Goal: Transaction & Acquisition: Purchase product/service

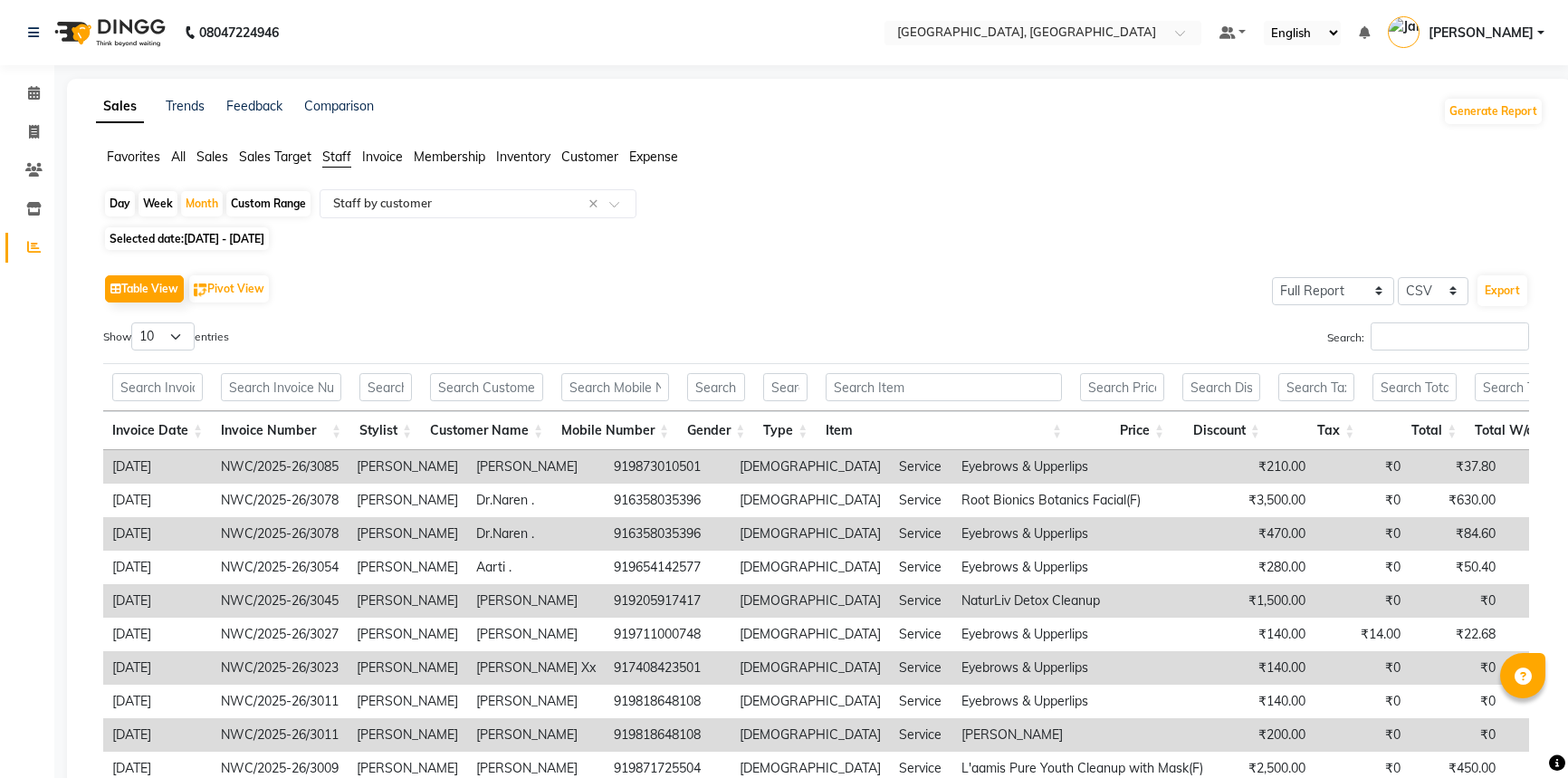
select select "full_report"
select select "csv"
click at [36, 97] on icon at bounding box center [34, 93] width 12 height 14
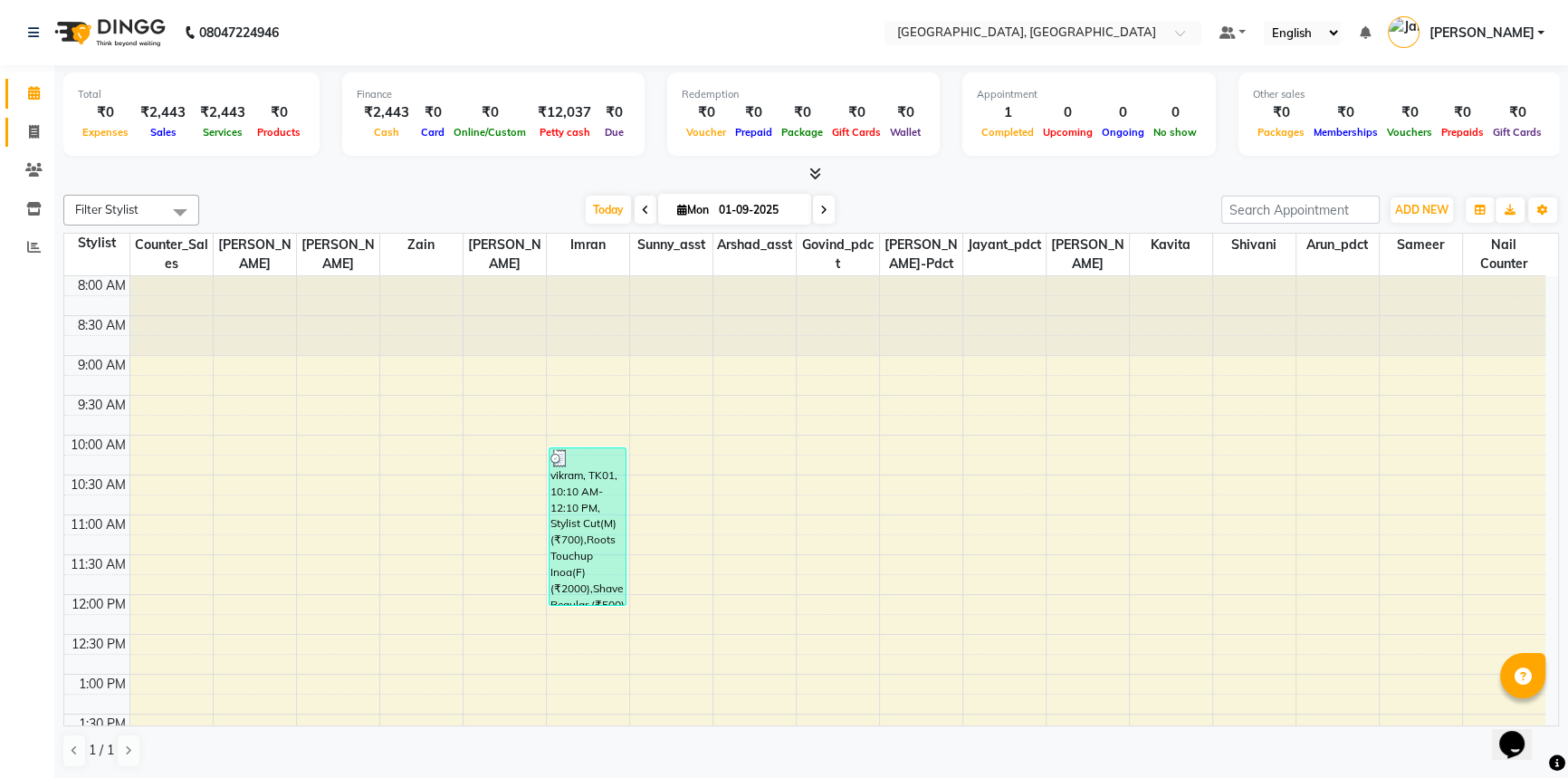
drag, startPoint x: 35, startPoint y: 133, endPoint x: 38, endPoint y: 149, distance: 16.3
click at [35, 133] on icon at bounding box center [34, 131] width 10 height 14
select select "service"
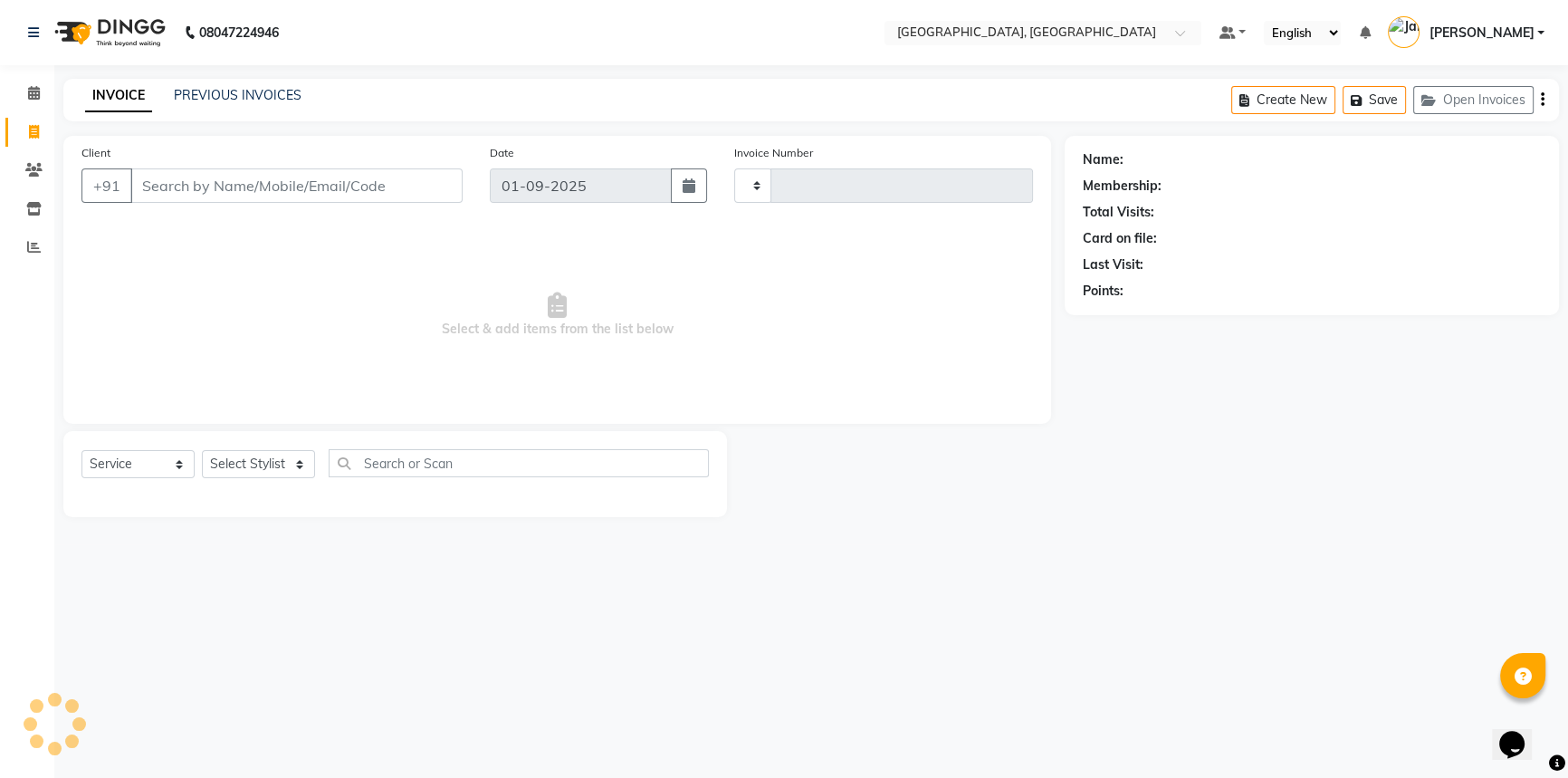
type input "3099"
select select "8574"
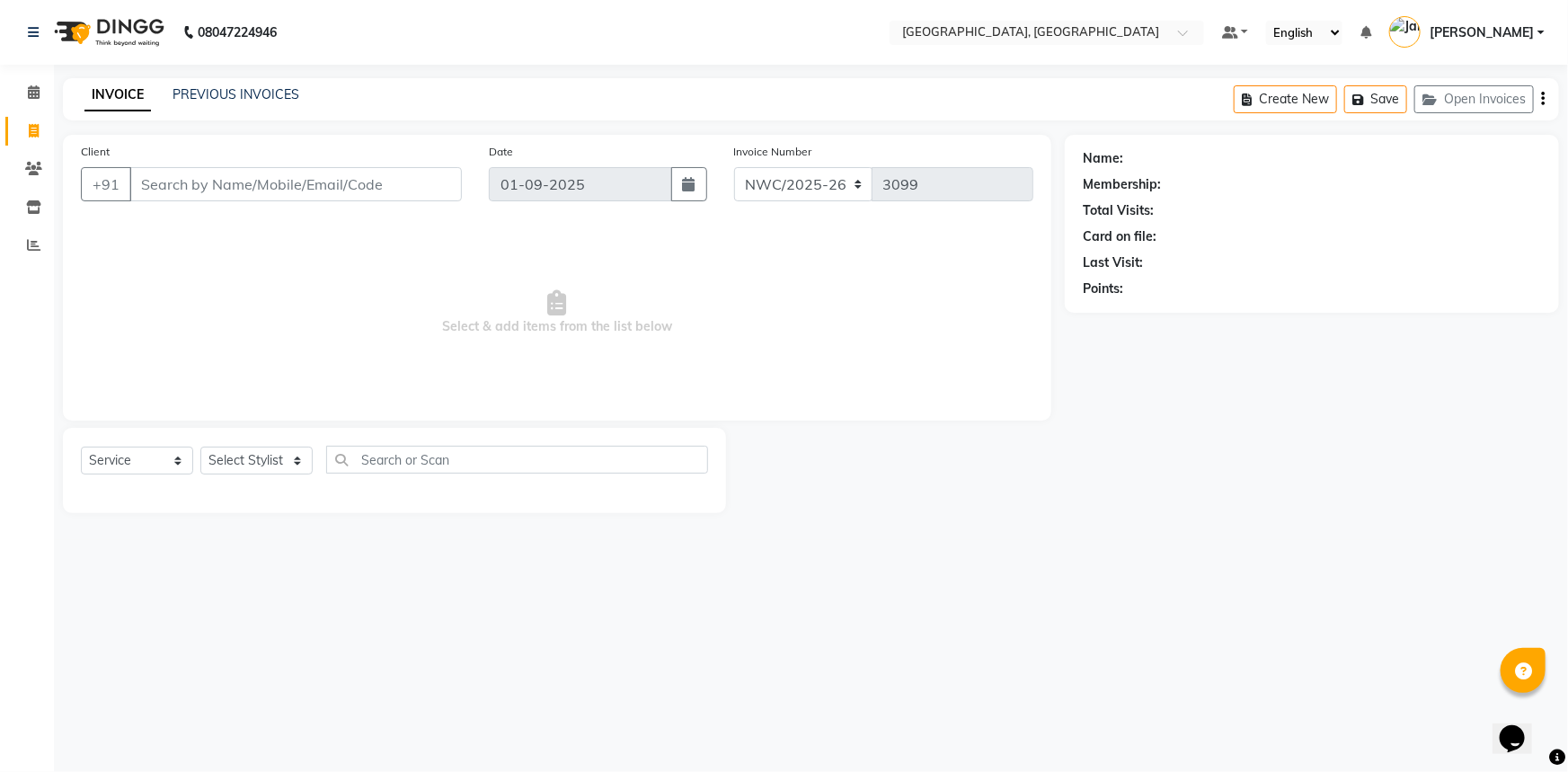
click at [212, 194] on input "Client" at bounding box center [296, 184] width 332 height 35
type input "8287732124"
click at [404, 186] on span "Add Client" at bounding box center [415, 184] width 71 height 18
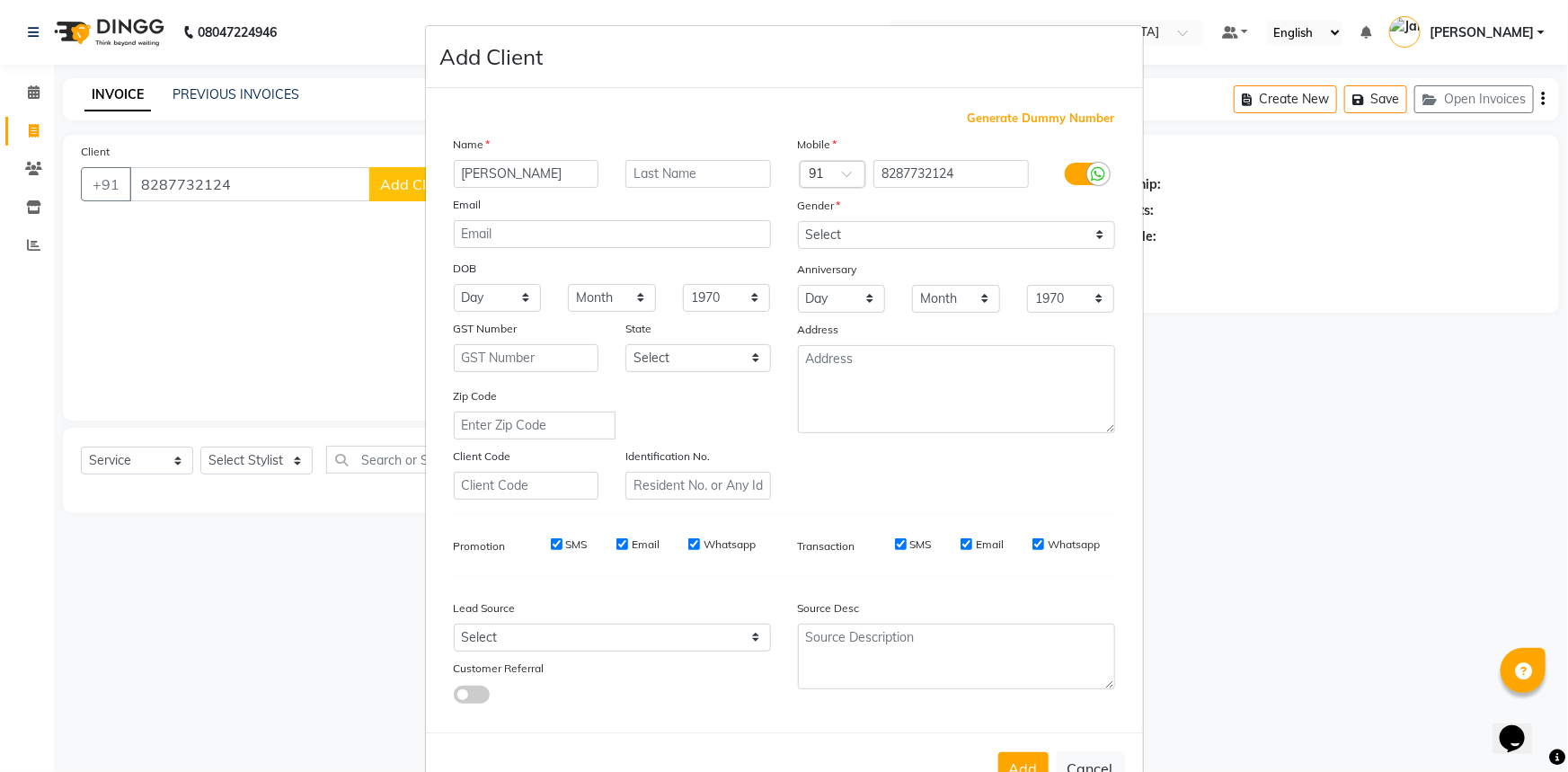
type input "[PERSON_NAME]"
click at [861, 237] on select "Select Male Female Other Prefer Not To Say" at bounding box center [956, 235] width 317 height 28
select select "male"
click at [798, 221] on select "Select Male Female Other Prefer Not To Say" at bounding box center [956, 235] width 317 height 28
click at [863, 380] on textarea at bounding box center [956, 388] width 317 height 88
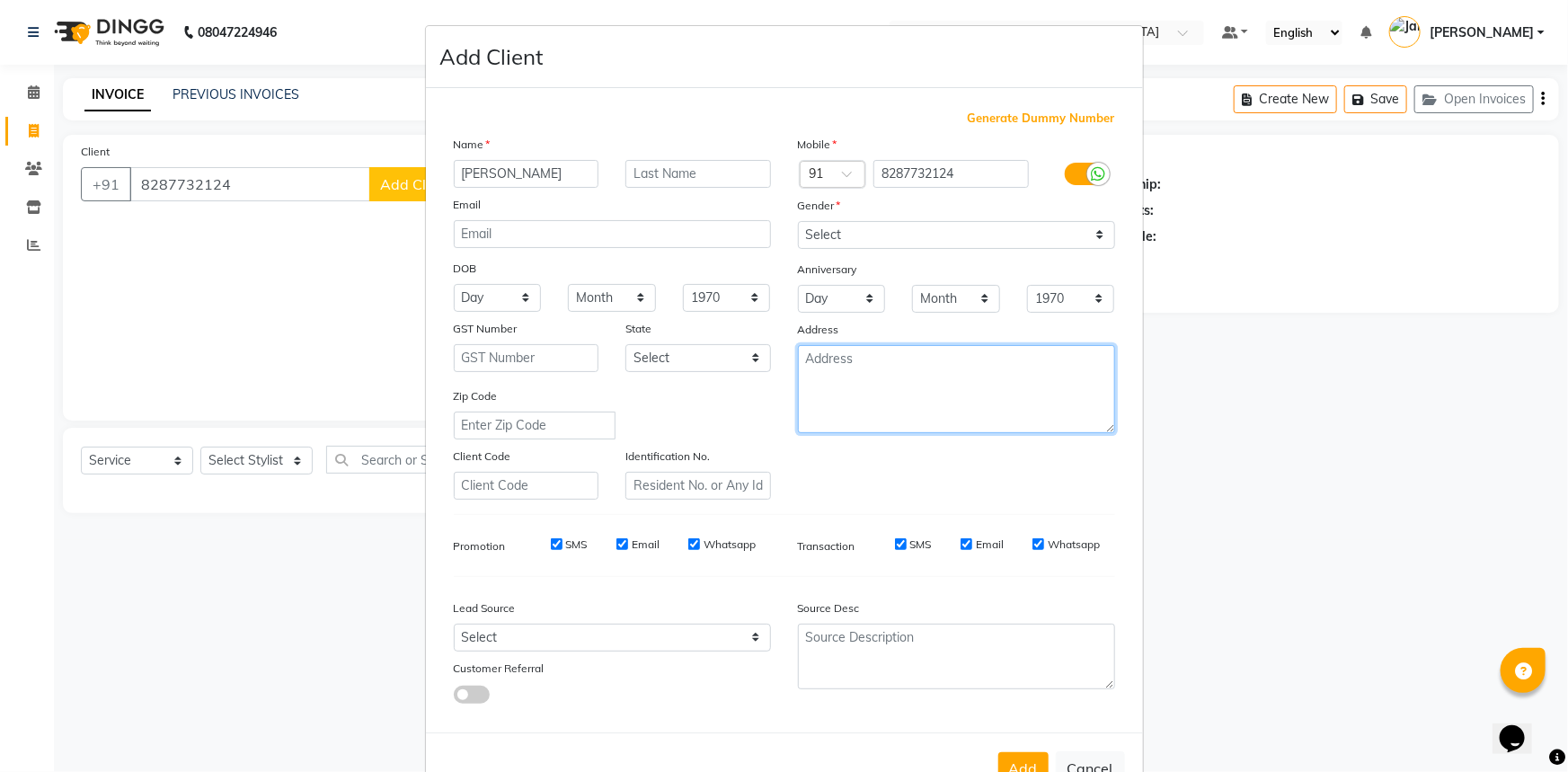
click at [865, 392] on textarea at bounding box center [956, 388] width 317 height 88
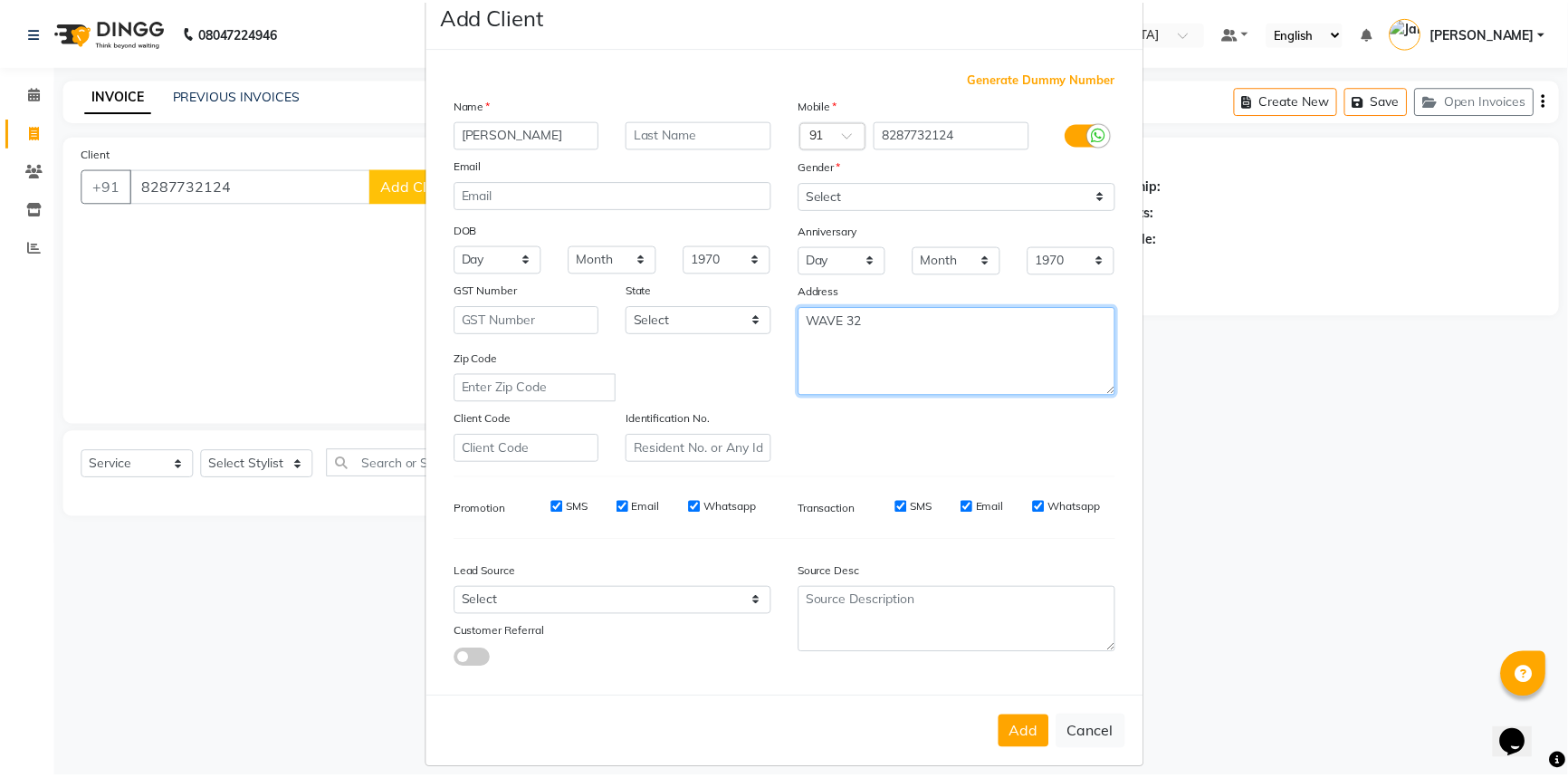
scroll to position [64, 0]
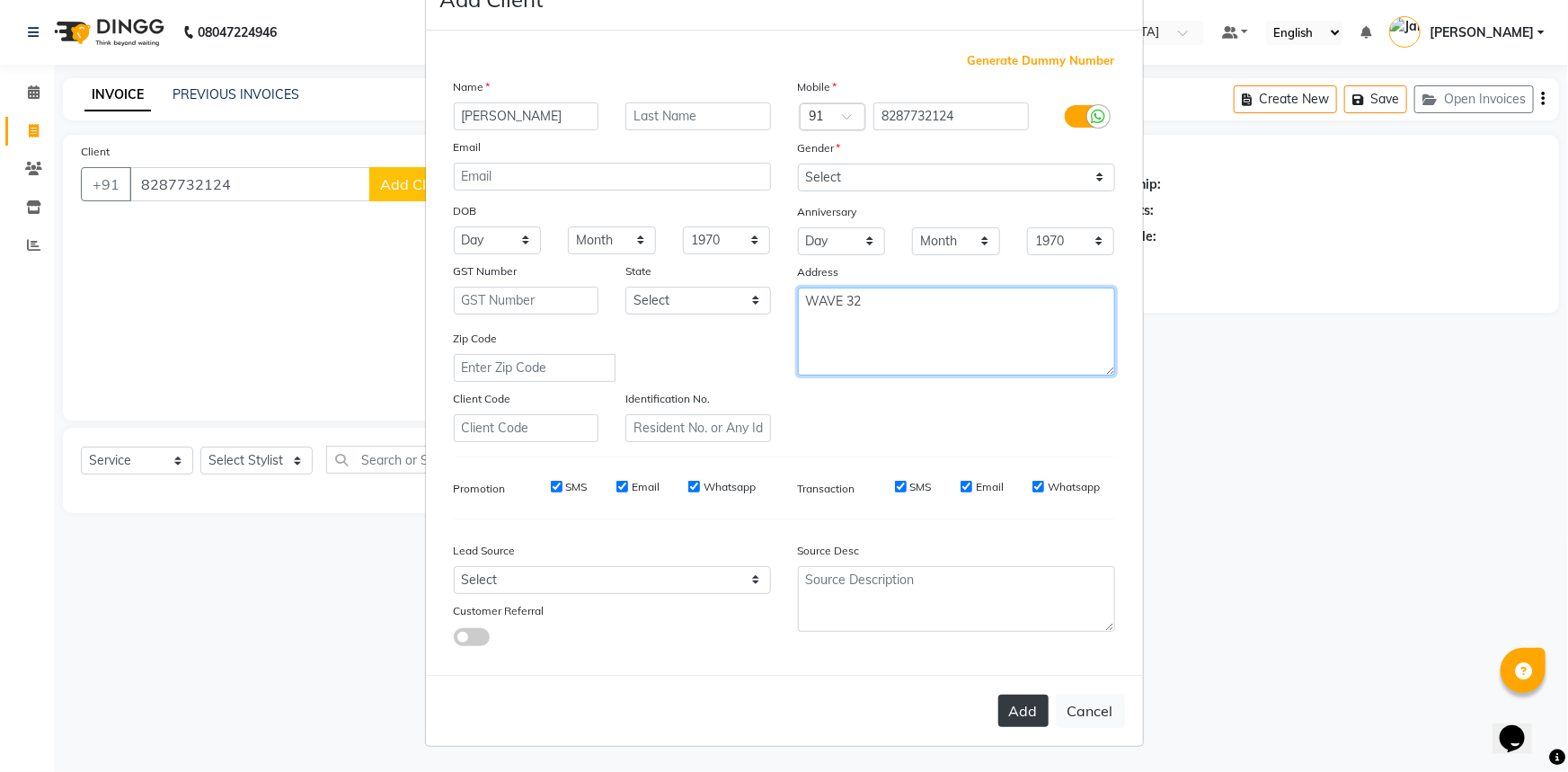
type textarea "WAVE 32"
click at [1003, 714] on button "Add" at bounding box center [1023, 710] width 50 height 33
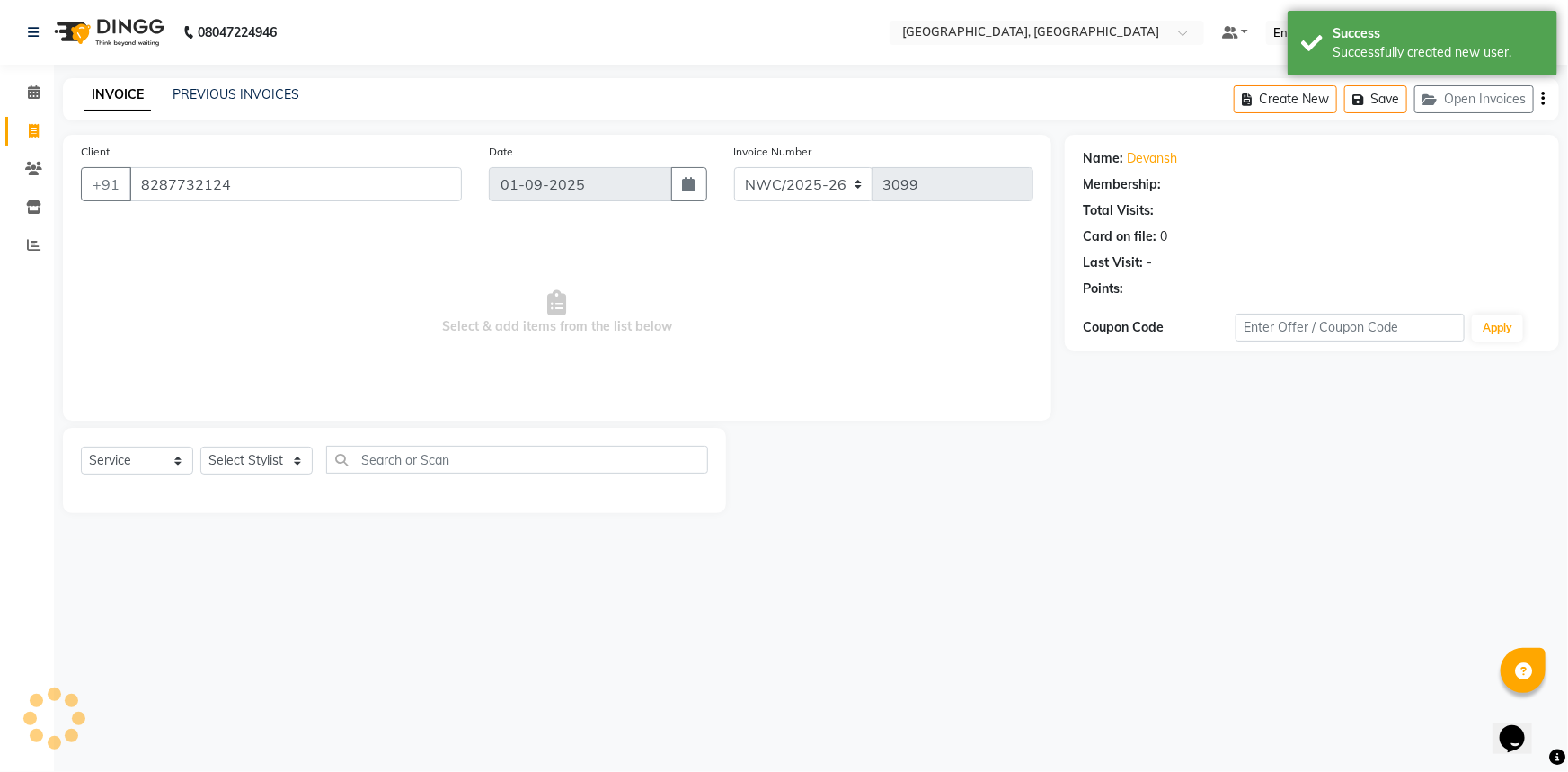
select select "1: Object"
click at [259, 458] on select "Select Stylist Aneeta Ankush-pdct Arshad_asst Arun_pdct Counter_Sales Faheem Go…" at bounding box center [257, 461] width 113 height 28
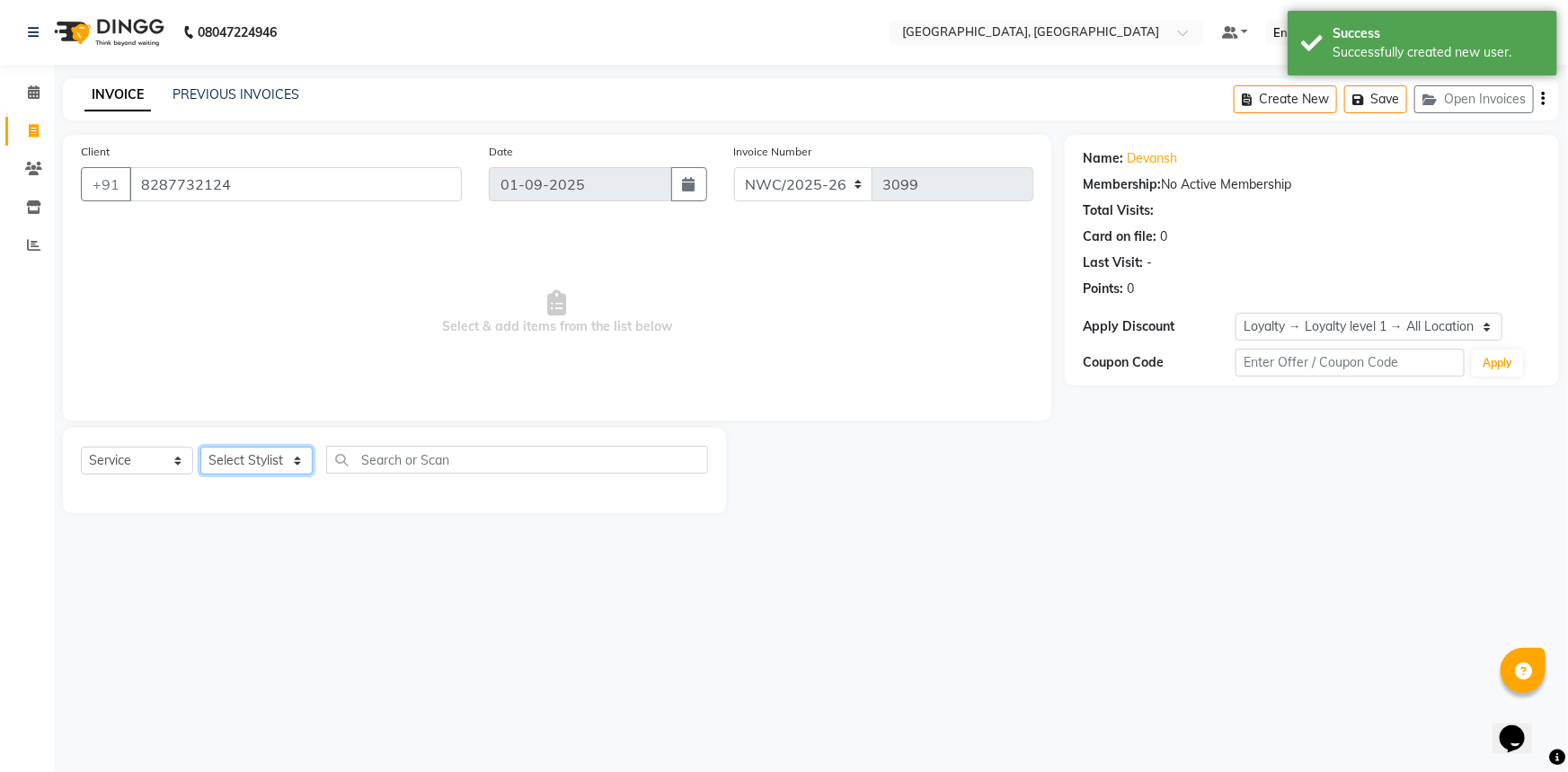
select select "84831"
click at [201, 447] on select "Select Stylist Aneeta Ankush-pdct Arshad_asst Arun_pdct Counter_Sales Faheem Go…" at bounding box center [257, 461] width 113 height 28
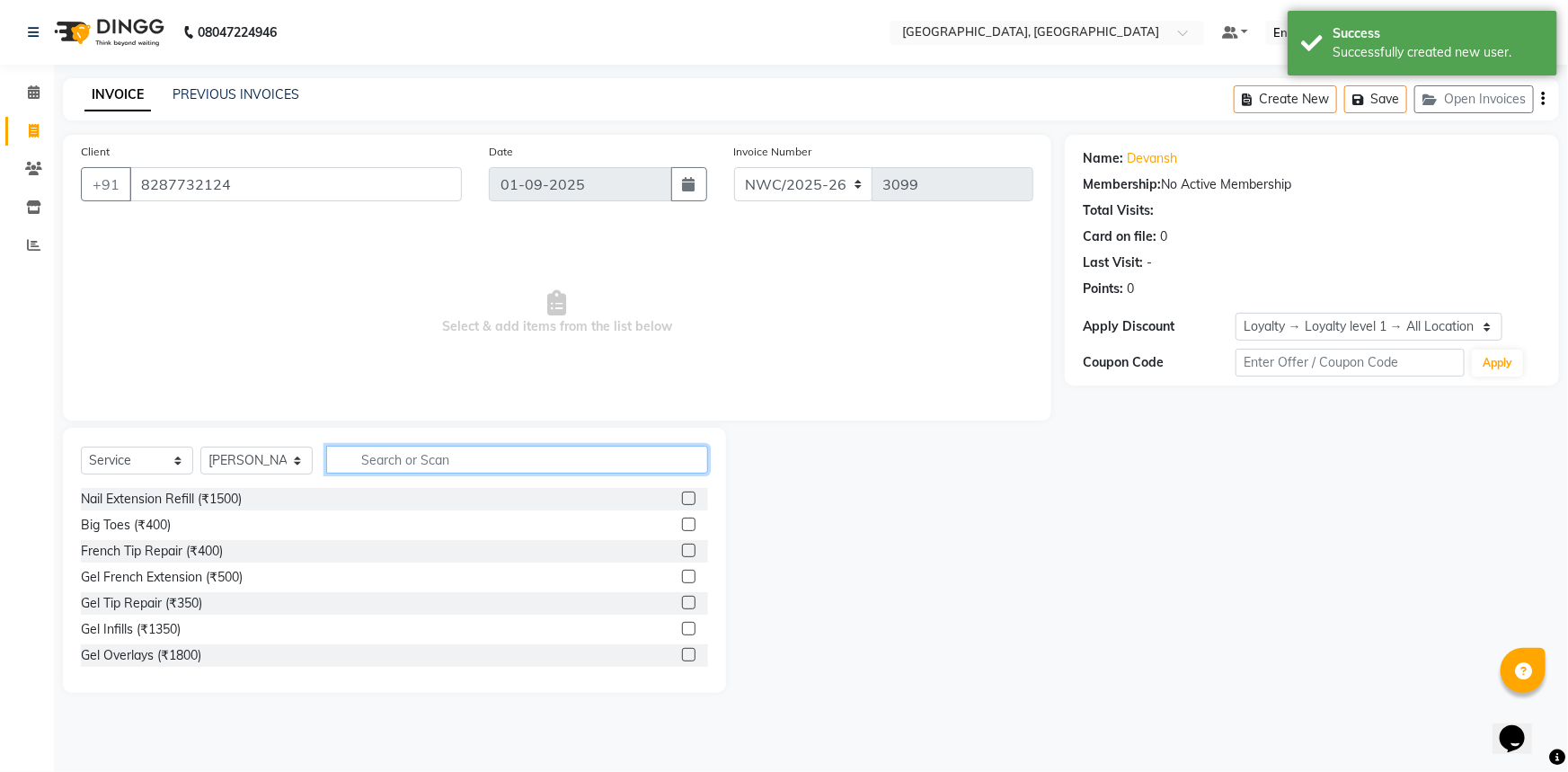
click at [405, 455] on input "text" at bounding box center [517, 460] width 382 height 28
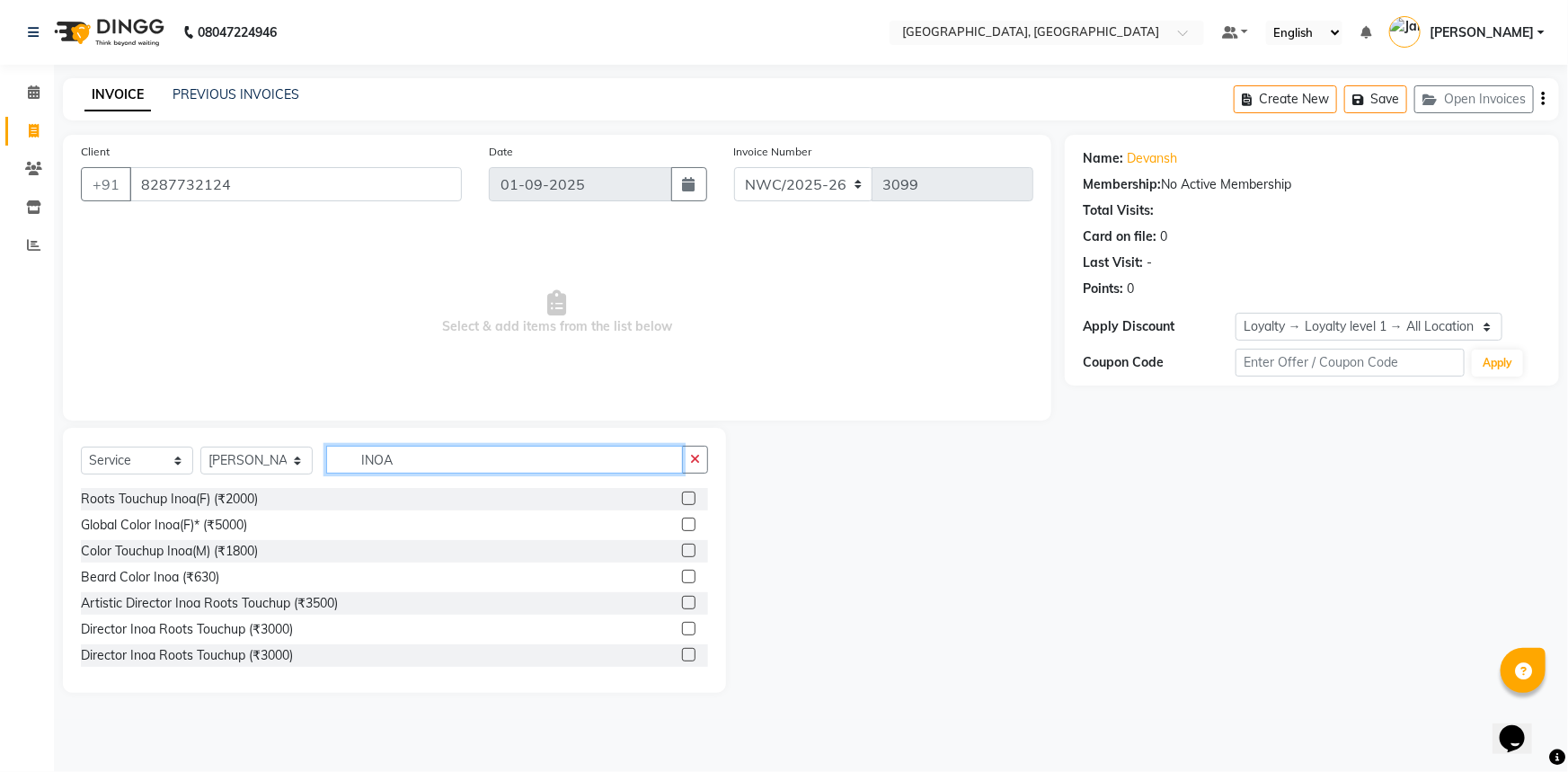
type input "INOA"
click at [682, 549] on label at bounding box center [689, 551] width 14 height 14
click at [682, 549] on input "checkbox" at bounding box center [688, 552] width 12 height 12
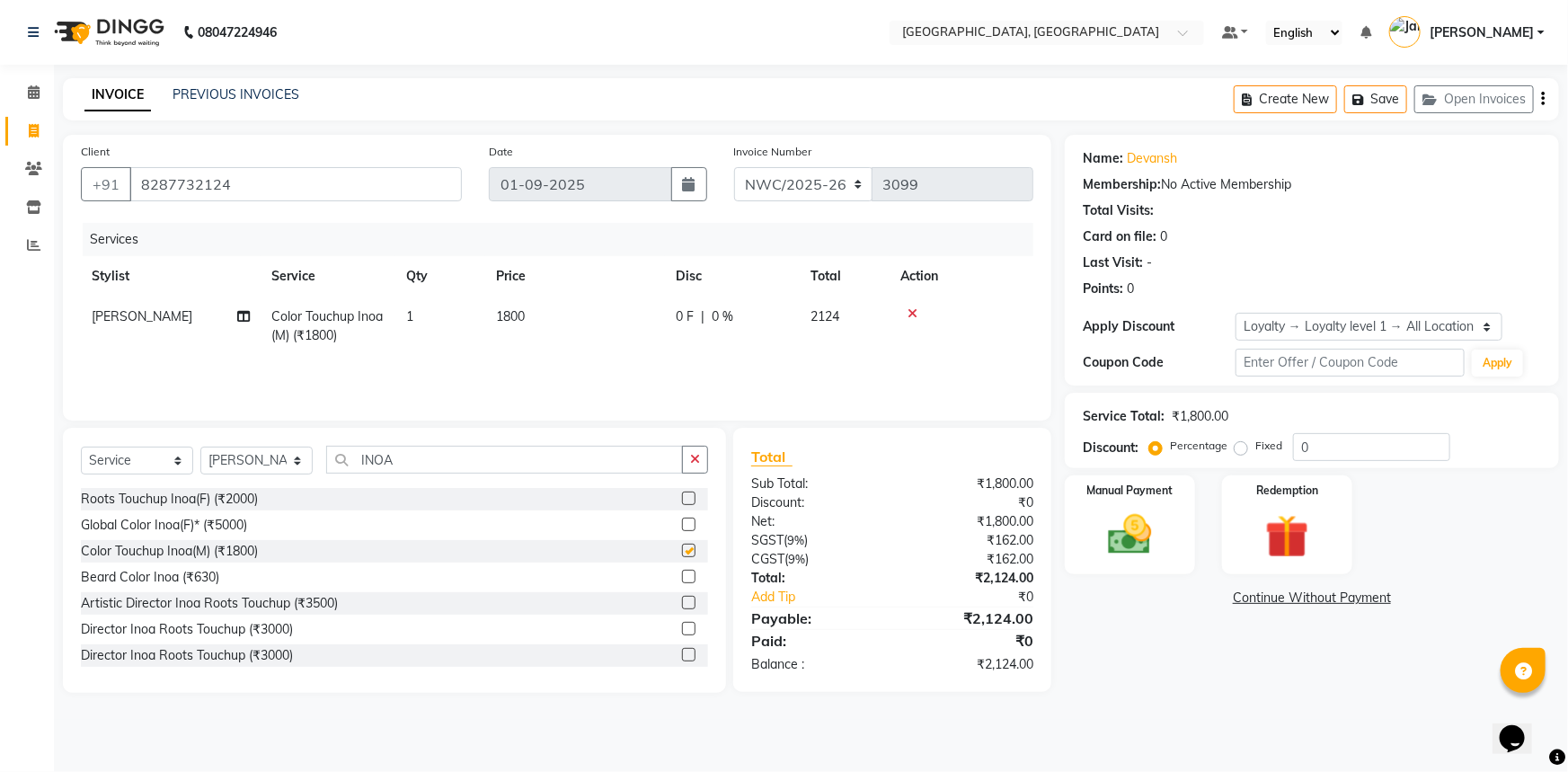
checkbox input "false"
drag, startPoint x: 462, startPoint y: 466, endPoint x: 296, endPoint y: 445, distance: 167.3
click at [296, 445] on div "Select Service Product Membership Package Voucher Prepaid Gift Card Select Styl…" at bounding box center [394, 560] width 663 height 265
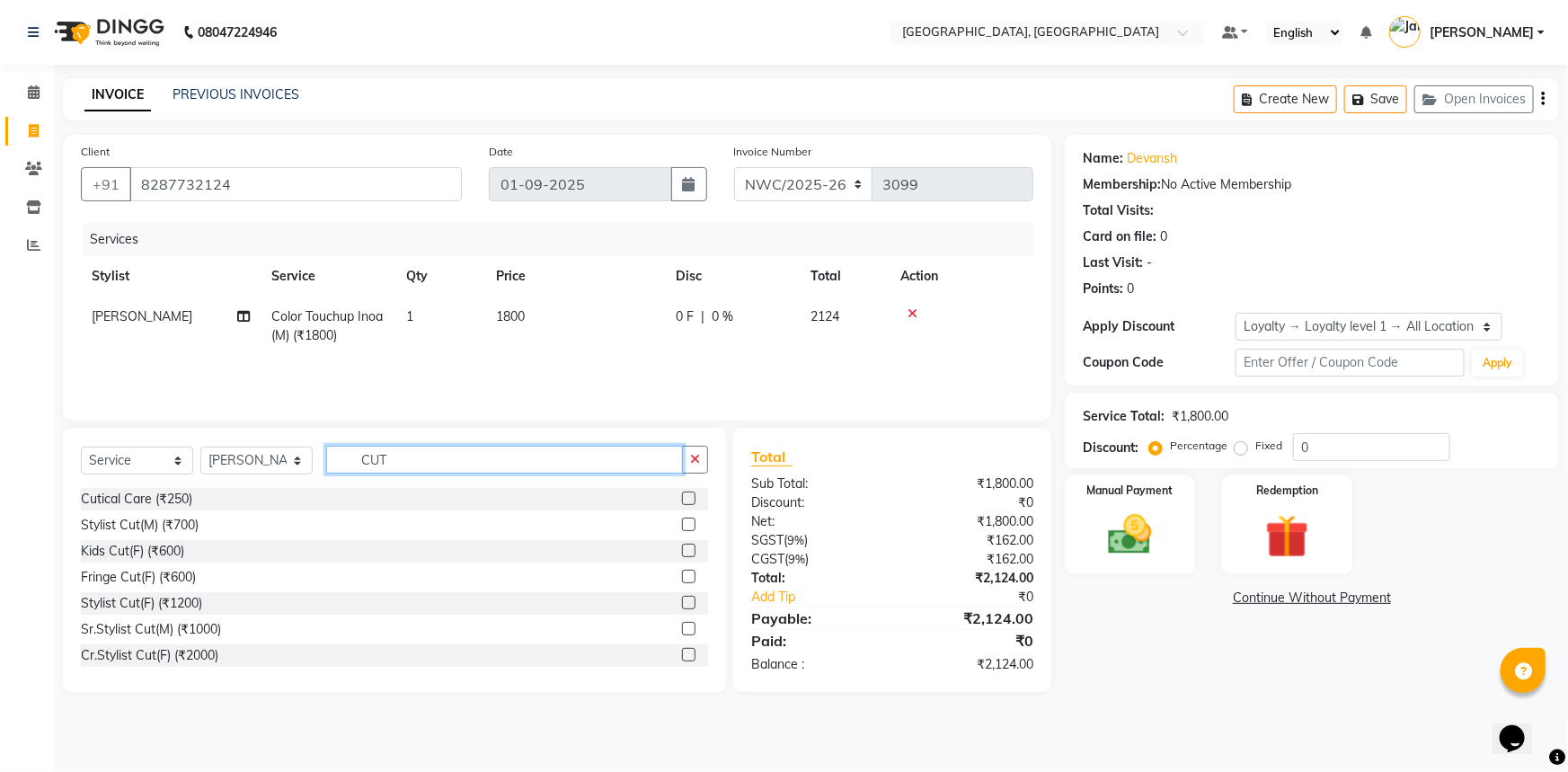
type input "CUT"
drag, startPoint x: 679, startPoint y: 521, endPoint x: 644, endPoint y: 510, distance: 36.7
click at [662, 516] on div "Stylist Cut(M) (₹700)" at bounding box center [394, 525] width 627 height 23
click at [682, 526] on label at bounding box center [689, 524] width 14 height 14
click at [682, 526] on input "checkbox" at bounding box center [688, 525] width 12 height 12
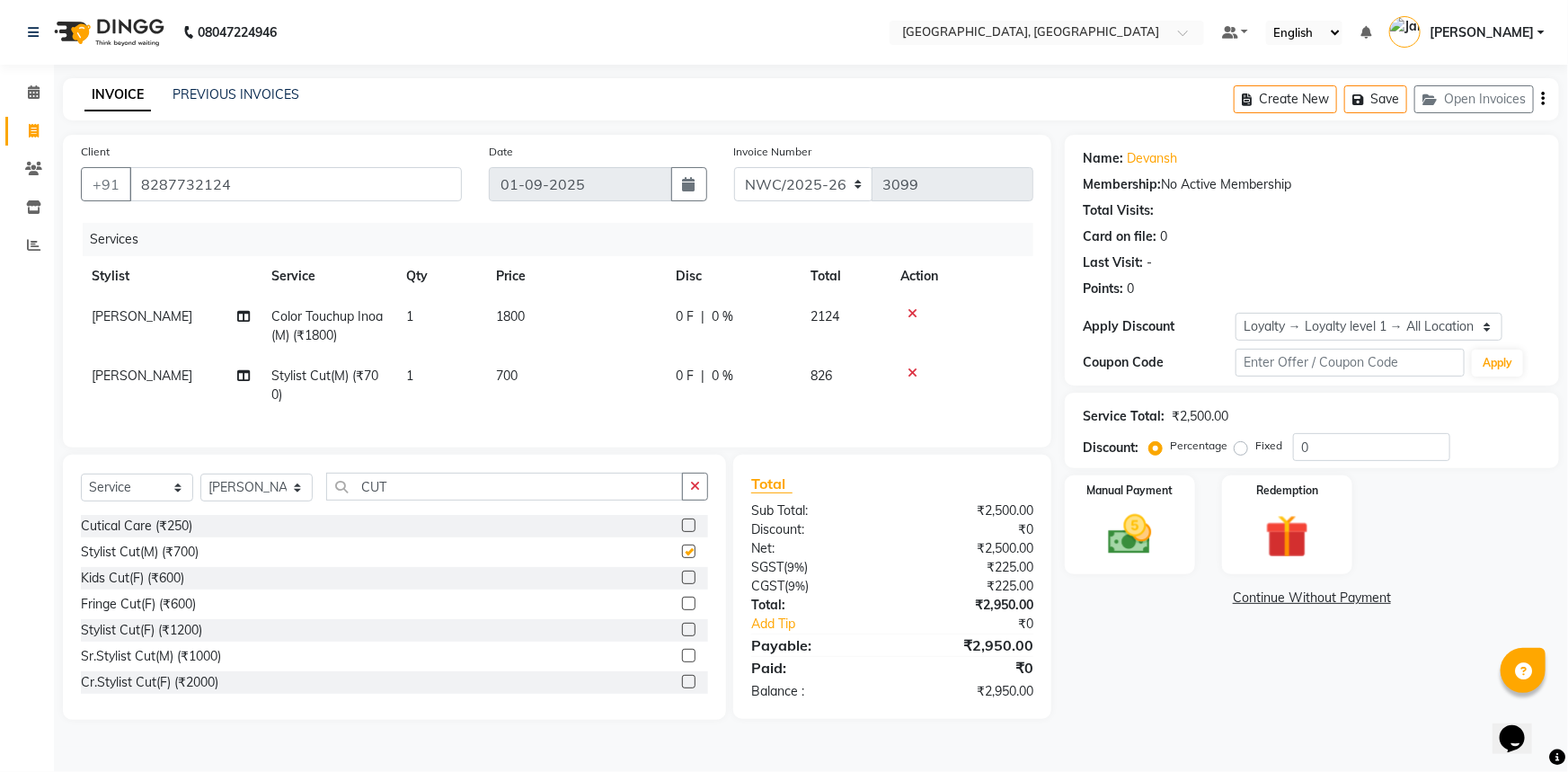
checkbox input "false"
click at [251, 499] on select "Select Stylist Aneeta Ankush-pdct Arshad_asst Arun_pdct Counter_Sales Faheem Go…" at bounding box center [257, 487] width 113 height 28
select select "84834"
click at [201, 486] on select "Select Stylist Aneeta Ankush-pdct Arshad_asst Arun_pdct Counter_Sales Faheem Go…" at bounding box center [257, 487] width 113 height 28
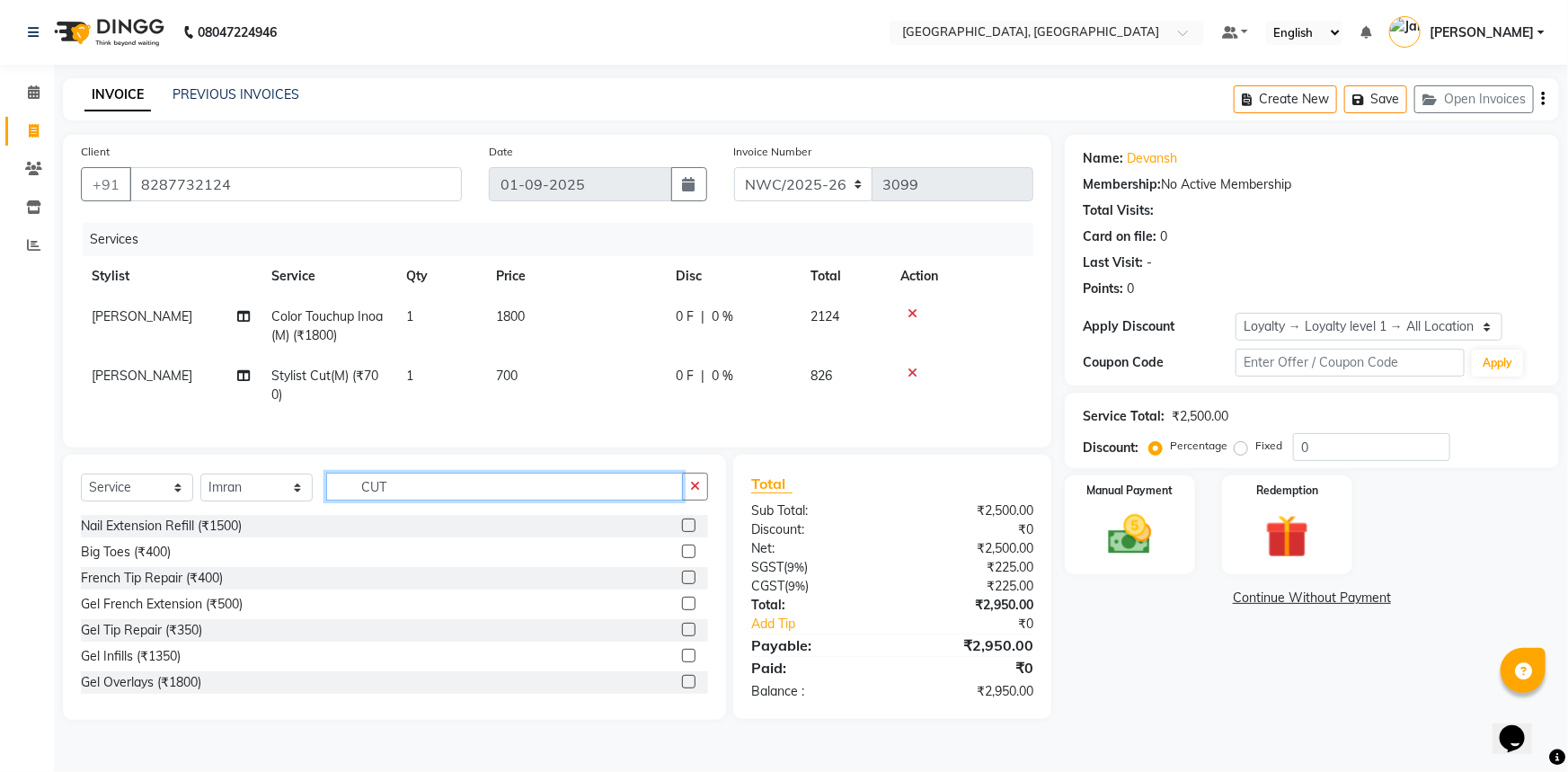
drag, startPoint x: 369, startPoint y: 487, endPoint x: 304, endPoint y: 480, distance: 65.4
click at [304, 480] on div "Select Service Product Membership Package Voucher Prepaid Gift Card Select Styl…" at bounding box center [394, 587] width 663 height 265
type input "CUT"
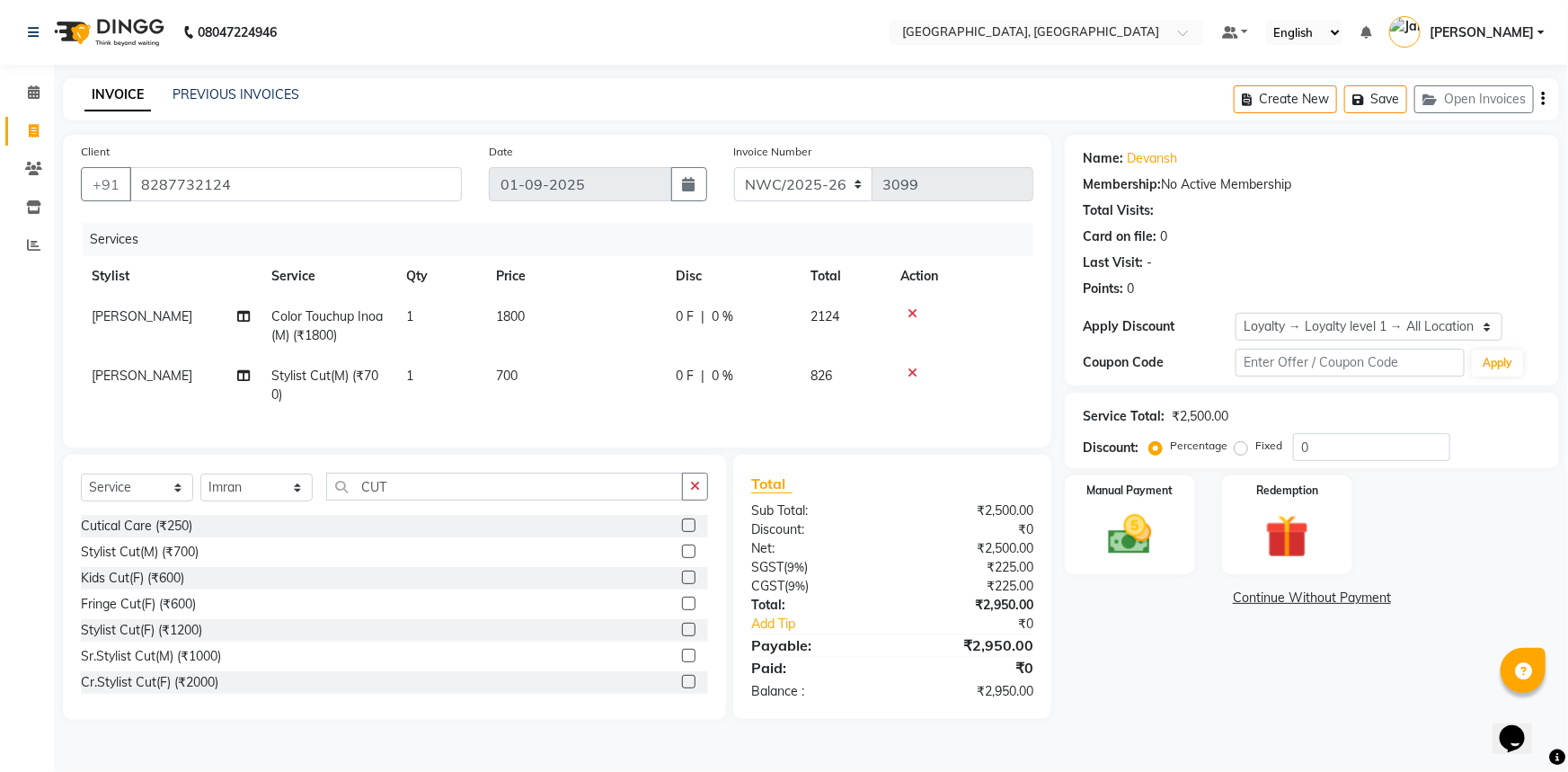
click at [682, 558] on label at bounding box center [689, 552] width 14 height 14
click at [682, 558] on input "checkbox" at bounding box center [688, 553] width 12 height 12
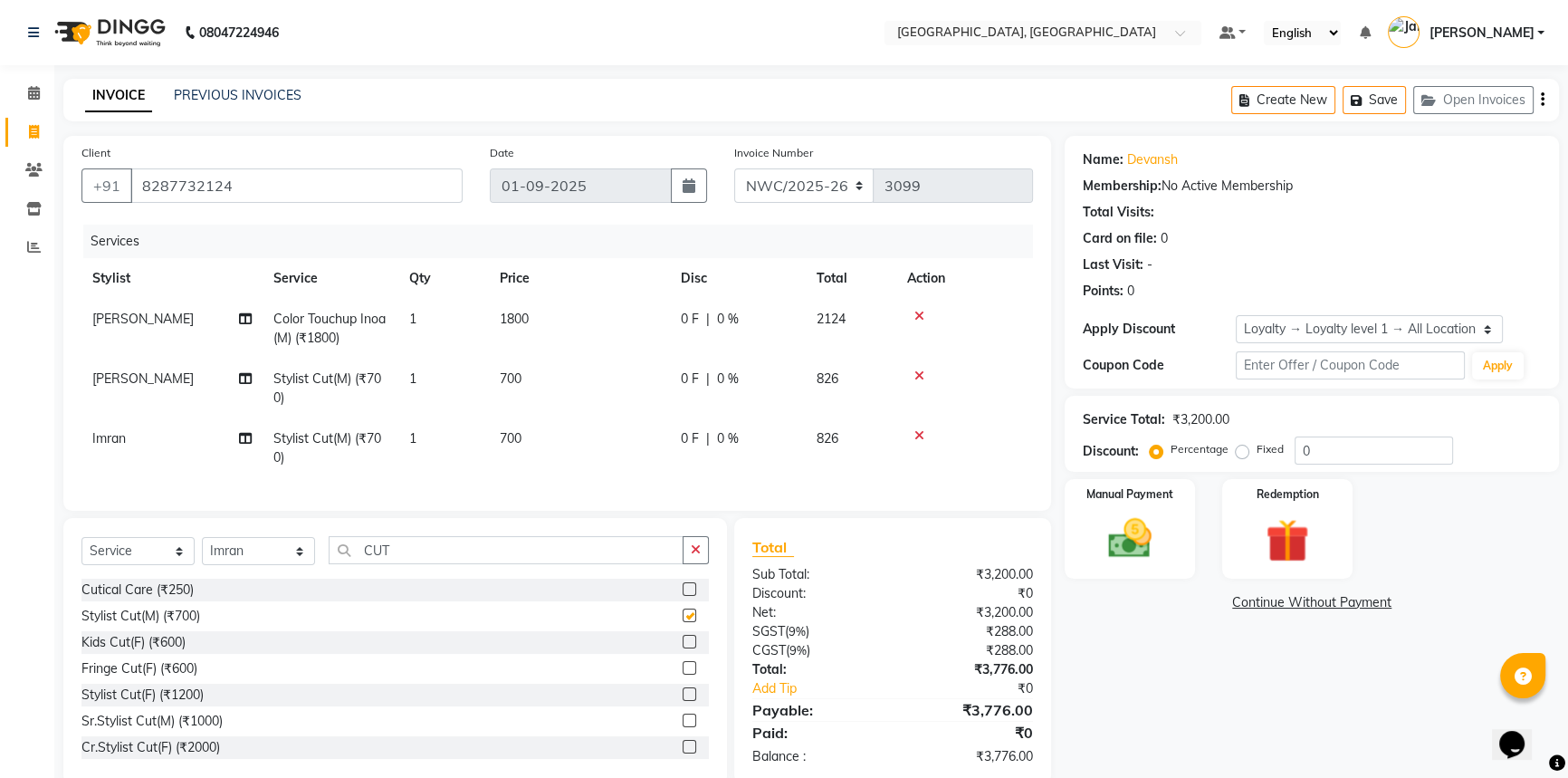
checkbox input "false"
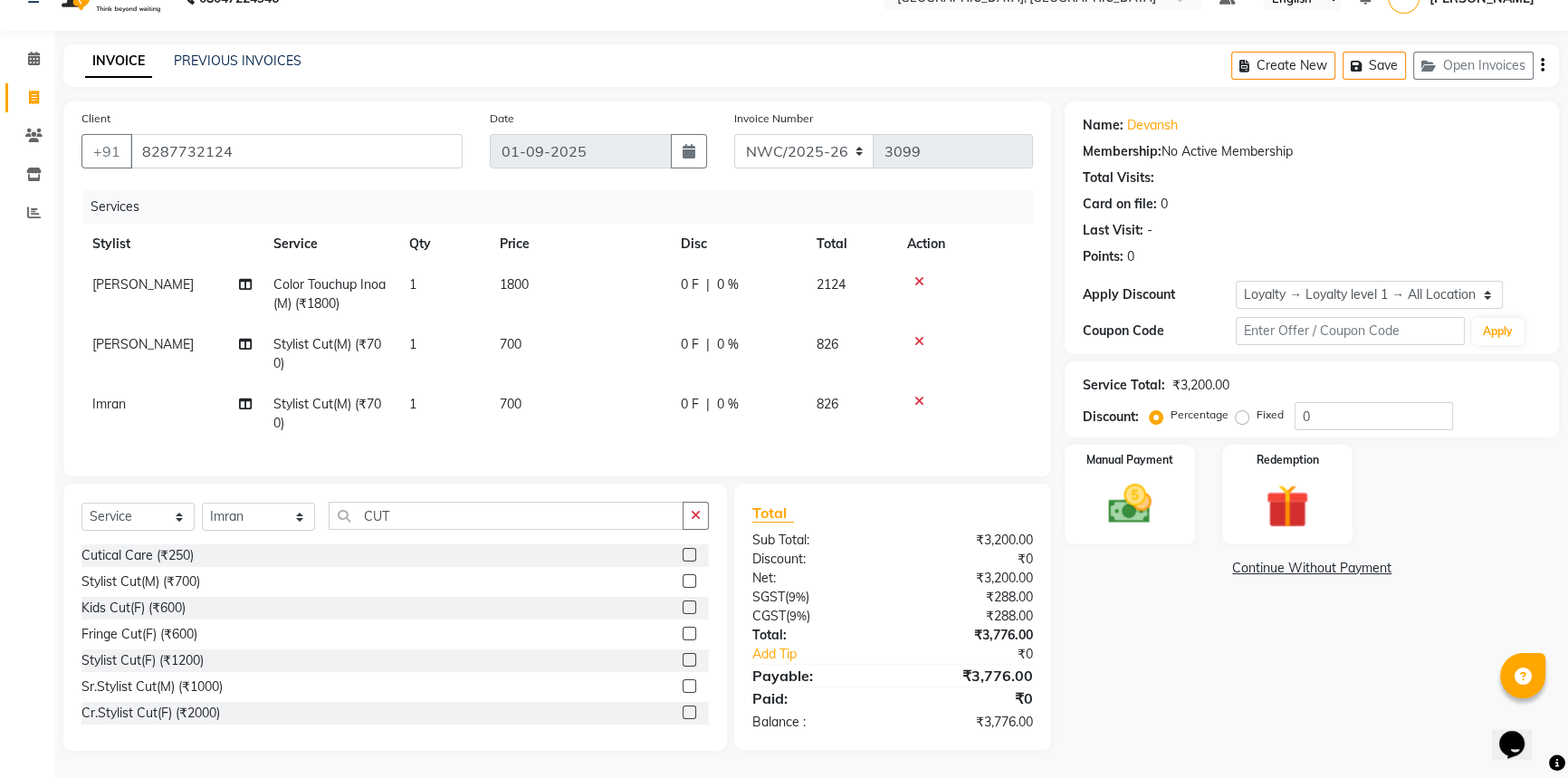
scroll to position [46, 0]
drag, startPoint x: 465, startPoint y: 521, endPoint x: 198, endPoint y: 480, distance: 270.1
click at [198, 480] on div "Client +91 8287732124 Date 01-09-2025 Invoice Number NWC/2025-26 V/2025 V/2025-…" at bounding box center [557, 426] width 1015 height 649
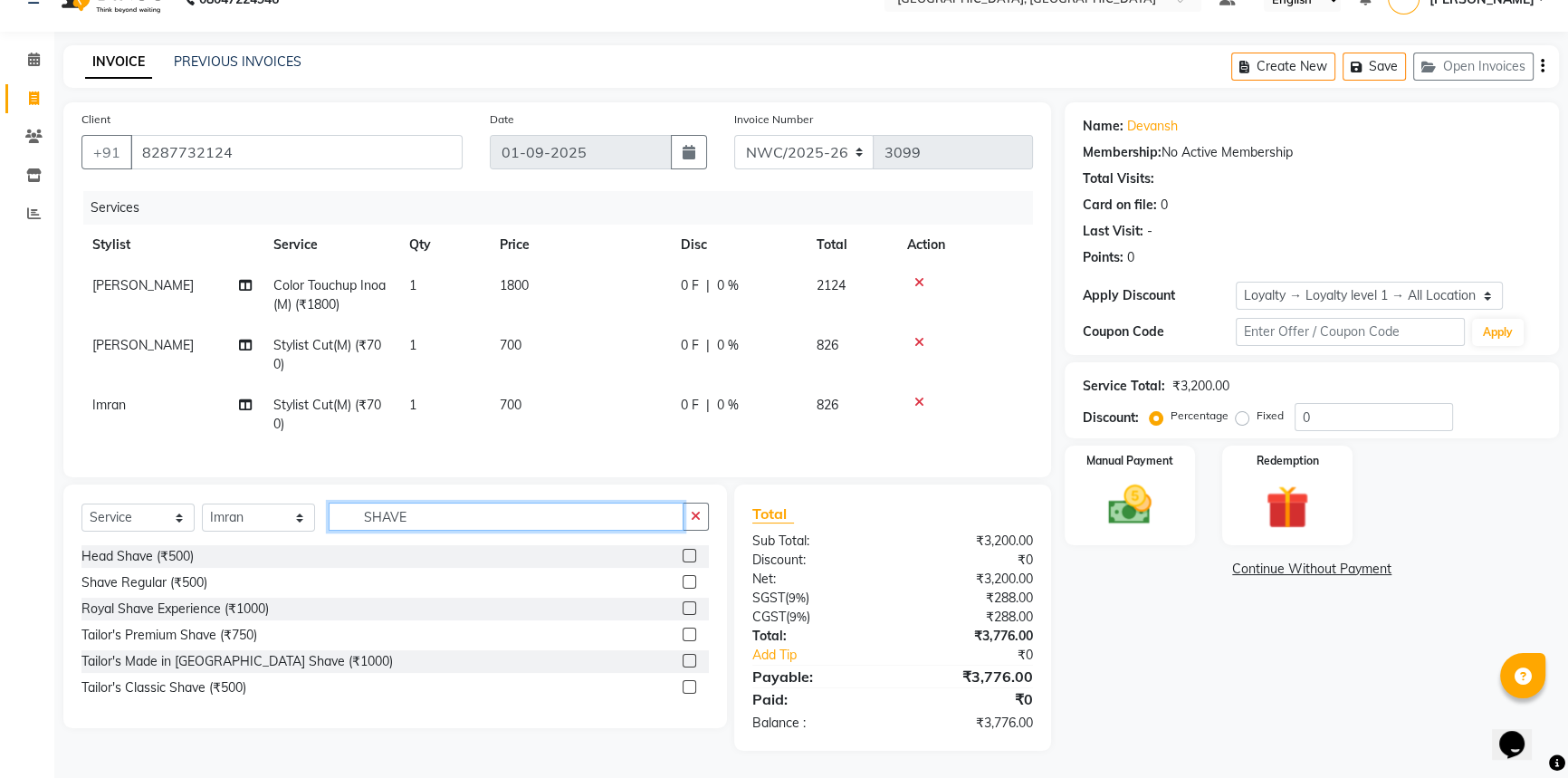
type input "SHAVE"
drag, startPoint x: 687, startPoint y: 580, endPoint x: 680, endPoint y: 570, distance: 12.2
click at [688, 580] on label at bounding box center [689, 582] width 14 height 14
click at [688, 580] on input "checkbox" at bounding box center [688, 583] width 12 height 12
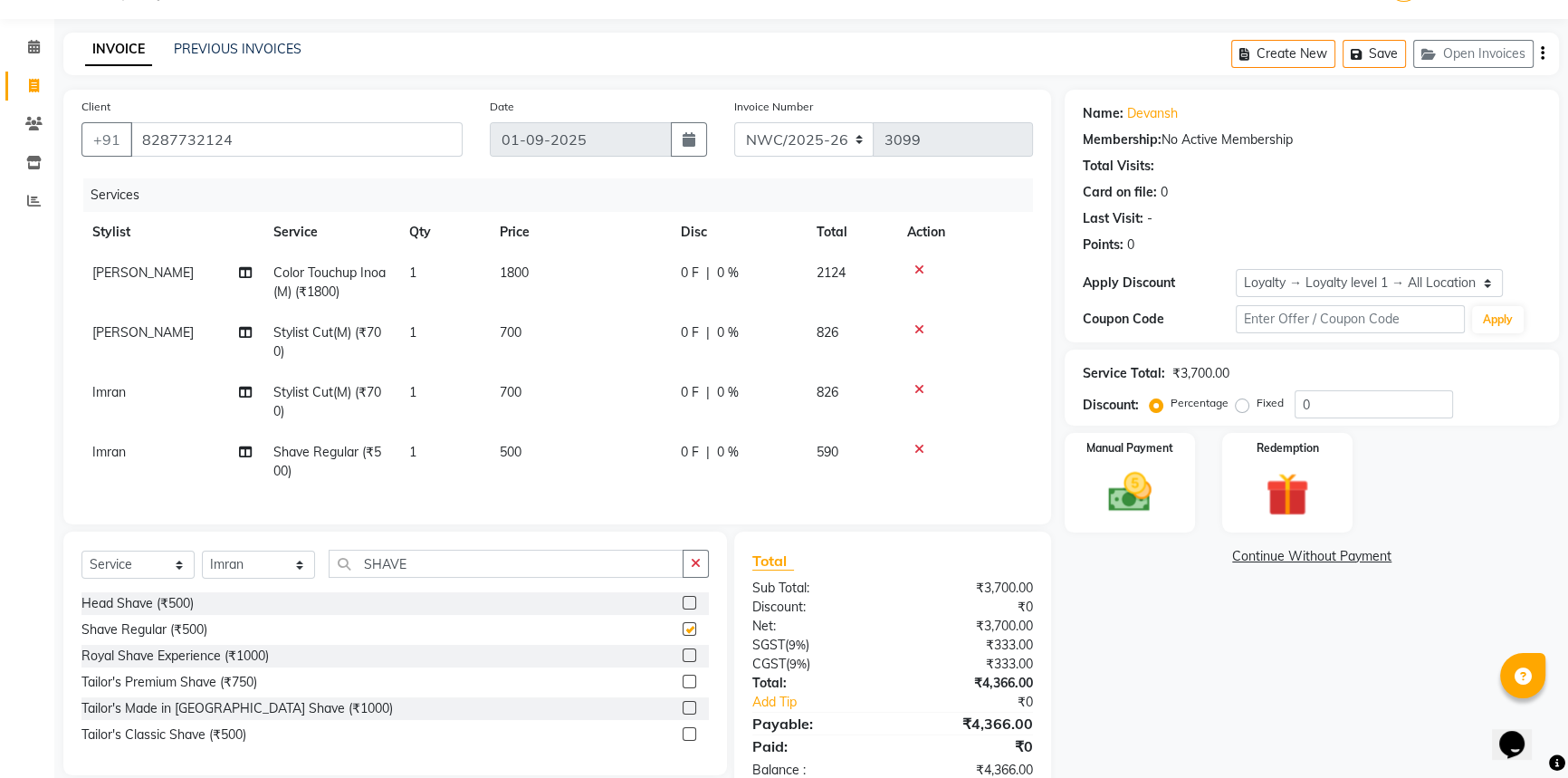
checkbox input "false"
click at [555, 333] on td "700" at bounding box center [580, 343] width 181 height 60
select select "84831"
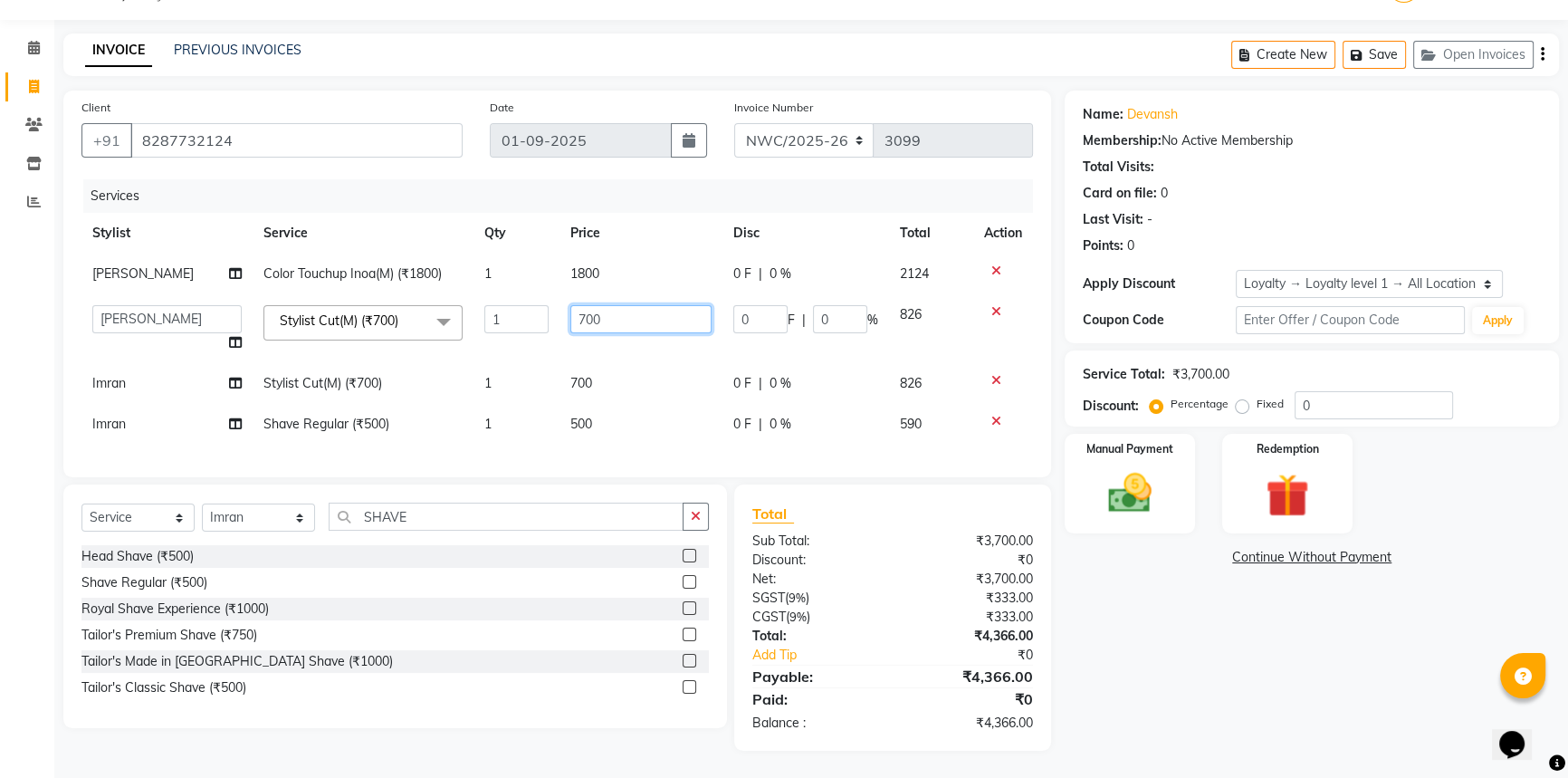
drag, startPoint x: 627, startPoint y: 320, endPoint x: 519, endPoint y: 317, distance: 108.0
click at [531, 317] on tr "Aneeta Ankush-pdct Arshad_asst Arun_pdct Counter_Sales Faheem Govind_pdct Imran…" at bounding box center [557, 328] width 951 height 69
type input "500"
click at [612, 274] on td "1800" at bounding box center [642, 273] width 163 height 41
select select "84831"
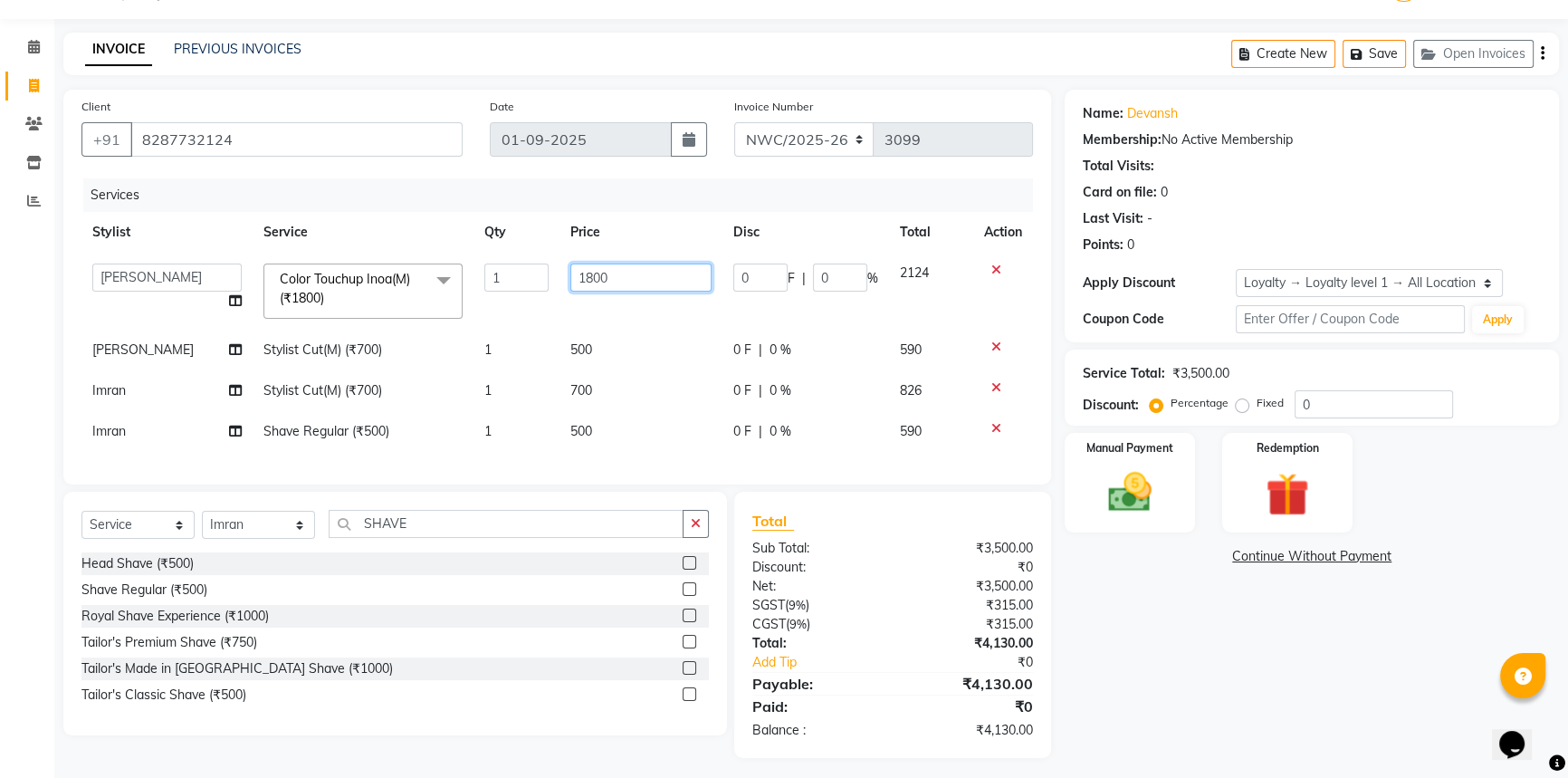
drag, startPoint x: 622, startPoint y: 273, endPoint x: 517, endPoint y: 263, distance: 105.5
click at [517, 263] on tr "Aneeta Ankush-pdct Arshad_asst Arun_pdct Counter_Sales Faheem Govind_pdct Imran…" at bounding box center [557, 291] width 951 height 77
type input "1500"
click at [619, 348] on td "500" at bounding box center [642, 350] width 163 height 41
select select "84831"
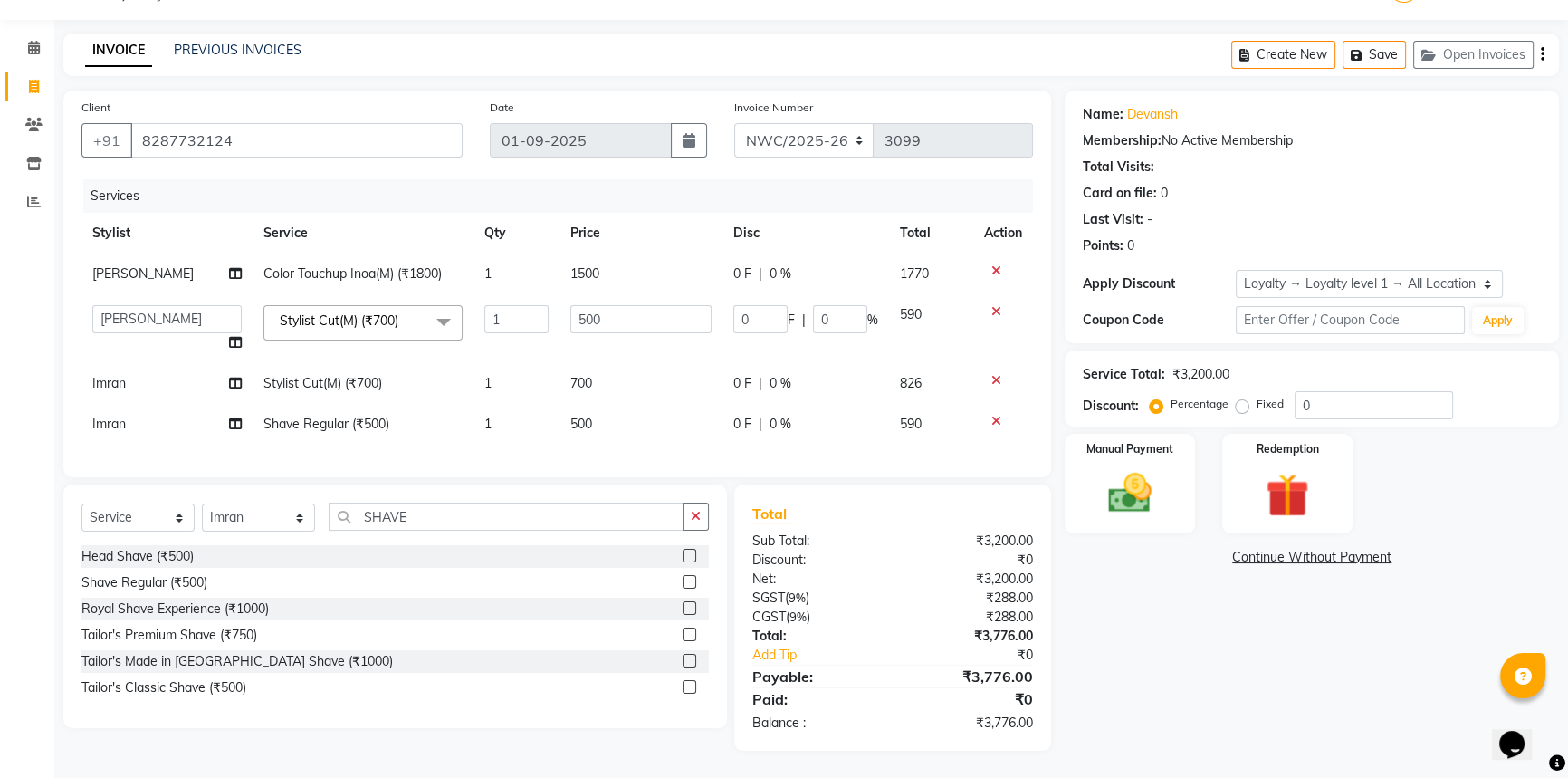
click at [618, 386] on td "700" at bounding box center [642, 383] width 163 height 41
select select "84834"
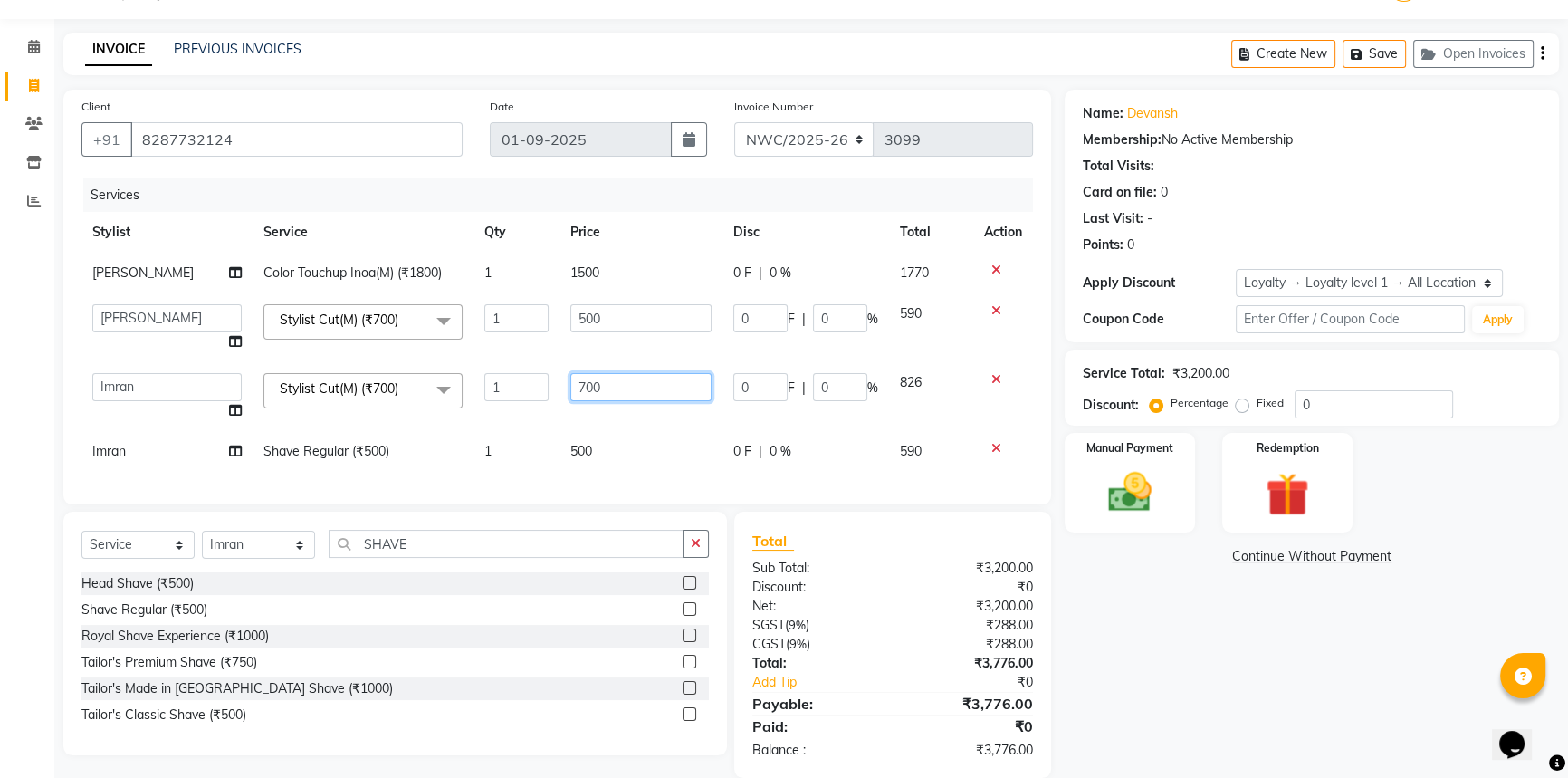
drag, startPoint x: 650, startPoint y: 386, endPoint x: 503, endPoint y: 372, distance: 147.7
click at [503, 372] on tr "Aneeta Ankush-pdct Arshad_asst Arun_pdct Counter_Sales Faheem Govind_pdct Imran…" at bounding box center [557, 395] width 951 height 69
type input "500"
click at [609, 443] on div "Services Stylist Service Qty Price Disc Total Action Rumaan Color Touchup Inoa(…" at bounding box center [557, 332] width 951 height 308
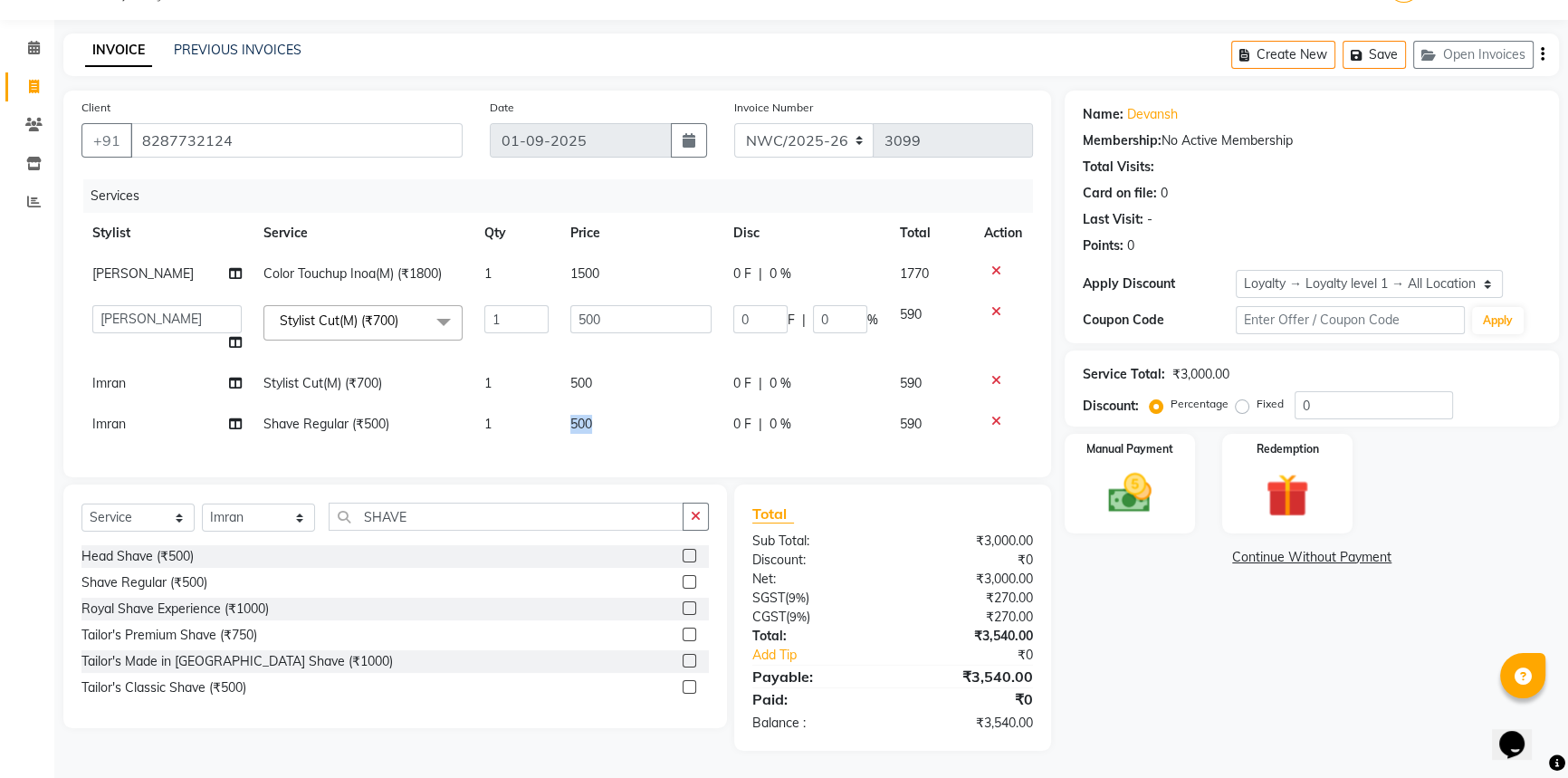
drag, startPoint x: 640, startPoint y: 427, endPoint x: 558, endPoint y: 404, distance: 85.2
click at [560, 404] on td "500" at bounding box center [642, 423] width 163 height 41
select select "84834"
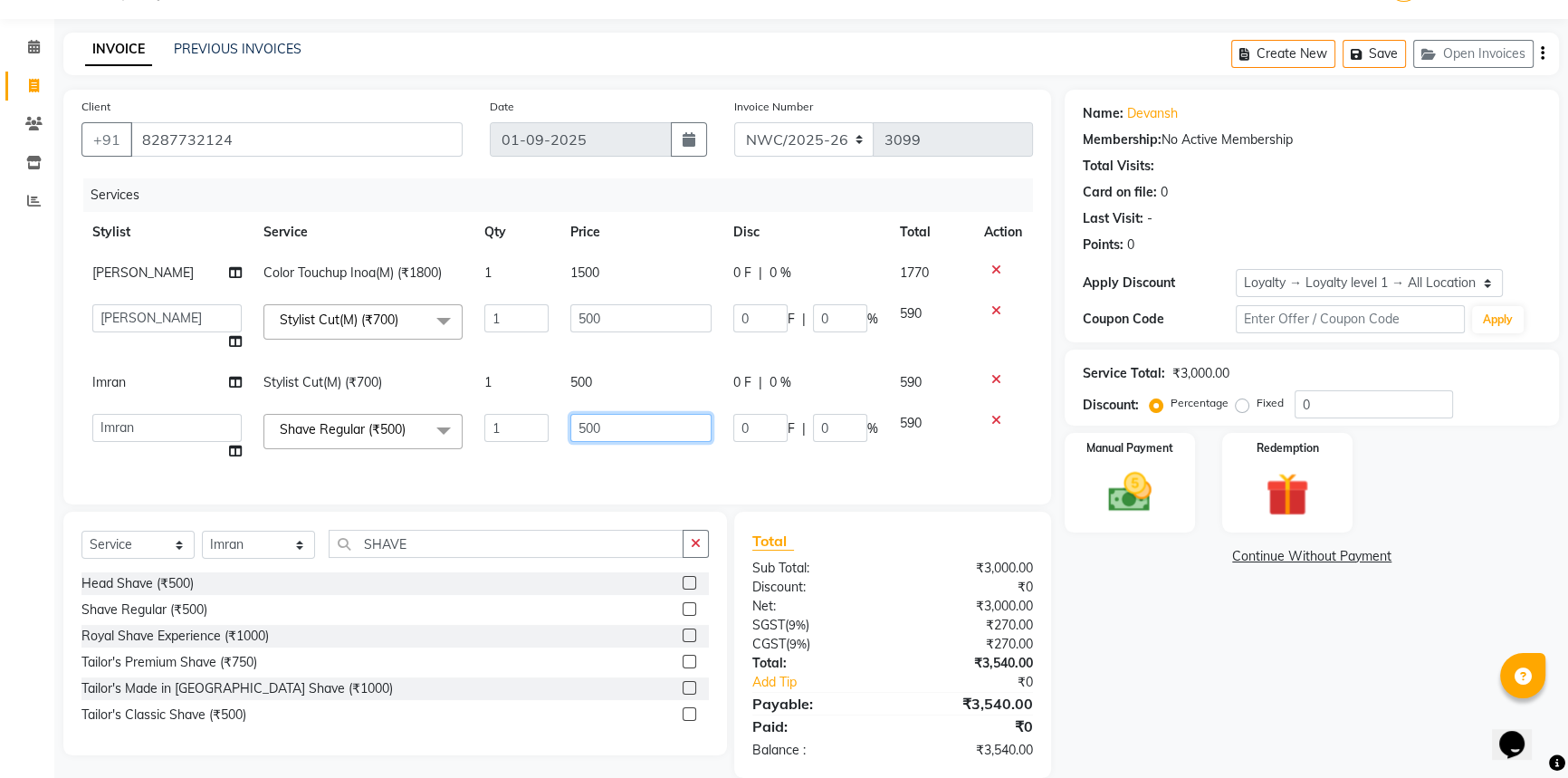
click at [610, 428] on input "500" at bounding box center [641, 427] width 141 height 28
type input "300"
click at [1283, 664] on div "Name: Devansh Membership: No Active Membership Total Visits: Card on file: 0 La…" at bounding box center [1319, 433] width 508 height 688
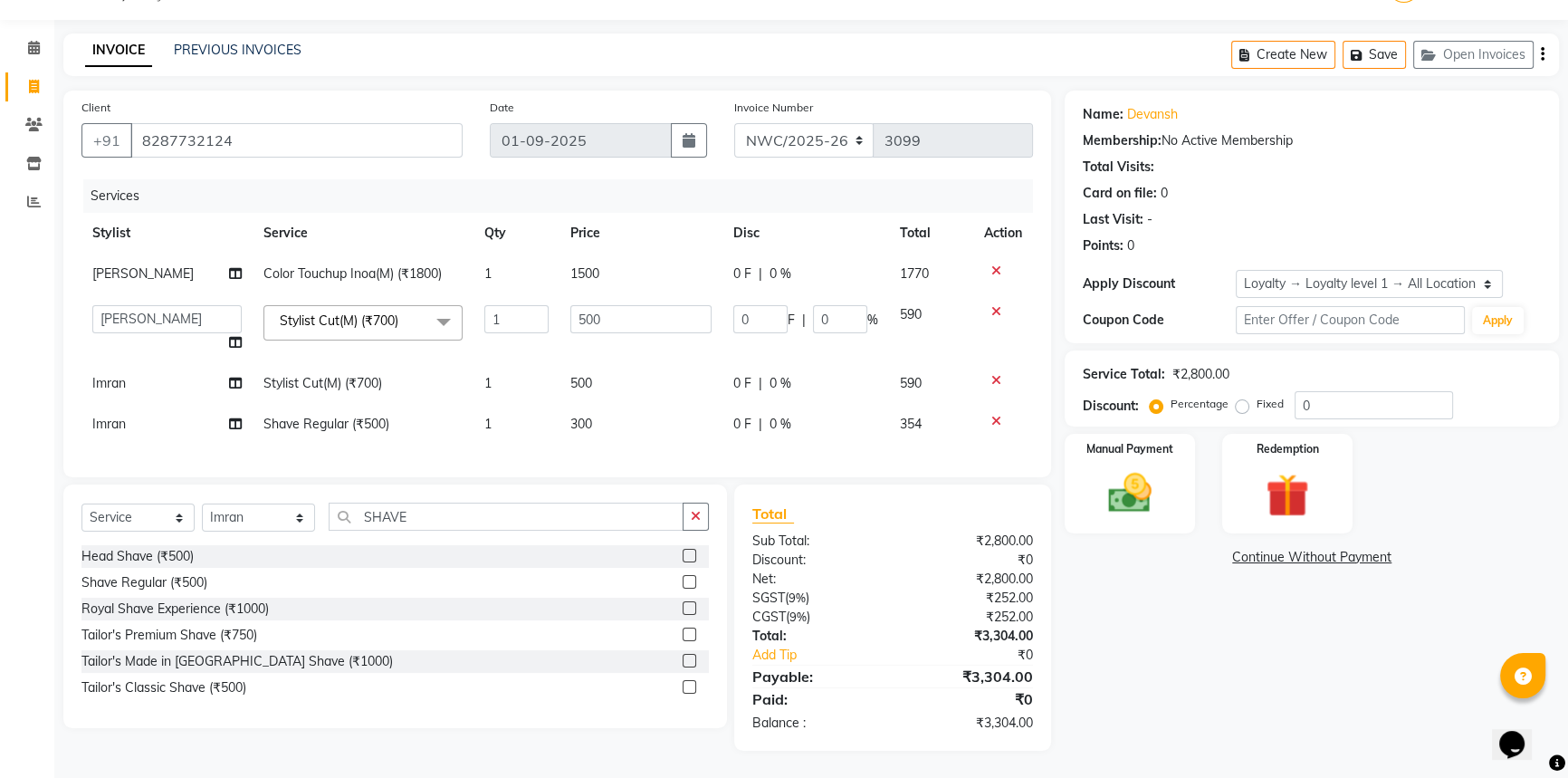
scroll to position [58, 0]
drag, startPoint x: 251, startPoint y: 119, endPoint x: 130, endPoint y: 124, distance: 121.1
click at [131, 124] on input "8287732124" at bounding box center [297, 140] width 333 height 35
click at [1136, 471] on img at bounding box center [1131, 493] width 74 height 52
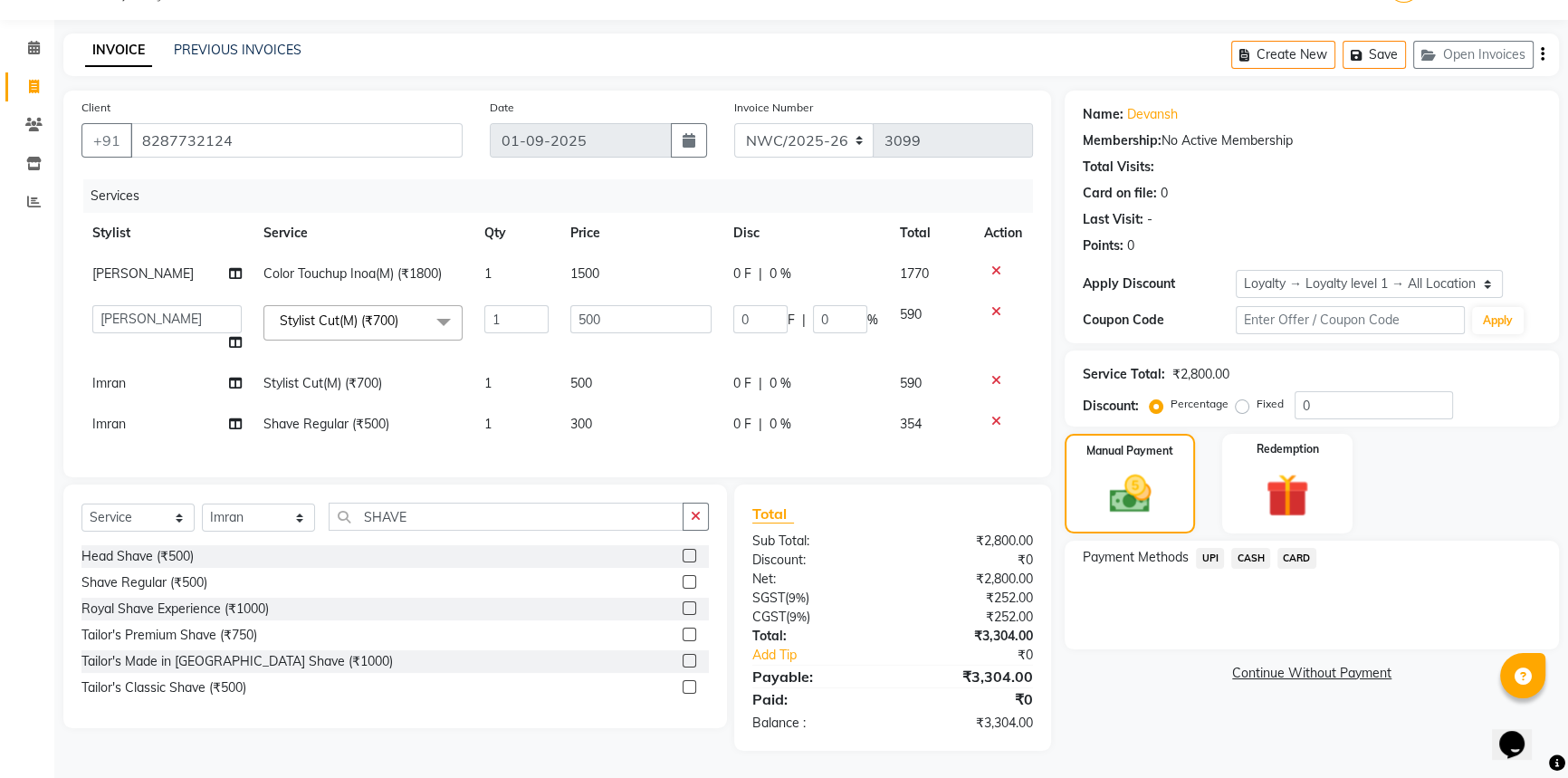
click at [1288, 548] on span "CARD" at bounding box center [1296, 558] width 39 height 21
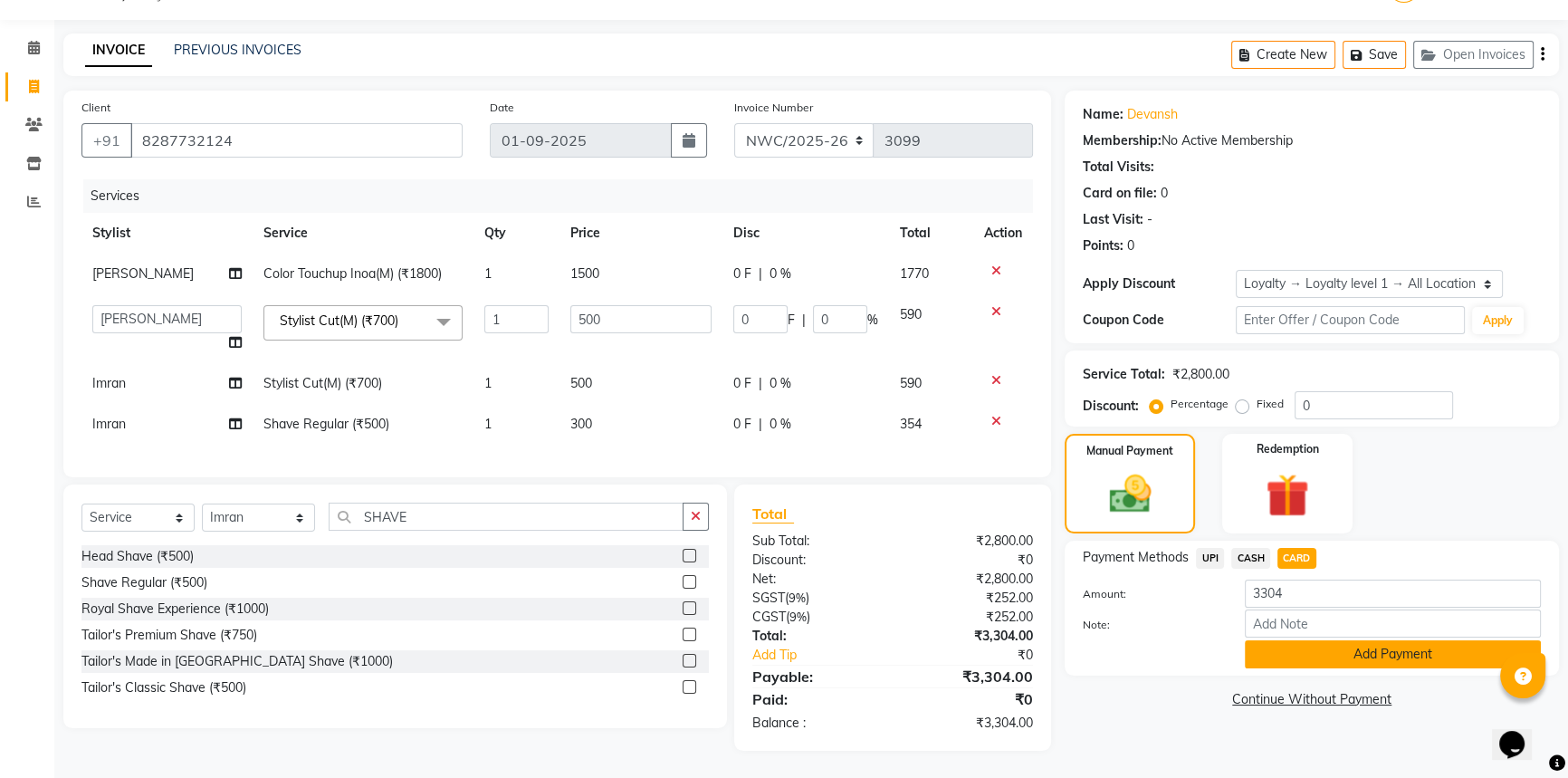
click at [1272, 643] on button "Add Payment" at bounding box center [1392, 653] width 296 height 28
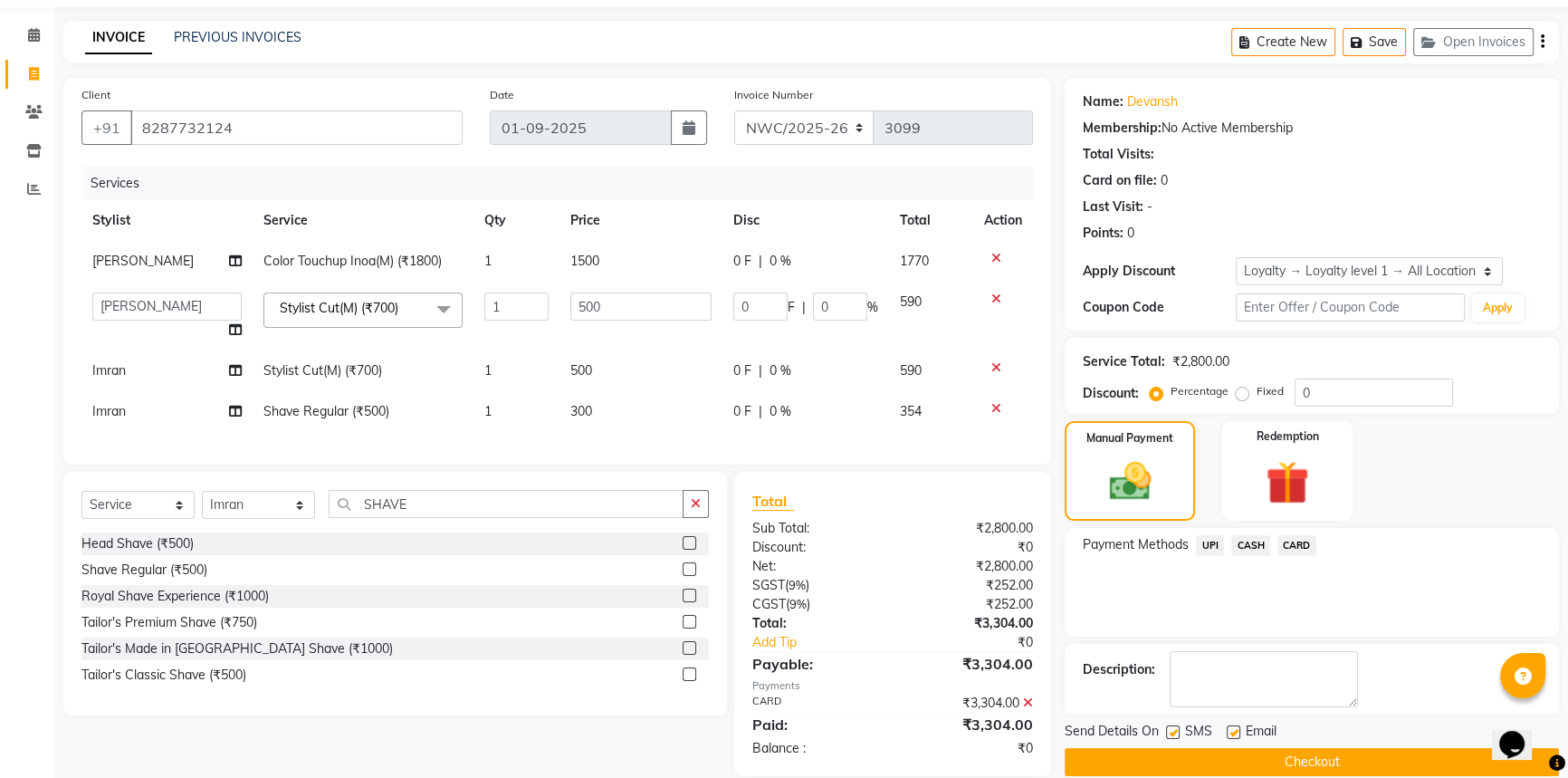
scroll to position [186, 0]
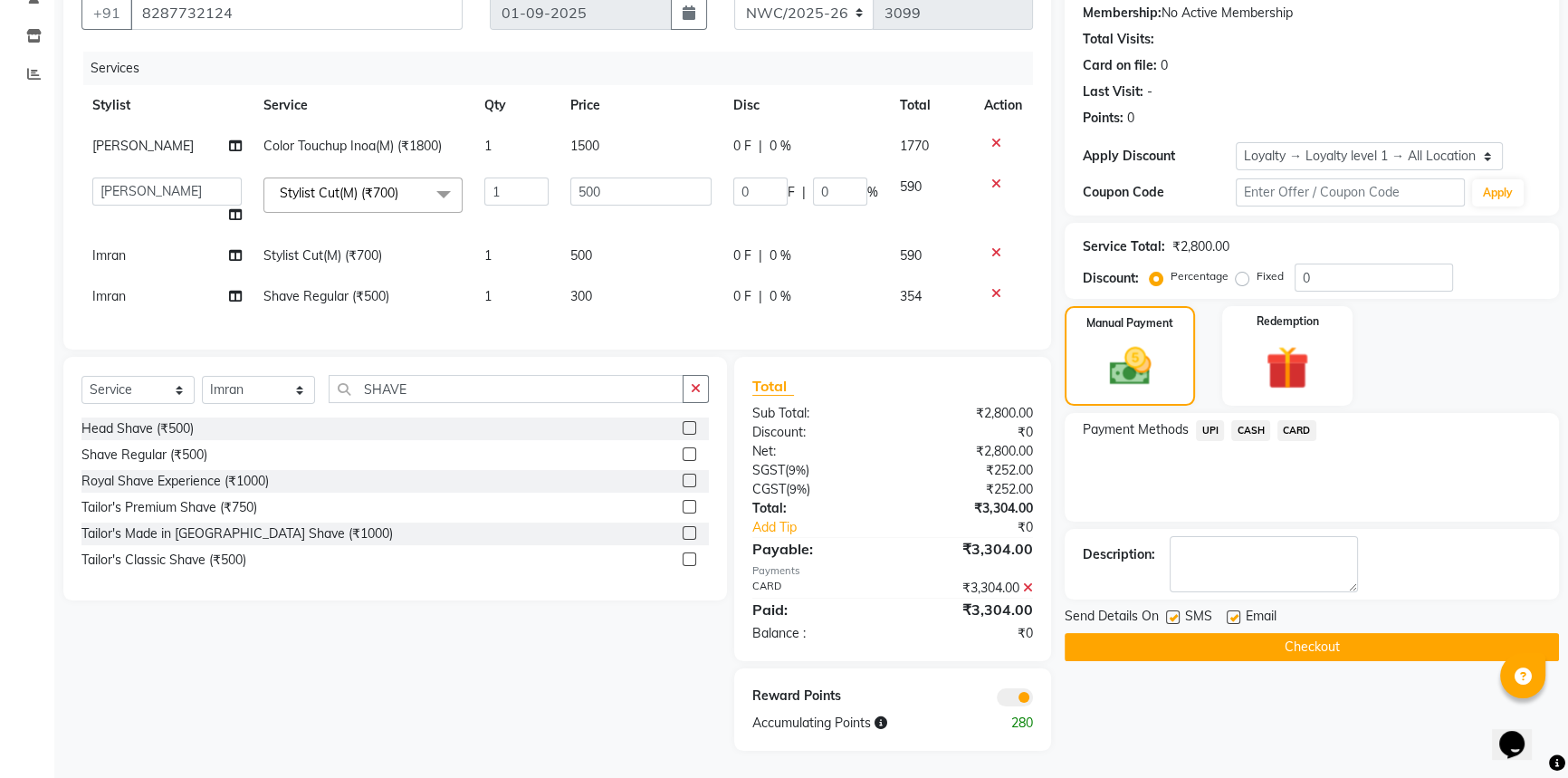
click at [1150, 633] on button "Checkout" at bounding box center [1312, 647] width 494 height 28
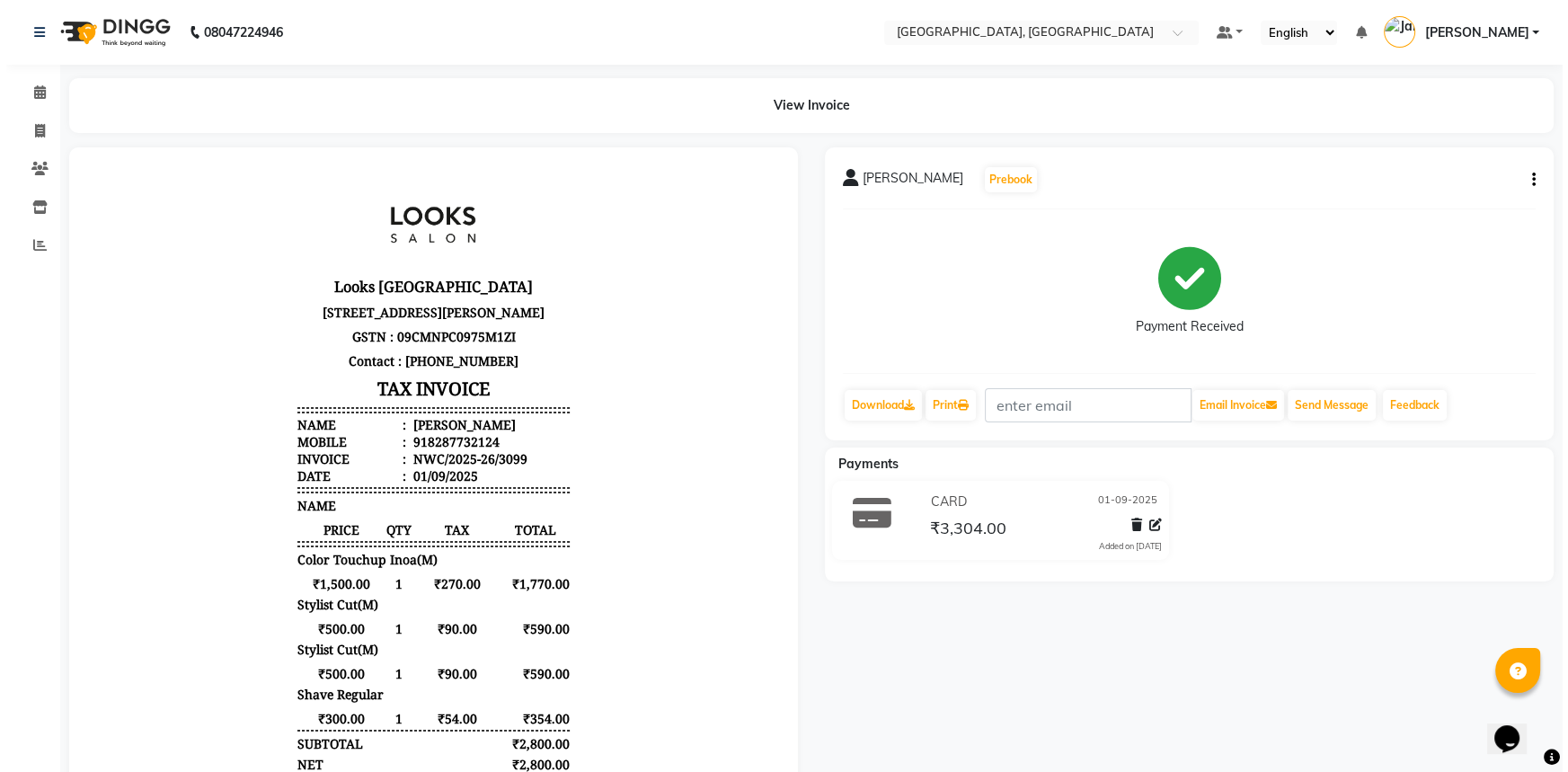
scroll to position [14, 0]
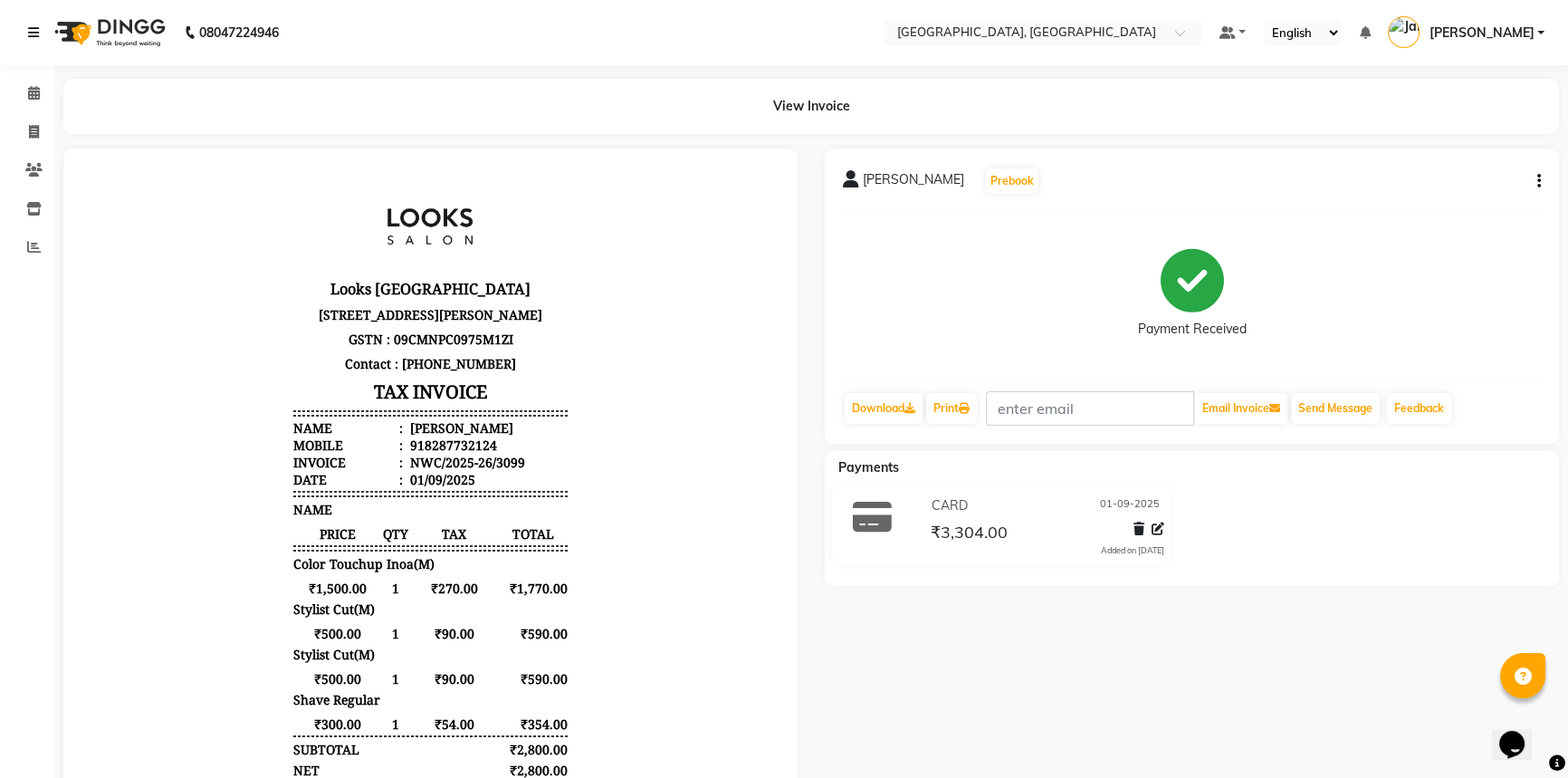
drag, startPoint x: 29, startPoint y: 35, endPoint x: 30, endPoint y: 58, distance: 23.0
click at [29, 35] on icon at bounding box center [33, 32] width 11 height 13
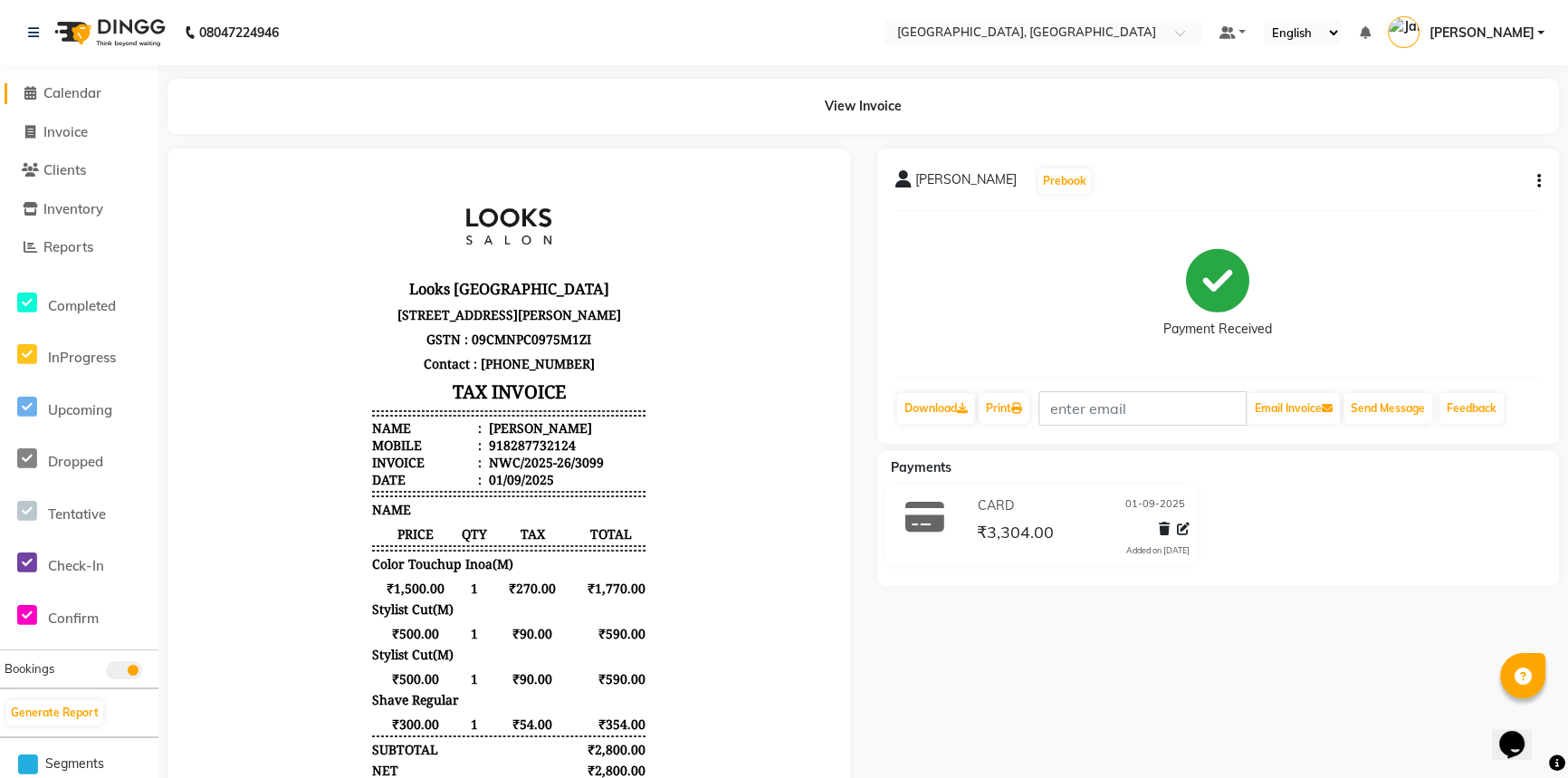
click at [26, 92] on icon at bounding box center [31, 93] width 12 height 14
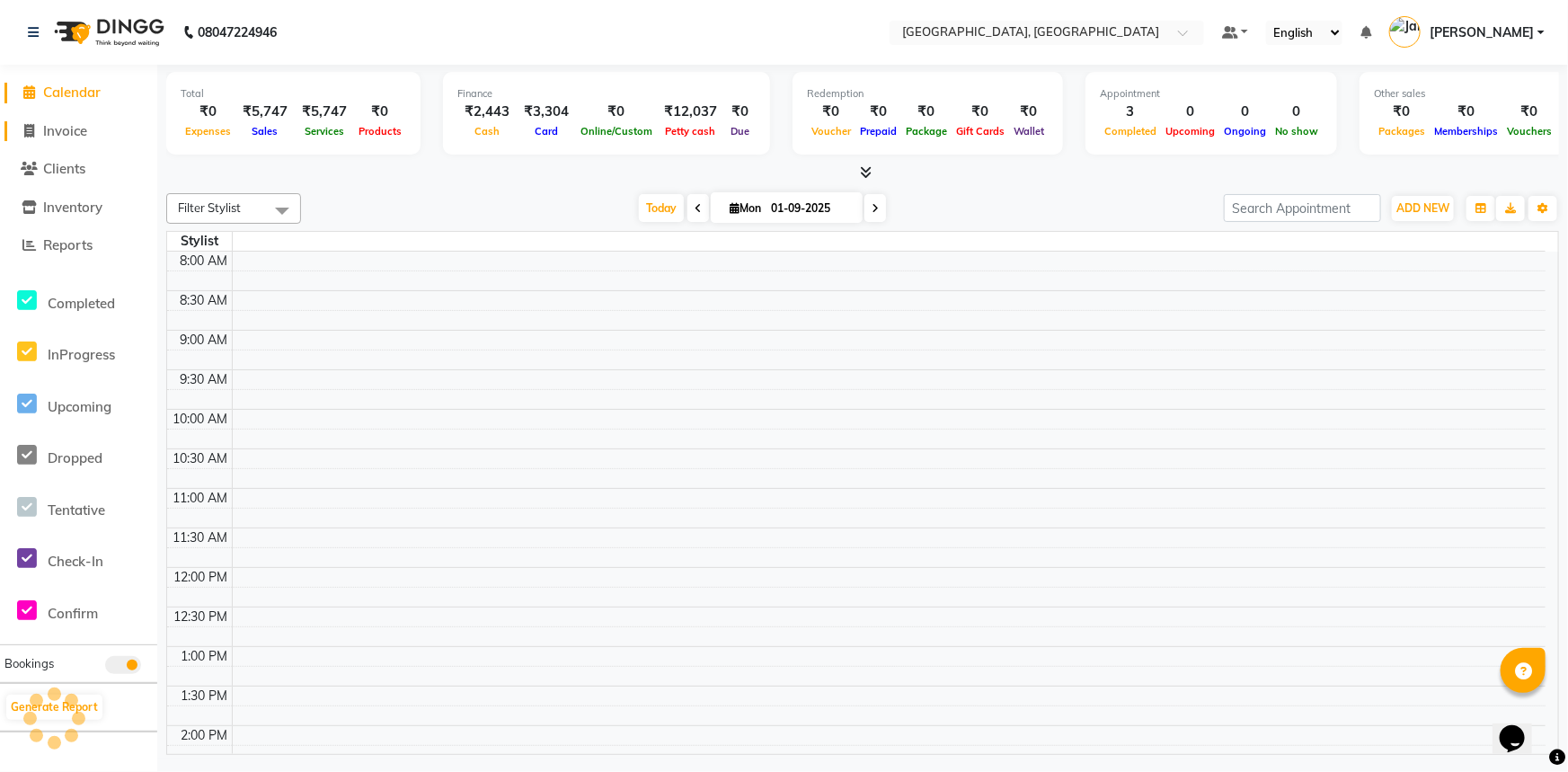
click at [33, 134] on icon at bounding box center [30, 130] width 10 height 14
select select "service"
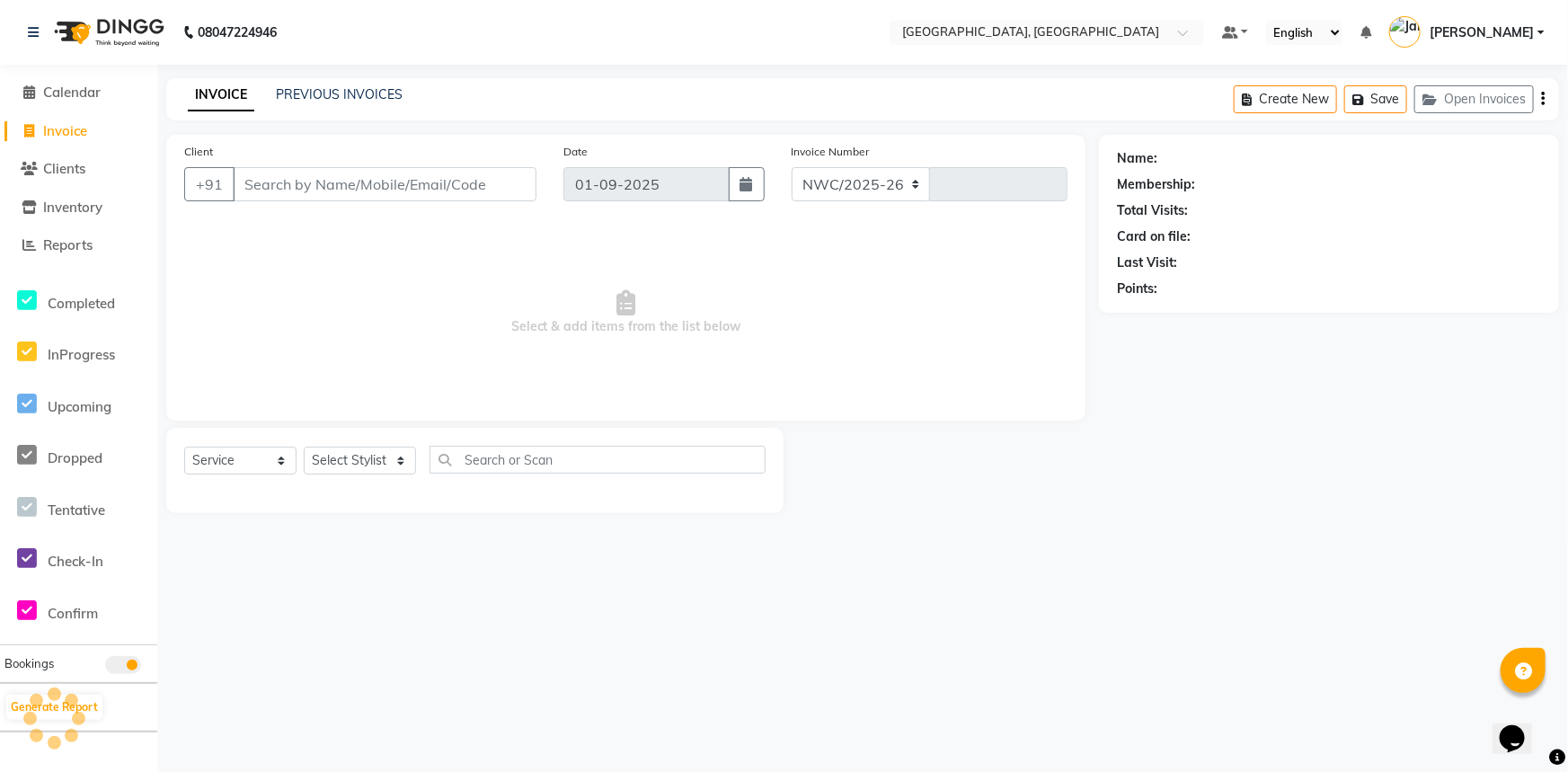
select select "8574"
type input "3100"
click at [261, 182] on input "Client" at bounding box center [384, 184] width 304 height 35
type input "9289116980"
click at [484, 193] on button "Add Client" at bounding box center [490, 184] width 93 height 35
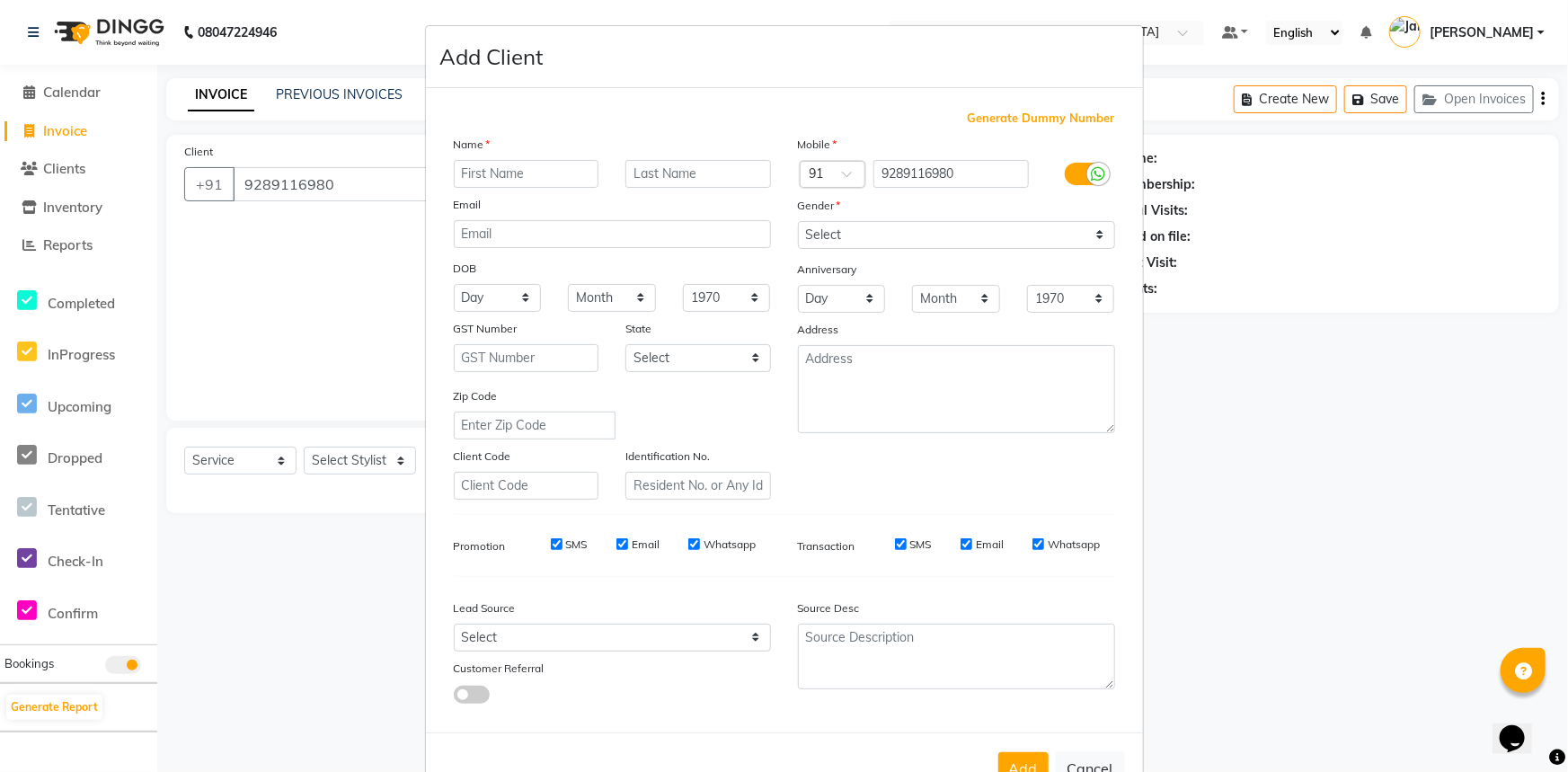
click at [503, 176] on input "text" at bounding box center [526, 174] width 145 height 28
type input "[PERSON_NAME]"
click at [655, 164] on input "text" at bounding box center [697, 174] width 145 height 28
type input "."
click at [888, 241] on select "Select Male Female Other Prefer Not To Say" at bounding box center [956, 235] width 317 height 28
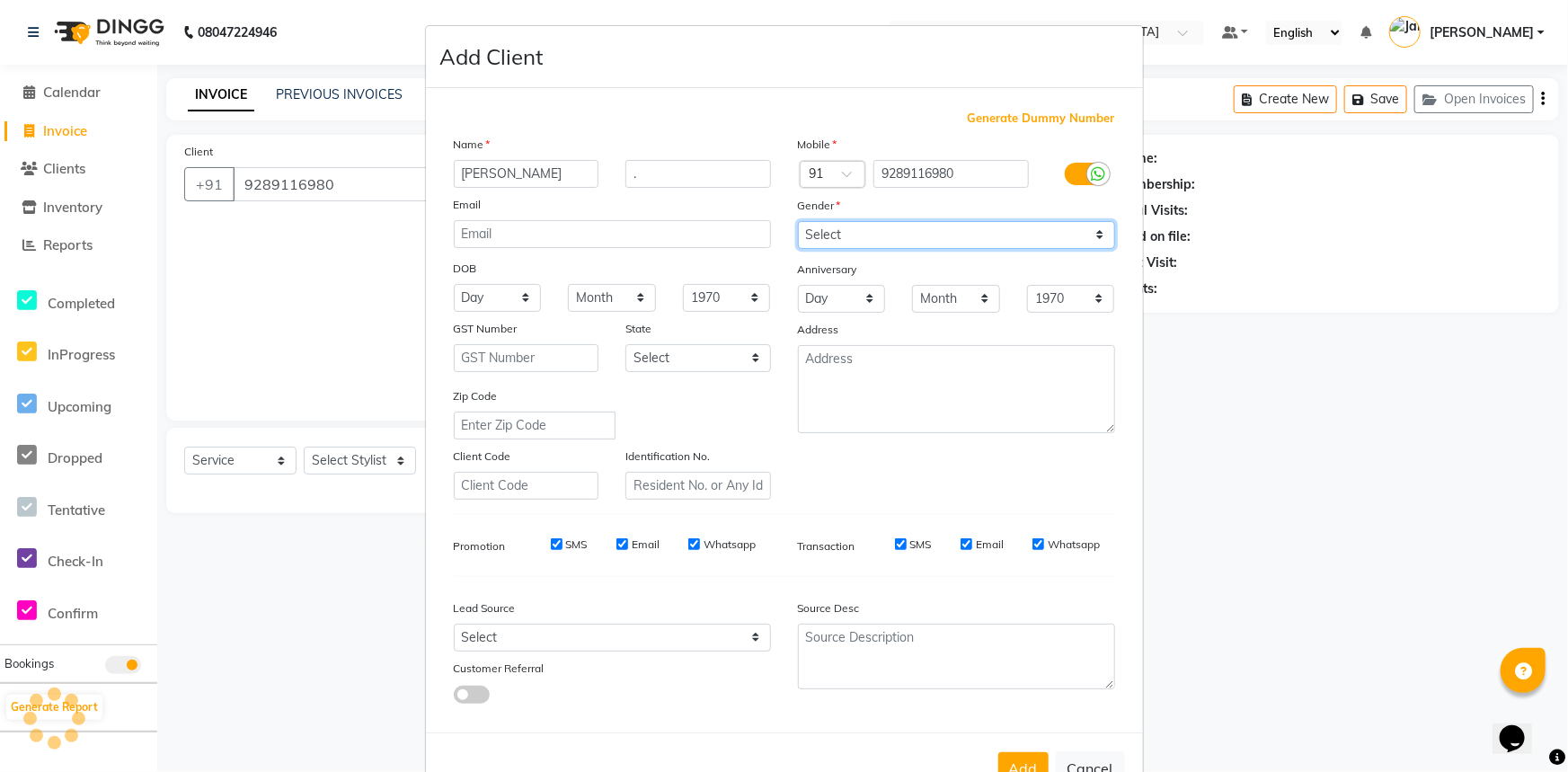
select select "male"
click at [798, 221] on select "Select Male Female Other Prefer Not To Say" at bounding box center [956, 235] width 317 height 28
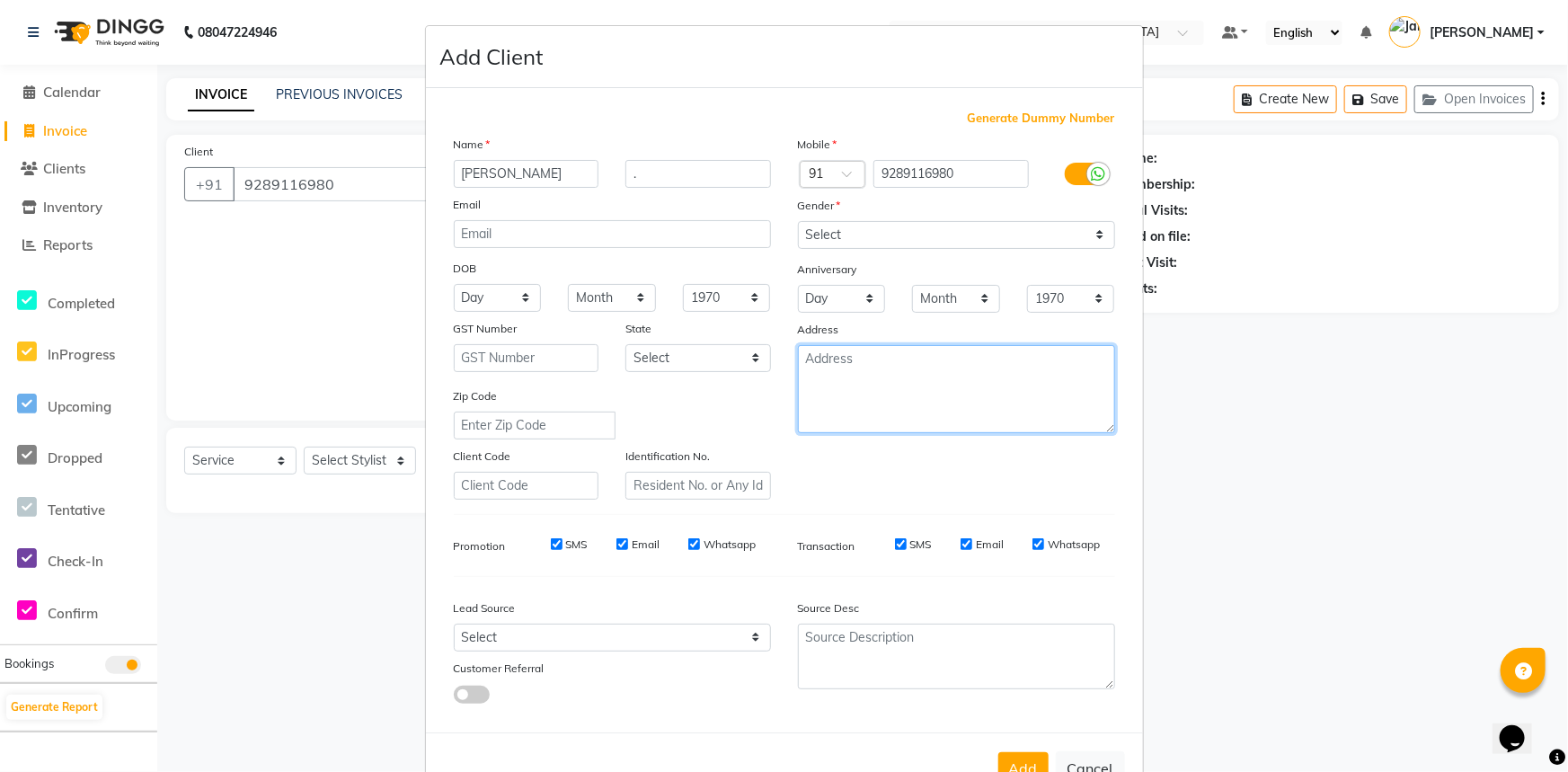
click at [871, 404] on textarea at bounding box center [956, 388] width 317 height 88
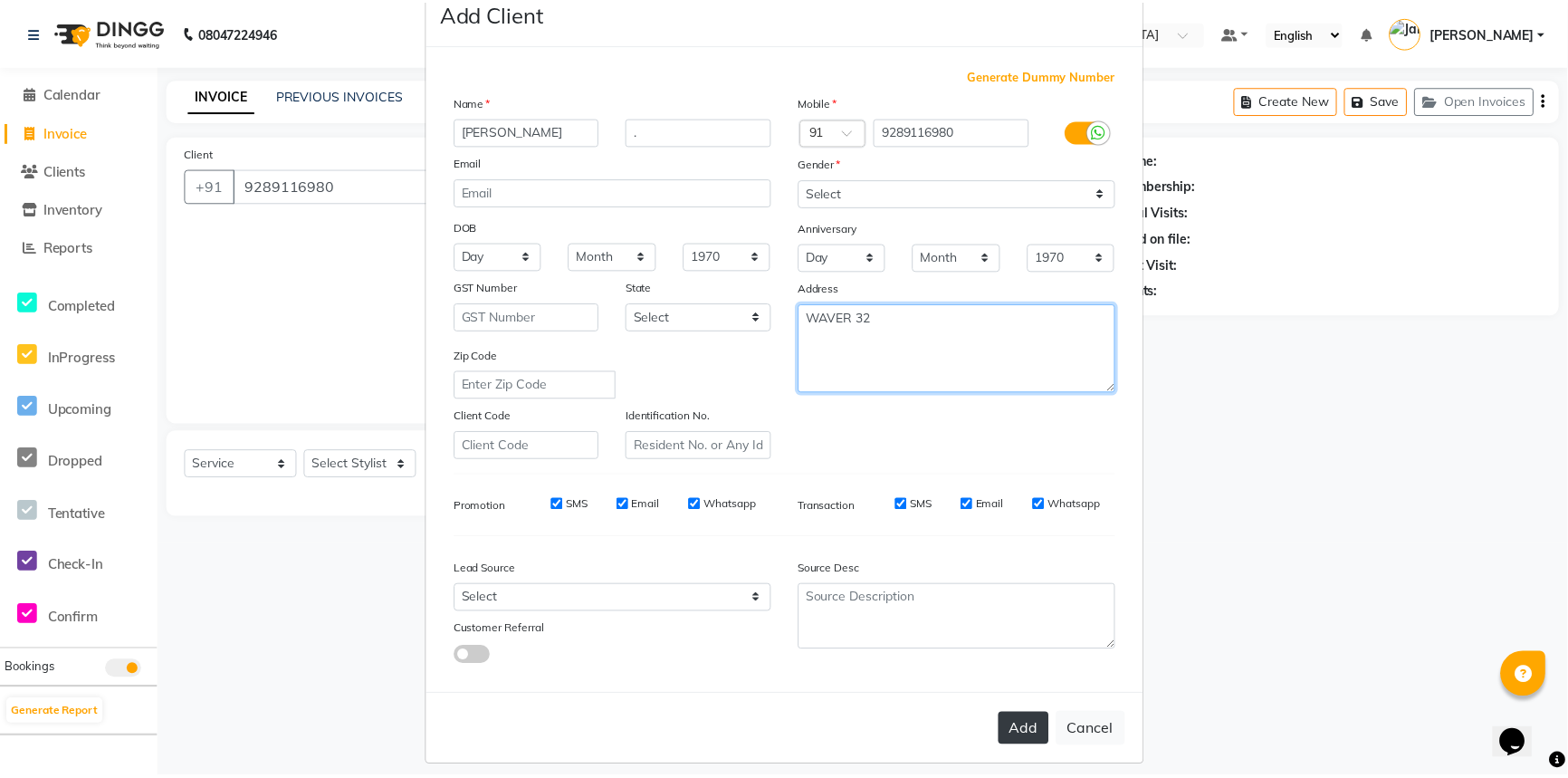
scroll to position [64, 0]
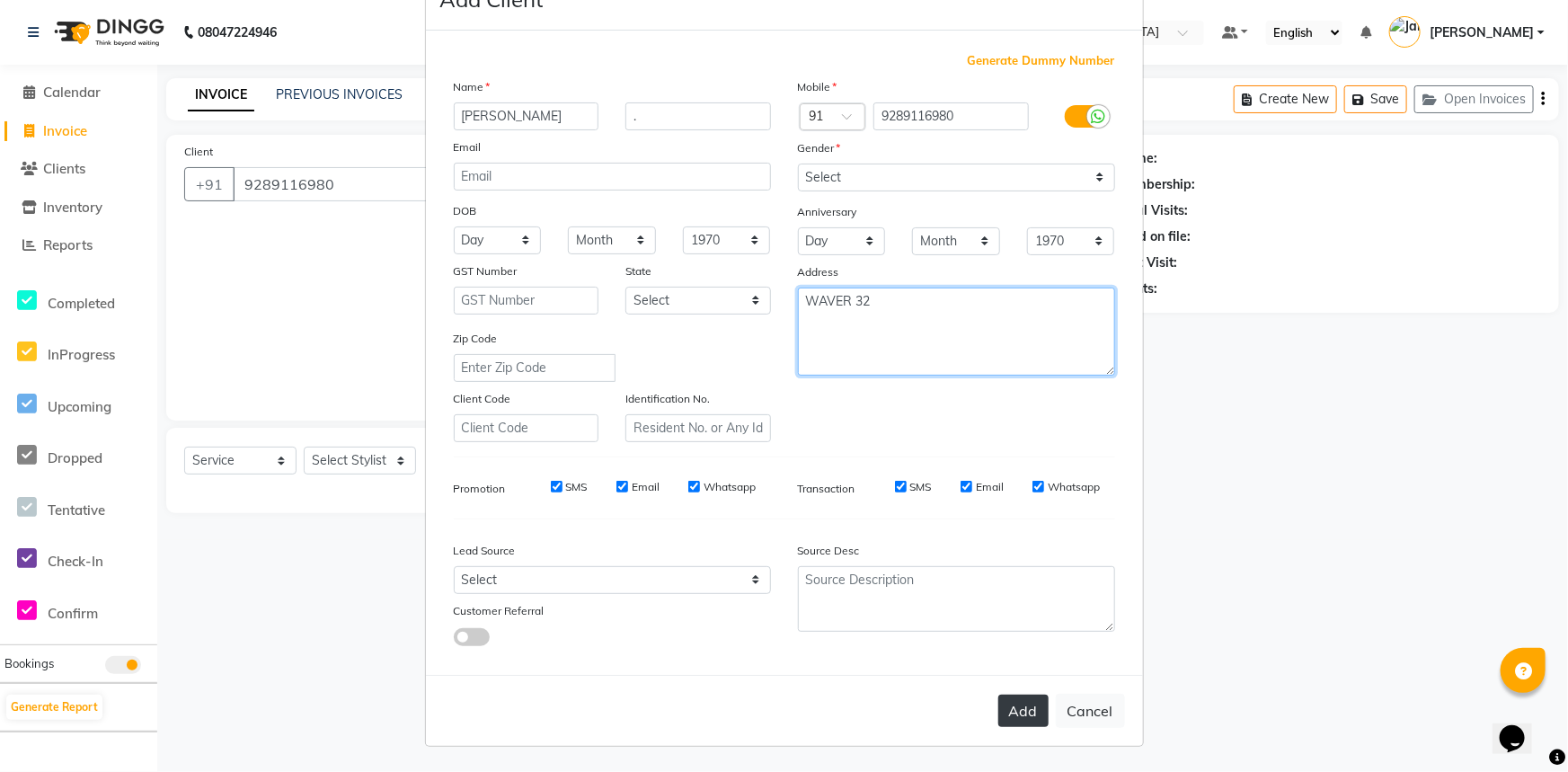
type textarea "WAVER 32"
click at [1027, 709] on button "Add" at bounding box center [1023, 710] width 50 height 33
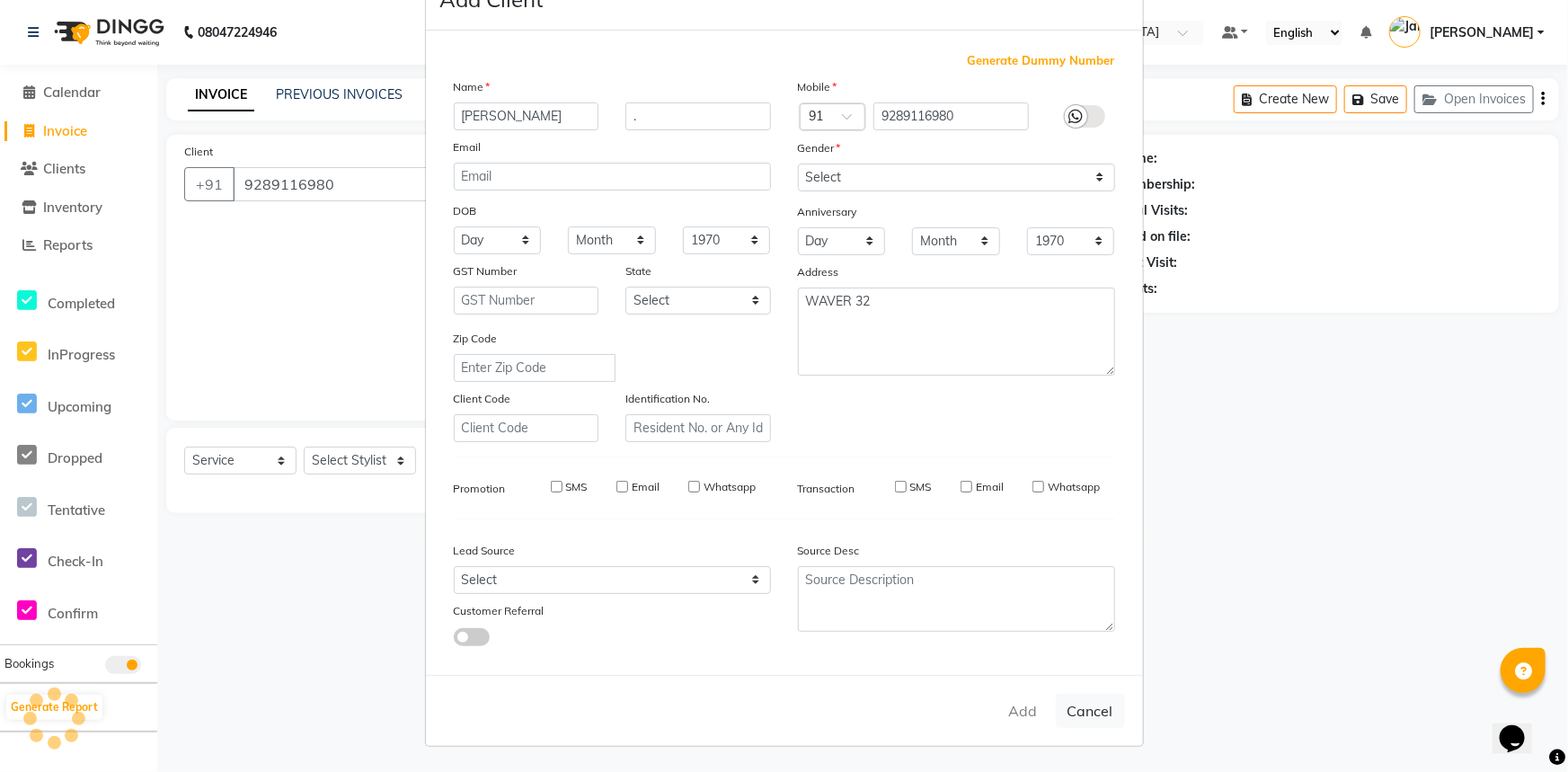
select select
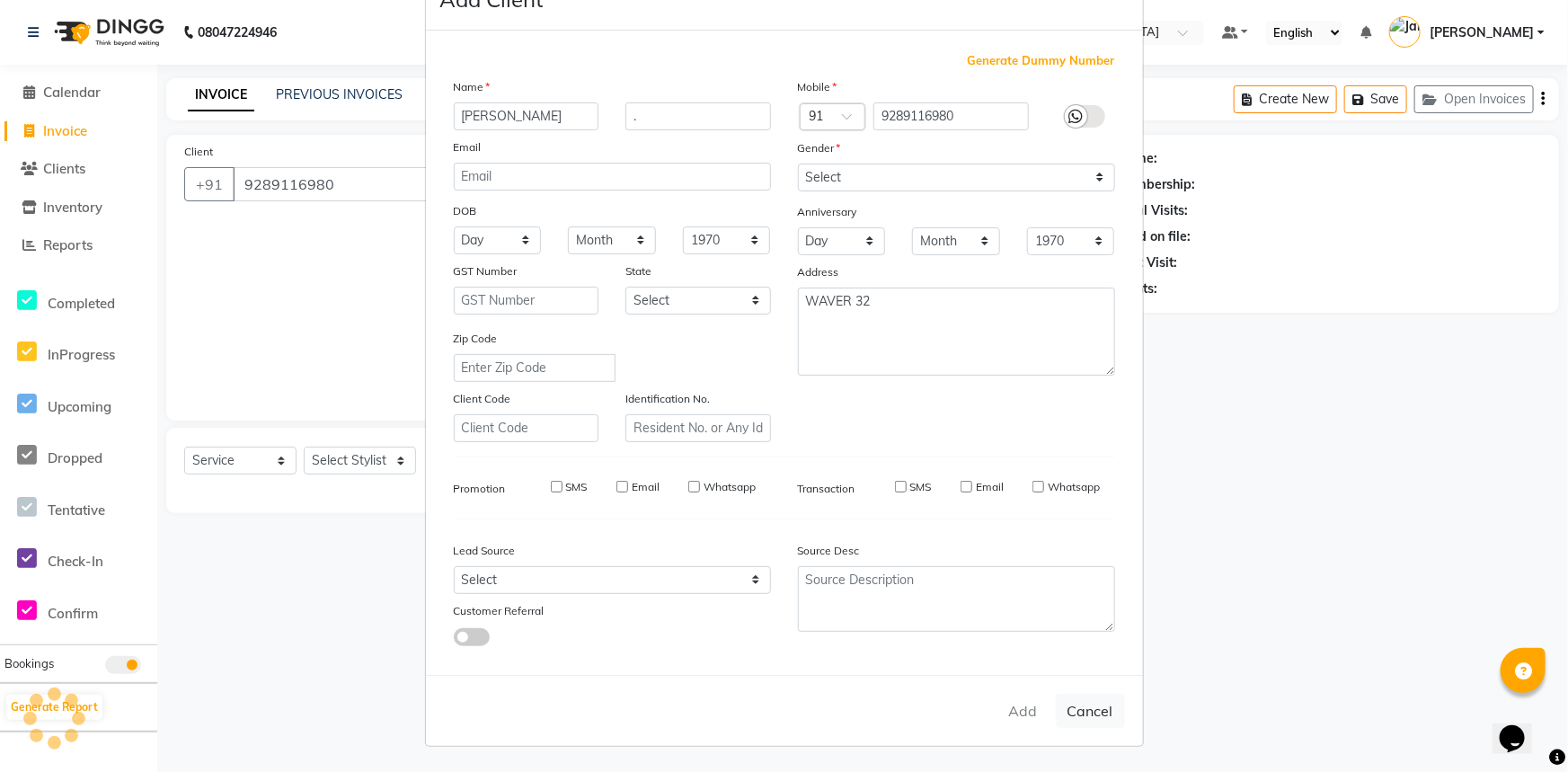
select select
checkbox input "false"
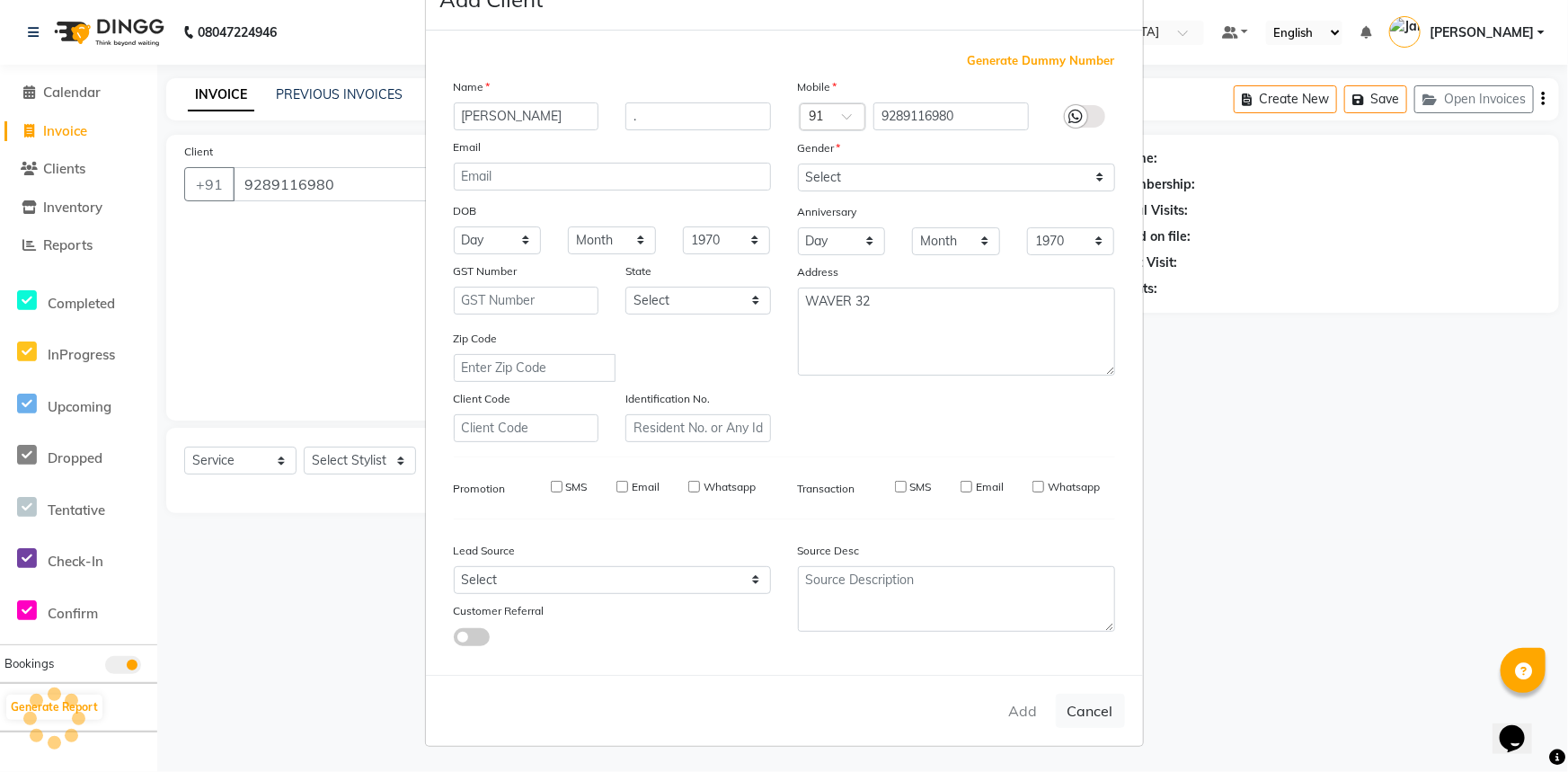
checkbox input "false"
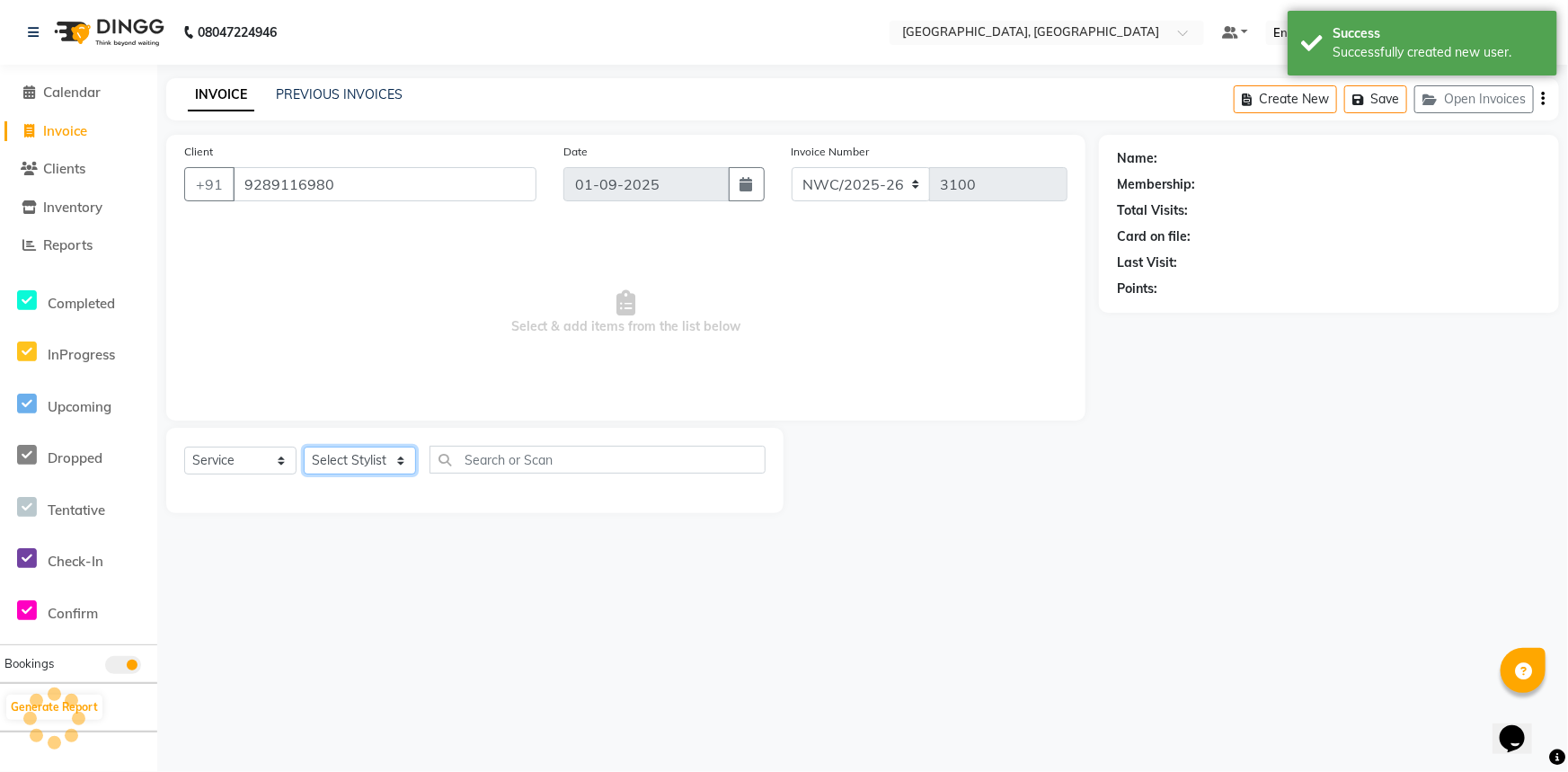
click at [347, 456] on select "Select Stylist Aneeta Ankush-pdct Arshad_asst Arun_pdct Counter_Sales Faheem Go…" at bounding box center [360, 461] width 113 height 28
select select "84834"
click at [304, 447] on select "Select Stylist Aneeta Ankush-pdct Arshad_asst Arun_pdct Counter_Sales Faheem Go…" at bounding box center [360, 461] width 113 height 28
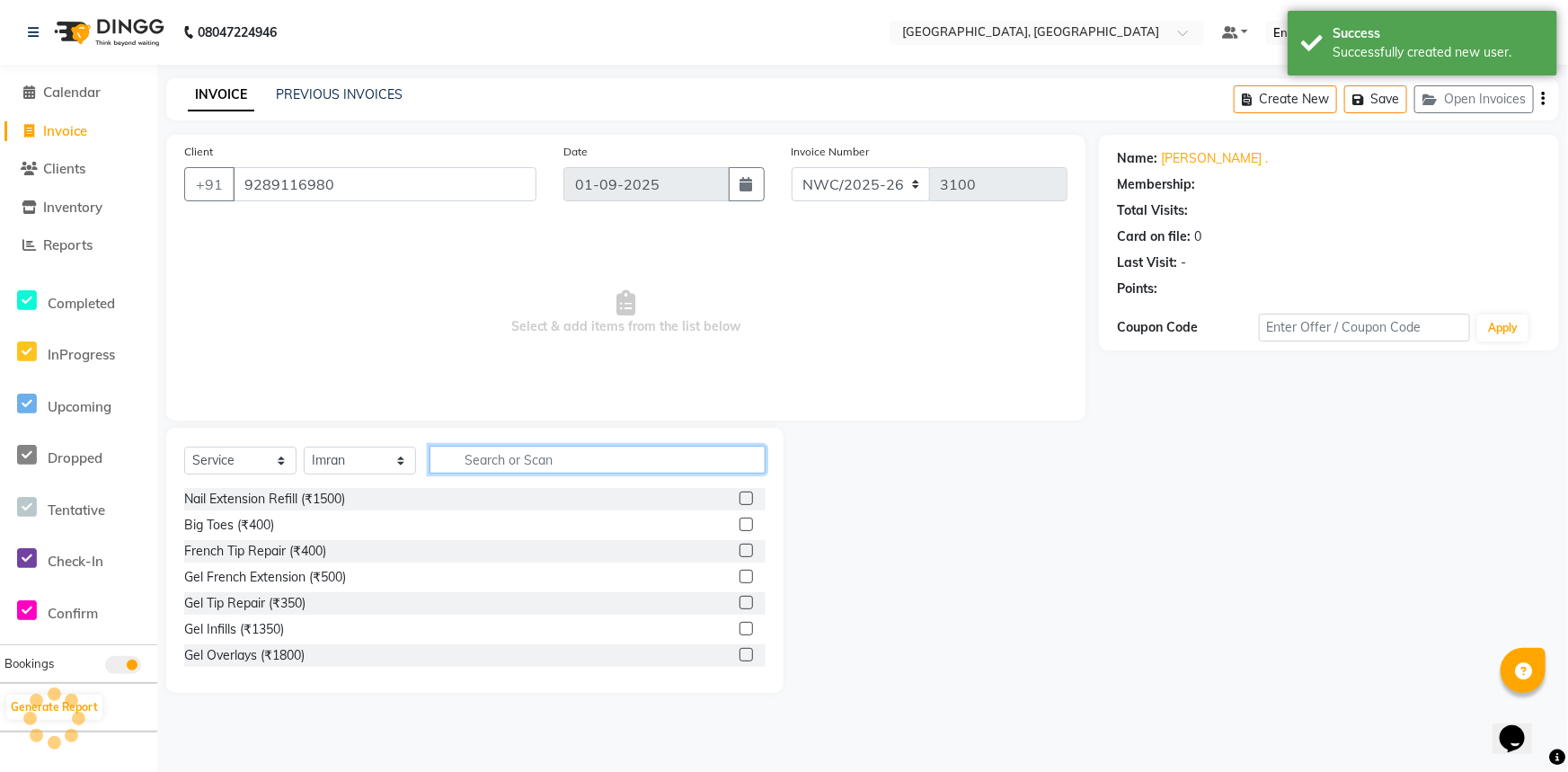
click at [554, 459] on input "text" at bounding box center [597, 460] width 336 height 28
select select "1: Object"
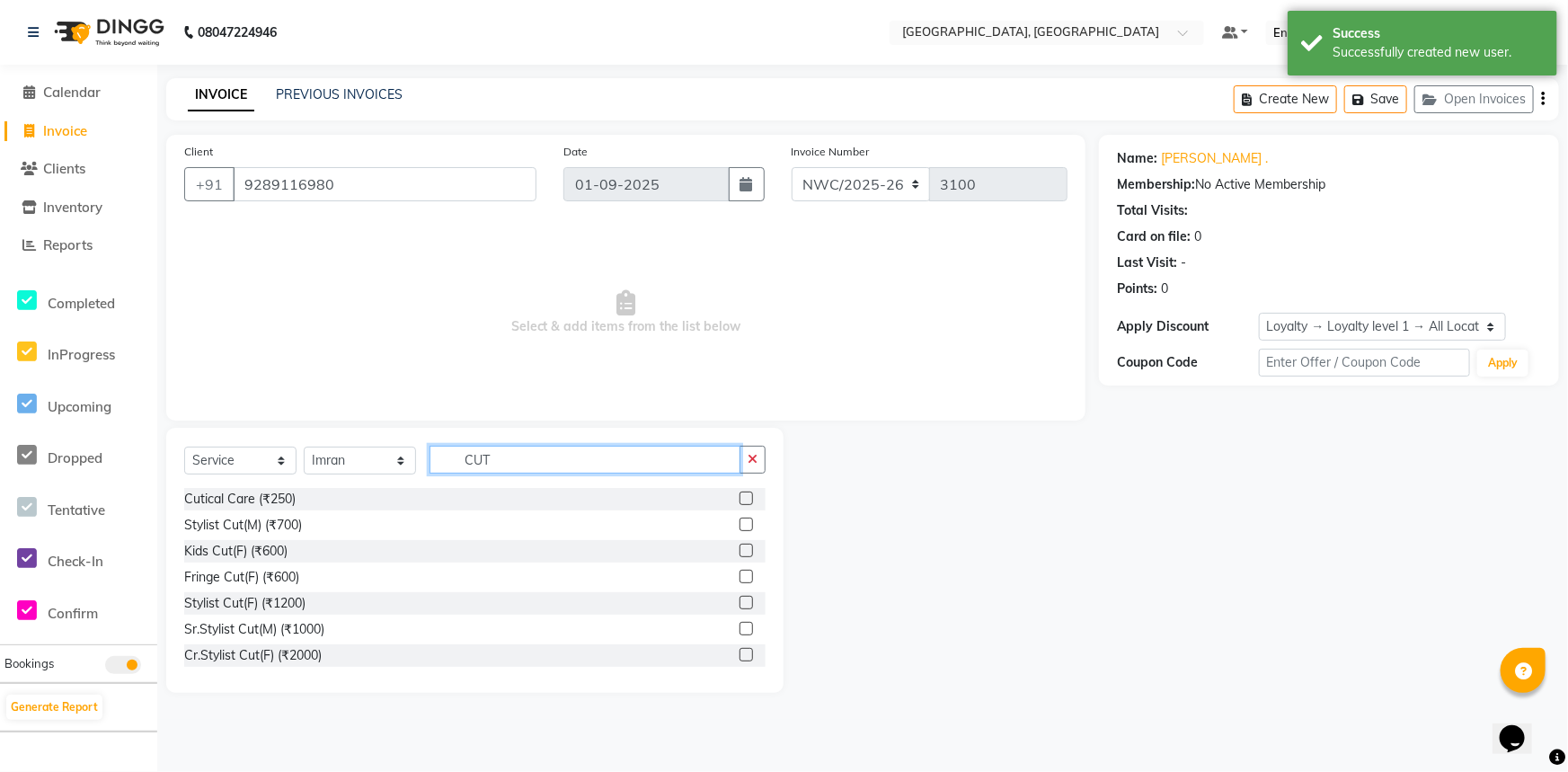
type input "CUT"
click at [740, 526] on label at bounding box center [746, 524] width 14 height 14
click at [740, 526] on input "checkbox" at bounding box center [745, 525] width 12 height 12
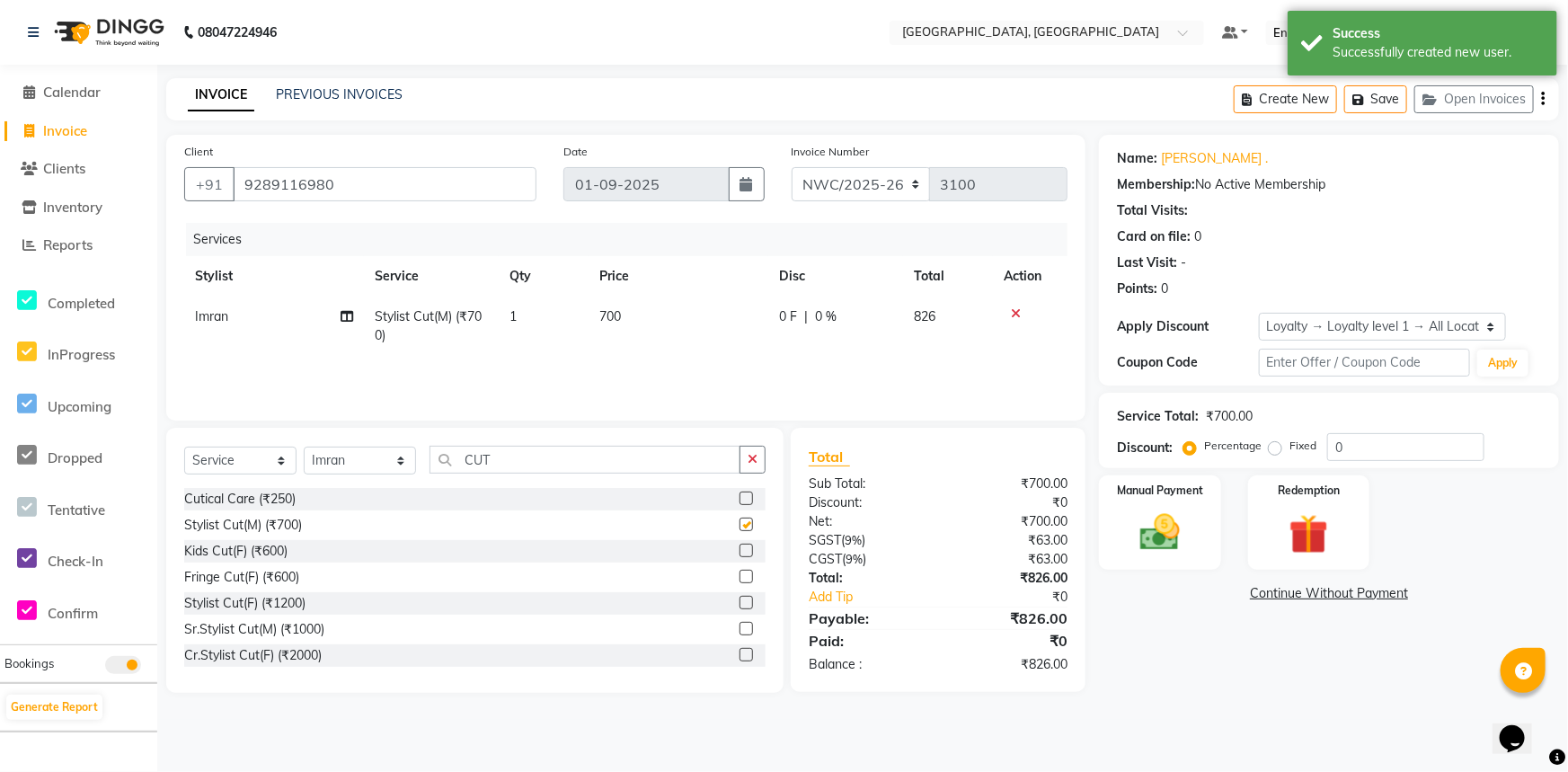
checkbox input "false"
click at [622, 324] on td "700" at bounding box center [678, 326] width 180 height 59
select select "84834"
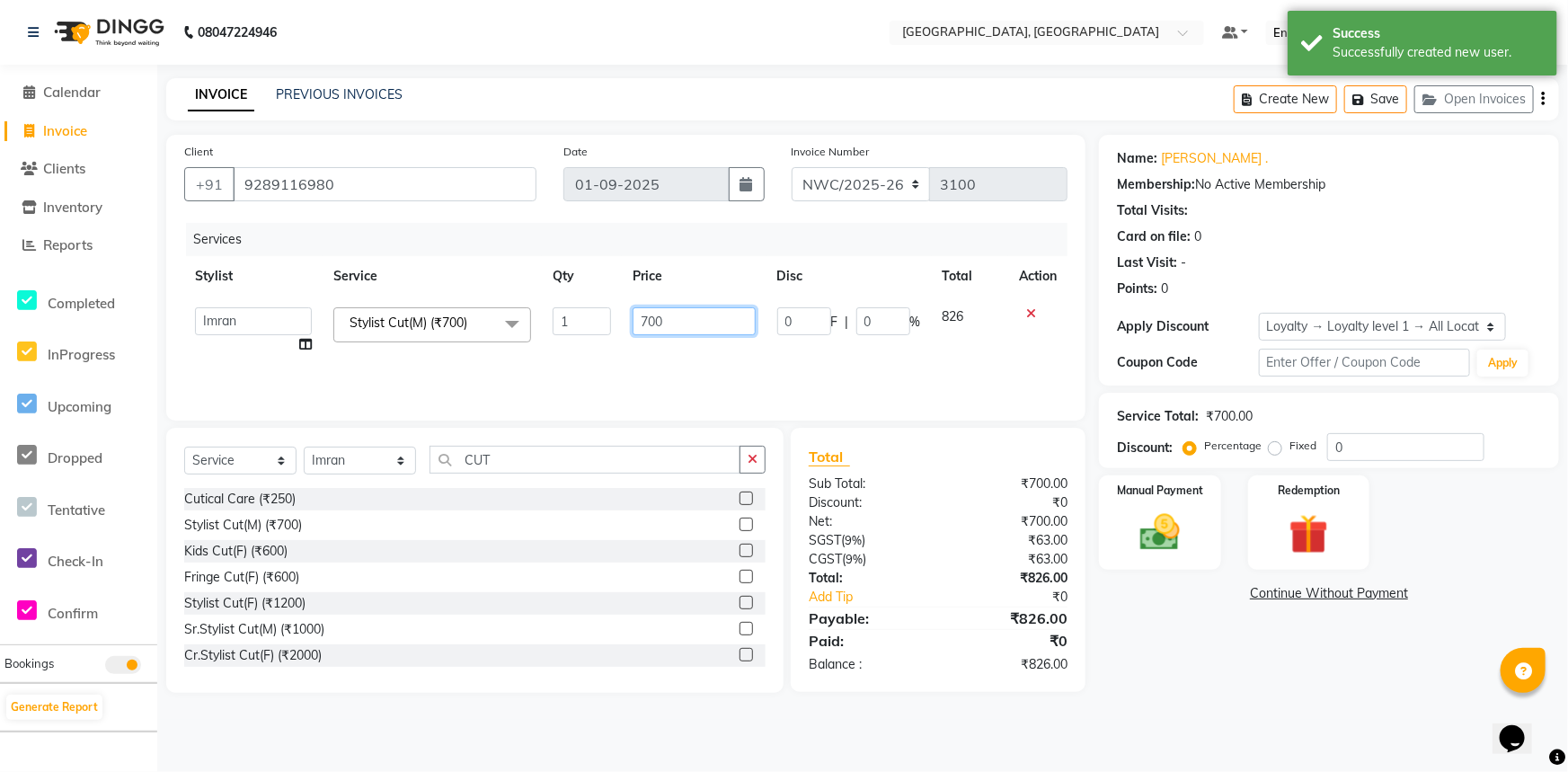
drag, startPoint x: 674, startPoint y: 317, endPoint x: 638, endPoint y: 318, distance: 36.0
click at [638, 318] on input "700" at bounding box center [694, 321] width 123 height 28
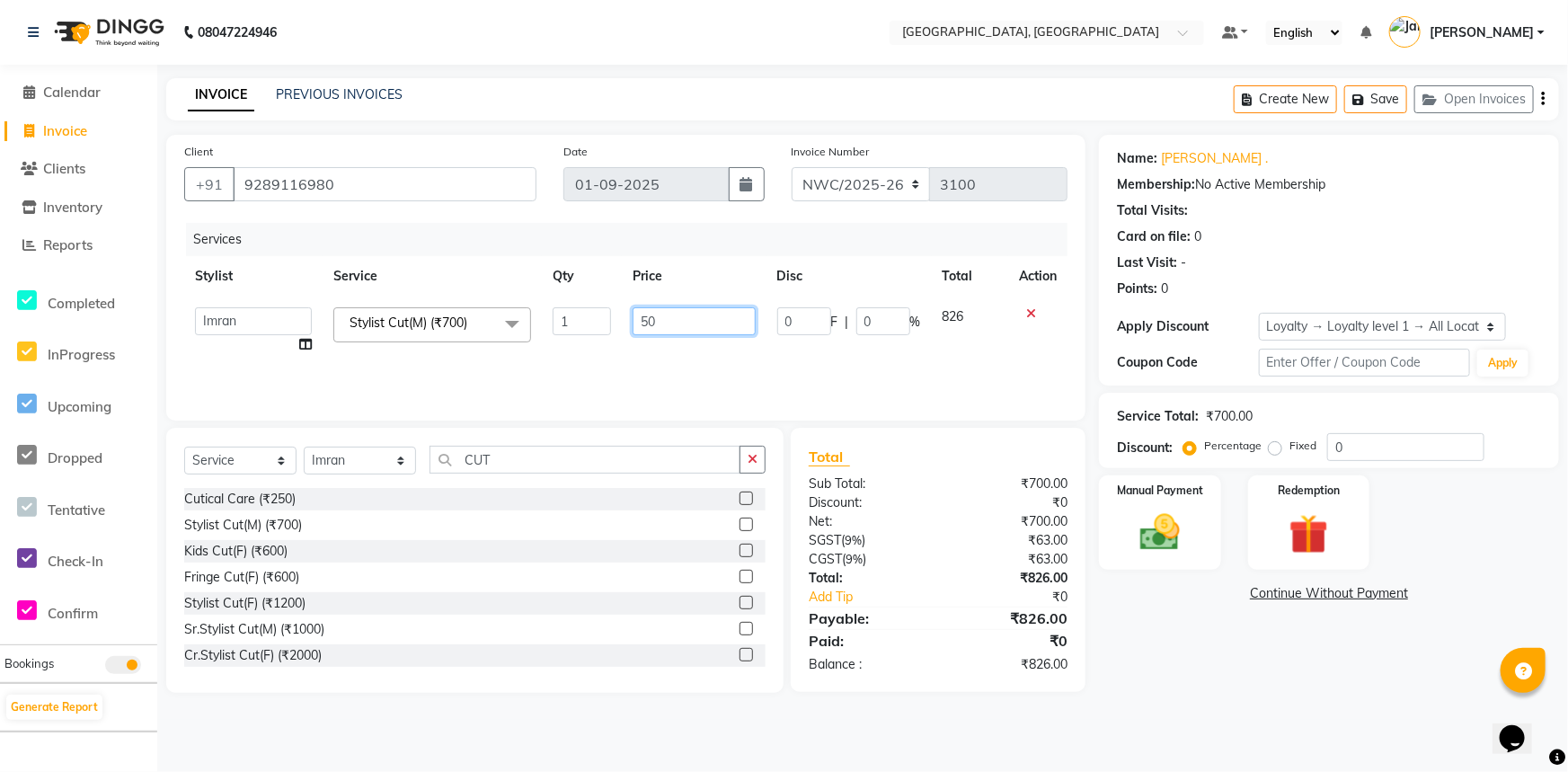
type input "500"
click at [656, 369] on div "Services Stylist Service Qty Price Disc Total Action Aneeta Ankush-pdct Arshad_…" at bounding box center [625, 312] width 883 height 180
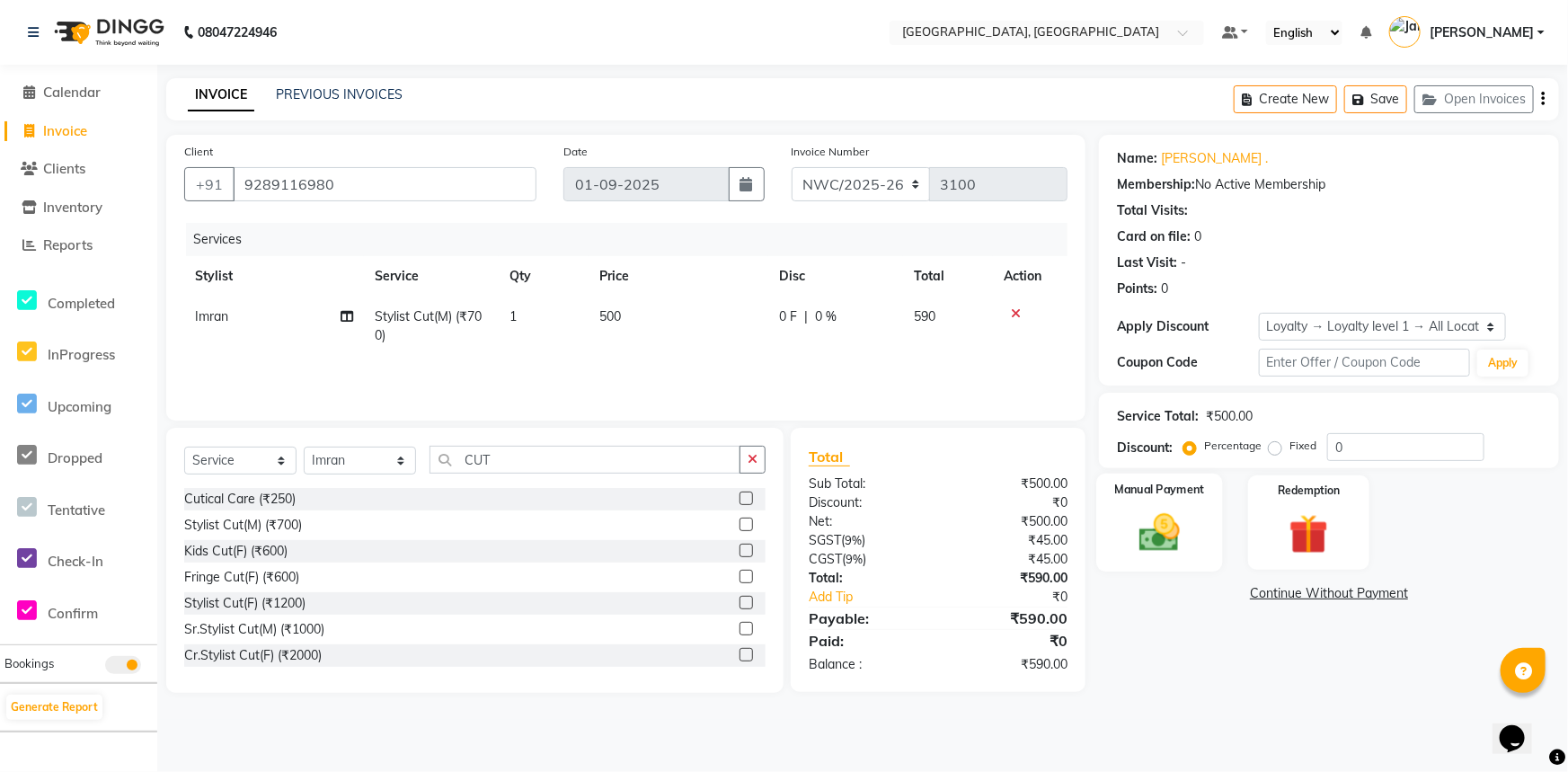
click at [1125, 537] on div "Manual Payment" at bounding box center [1161, 522] width 127 height 98
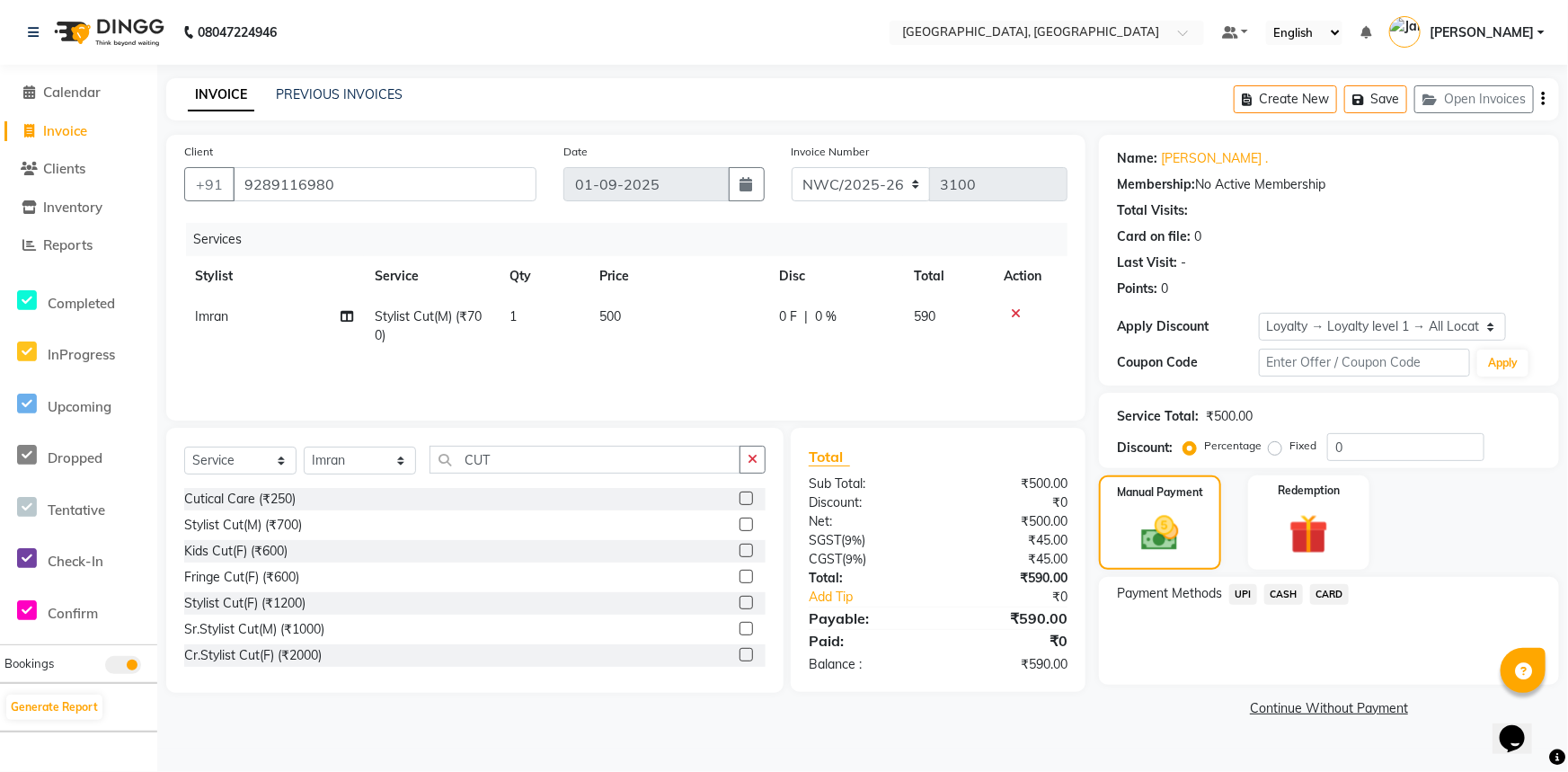
click at [1288, 593] on span "CASH" at bounding box center [1283, 594] width 39 height 21
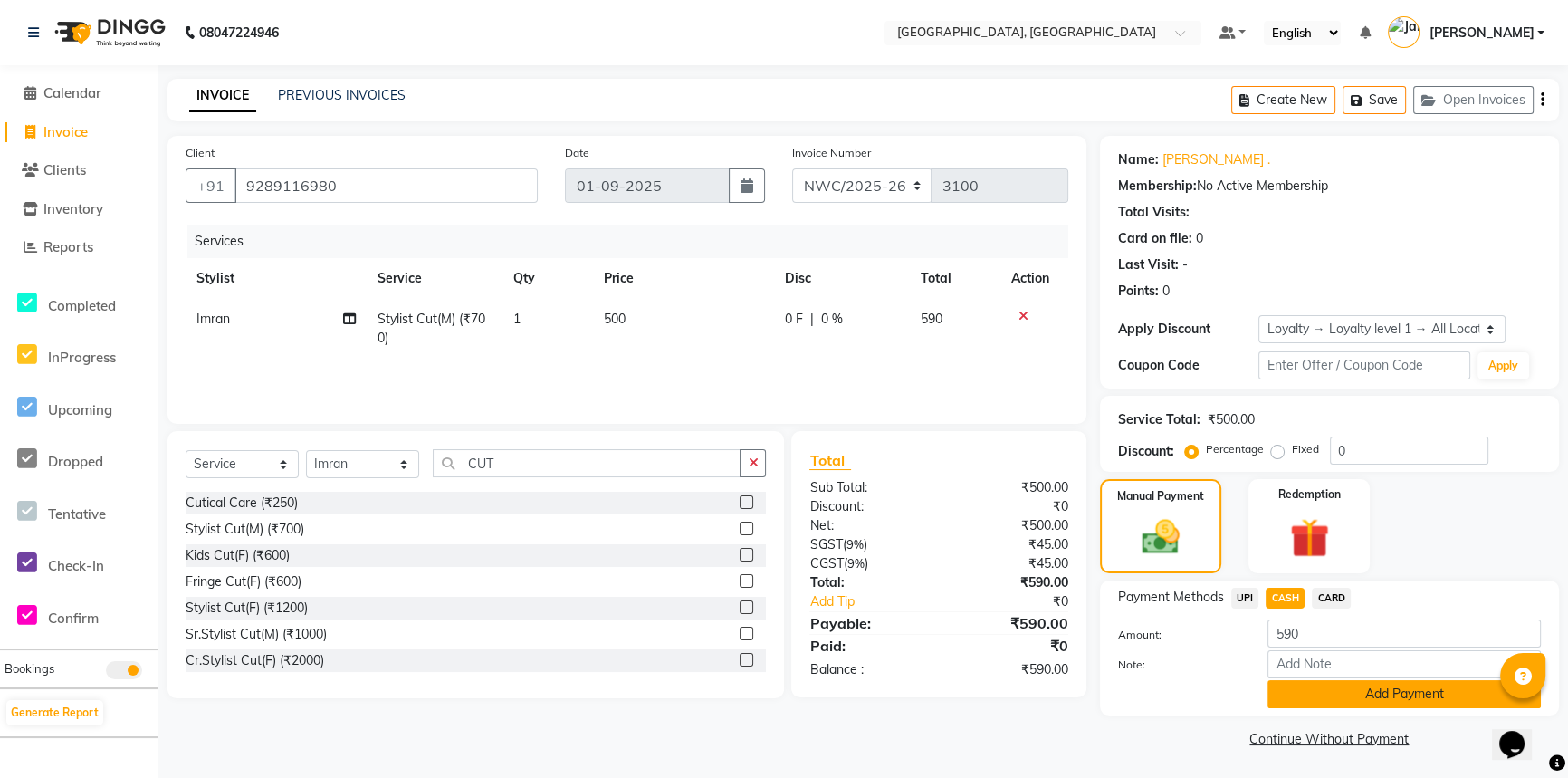
click at [1306, 691] on button "Add Payment" at bounding box center [1404, 693] width 273 height 28
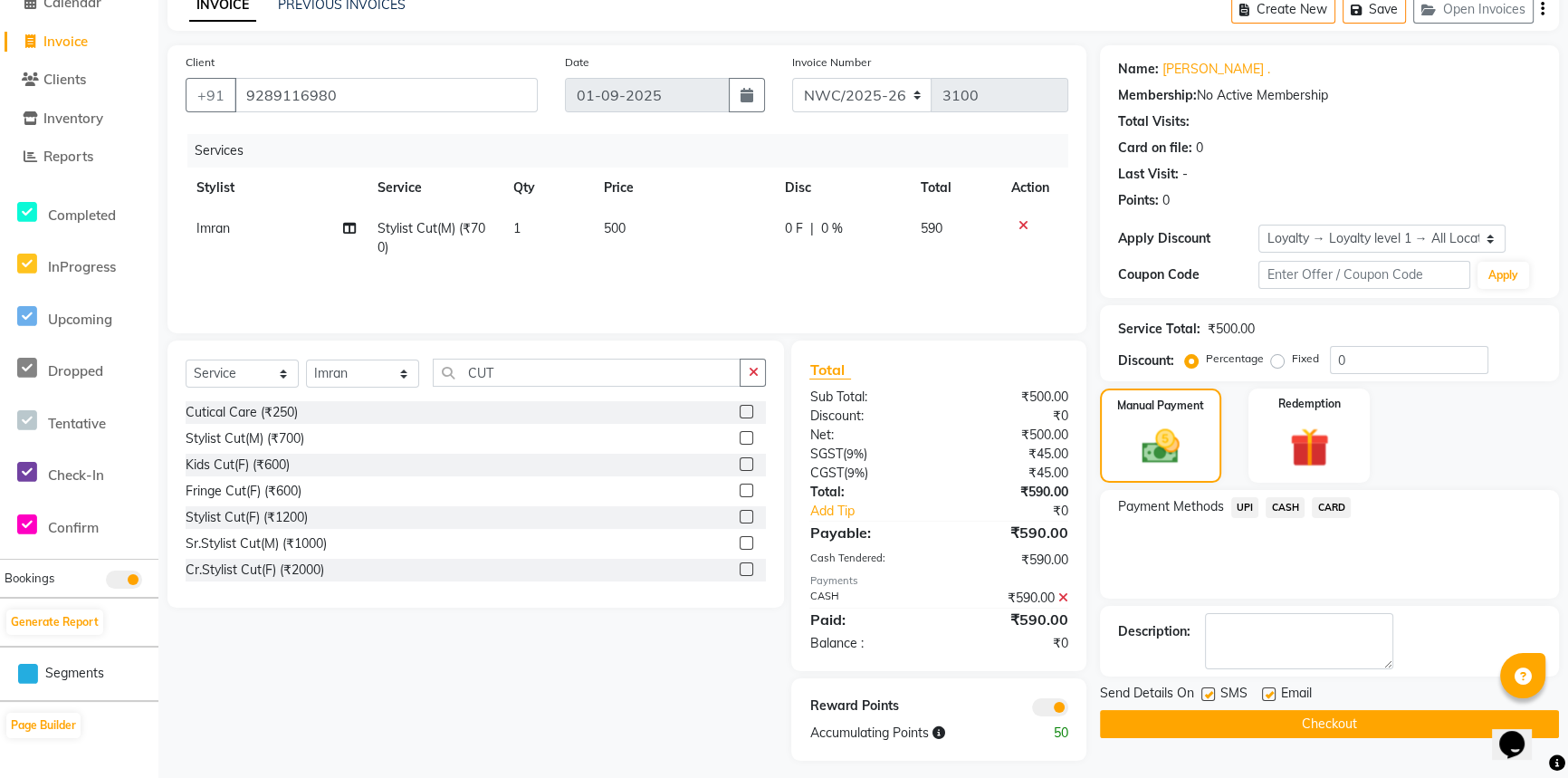
scroll to position [102, 0]
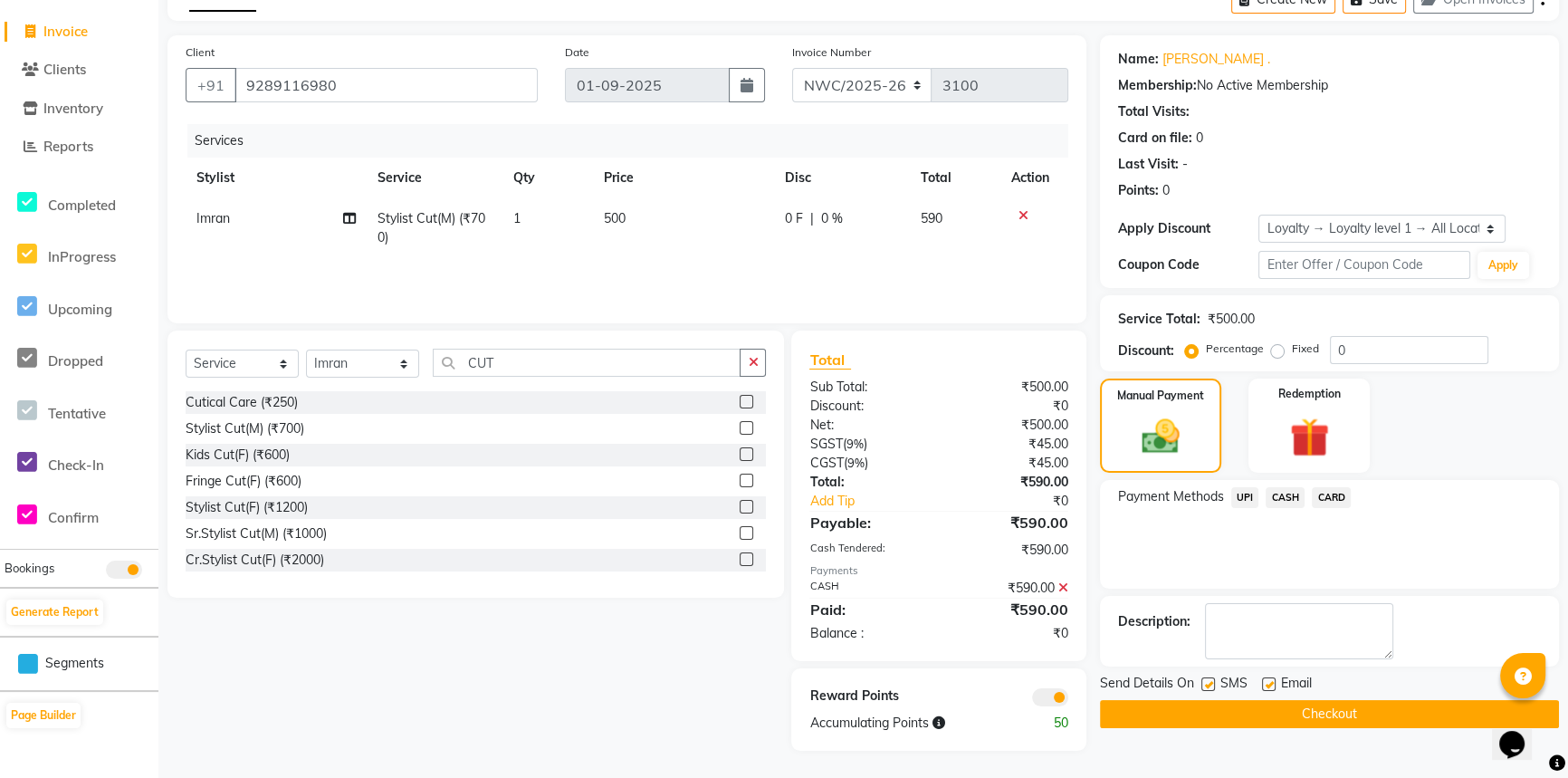
click at [1301, 715] on button "Checkout" at bounding box center [1329, 713] width 459 height 28
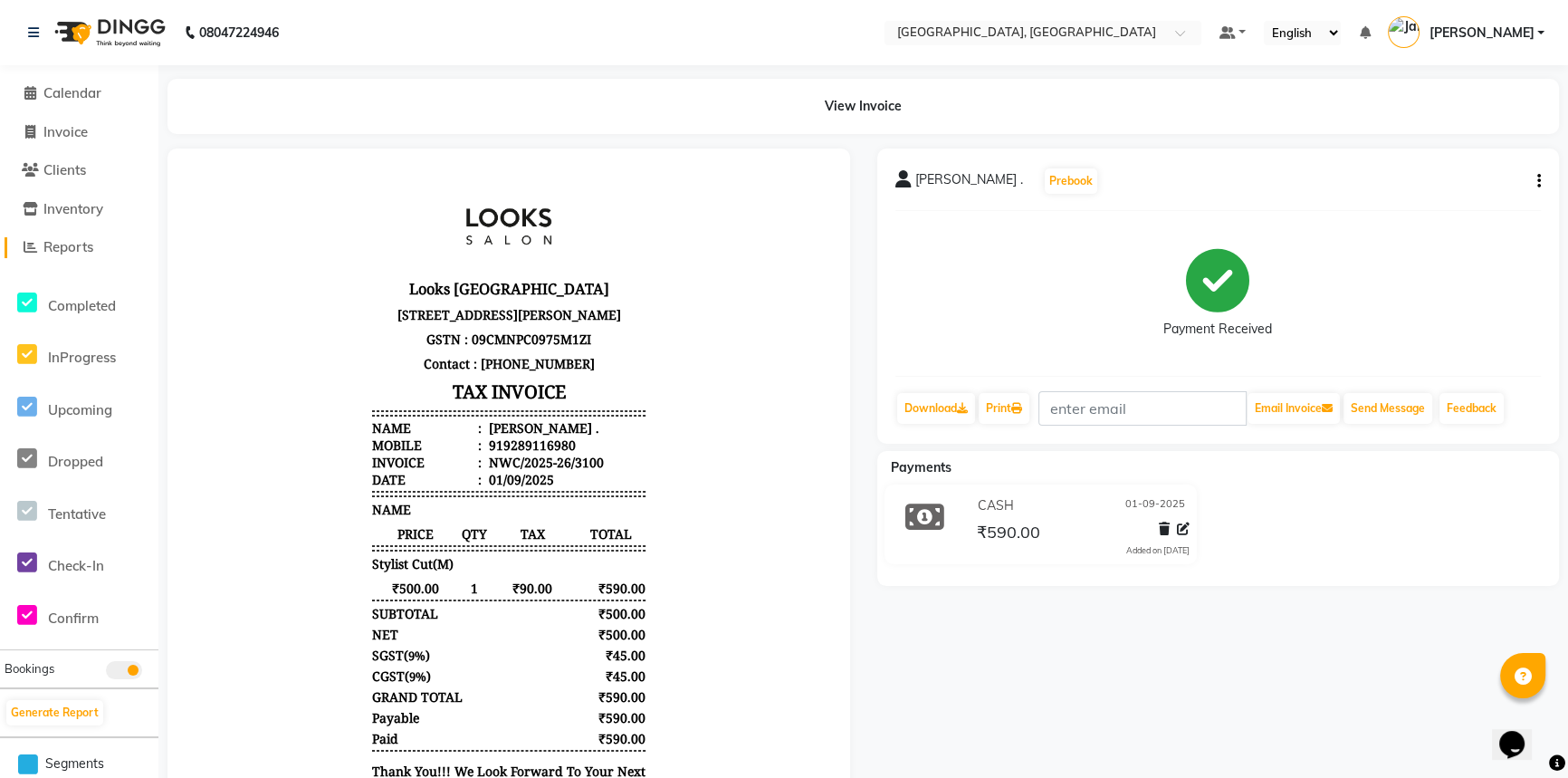
click at [94, 251] on span "Reports" at bounding box center [69, 246] width 50 height 17
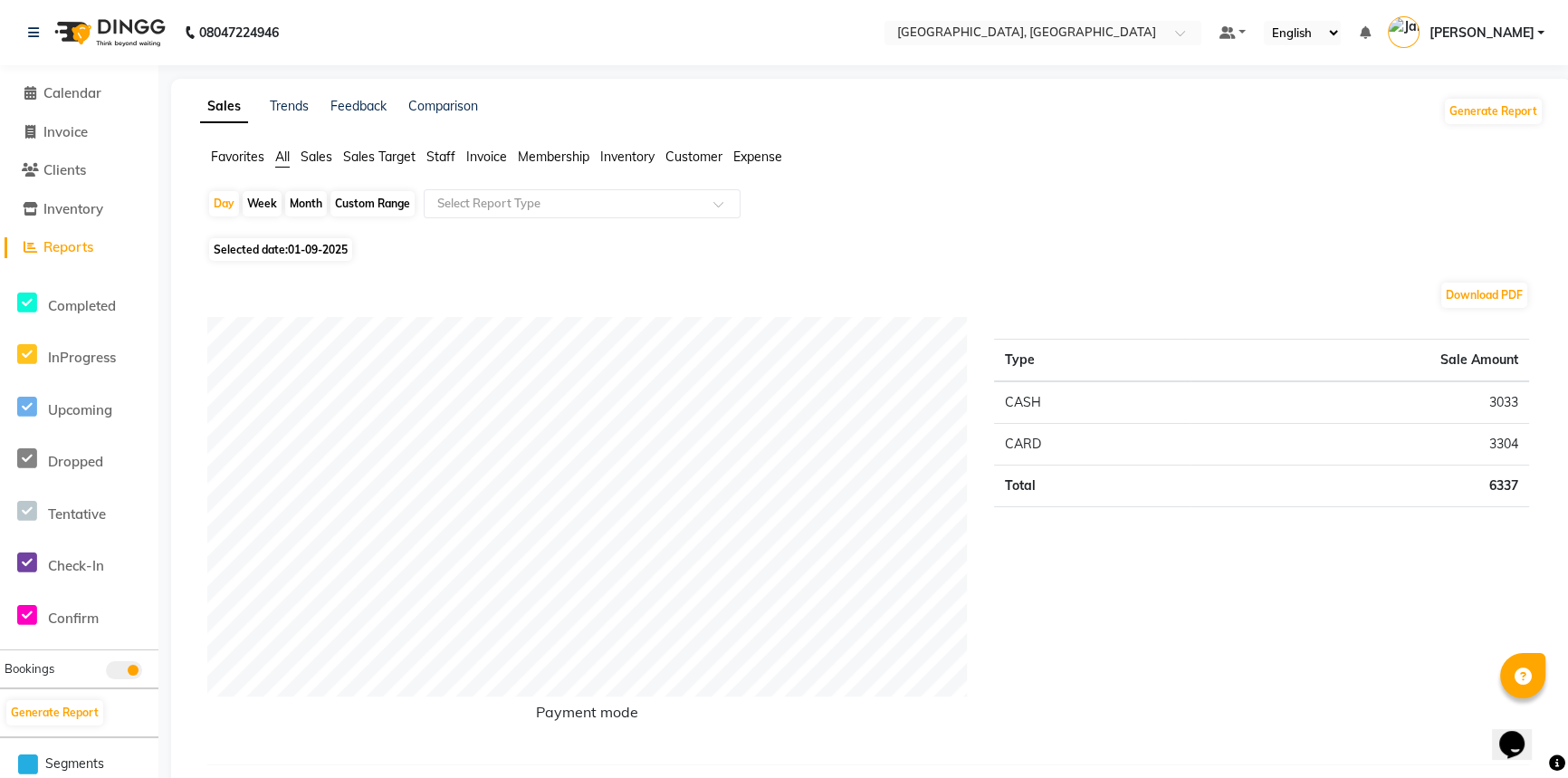
click at [442, 152] on span "Staff" at bounding box center [440, 156] width 29 height 16
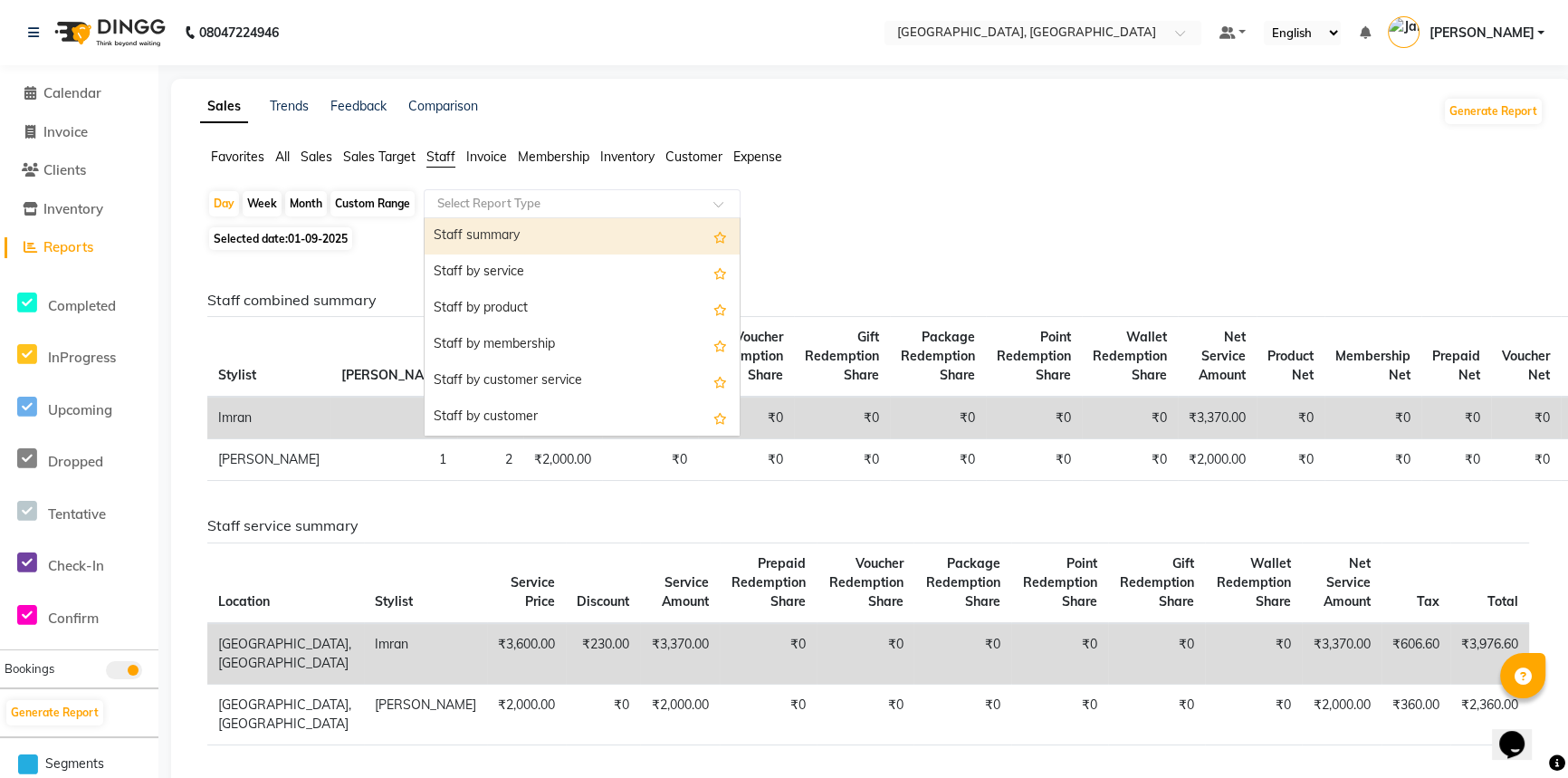
click at [507, 199] on input "text" at bounding box center [564, 203] width 261 height 18
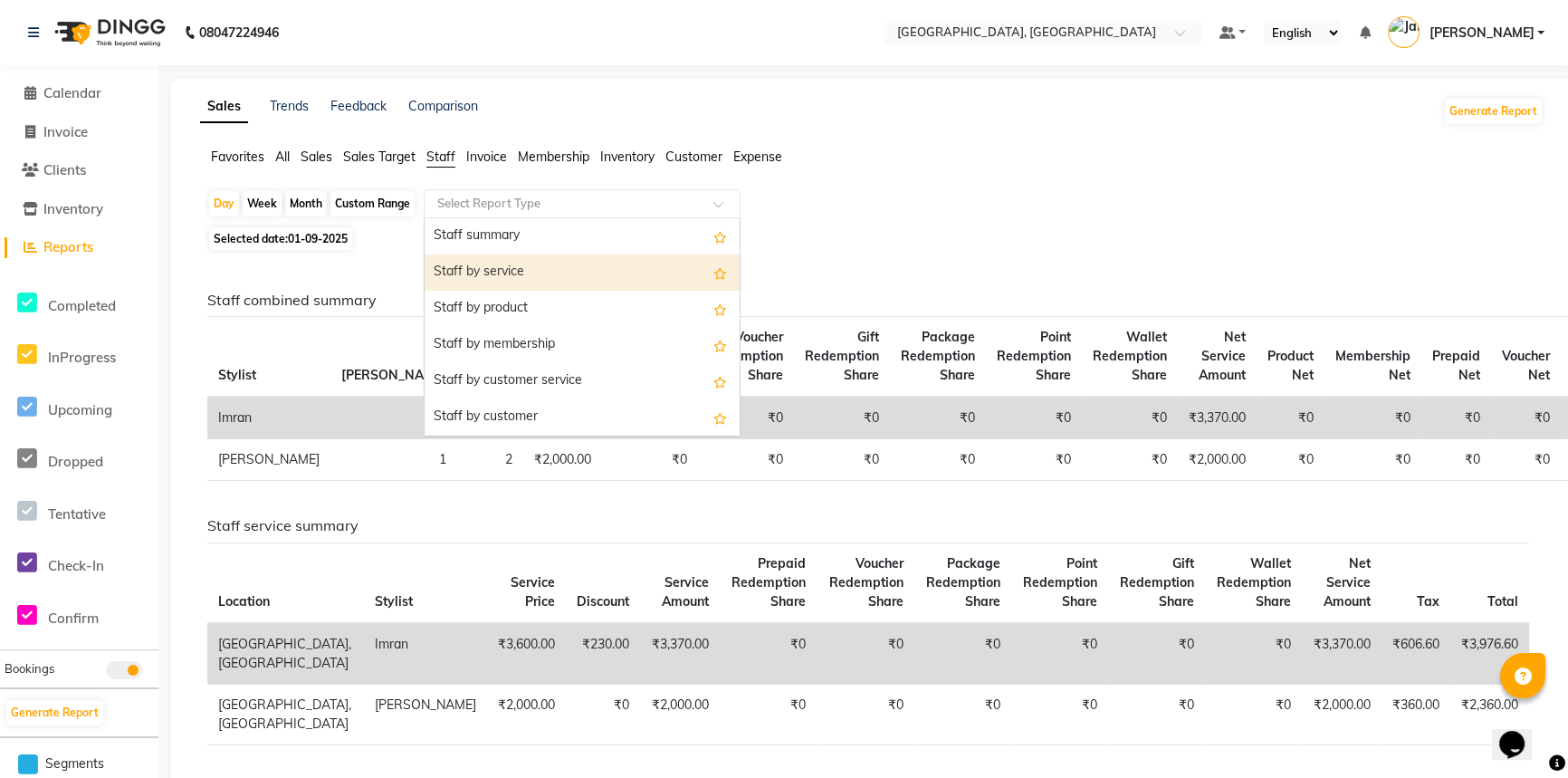
click at [538, 281] on div "Staff by service" at bounding box center [582, 272] width 315 height 36
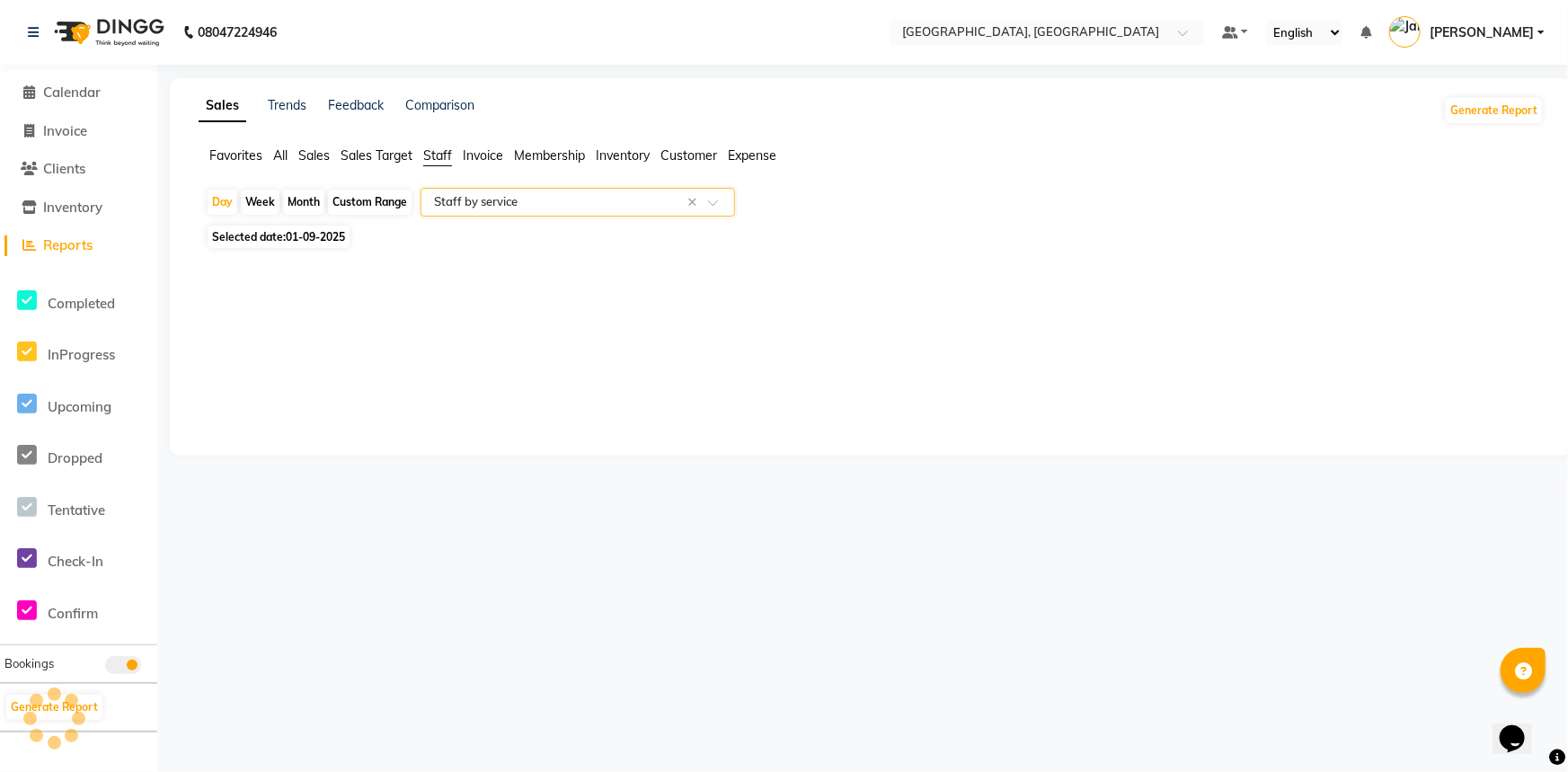
select select "full_report"
select select "csv"
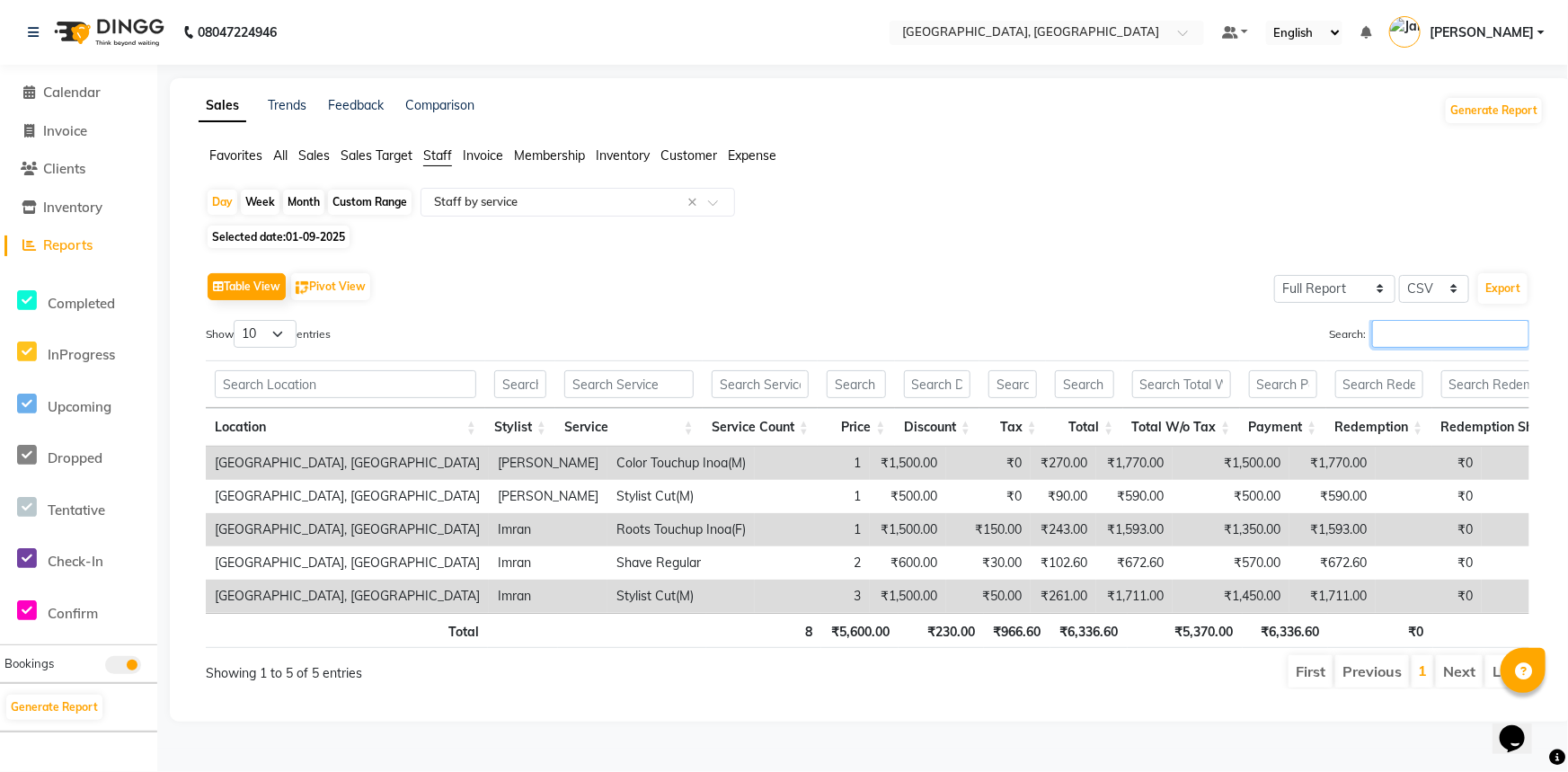
click at [1480, 330] on input "Search:" at bounding box center [1450, 334] width 157 height 28
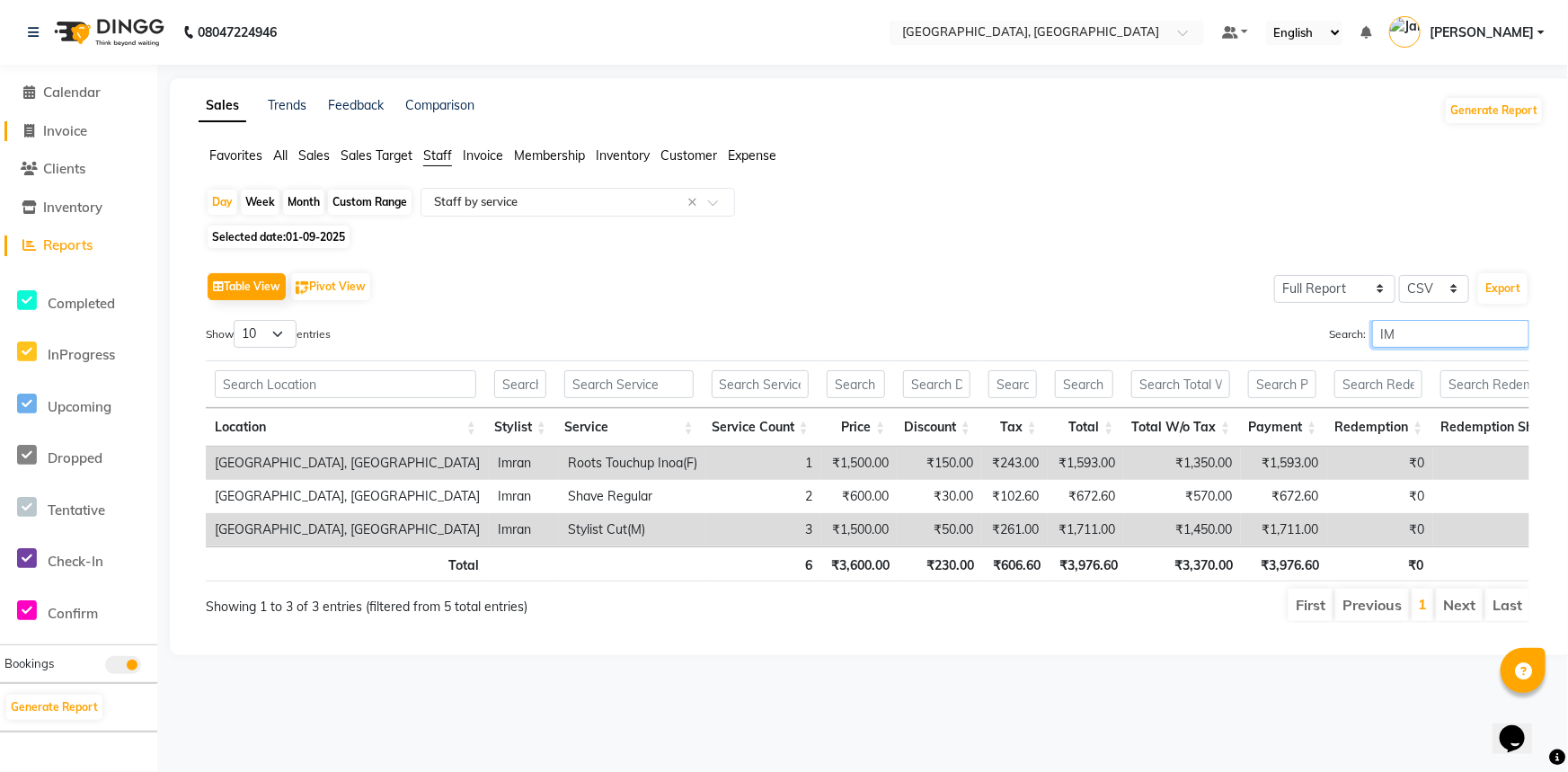
type input "IM"
click at [101, 123] on link "Invoice" at bounding box center [79, 131] width 148 height 21
select select "service"
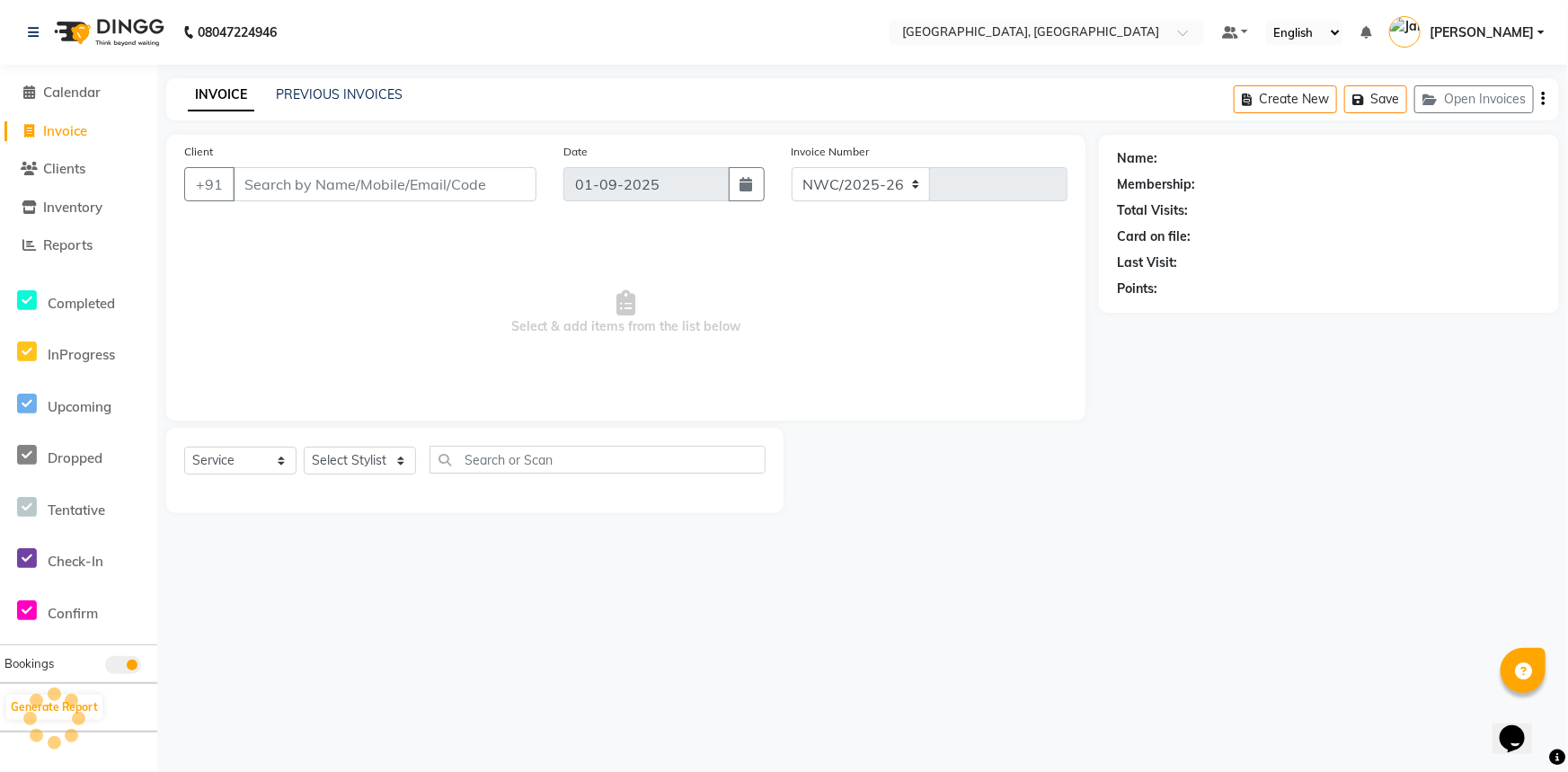
select select "8574"
type input "3101"
click at [309, 96] on link "PREVIOUS INVOICES" at bounding box center [339, 94] width 127 height 16
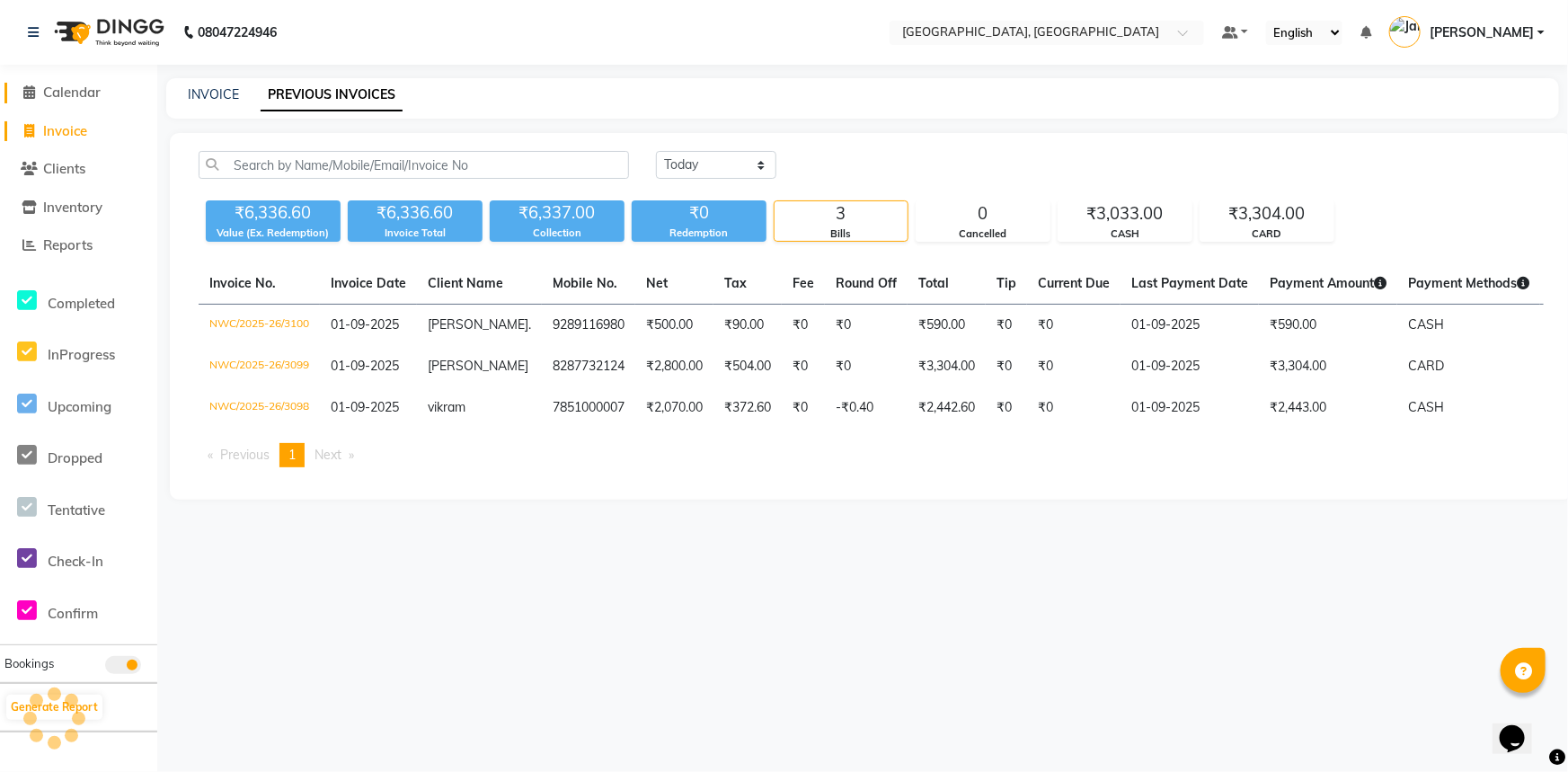
click at [84, 87] on span "Calendar" at bounding box center [72, 92] width 57 height 17
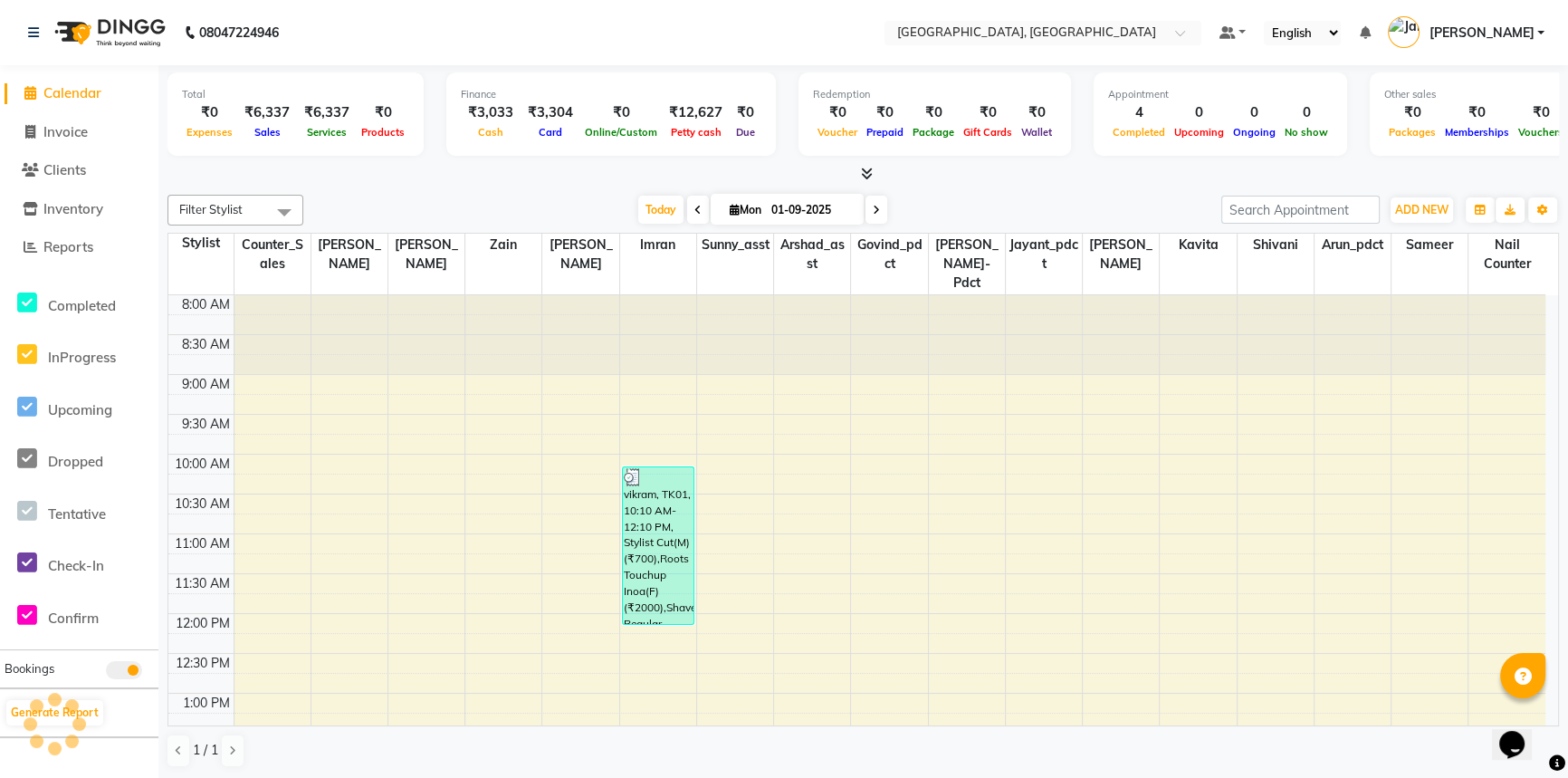
click at [800, 208] on input "01-09-2025" at bounding box center [811, 209] width 91 height 27
select select "9"
select select "2025"
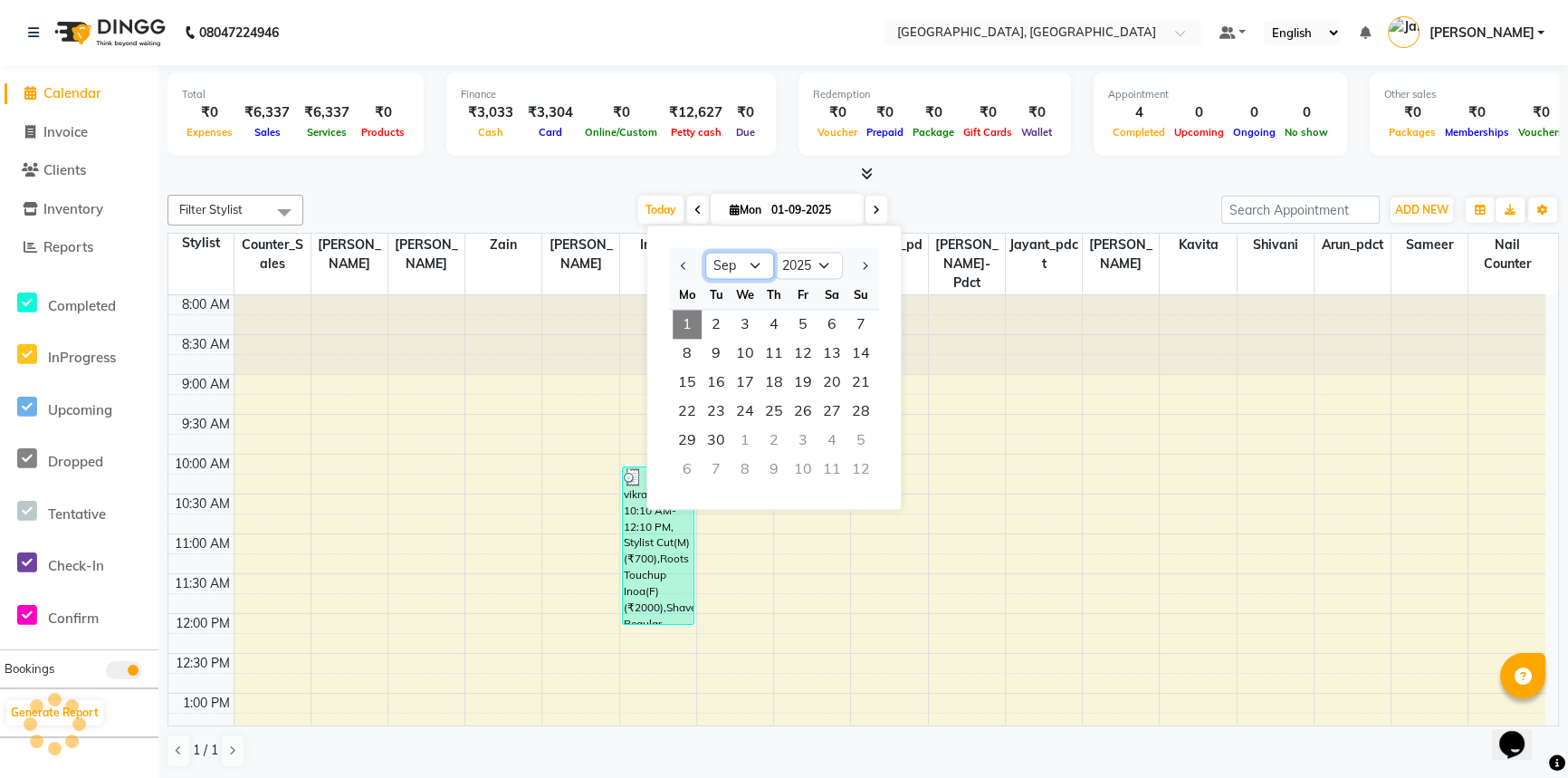
click at [755, 263] on select "Jan Feb Mar Apr May Jun Jul Aug Sep Oct Nov Dec" at bounding box center [739, 266] width 69 height 27
select select "8"
click at [705, 253] on select "Jan Feb Mar Apr May Jun Jul Aug Sep Oct Nov Dec" at bounding box center [739, 266] width 69 height 27
drag, startPoint x: 806, startPoint y: 325, endPoint x: 863, endPoint y: 433, distance: 122.1
click at [863, 433] on ngb-datepicker-month "Mo Tu We Th Fr Sa Su 28 29 30 31 1 2 3 4 5 6 7 8 9 10 11 12 13 14 15 16 17 18 1…" at bounding box center [774, 384] width 210 height 207
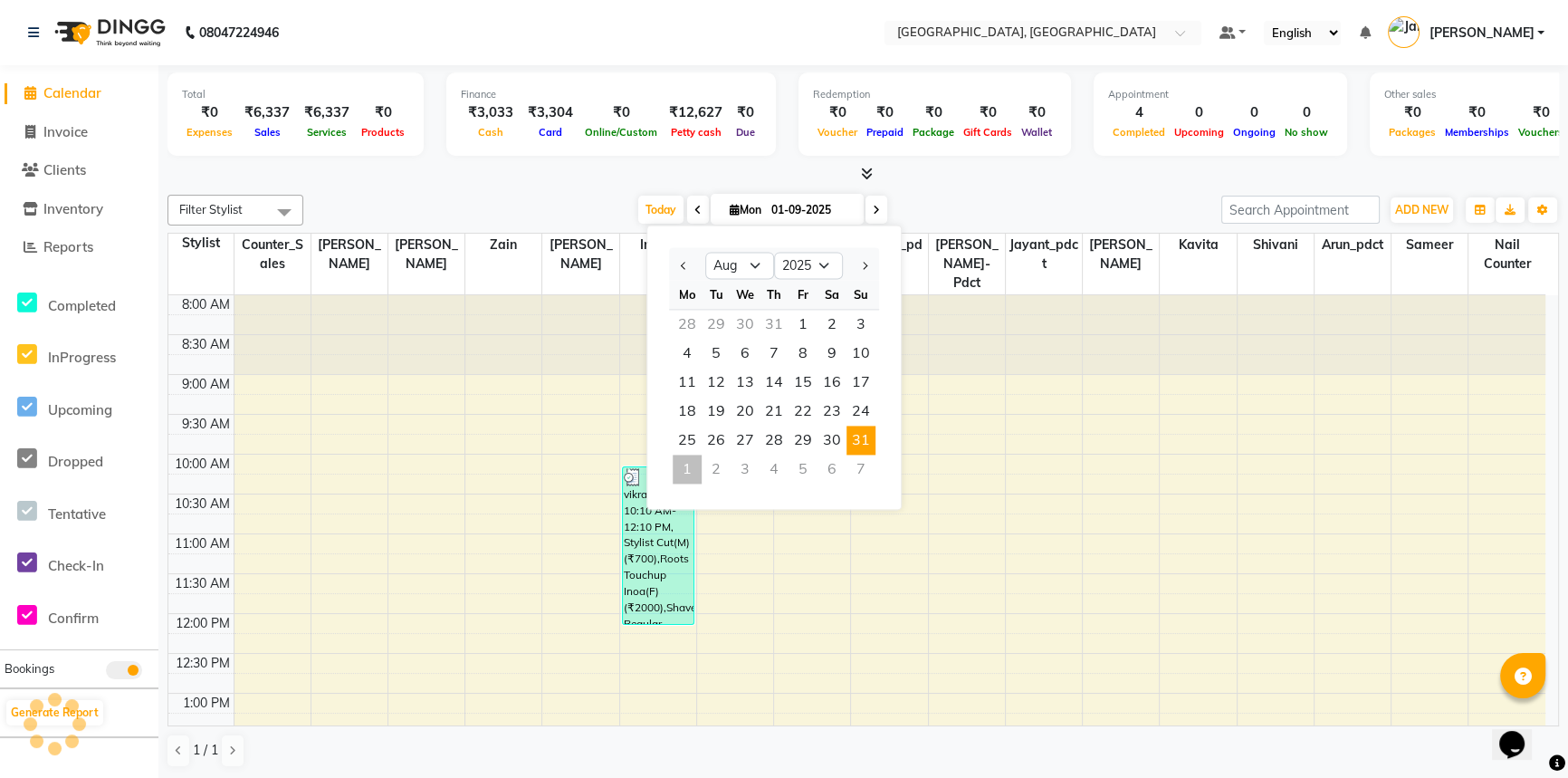
click at [863, 433] on span "31" at bounding box center [861, 439] width 29 height 29
type input "31-08-2025"
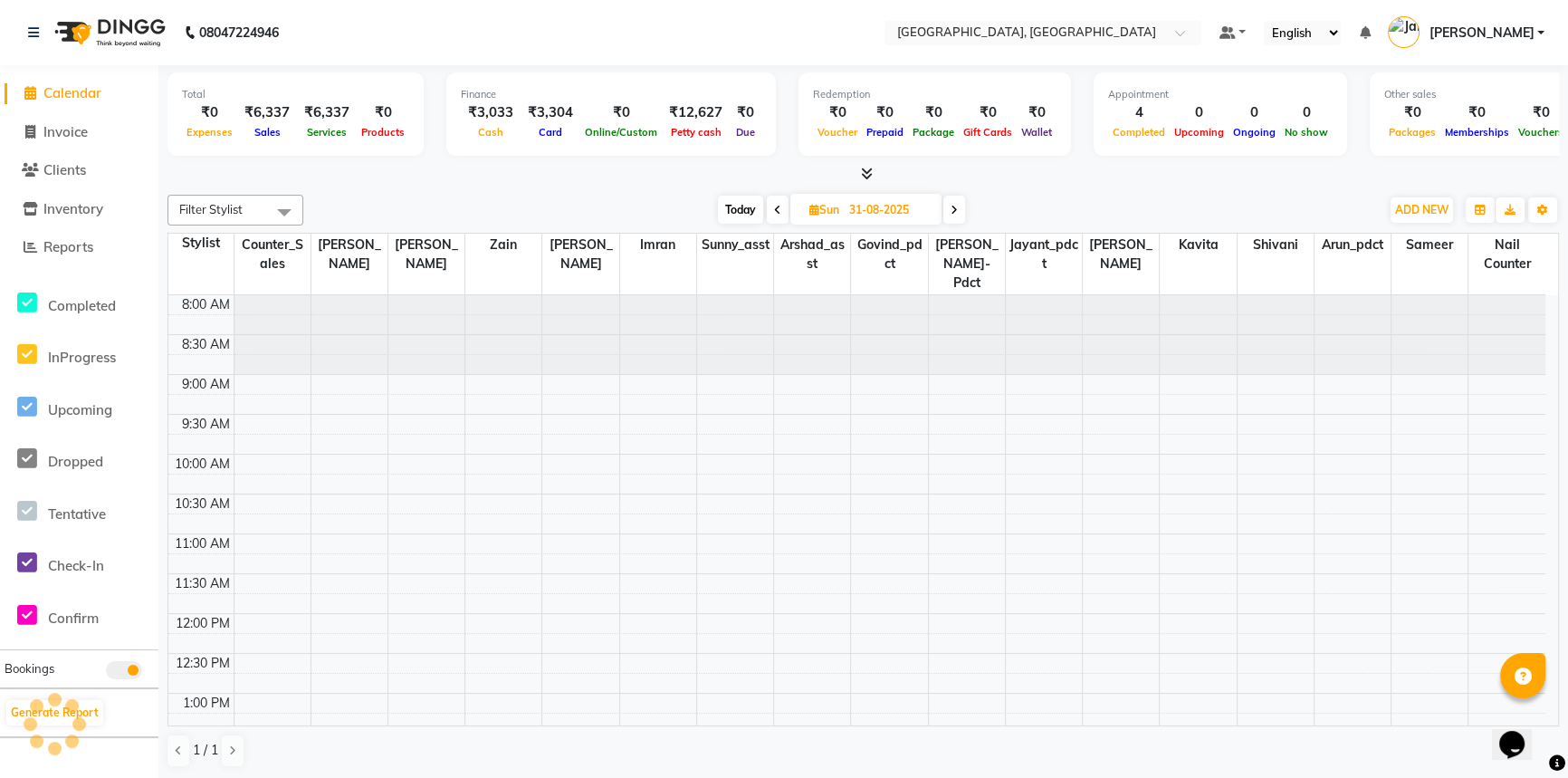
scroll to position [740, 0]
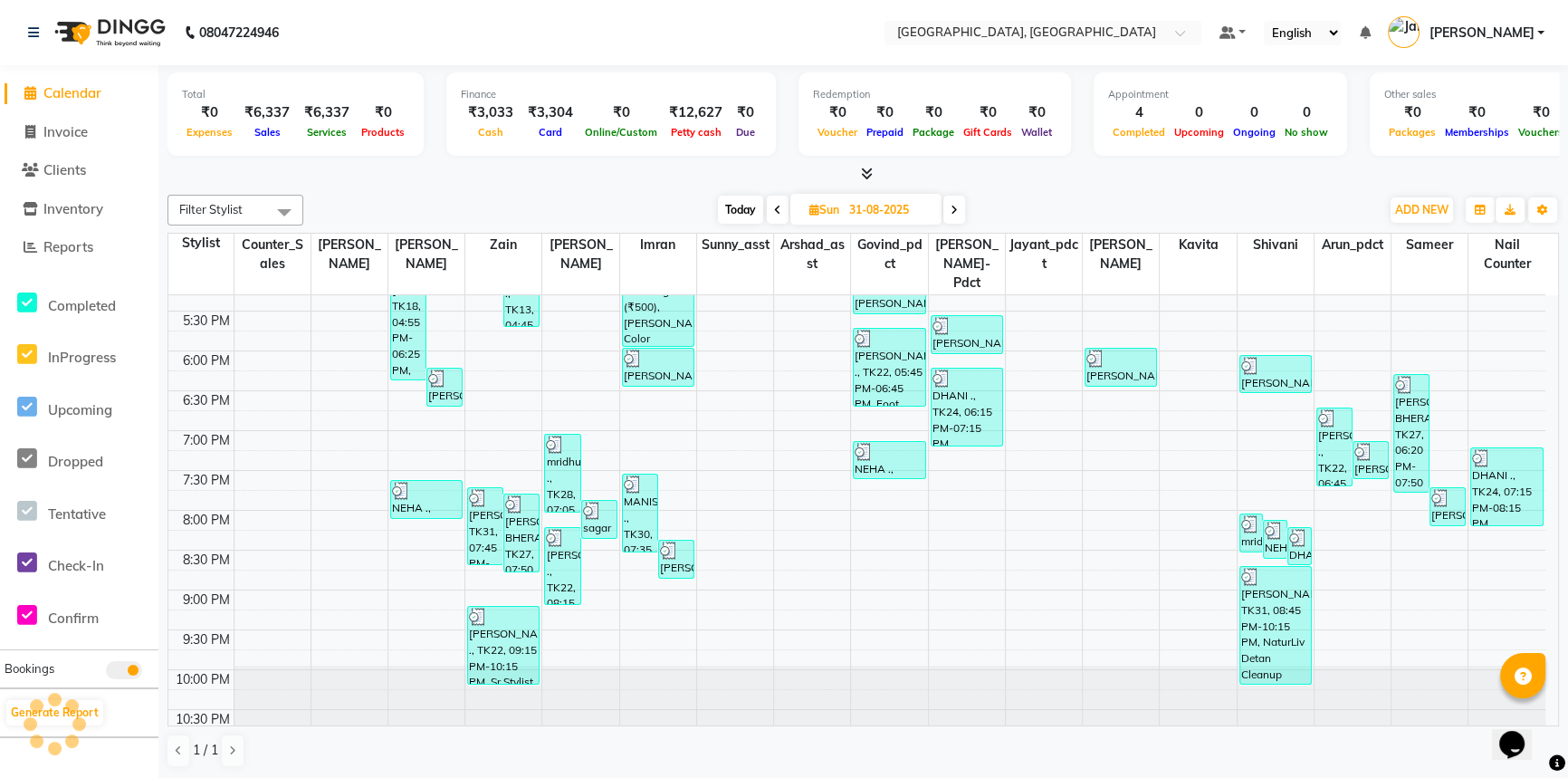
click at [858, 208] on input "31-08-2025" at bounding box center [889, 209] width 91 height 27
select select "8"
select select "2025"
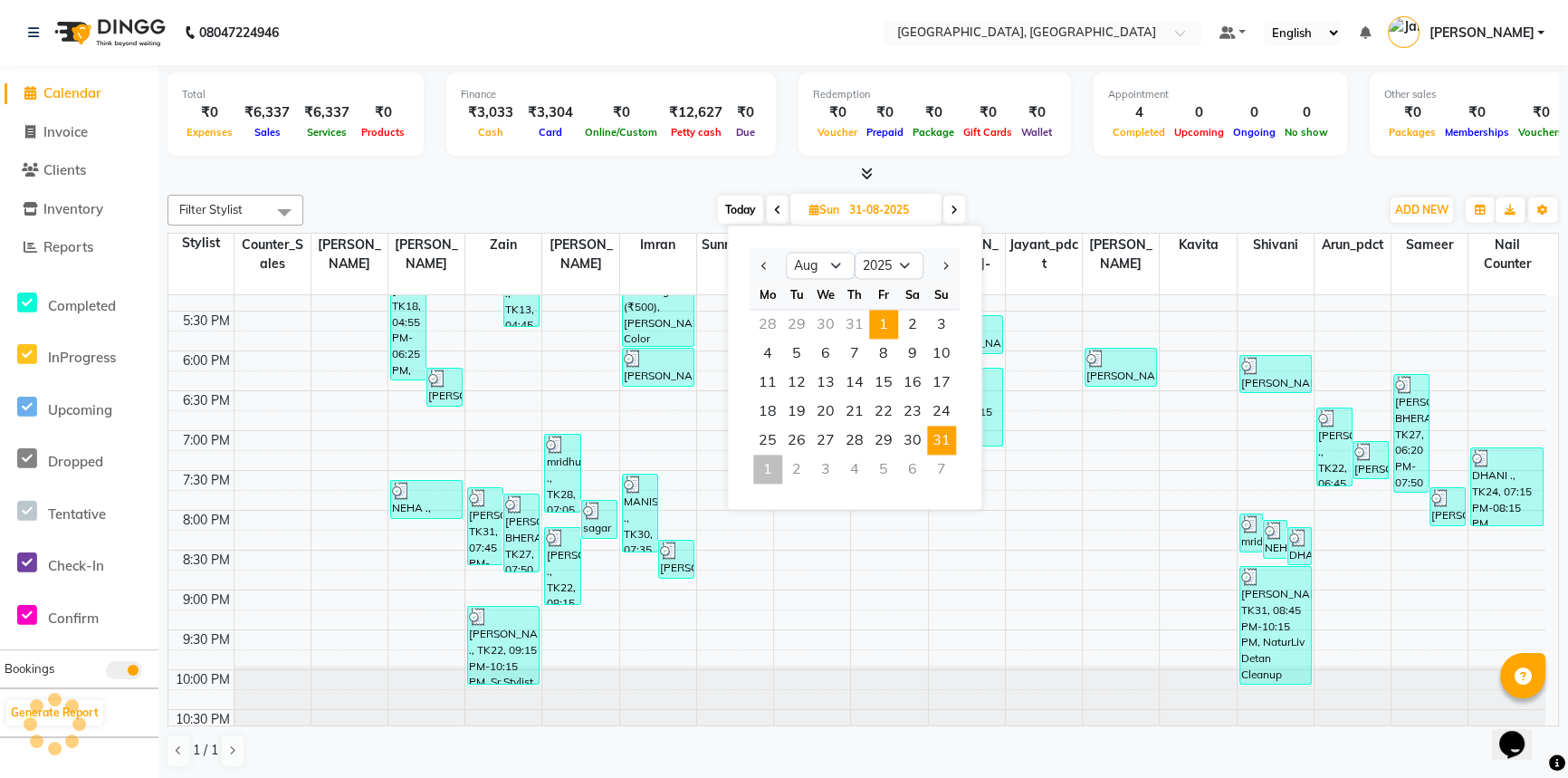
click at [878, 319] on span "1" at bounding box center [883, 324] width 29 height 29
type input "[DATE]"
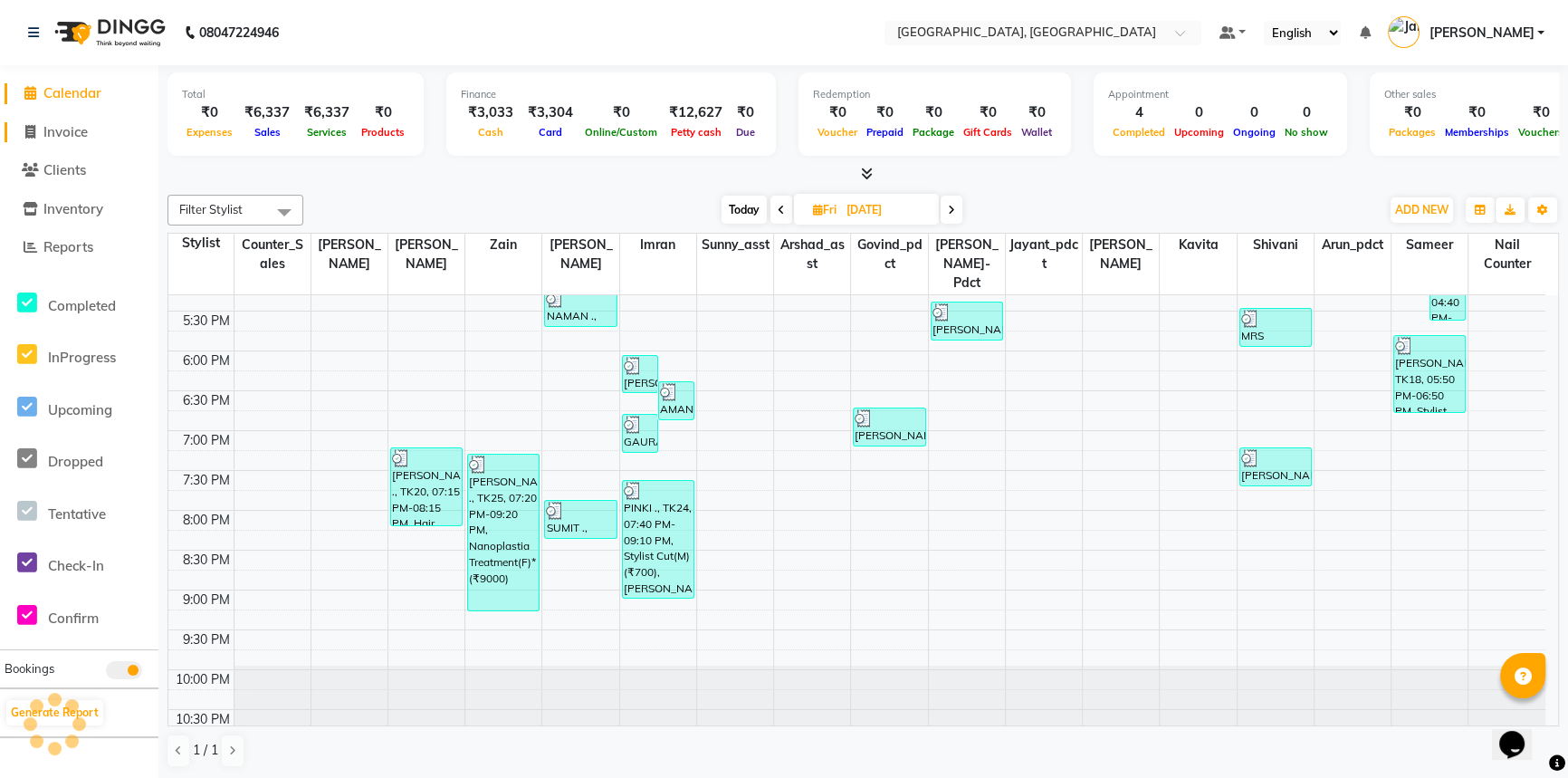
click at [83, 131] on span "Invoice" at bounding box center [66, 131] width 45 height 17
select select "service"
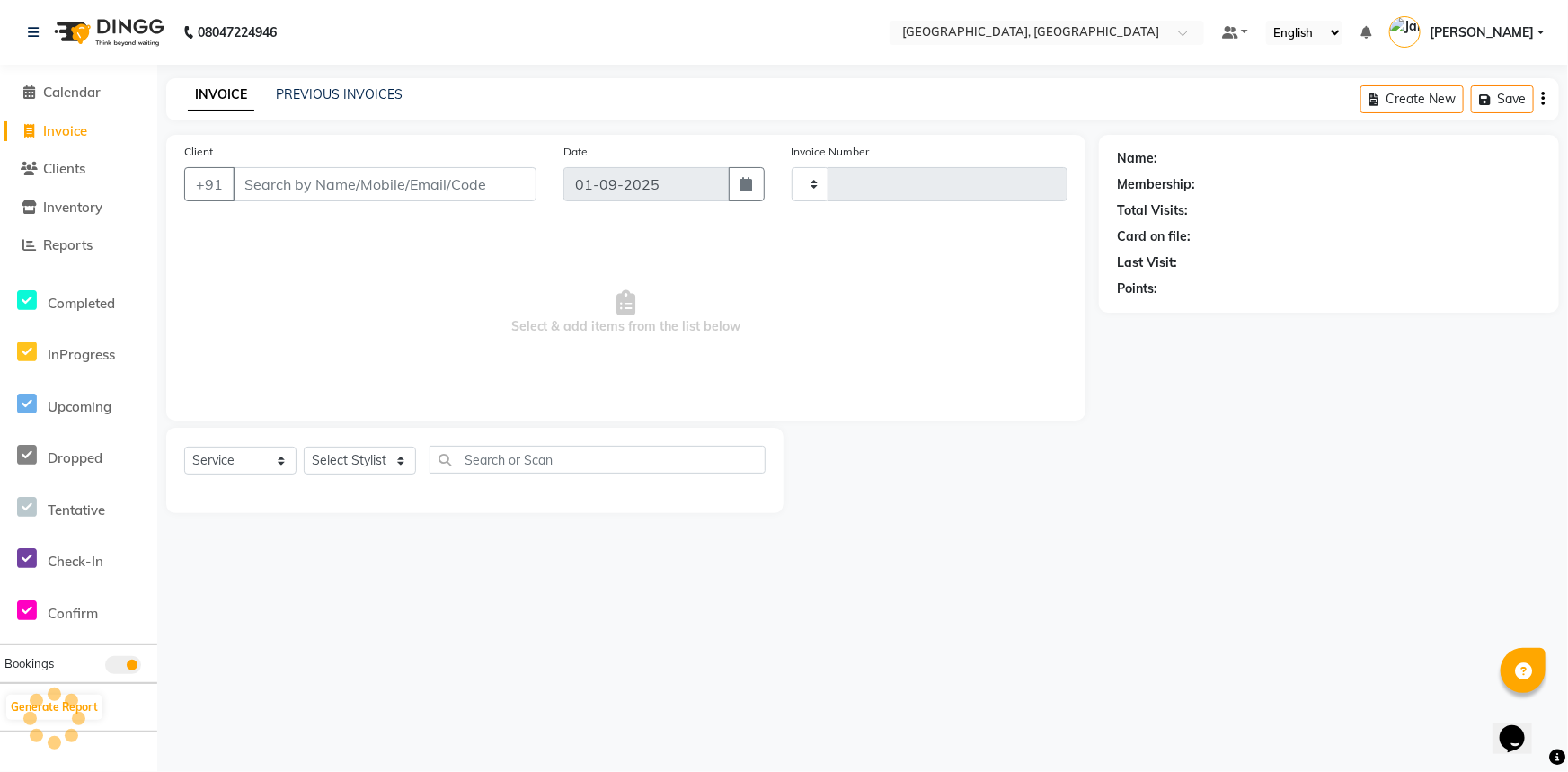
type input "3101"
select select "8574"
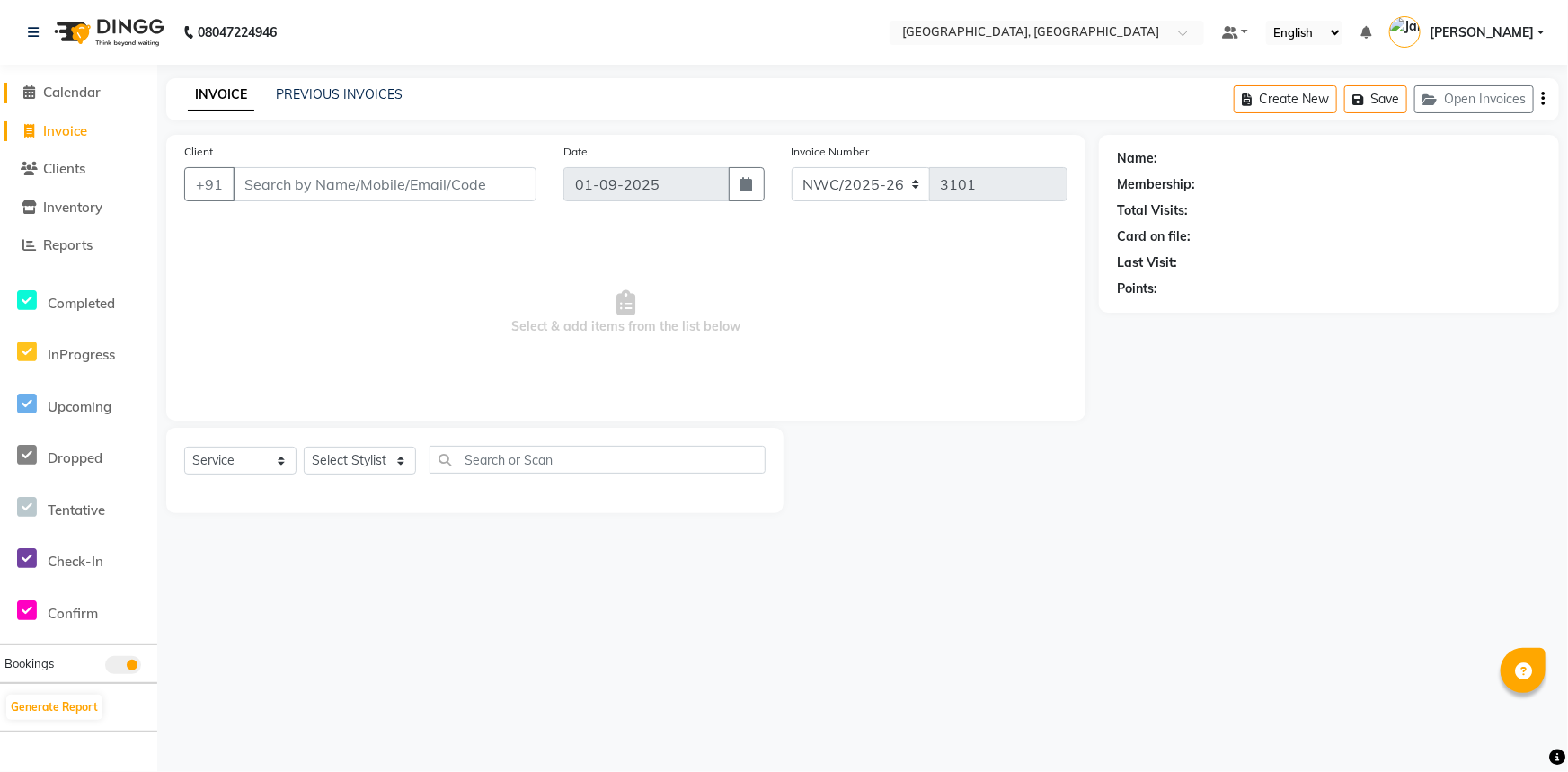
drag, startPoint x: 35, startPoint y: 93, endPoint x: 59, endPoint y: 92, distance: 24.0
click at [35, 93] on icon at bounding box center [31, 92] width 12 height 14
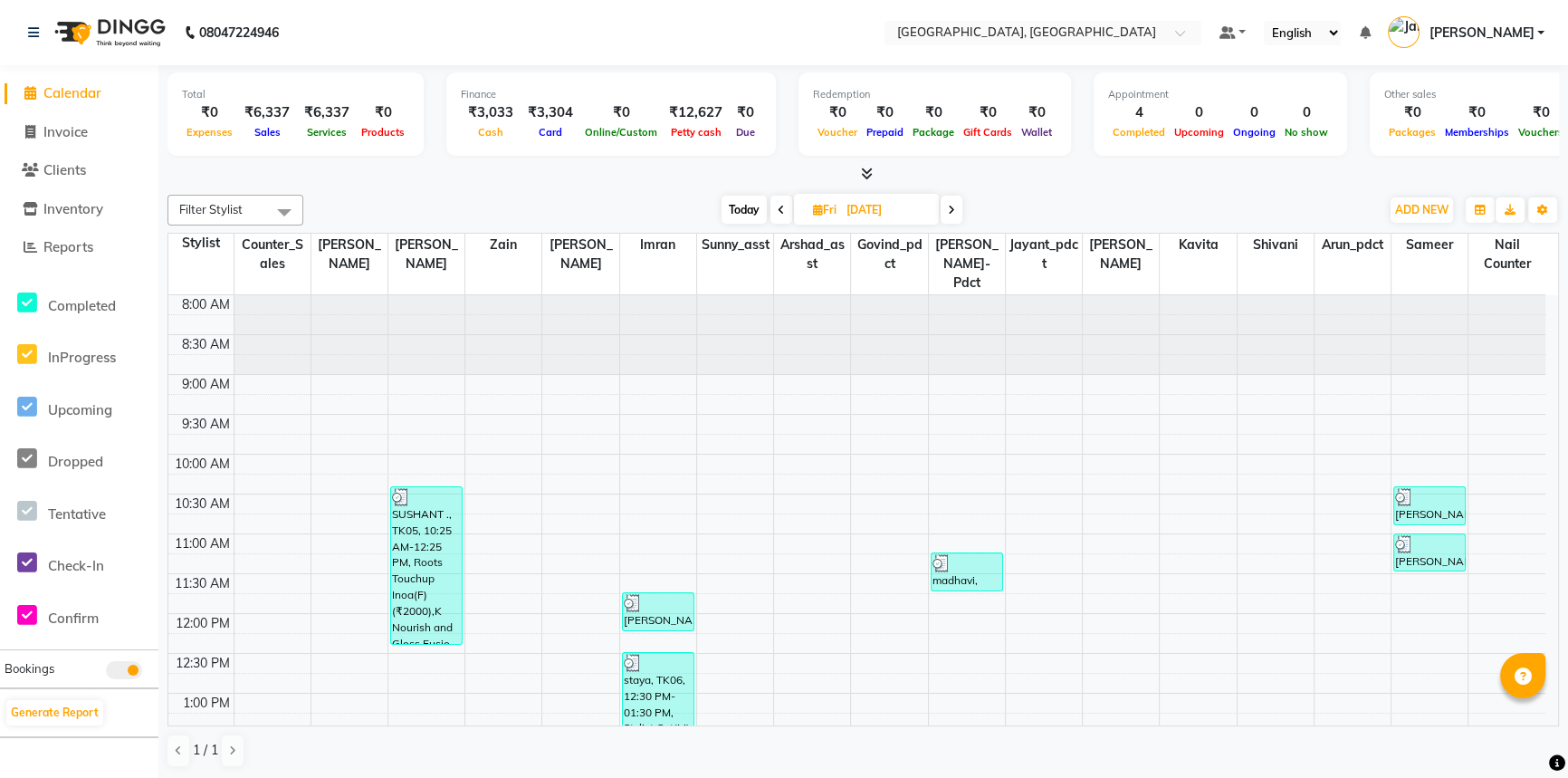
click at [479, 197] on div "Today Fri 01-08-2025" at bounding box center [842, 209] width 1058 height 27
click at [94, 247] on span "Reports" at bounding box center [69, 246] width 50 height 17
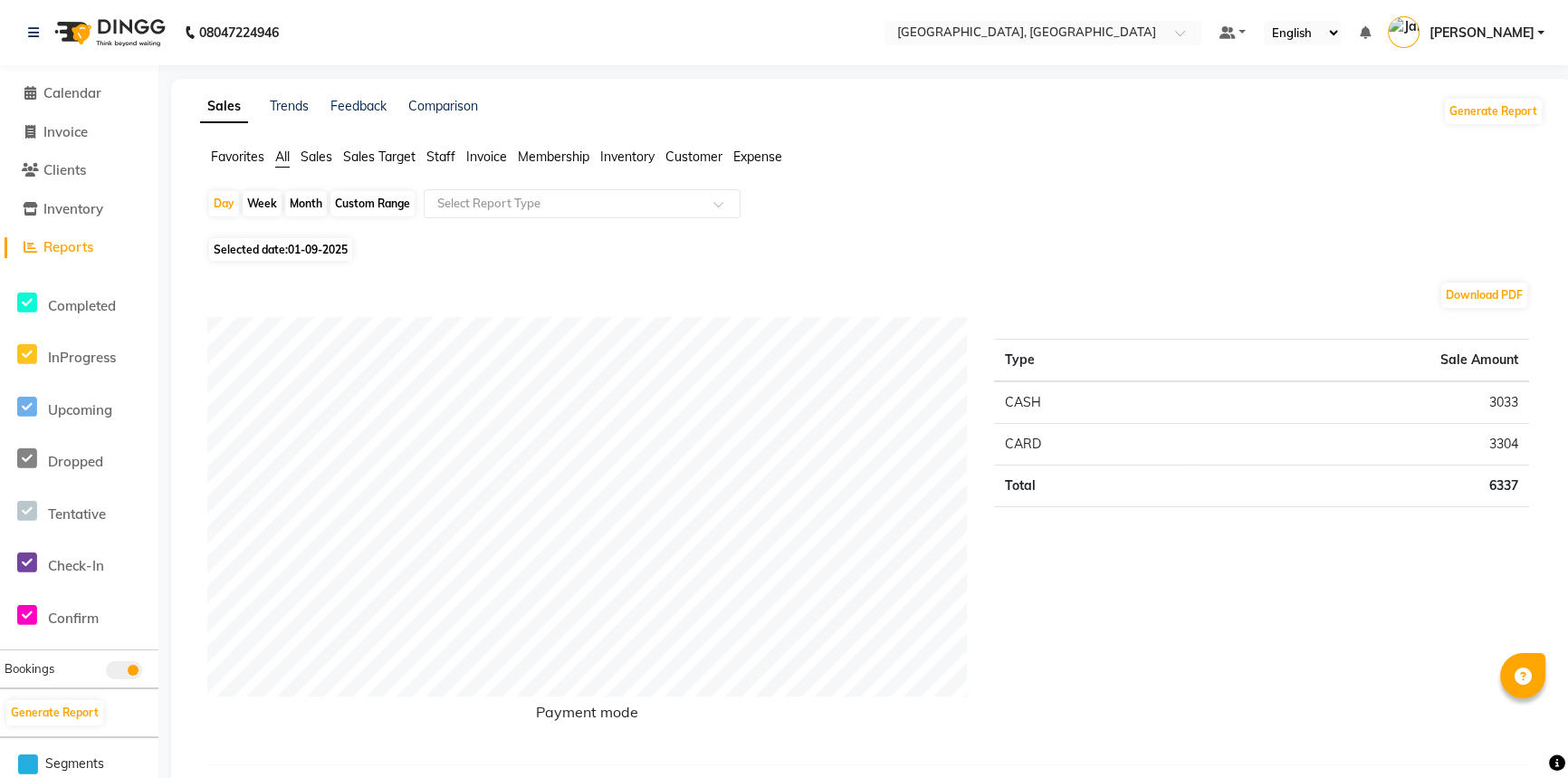
click at [442, 153] on span "Staff" at bounding box center [440, 156] width 29 height 16
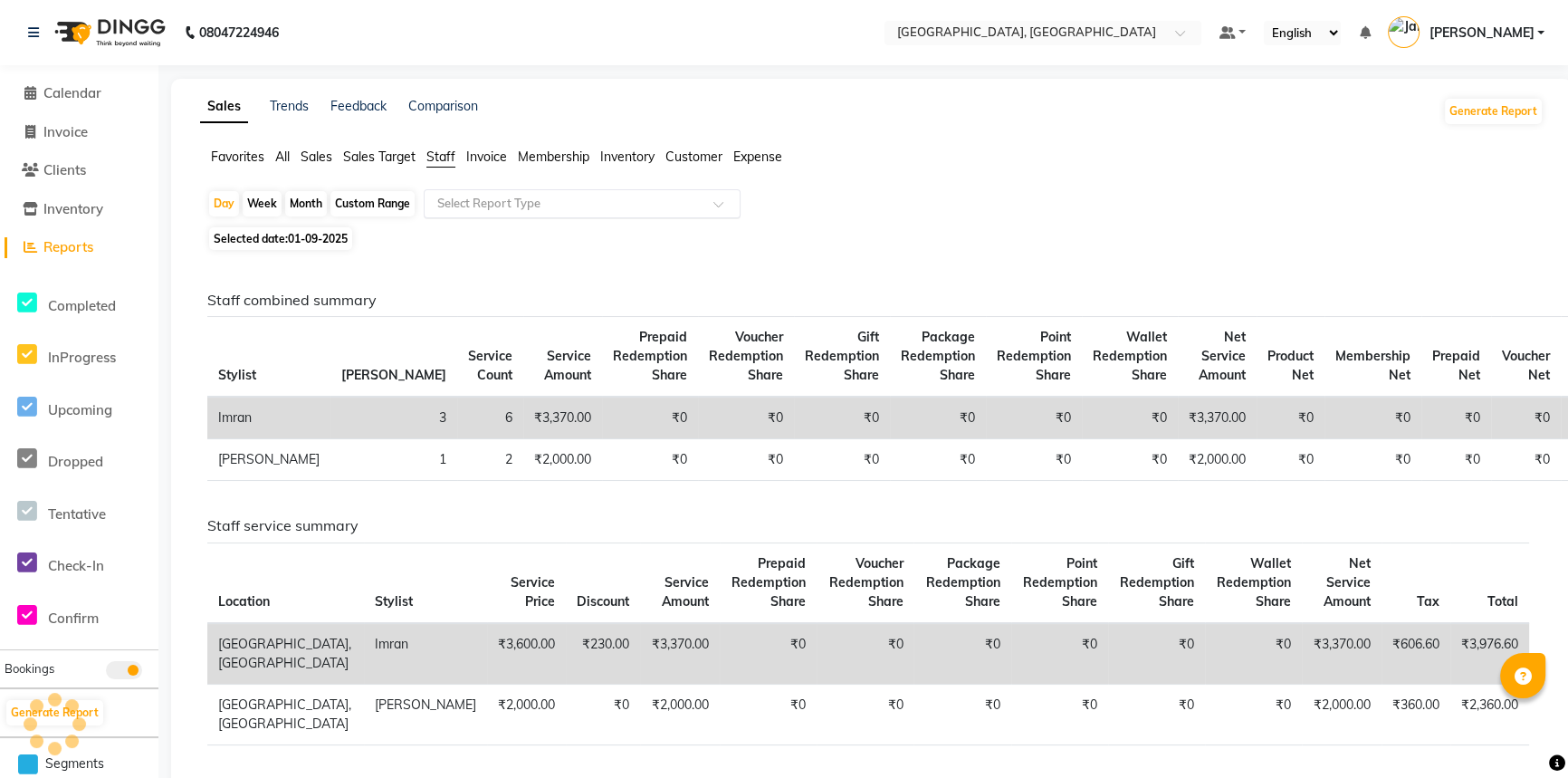
click at [494, 203] on input "text" at bounding box center [564, 203] width 261 height 18
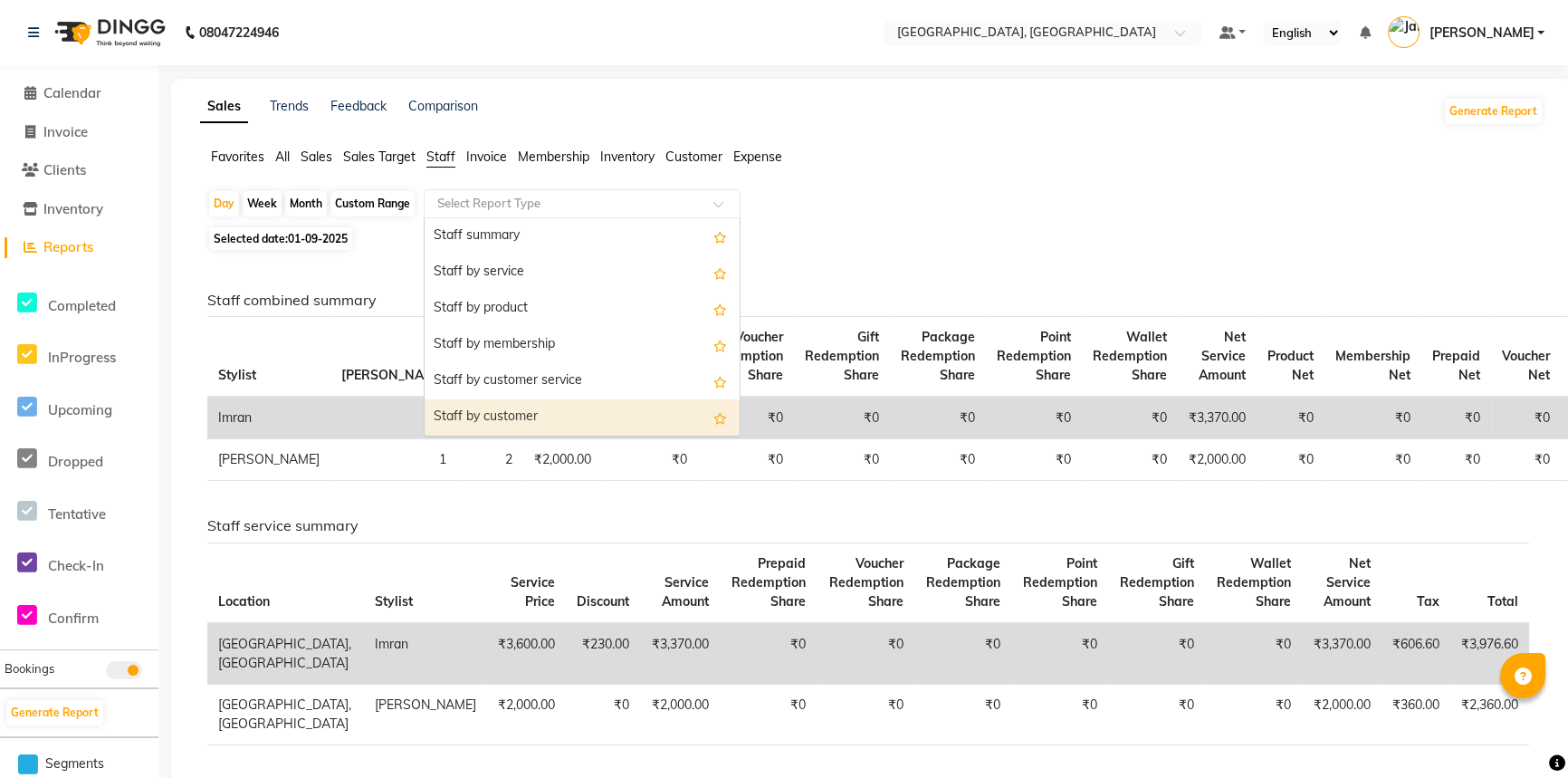
click at [509, 415] on div "Staff by customer" at bounding box center [582, 417] width 315 height 36
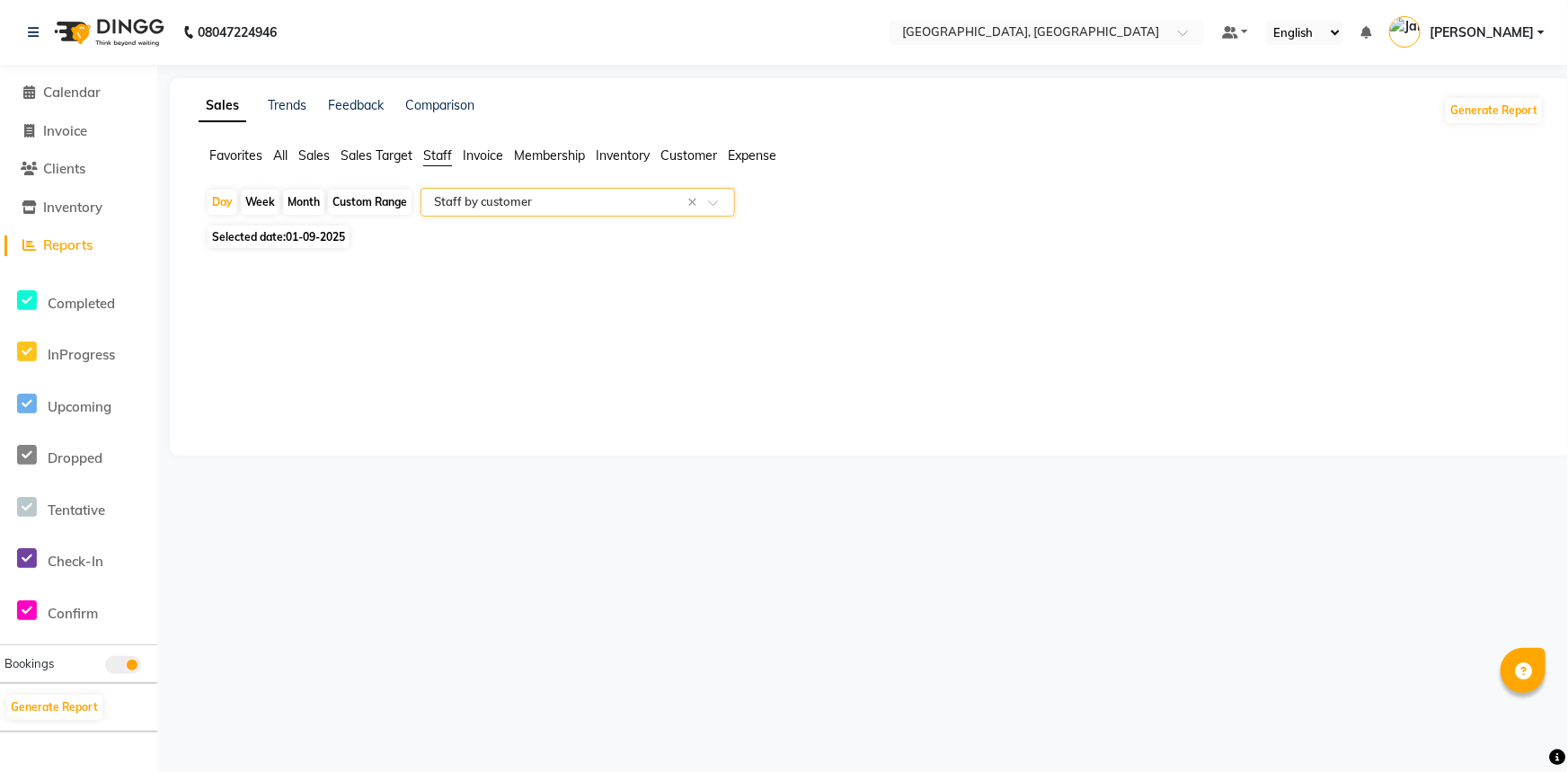
select select "full_report"
select select "csv"
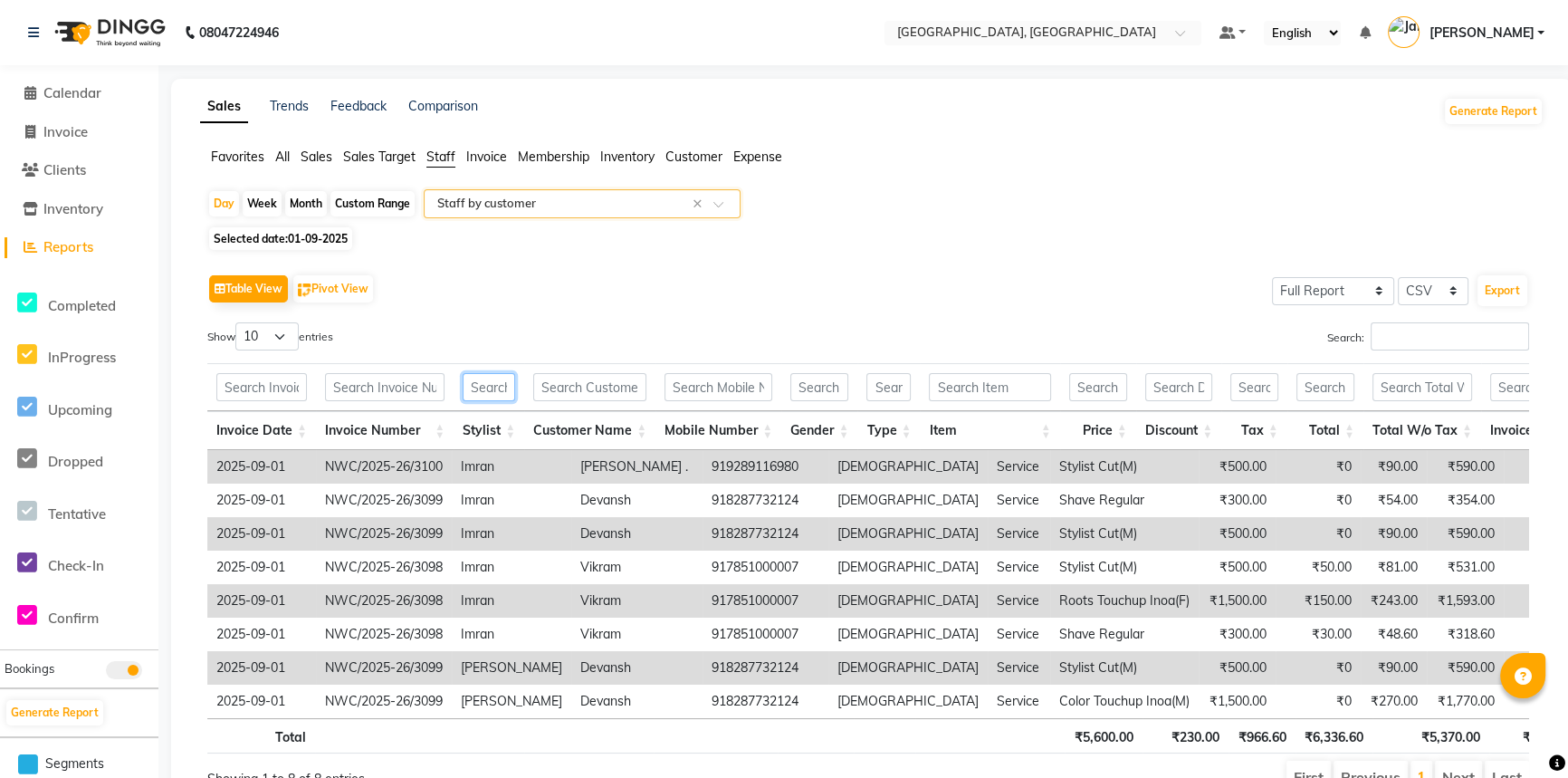
click at [478, 381] on input "text" at bounding box center [488, 387] width 53 height 28
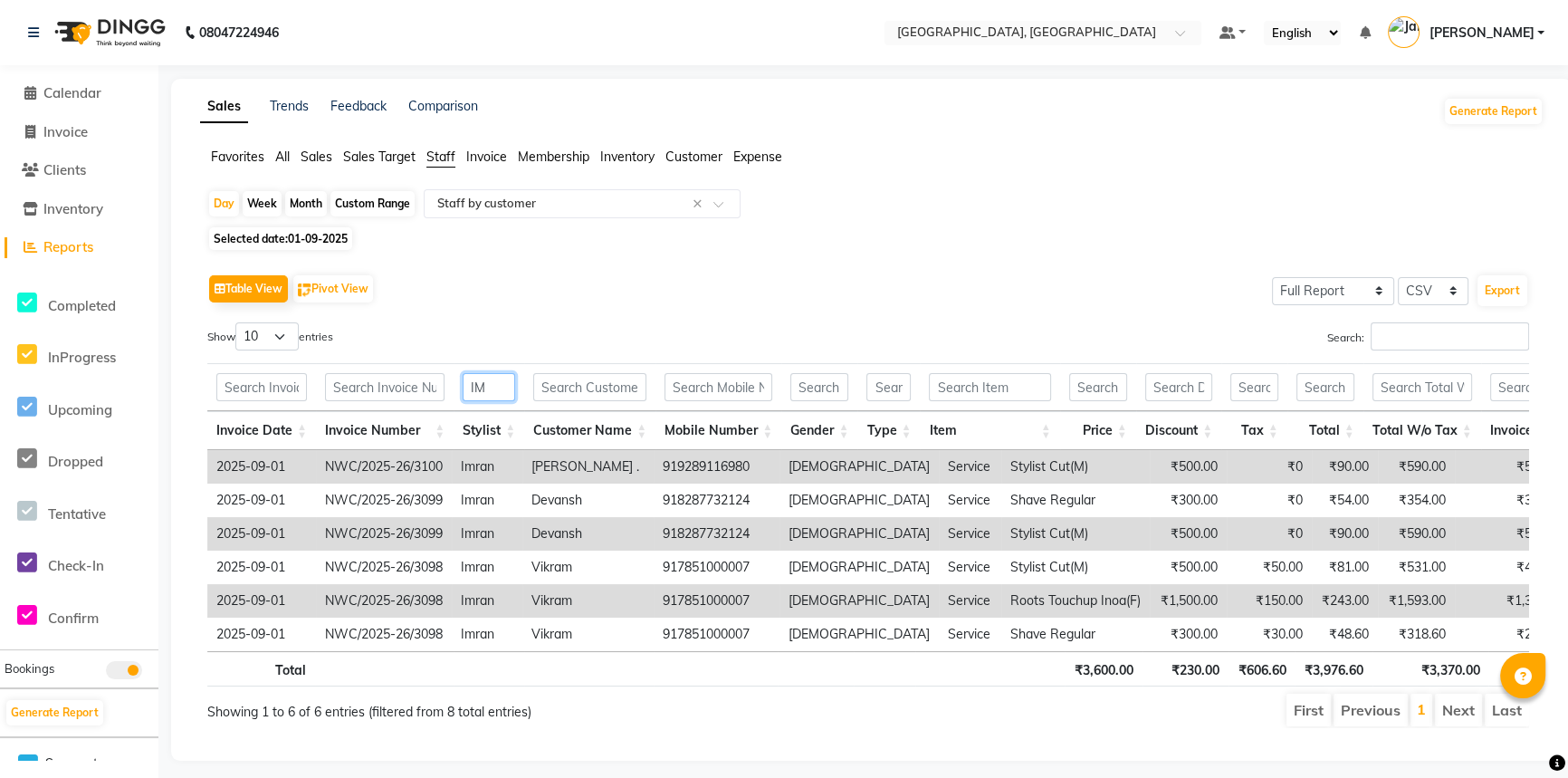
type input "IM"
click at [592, 270] on div "Table View Pivot View Select Full Report Filtered Report Select CSV PDF Export" at bounding box center [868, 289] width 1322 height 38
click at [66, 82] on li "Calendar" at bounding box center [79, 94] width 158 height 39
click at [69, 91] on span "Calendar" at bounding box center [73, 93] width 58 height 17
click at [82, 89] on span "Calendar" at bounding box center [73, 93] width 58 height 17
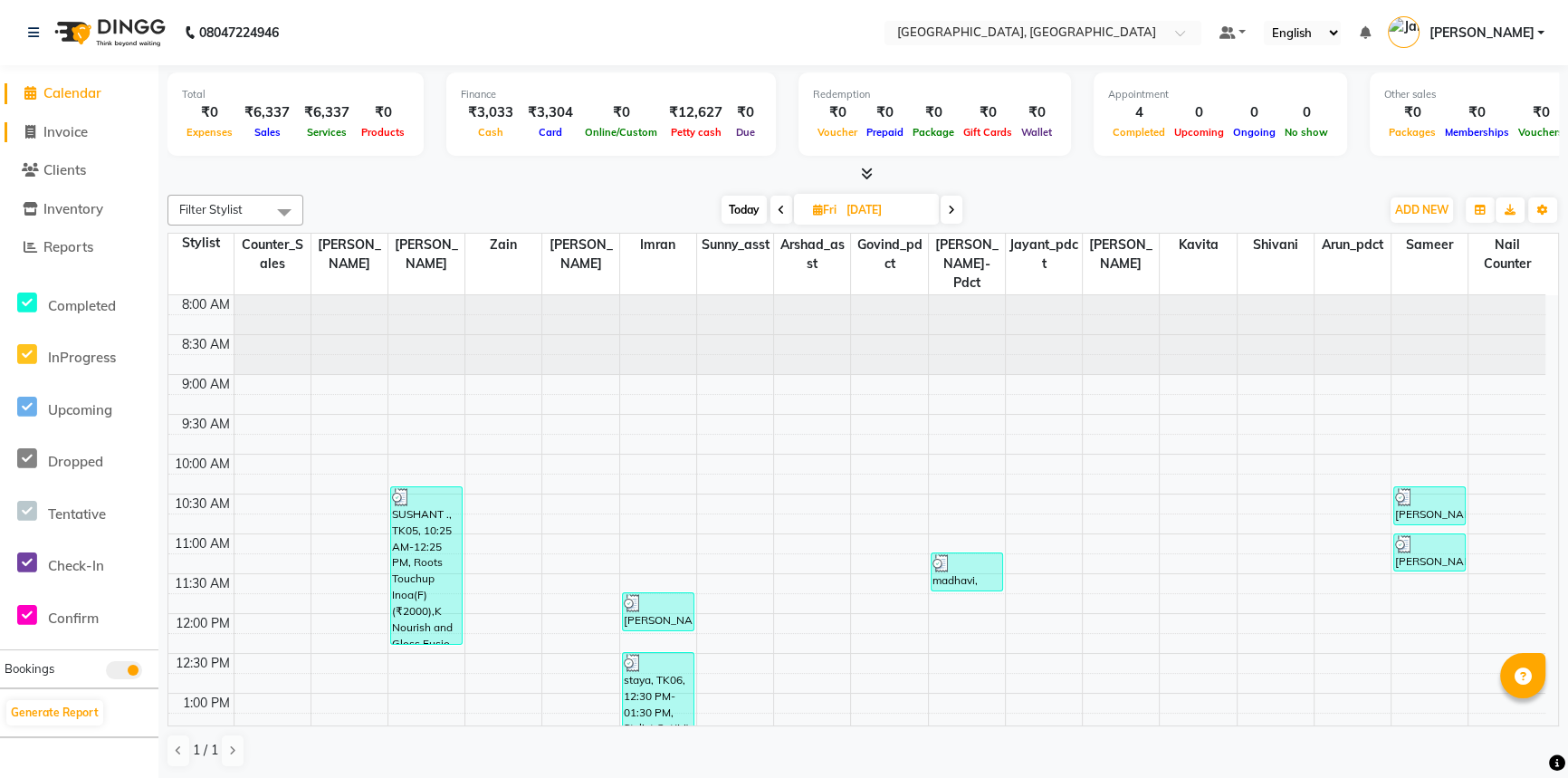
click at [75, 129] on span "Invoice" at bounding box center [66, 131] width 45 height 17
select select "service"
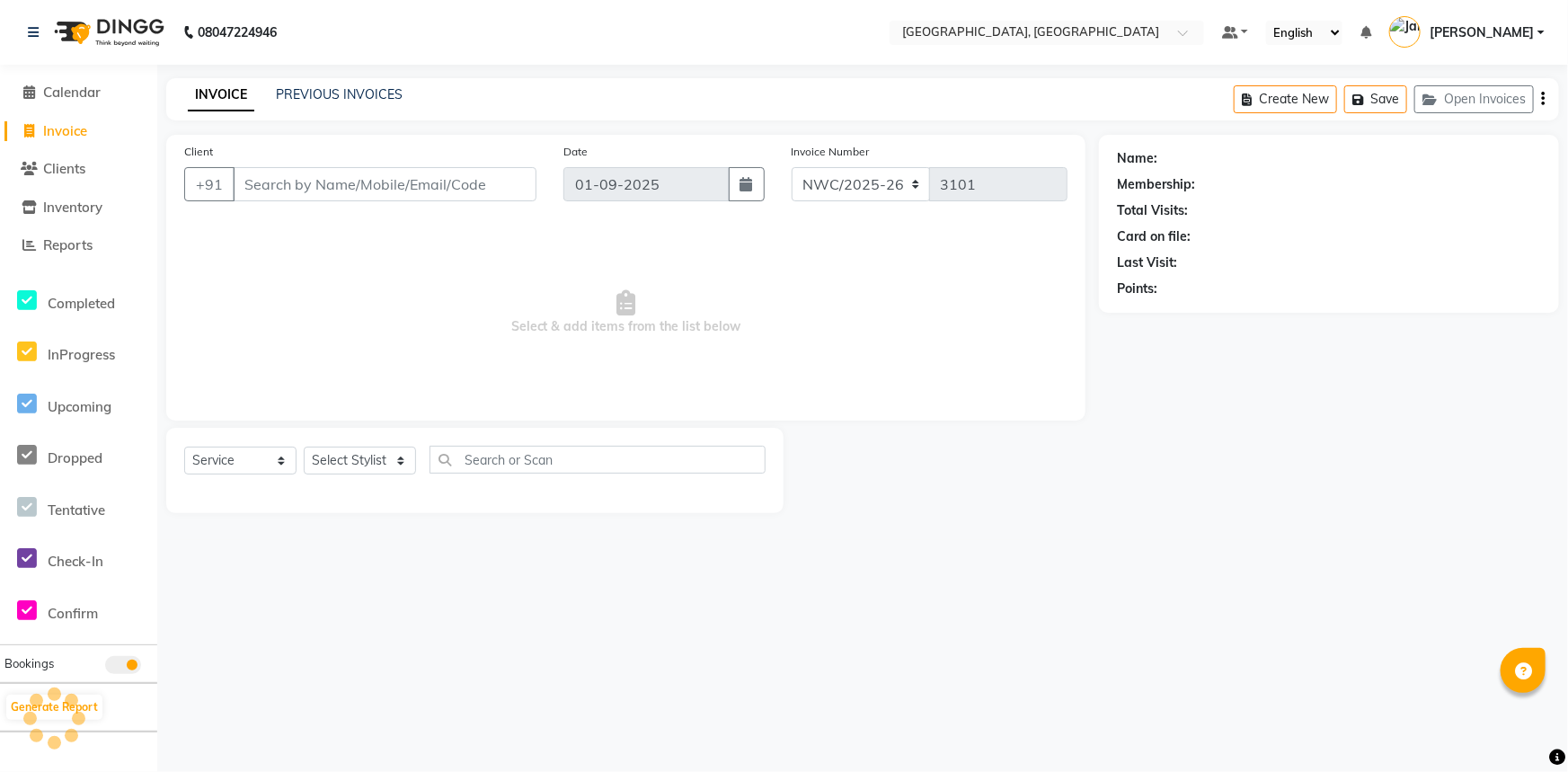
click at [458, 191] on input "Client" at bounding box center [384, 184] width 304 height 35
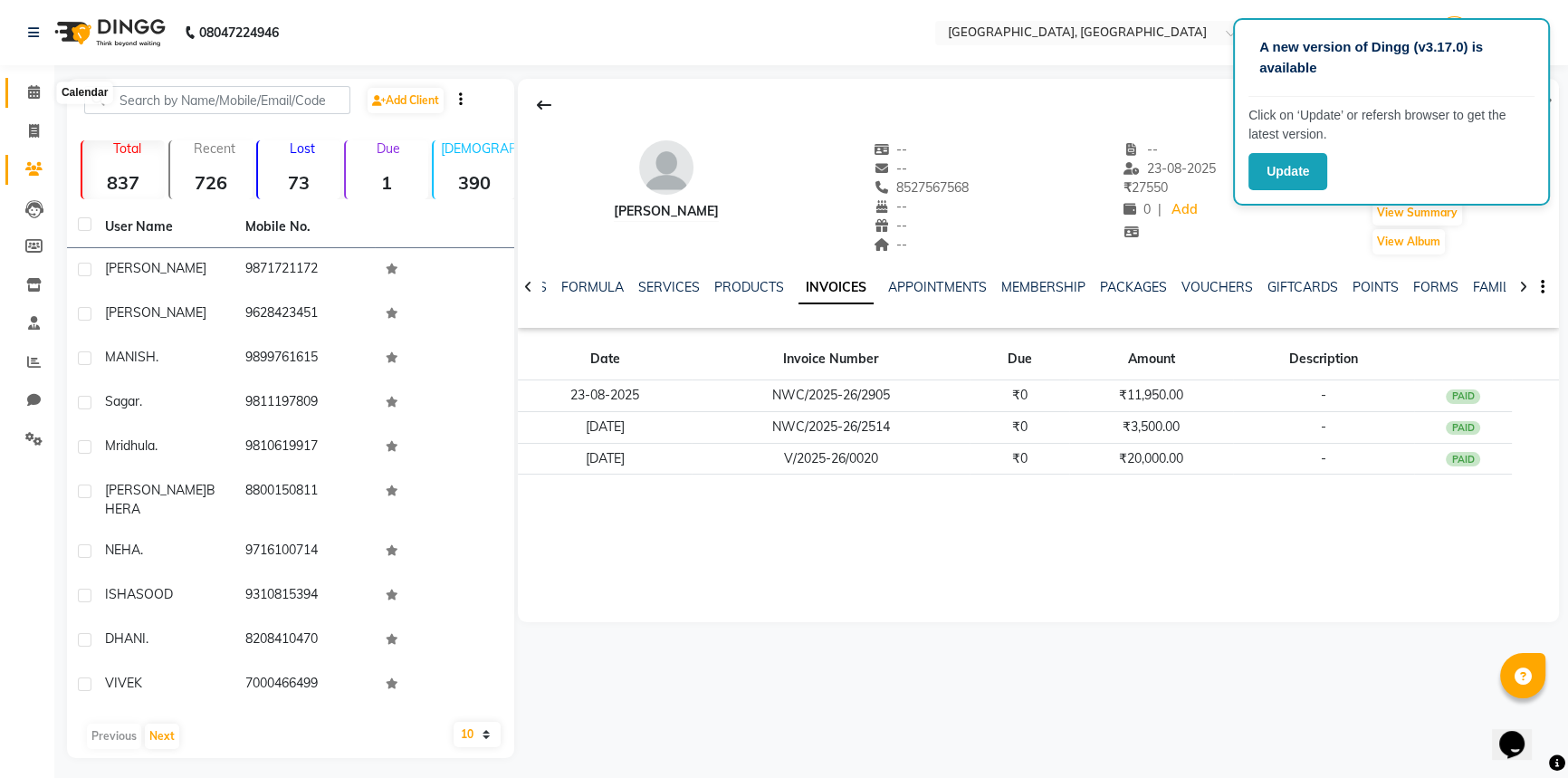
click at [30, 97] on icon at bounding box center [34, 92] width 12 height 14
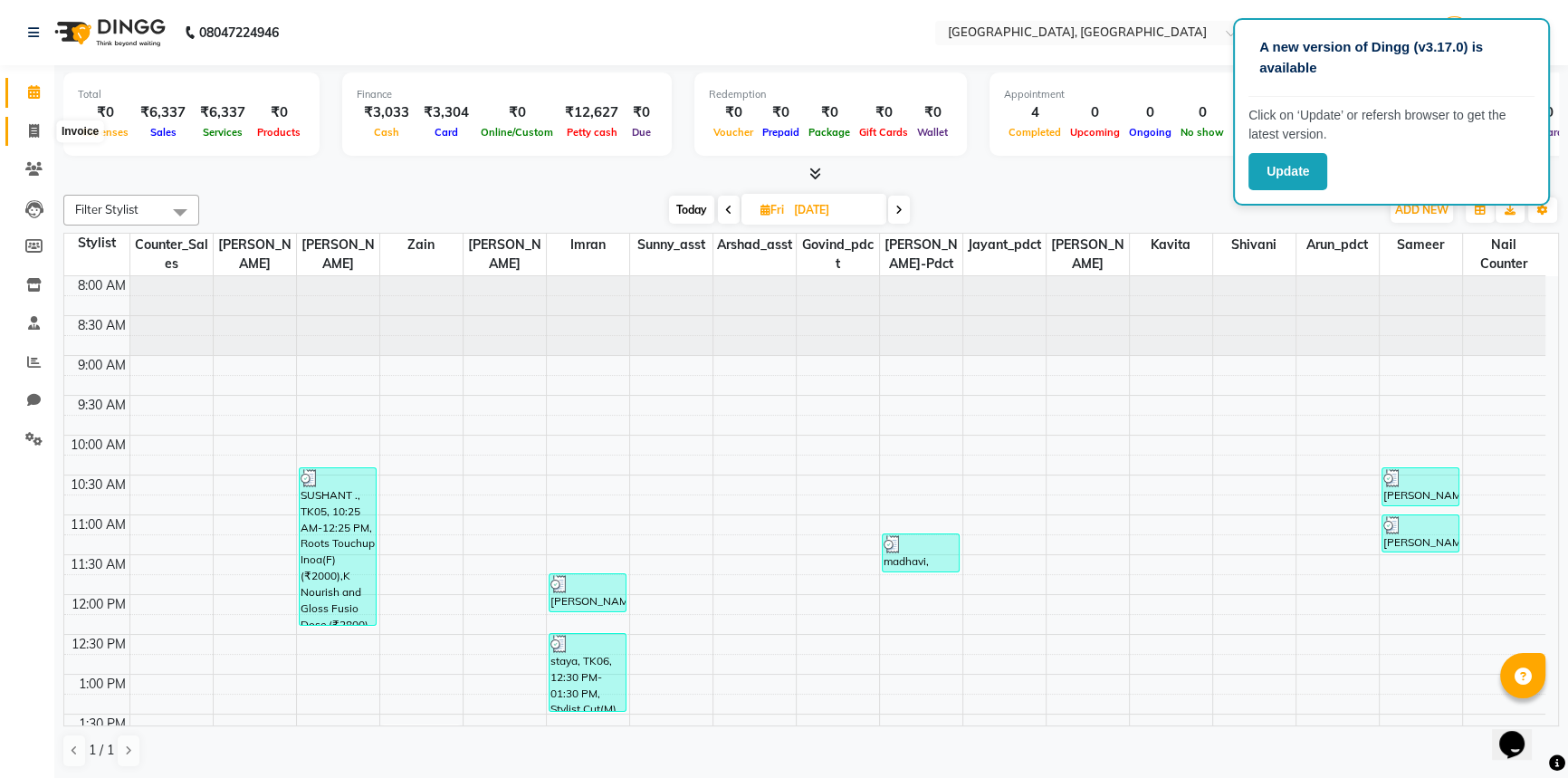
click at [26, 129] on span at bounding box center [34, 131] width 32 height 21
select select "service"
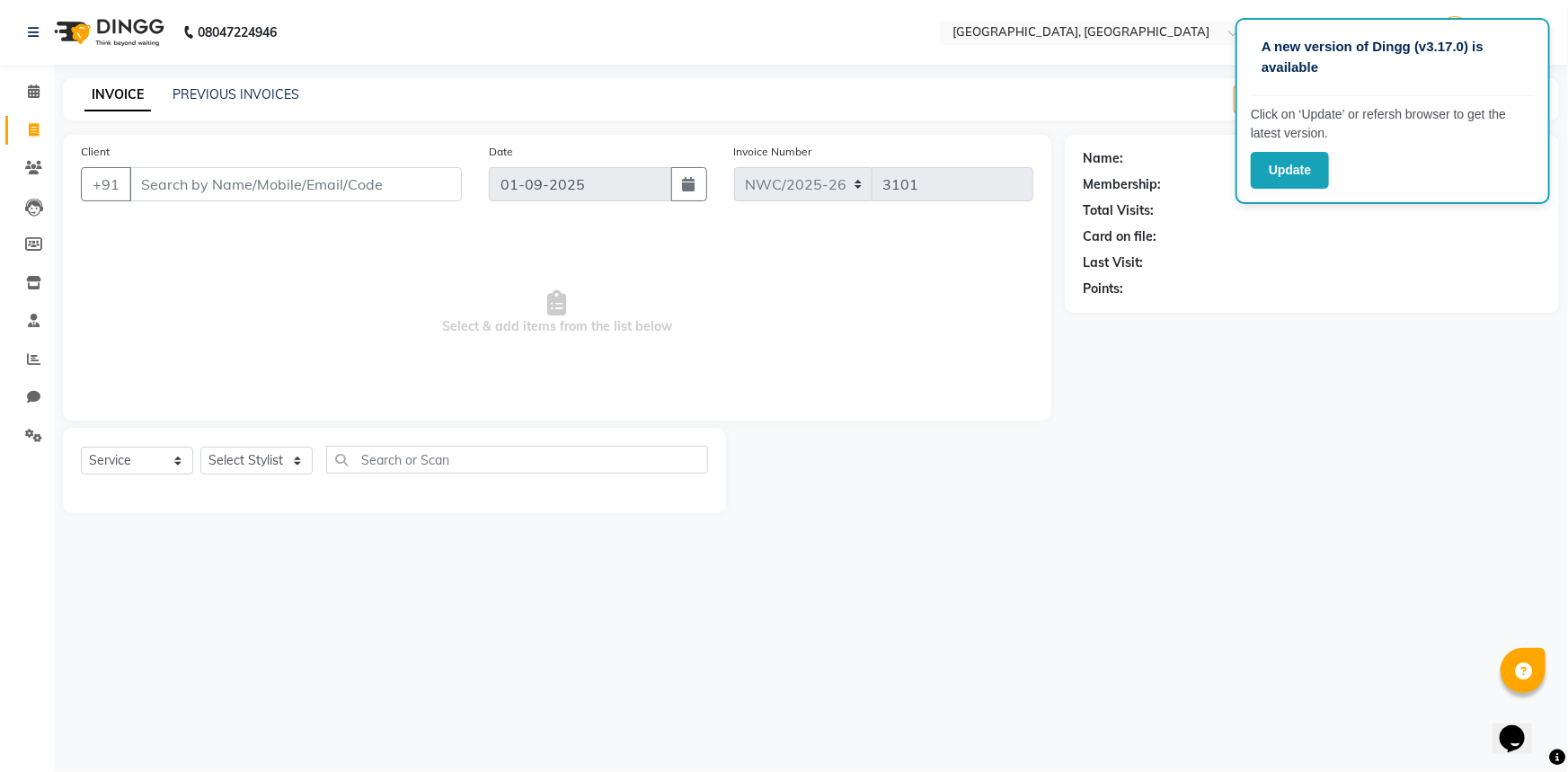
drag, startPoint x: 382, startPoint y: 187, endPoint x: 382, endPoint y: 157, distance: 30.0
click at [382, 186] on input "Client" at bounding box center [296, 184] width 332 height 35
type input "9654529447"
click at [417, 189] on span "Add Client" at bounding box center [415, 184] width 71 height 18
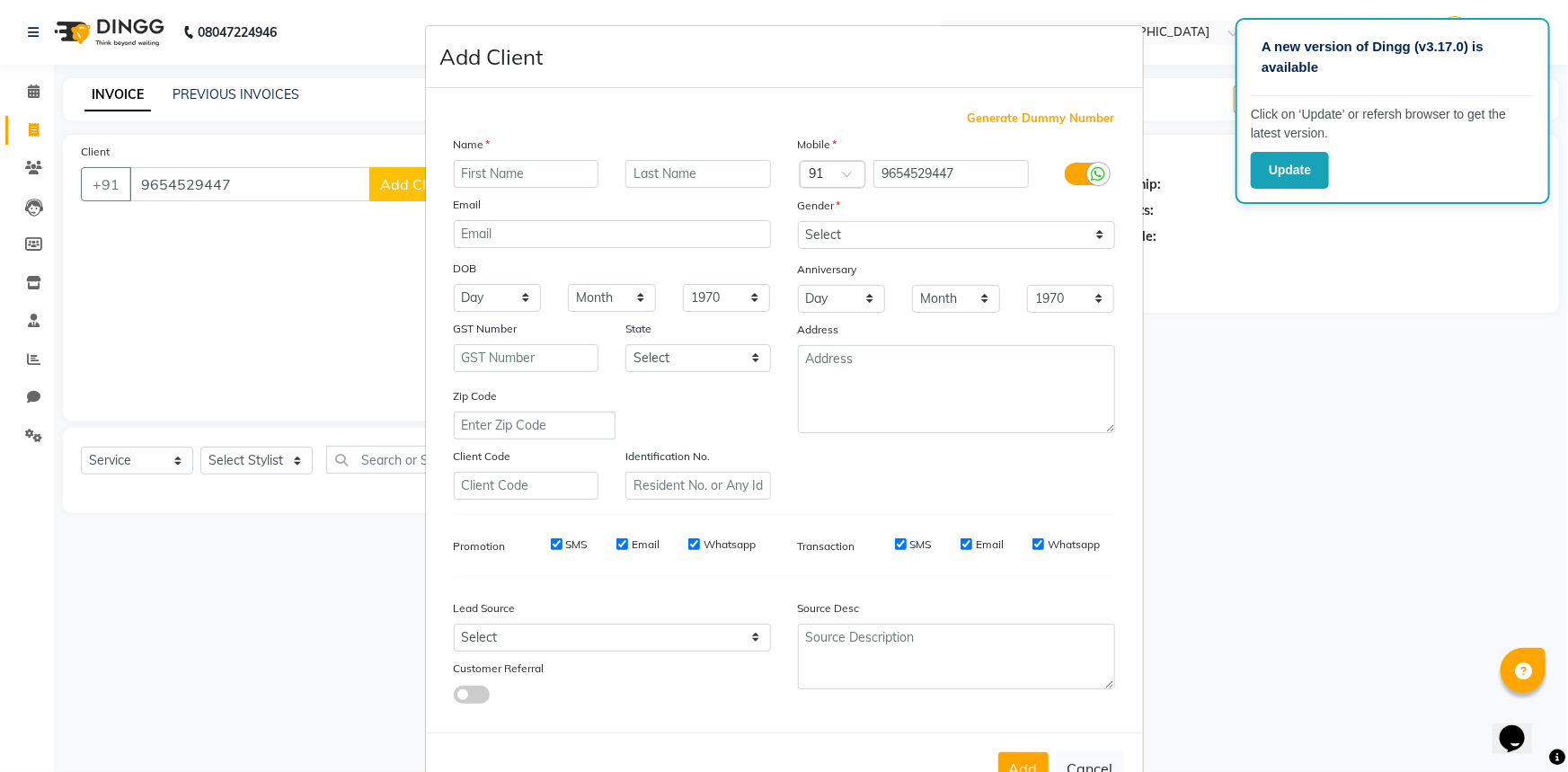
click at [530, 173] on input "text" at bounding box center [526, 174] width 145 height 28
type input "SHRISHTI"
click at [700, 169] on input "text" at bounding box center [697, 174] width 145 height 28
type input "."
drag, startPoint x: 848, startPoint y: 227, endPoint x: 843, endPoint y: 247, distance: 20.6
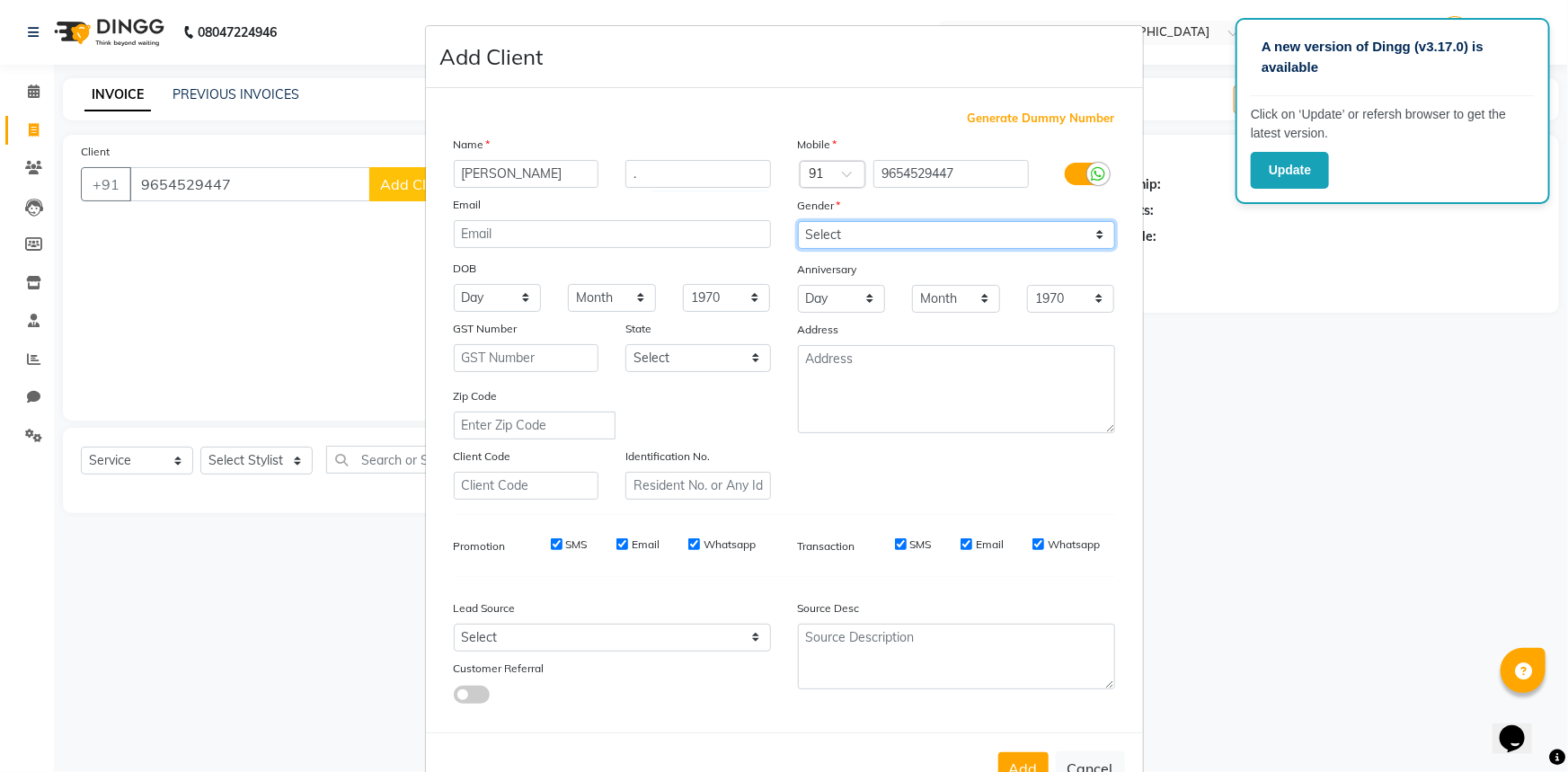
click at [848, 227] on select "Select [DEMOGRAPHIC_DATA] [DEMOGRAPHIC_DATA] Other Prefer Not To Say" at bounding box center [956, 235] width 317 height 28
select select "[DEMOGRAPHIC_DATA]"
click at [798, 221] on select "Select [DEMOGRAPHIC_DATA] [DEMOGRAPHIC_DATA] Other Prefer Not To Say" at bounding box center [956, 235] width 317 height 28
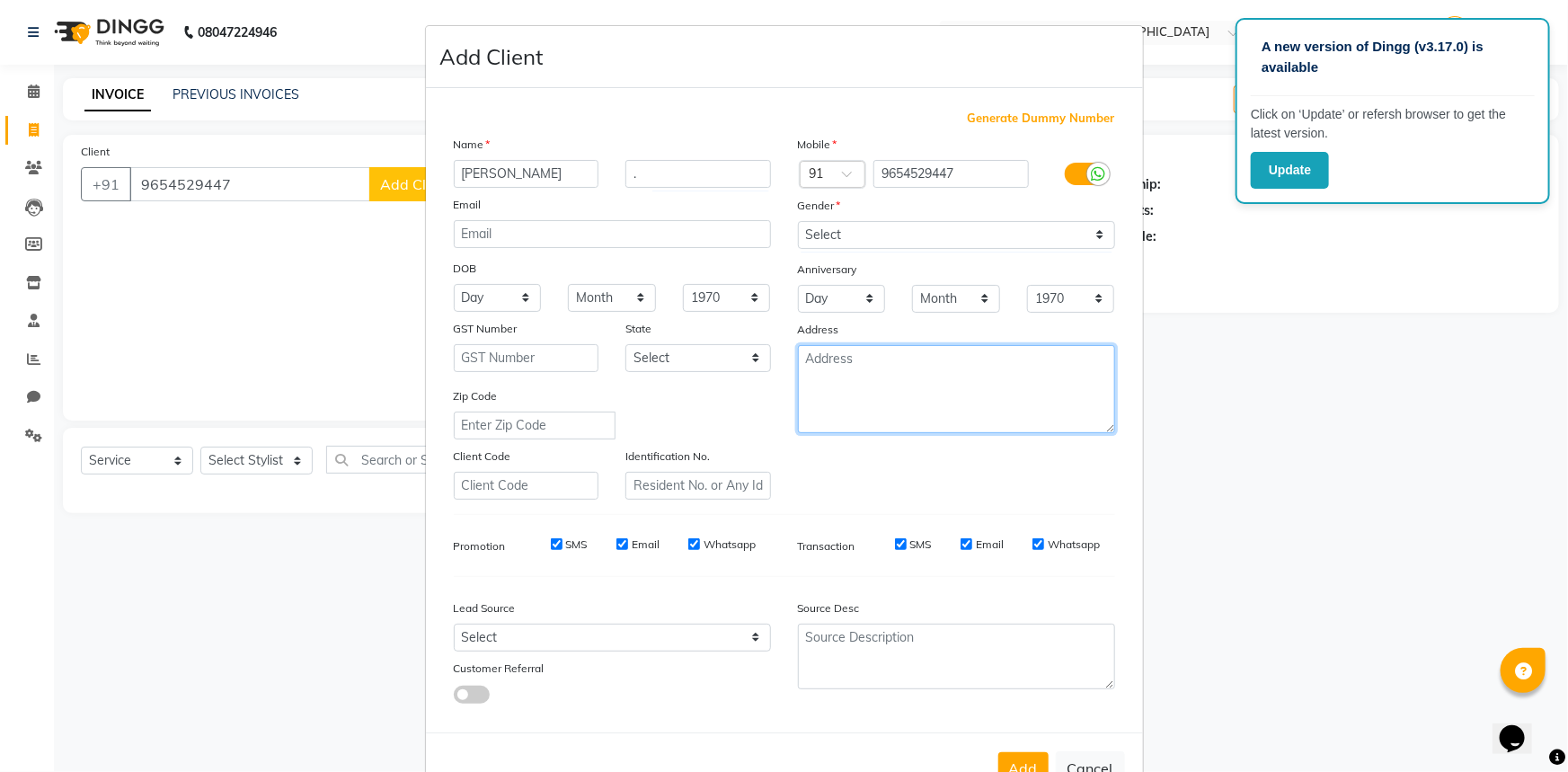
click at [816, 366] on textarea at bounding box center [956, 388] width 317 height 88
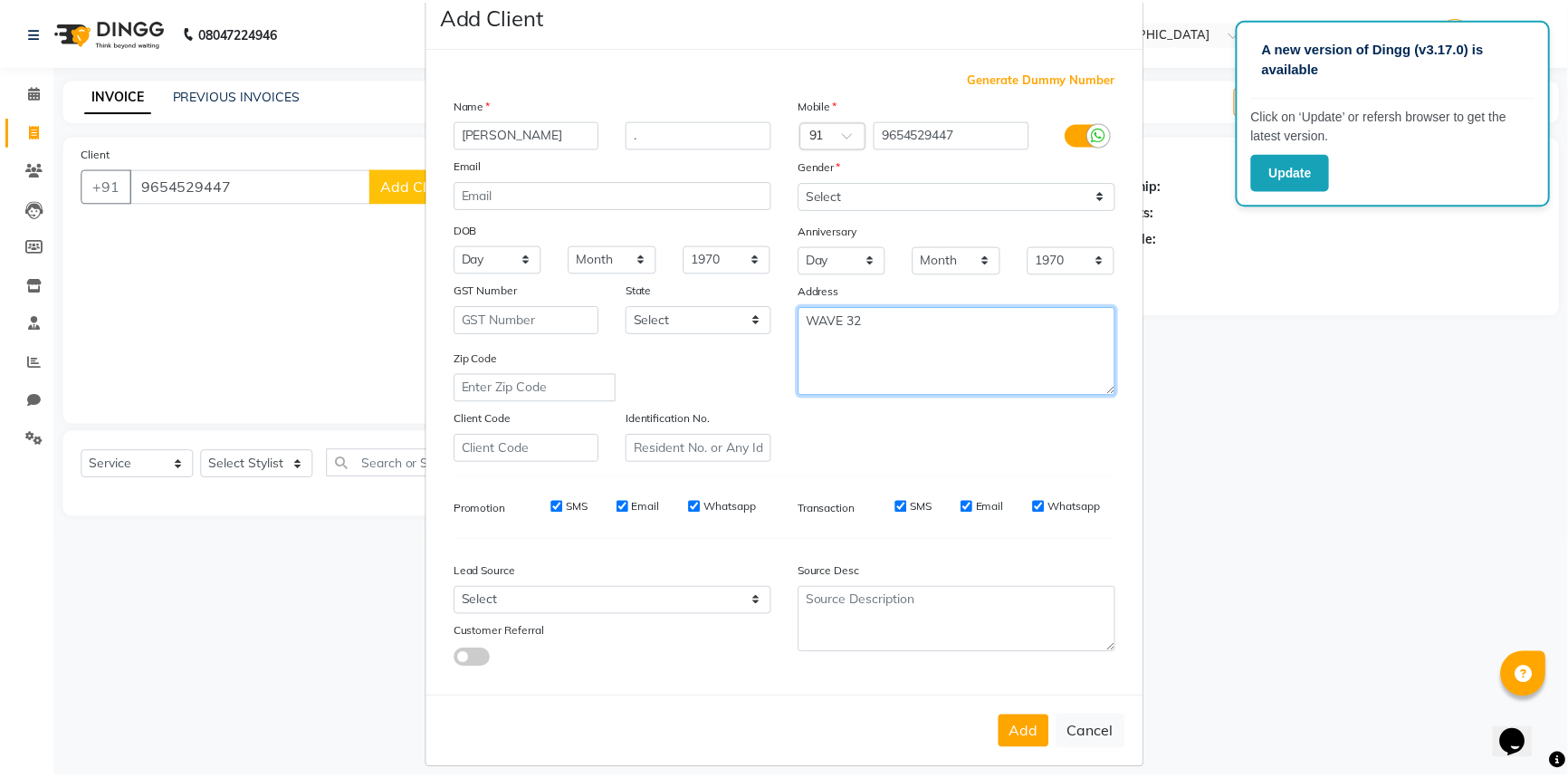
scroll to position [64, 0]
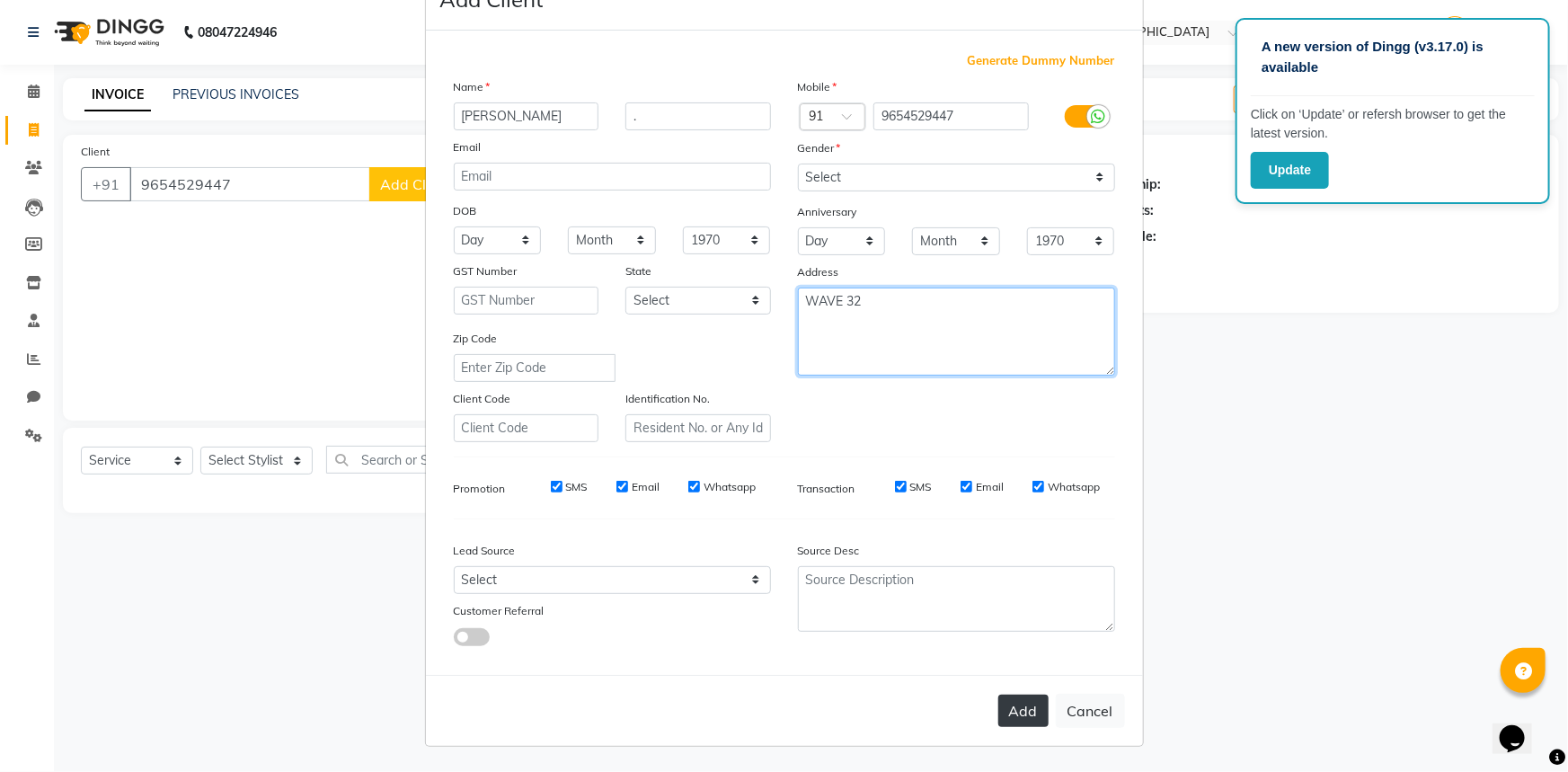
type textarea "WAVE 32"
click at [1019, 713] on button "Add" at bounding box center [1023, 710] width 50 height 33
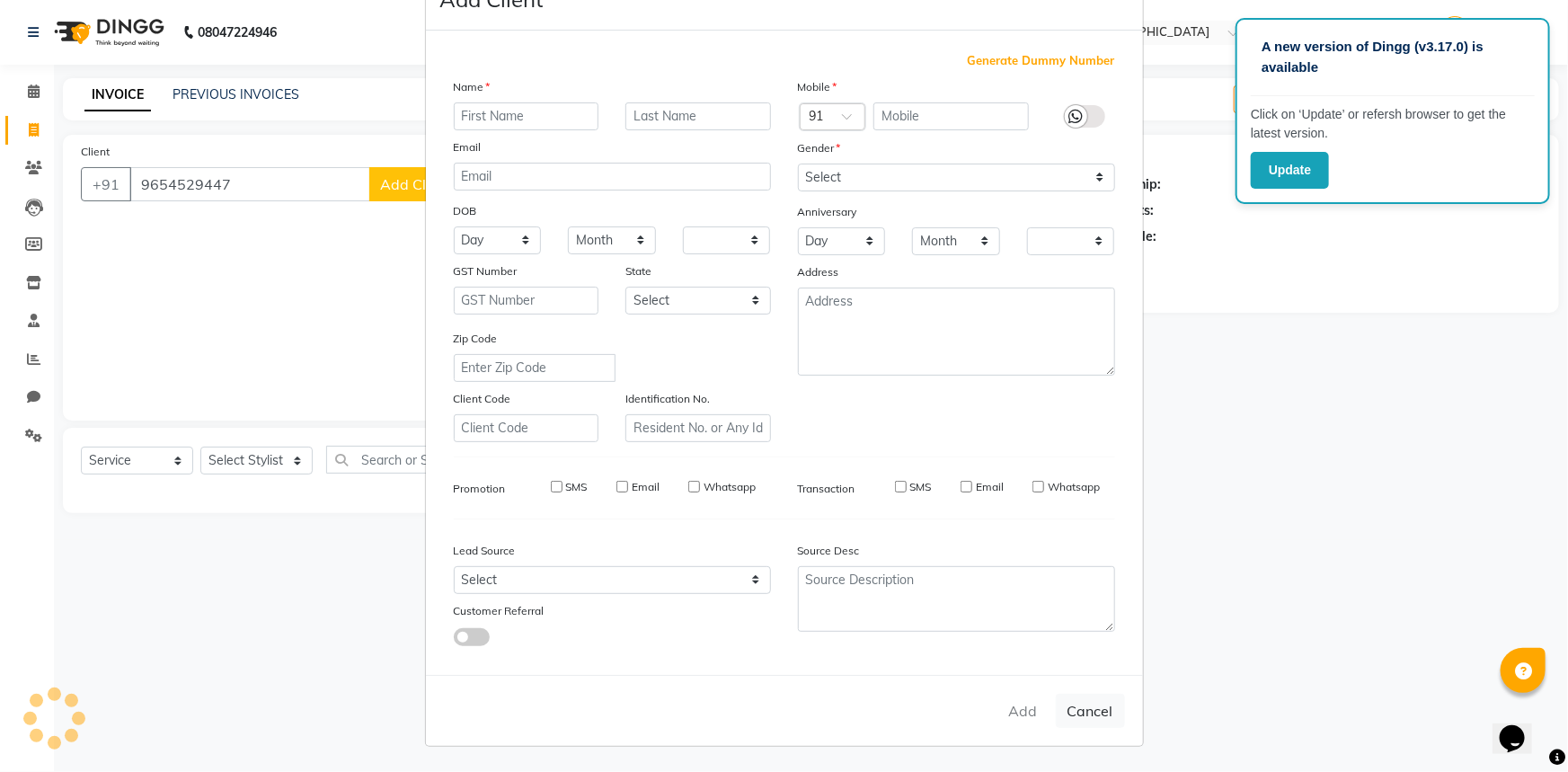
select select "1: Object"
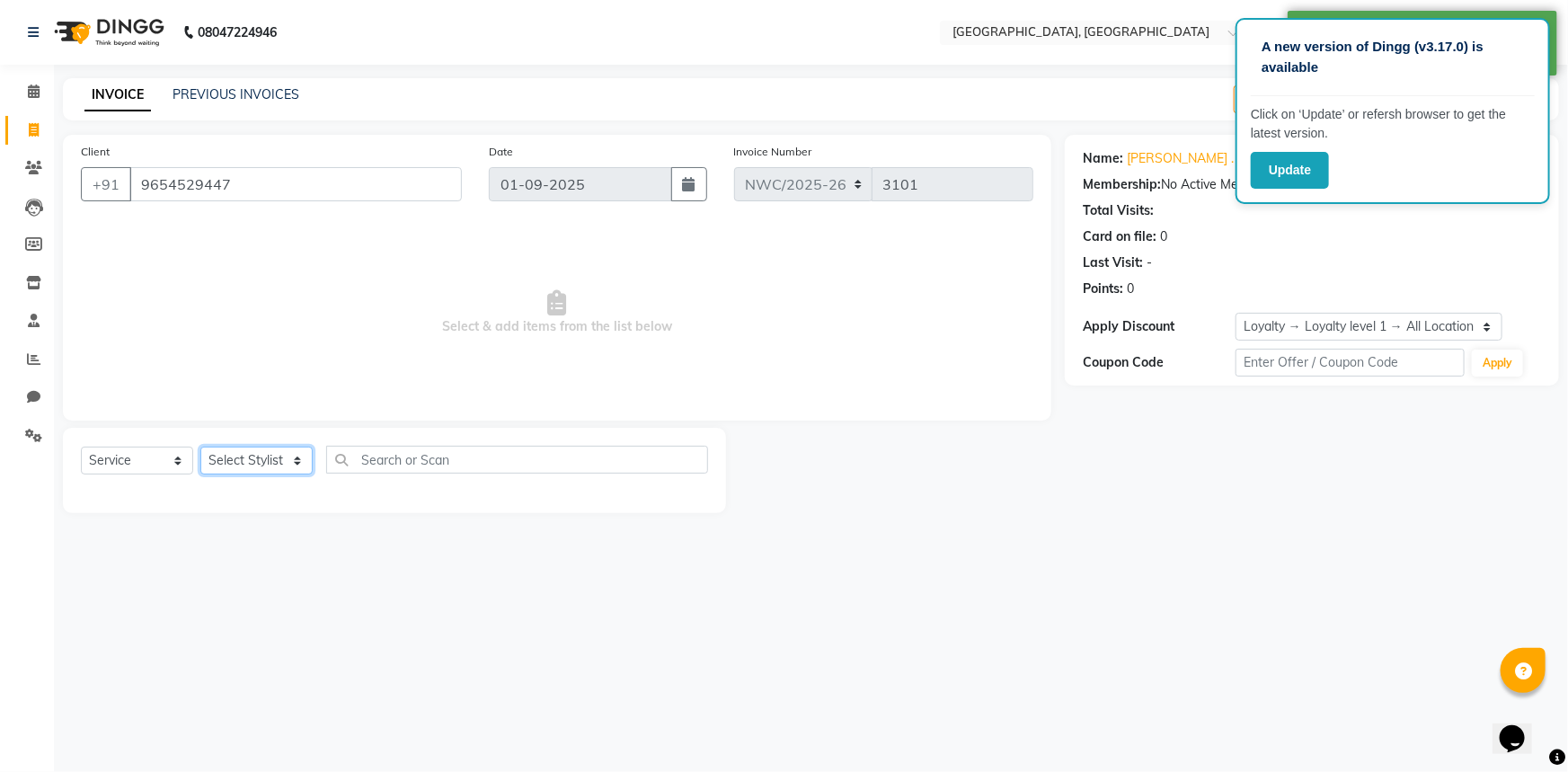
click at [244, 462] on select "Select Stylist Aneeta Ankush-pdct Arshad_asst Arun_pdct Counter_Sales Faheem Go…" at bounding box center [257, 461] width 113 height 28
select select "84833"
click at [201, 447] on select "Select Stylist Aneeta Ankush-pdct Arshad_asst Arun_pdct Counter_Sales Faheem Go…" at bounding box center [257, 461] width 113 height 28
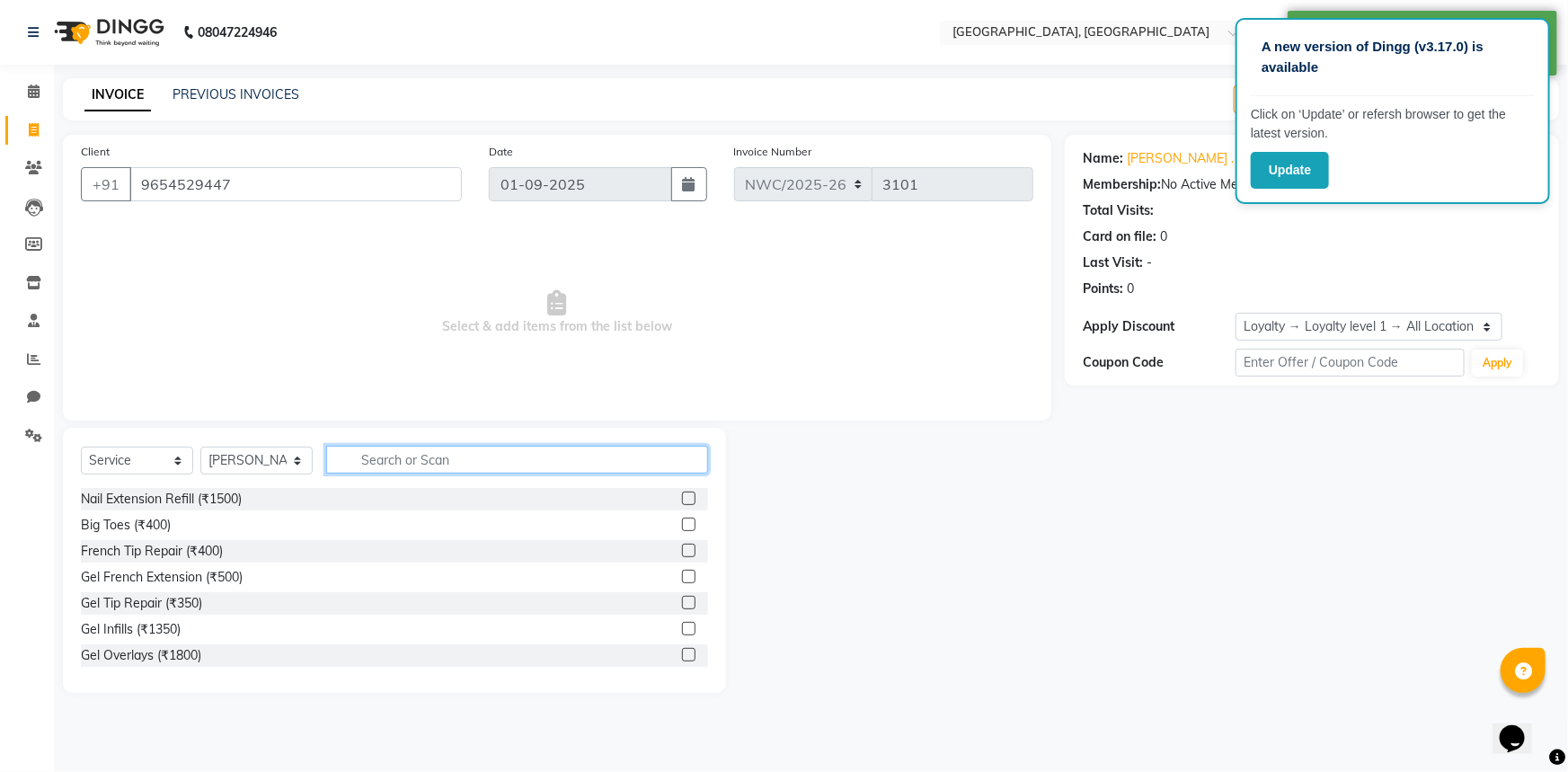
click at [421, 460] on input "text" at bounding box center [517, 460] width 382 height 28
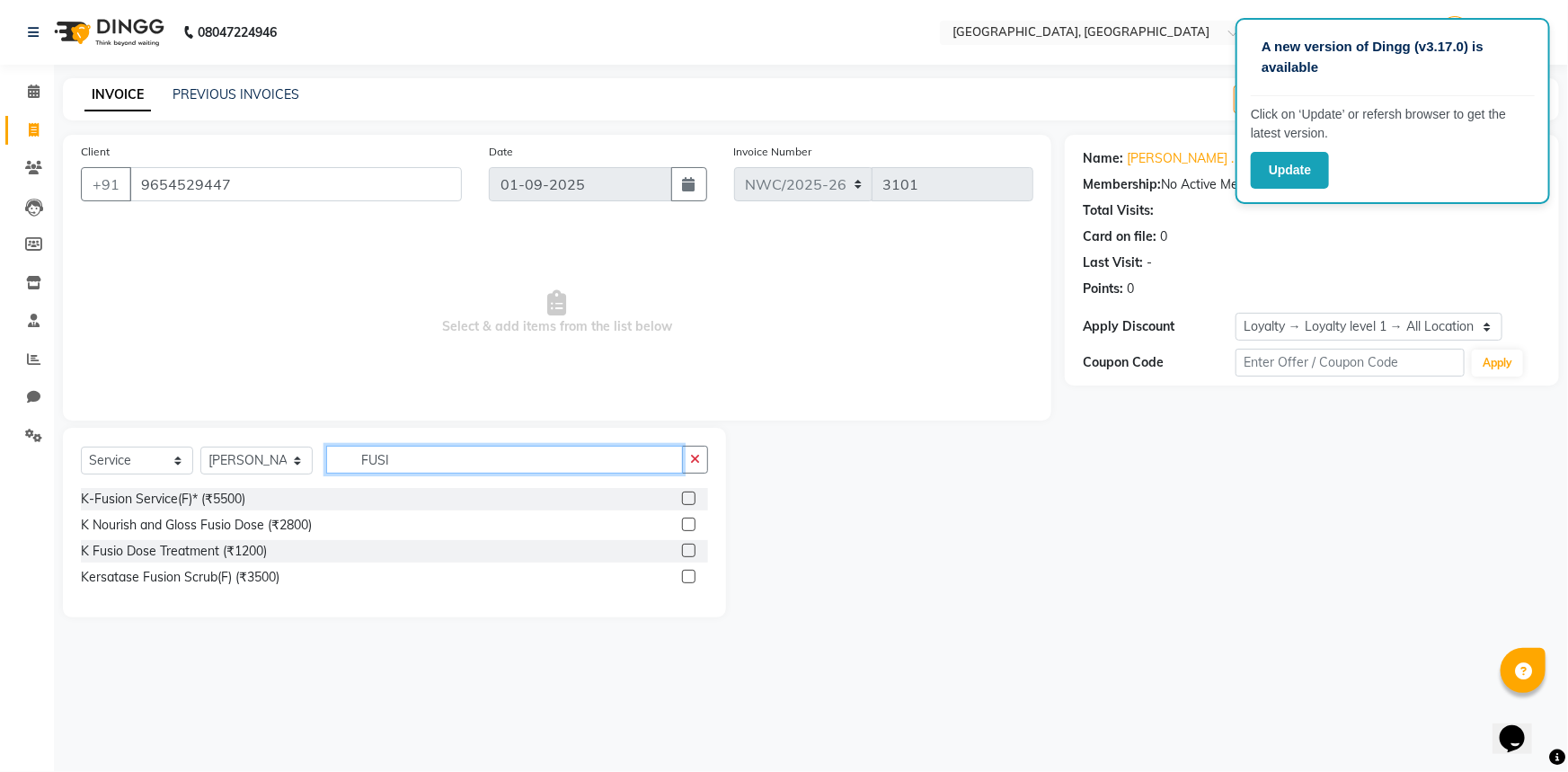
type input "FUSI"
click at [686, 550] on label at bounding box center [689, 551] width 14 height 14
click at [686, 550] on input "checkbox" at bounding box center [688, 552] width 12 height 12
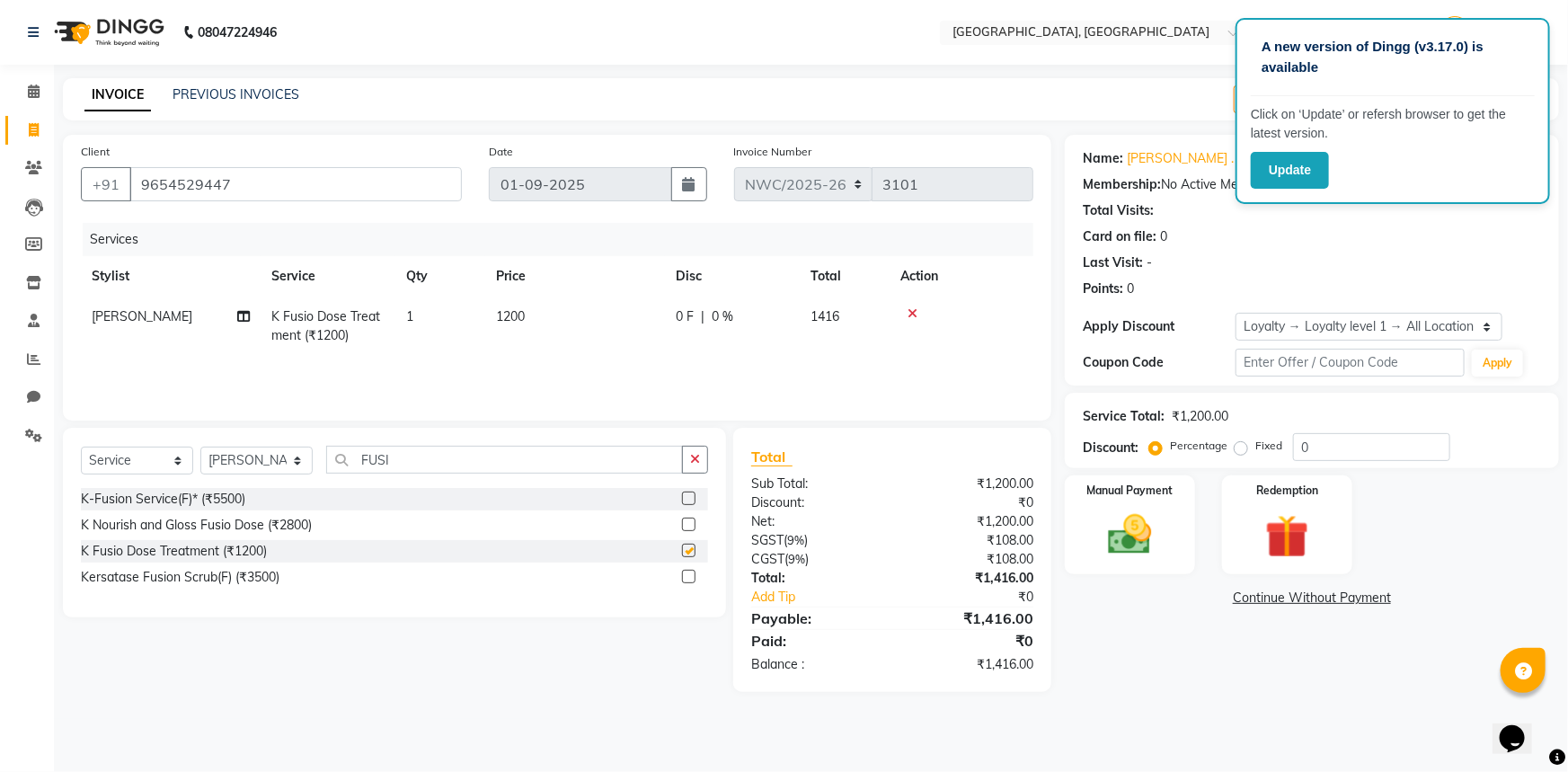
checkbox input "false"
click at [521, 322] on span "1200" at bounding box center [510, 316] width 29 height 16
select select "84833"
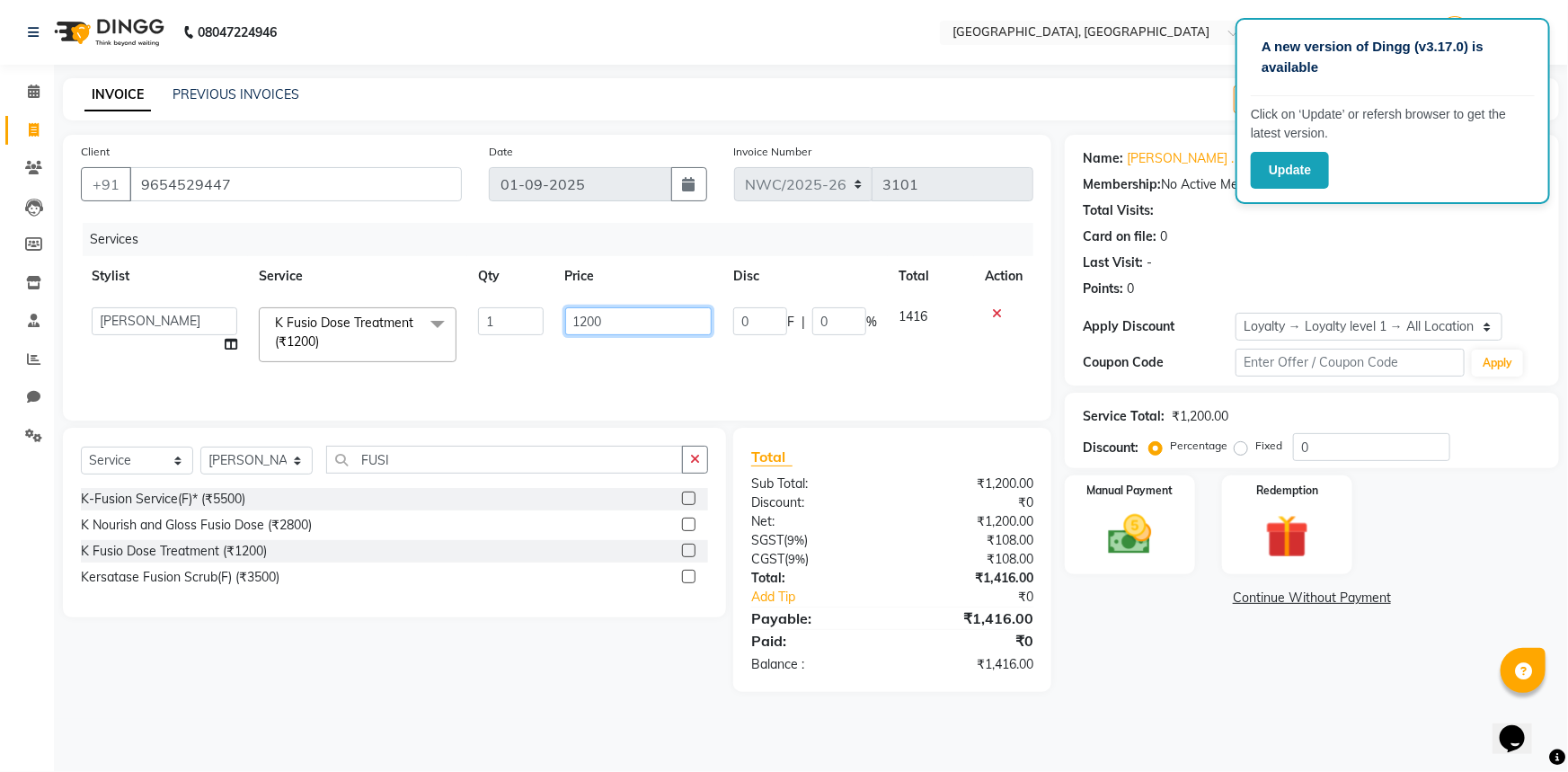
drag, startPoint x: 610, startPoint y: 318, endPoint x: 557, endPoint y: 341, distance: 57.8
click at [550, 329] on tr "Aneeta Ankush-pdct Arshad_asst Arun_pdct Counter_Sales Faheem Govind_pdct Imran…" at bounding box center [557, 334] width 952 height 76
type input "2000"
click at [573, 358] on div "Services Stylist Service Qty Price Disc Total Action Aneeta Ankush-pdct Arshad_…" at bounding box center [557, 312] width 952 height 180
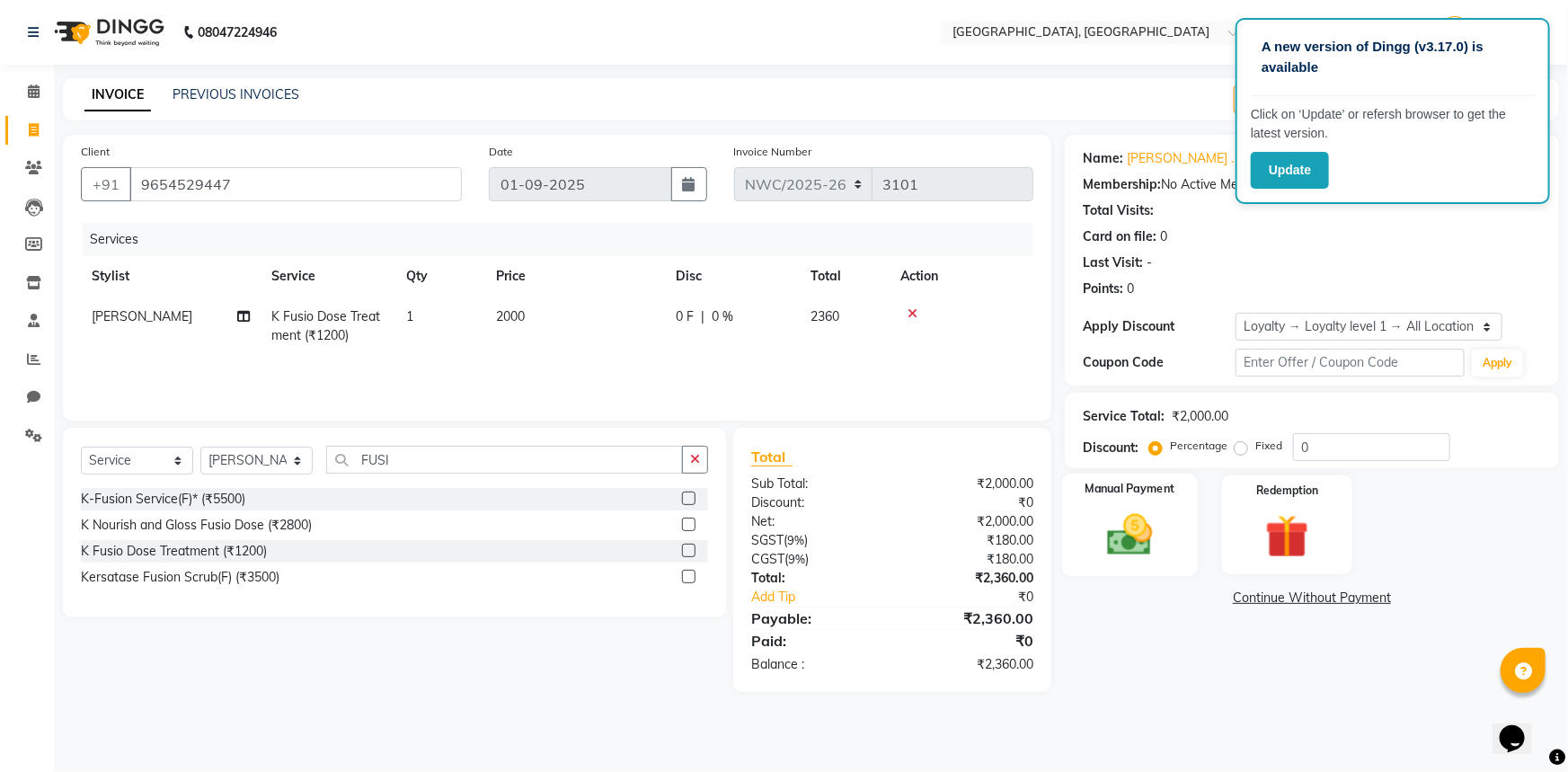
click at [1166, 510] on img at bounding box center [1130, 534] width 74 height 52
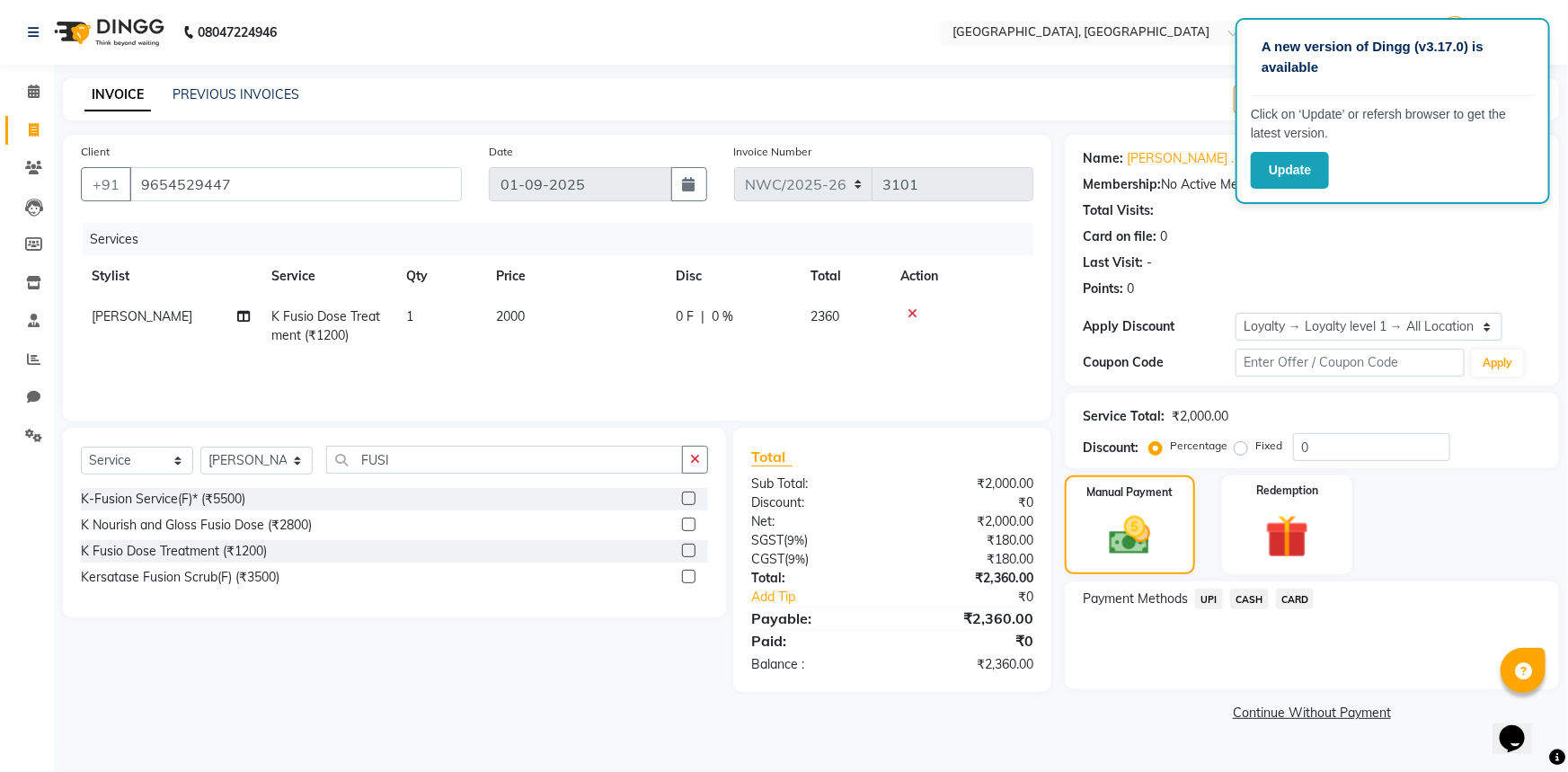
click at [1210, 600] on span "UPI" at bounding box center [1209, 598] width 28 height 21
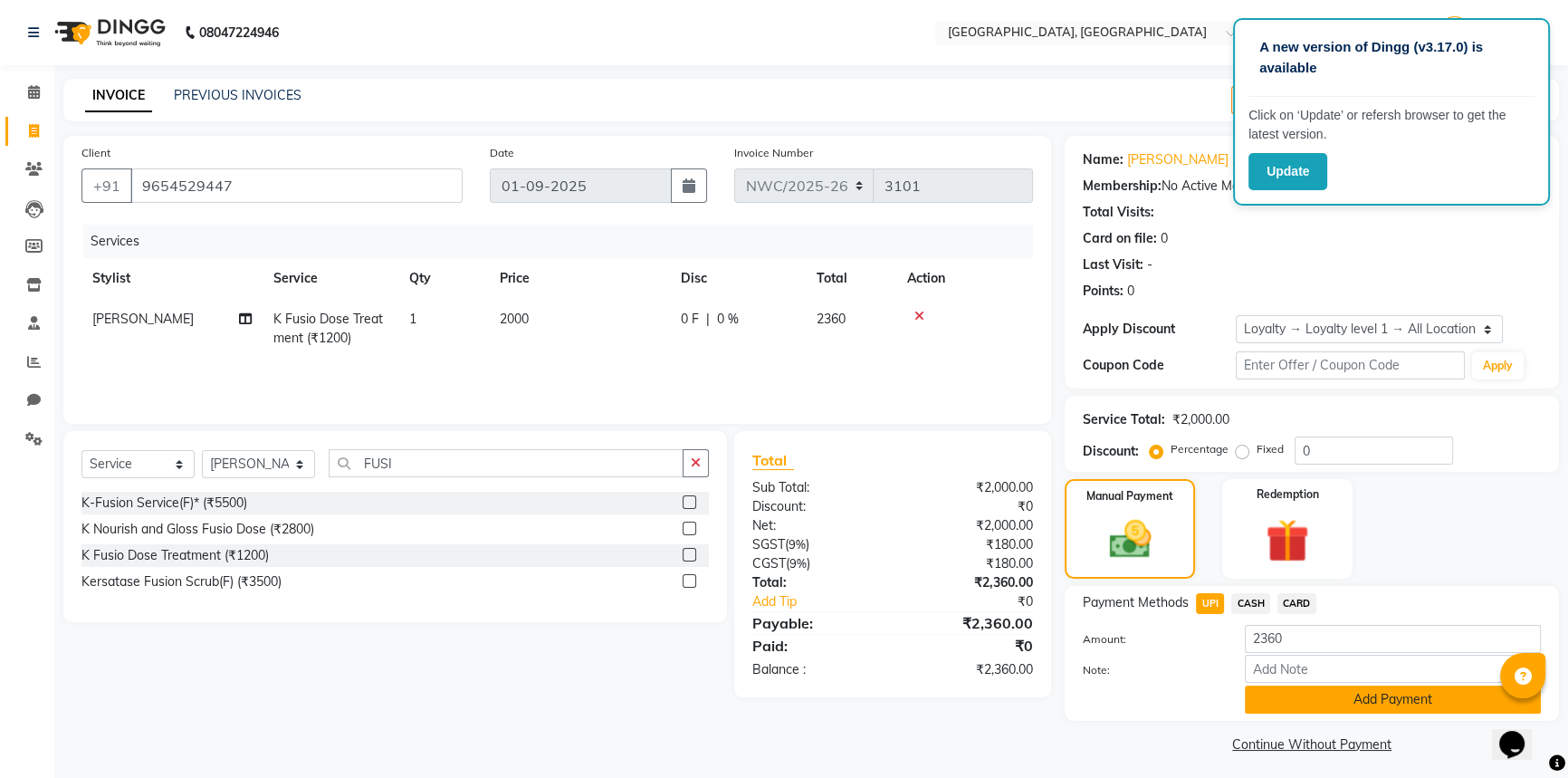
scroll to position [6, 0]
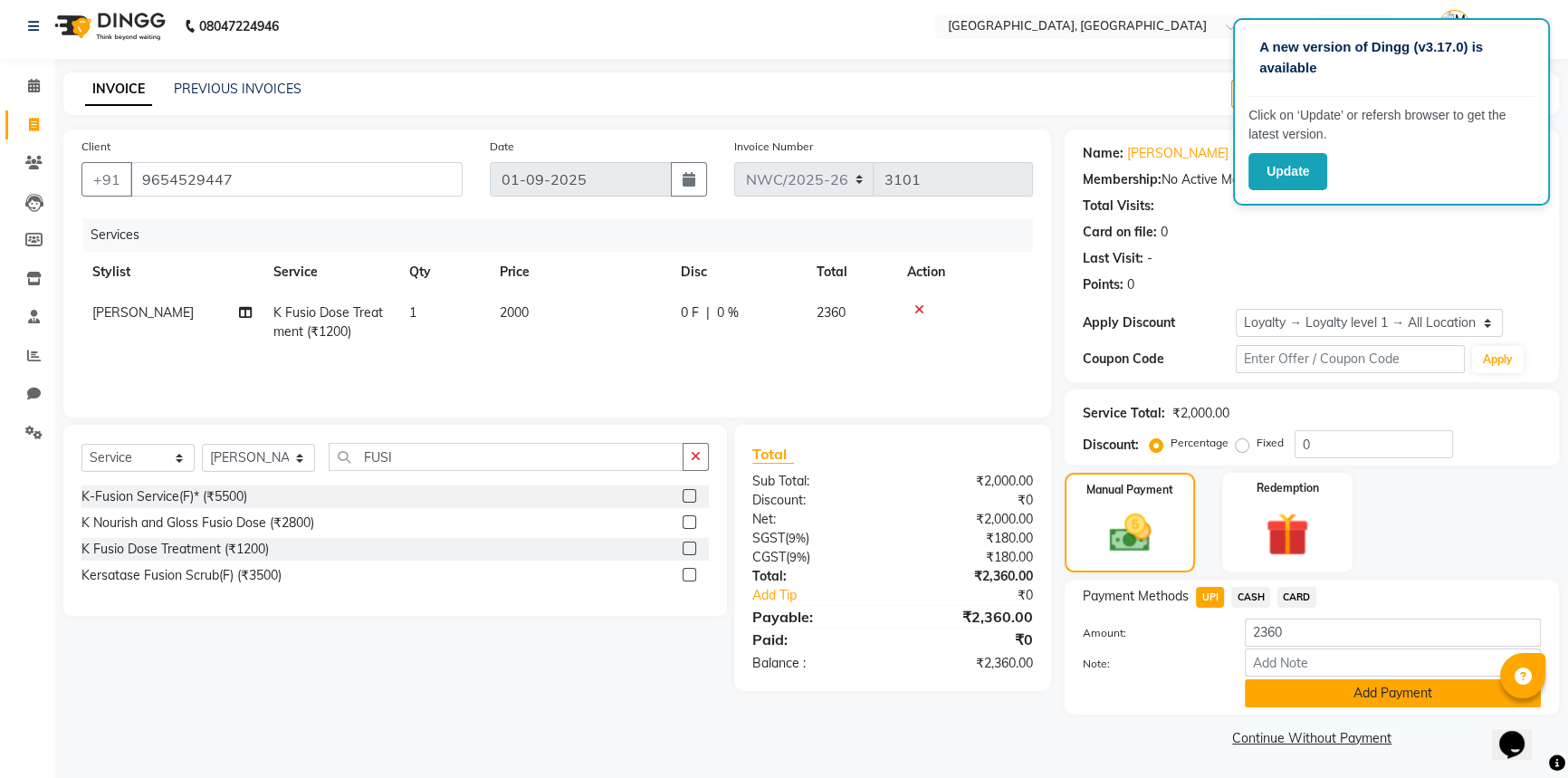
click at [1324, 688] on button "Add Payment" at bounding box center [1392, 693] width 296 height 28
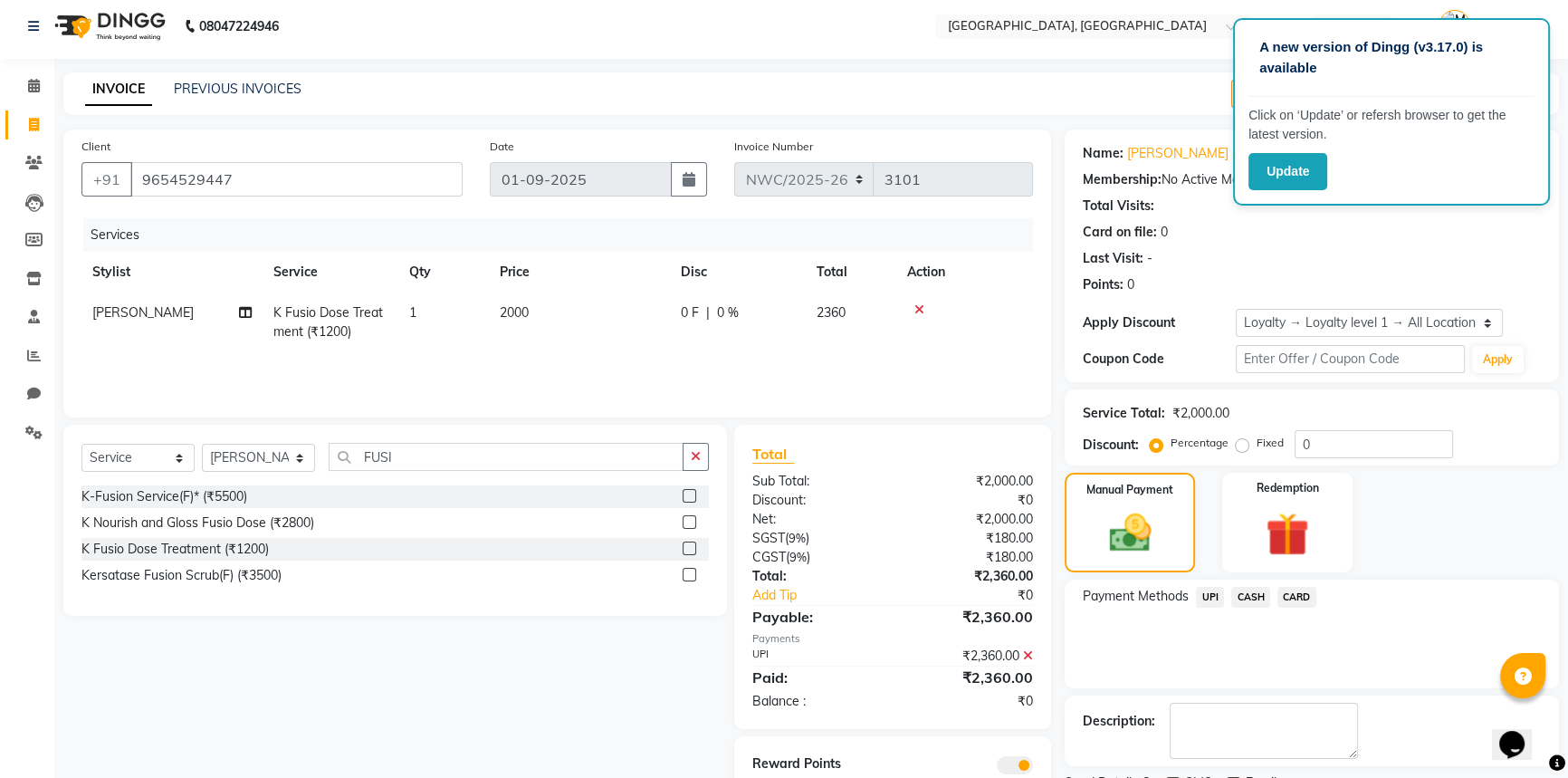
scroll to position [82, 0]
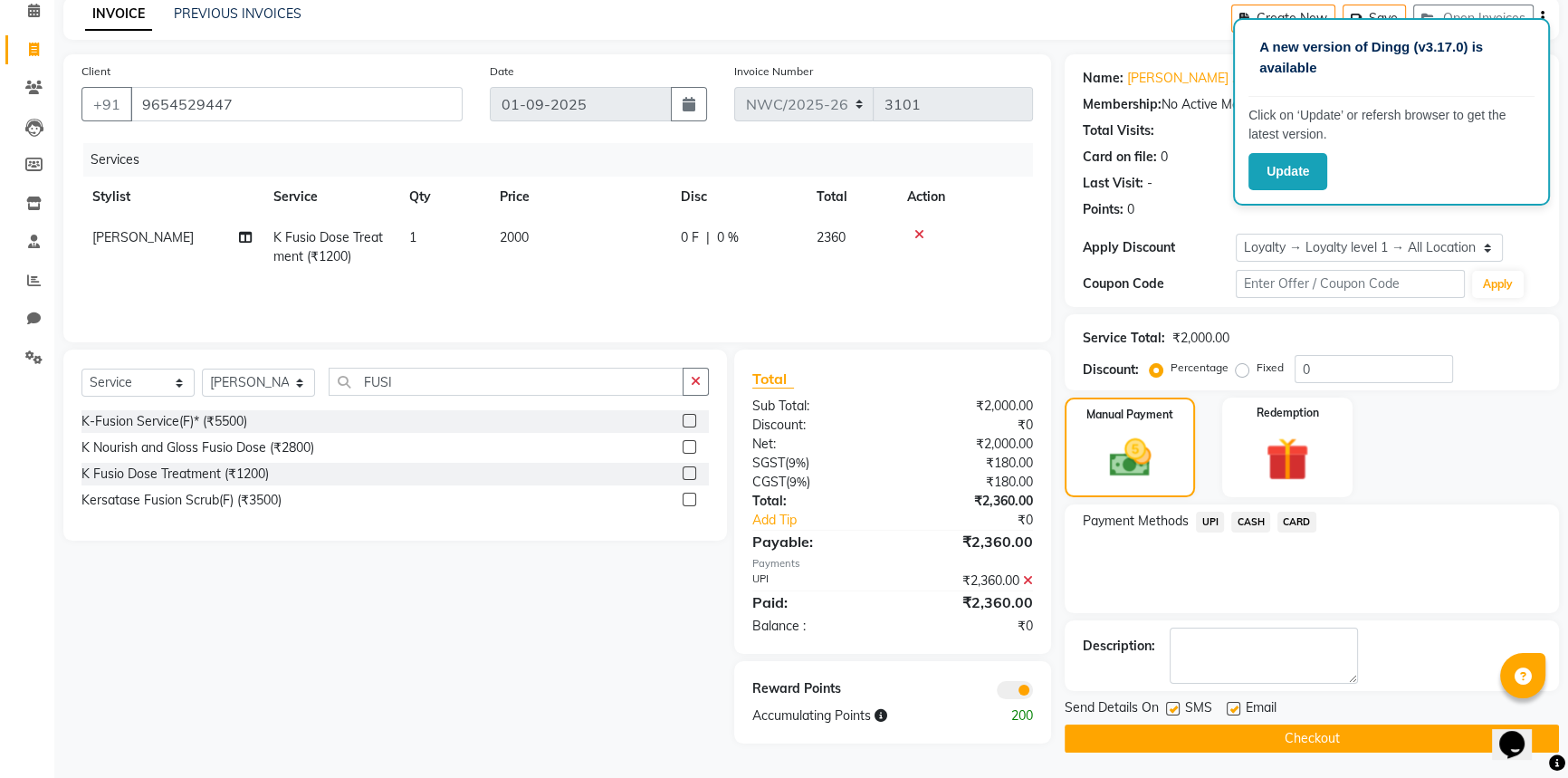
click at [1331, 732] on button "Checkout" at bounding box center [1312, 738] width 494 height 28
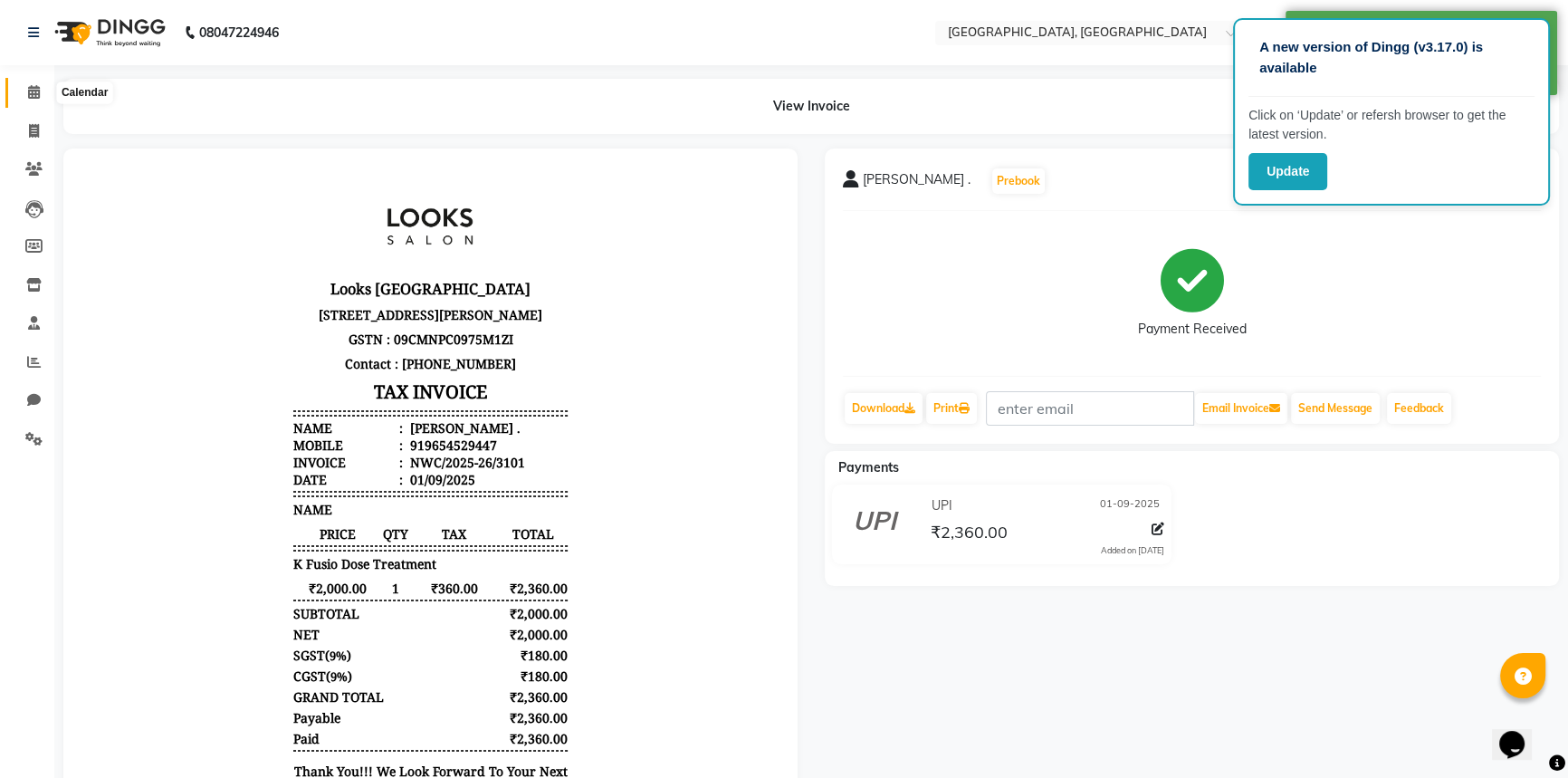
click at [36, 92] on icon at bounding box center [34, 92] width 12 height 14
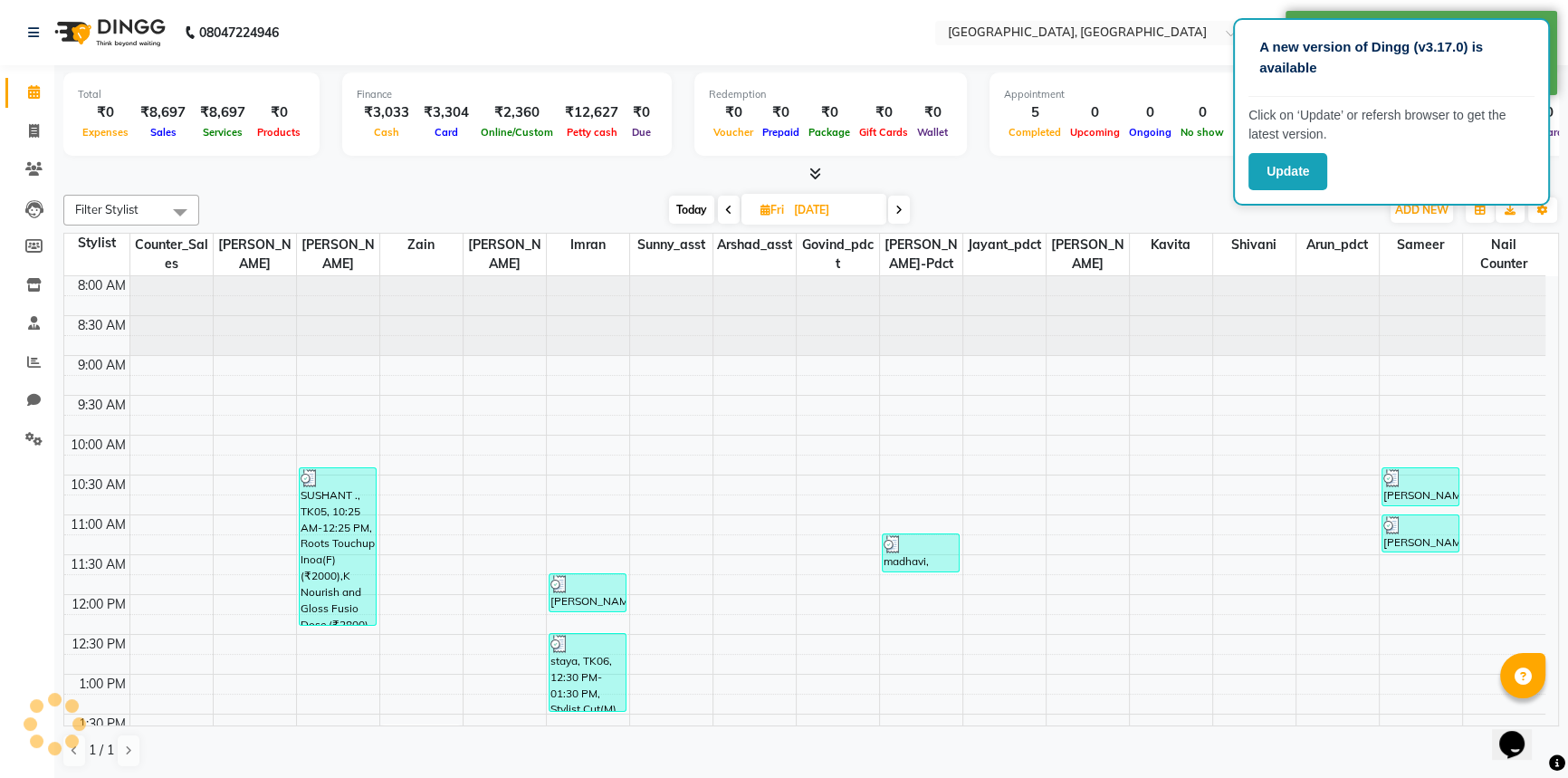
click at [513, 208] on div "Today Fri 01-08-2025" at bounding box center [789, 209] width 1163 height 27
click at [32, 93] on icon at bounding box center [34, 92] width 12 height 14
click at [32, 124] on icon at bounding box center [34, 130] width 10 height 14
select select "service"
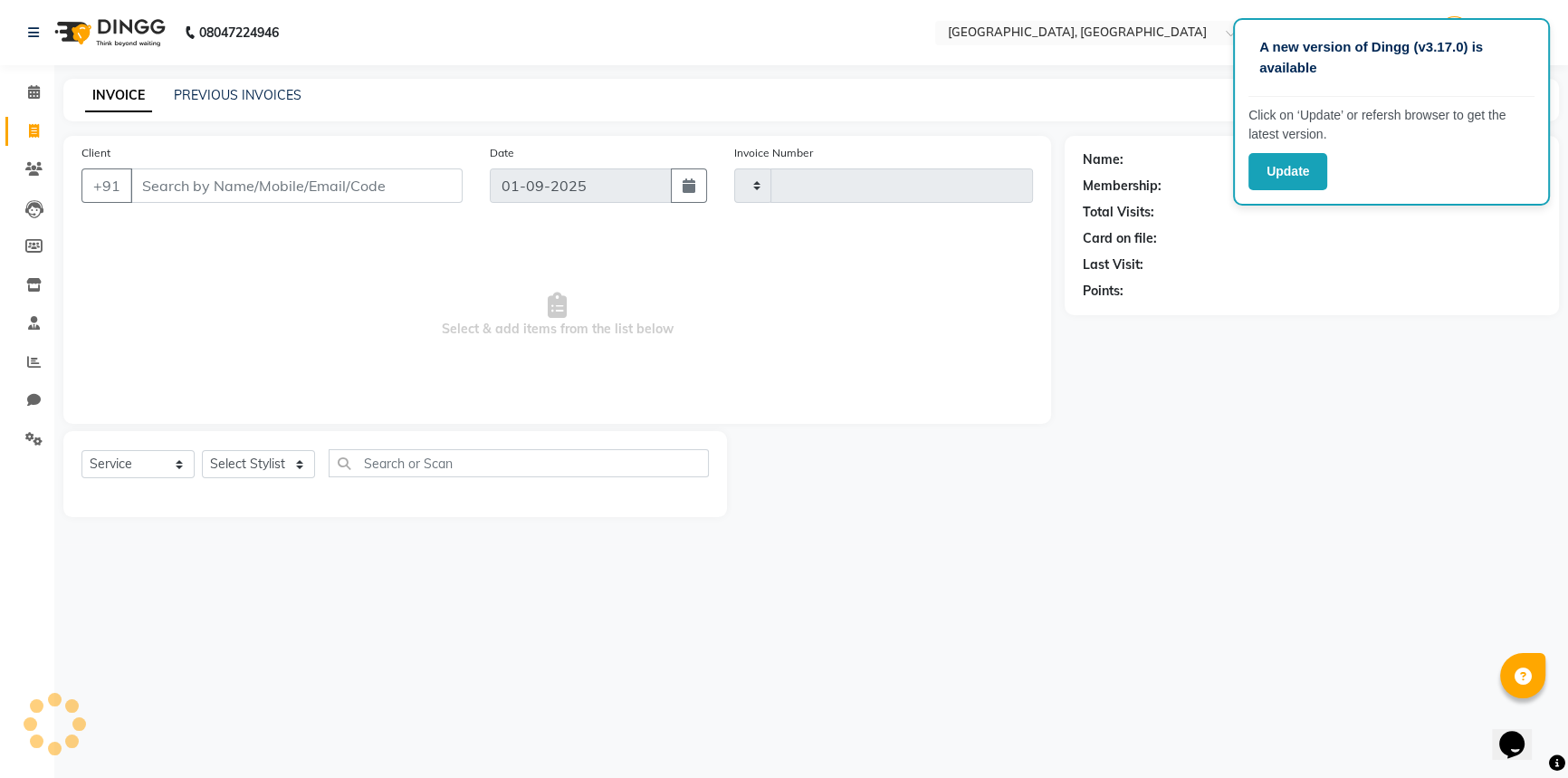
type input "3102"
select select "8574"
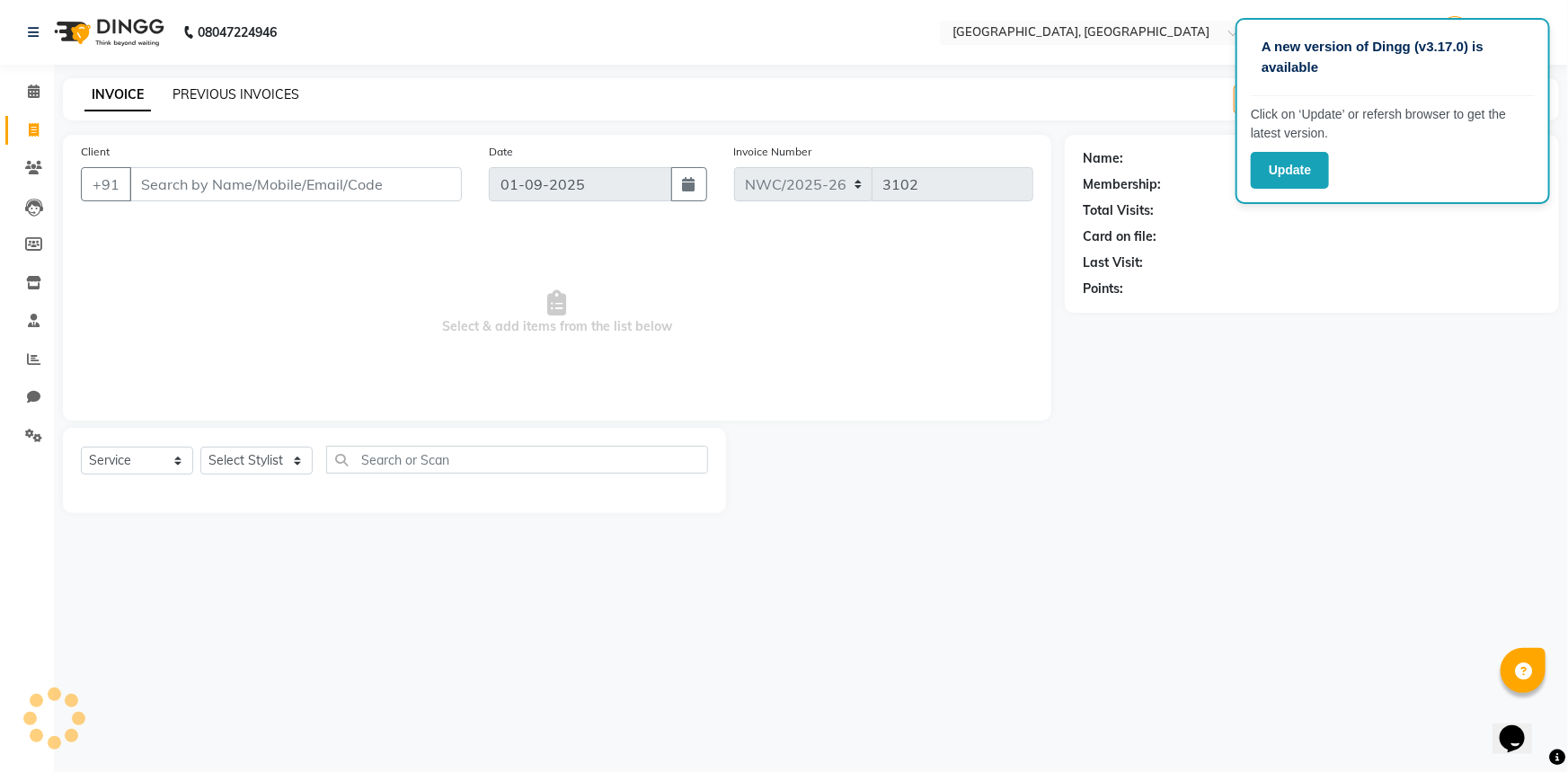
click at [215, 88] on link "PREVIOUS INVOICES" at bounding box center [235, 94] width 127 height 16
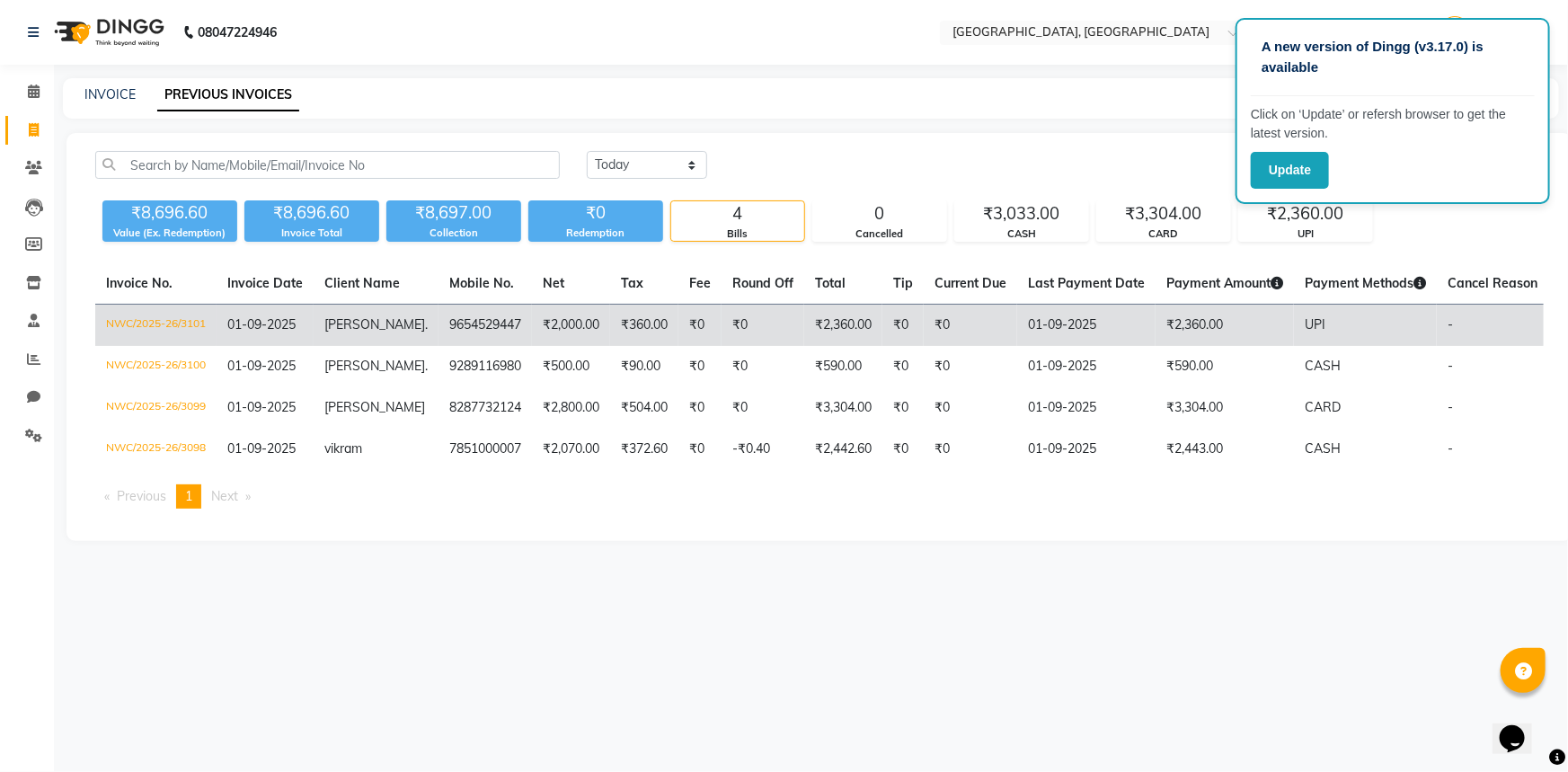
click at [349, 317] on span "[PERSON_NAME]" at bounding box center [375, 324] width 101 height 16
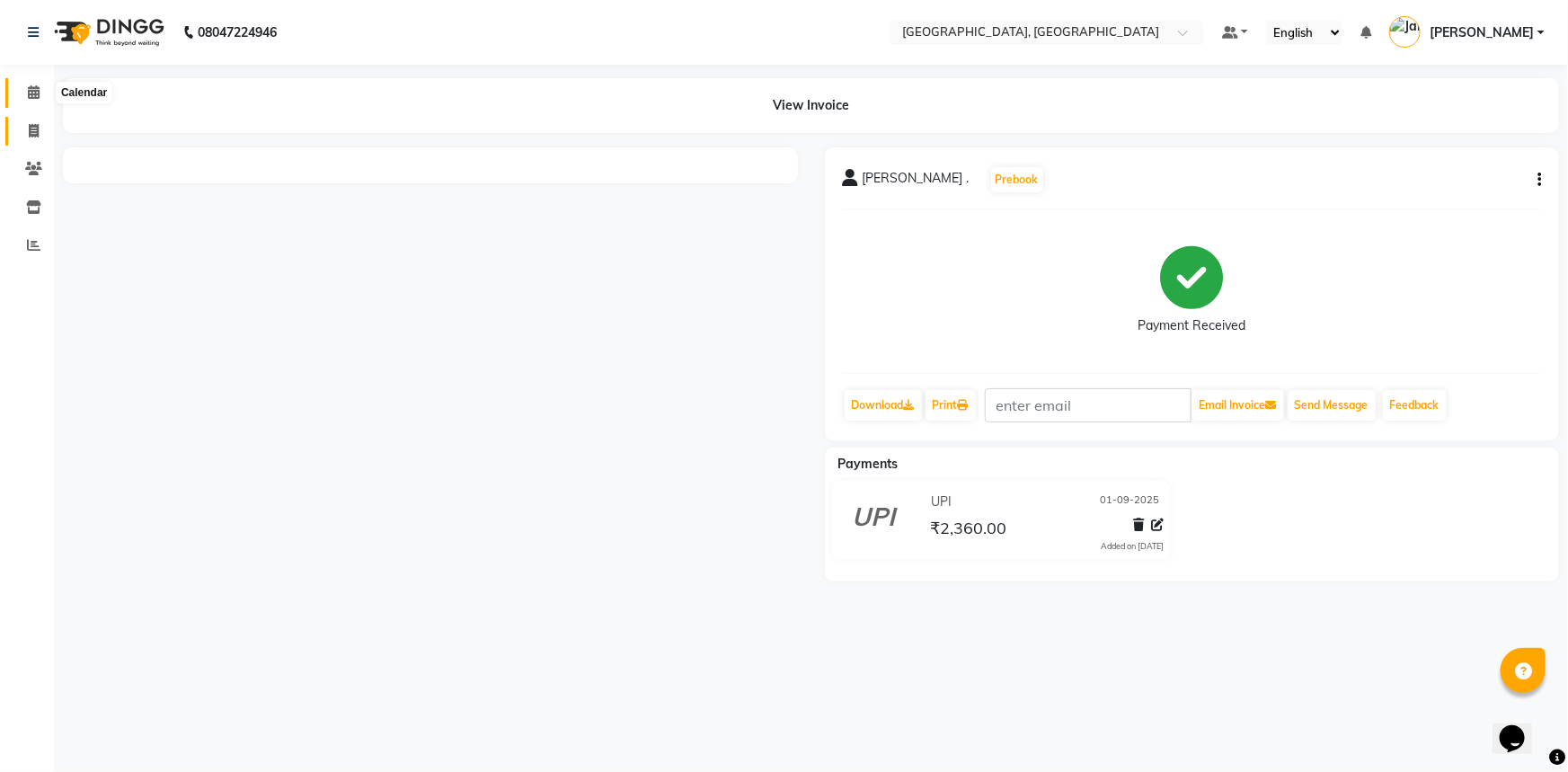
drag, startPoint x: 31, startPoint y: 89, endPoint x: 28, endPoint y: 126, distance: 37.1
click at [31, 90] on icon at bounding box center [34, 92] width 12 height 14
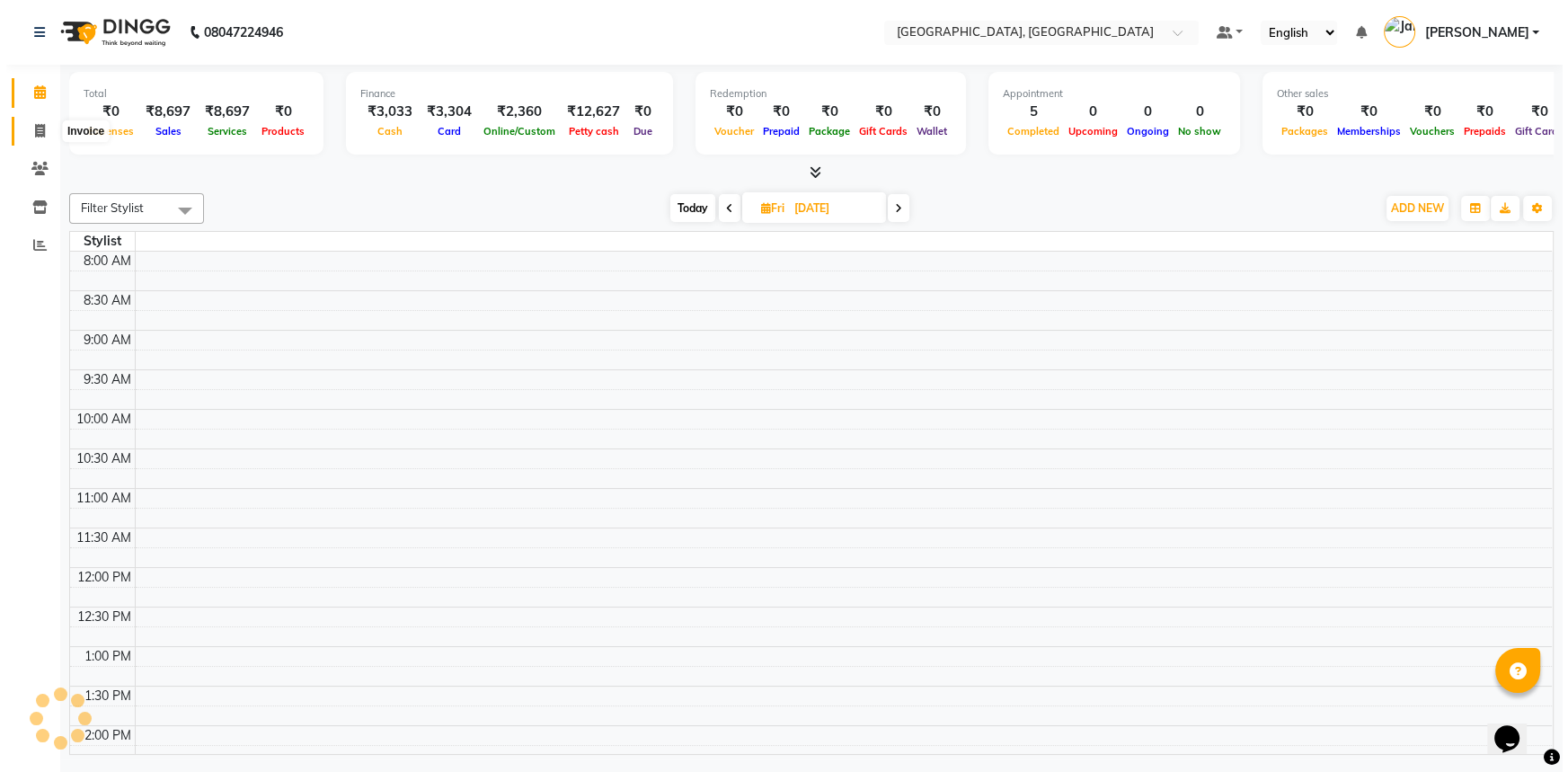
scroll to position [701, 0]
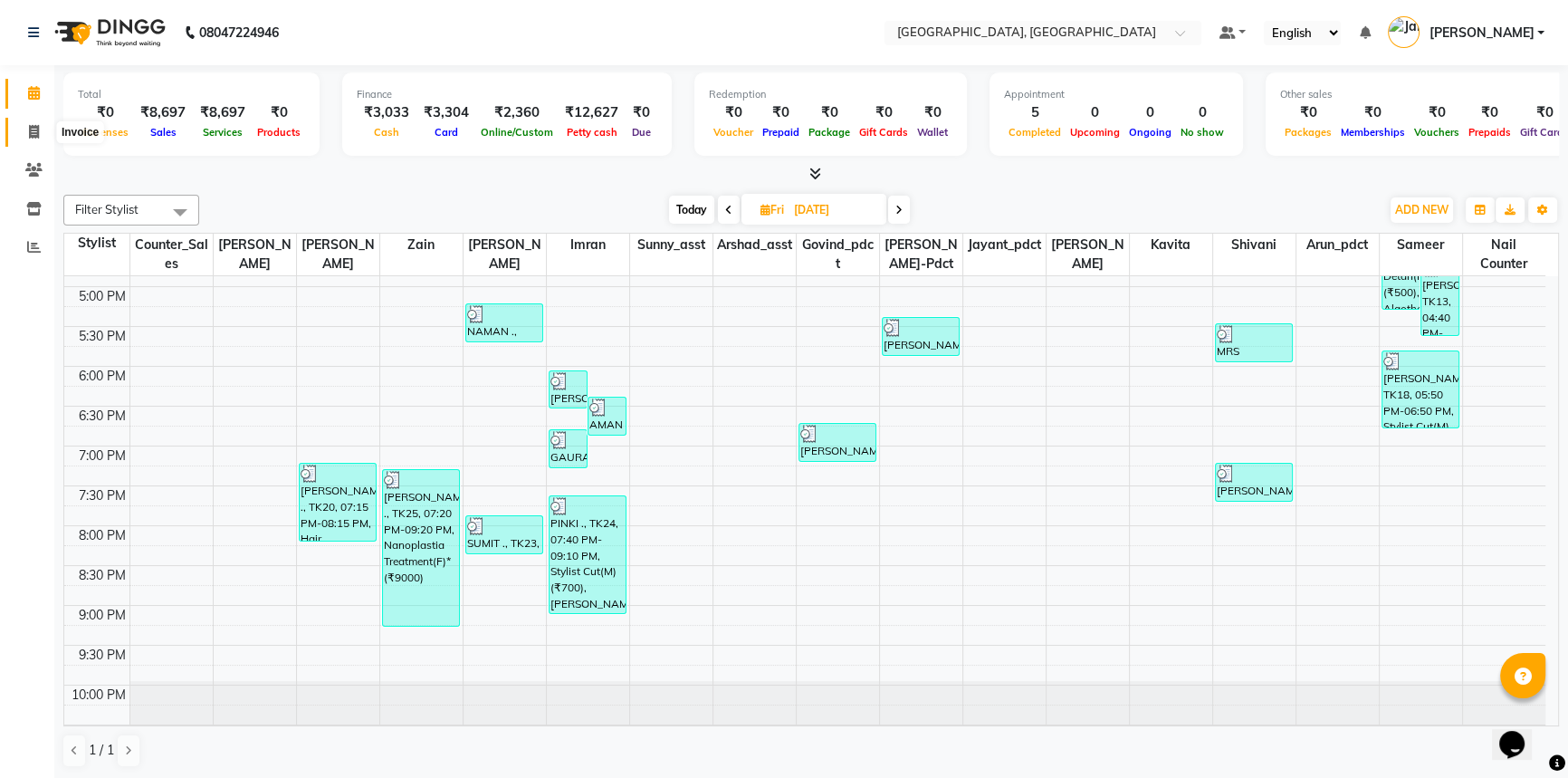
click at [31, 127] on icon at bounding box center [34, 131] width 10 height 14
select select "service"
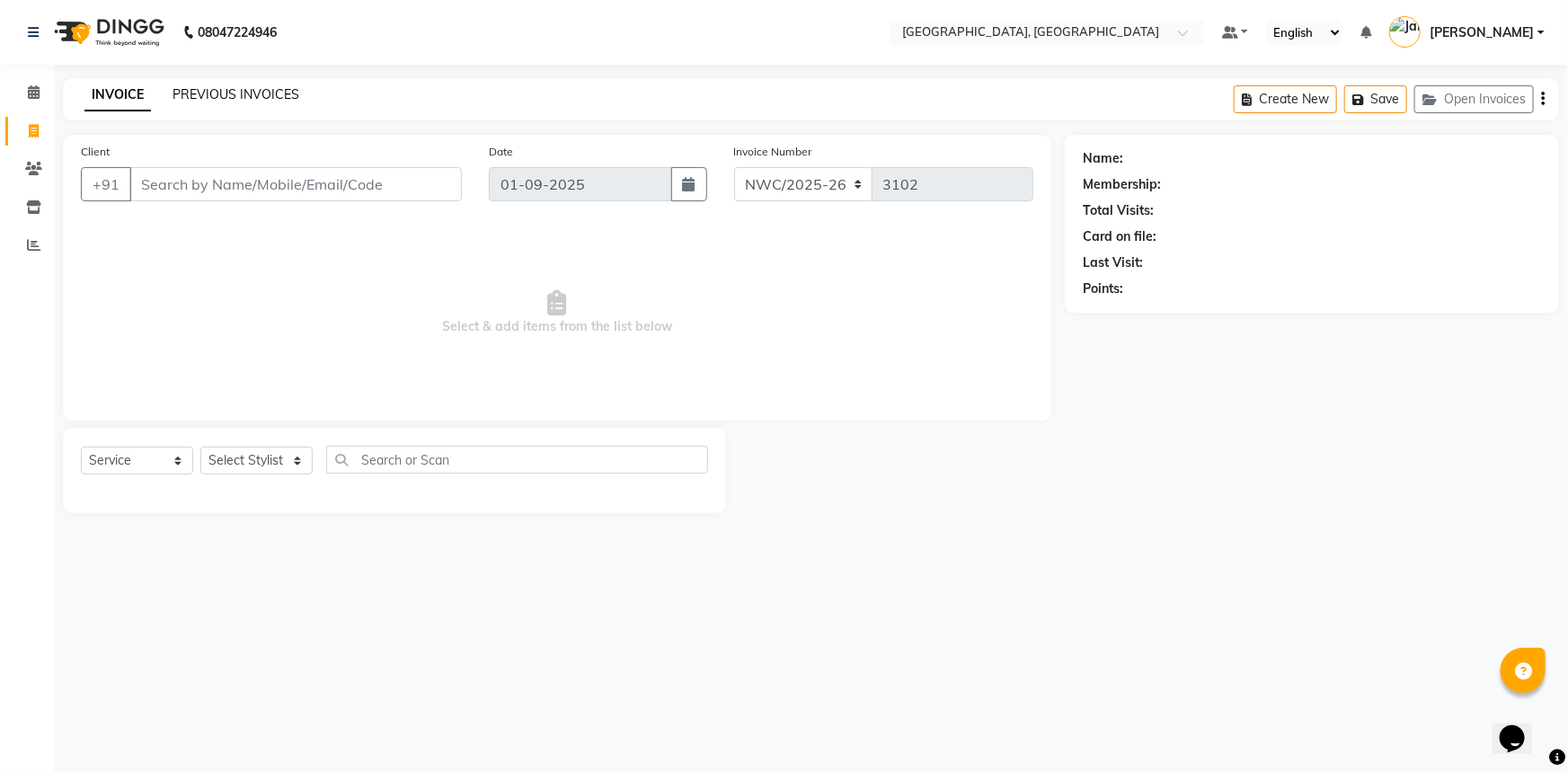
click at [273, 95] on link "PREVIOUS INVOICES" at bounding box center [235, 94] width 127 height 16
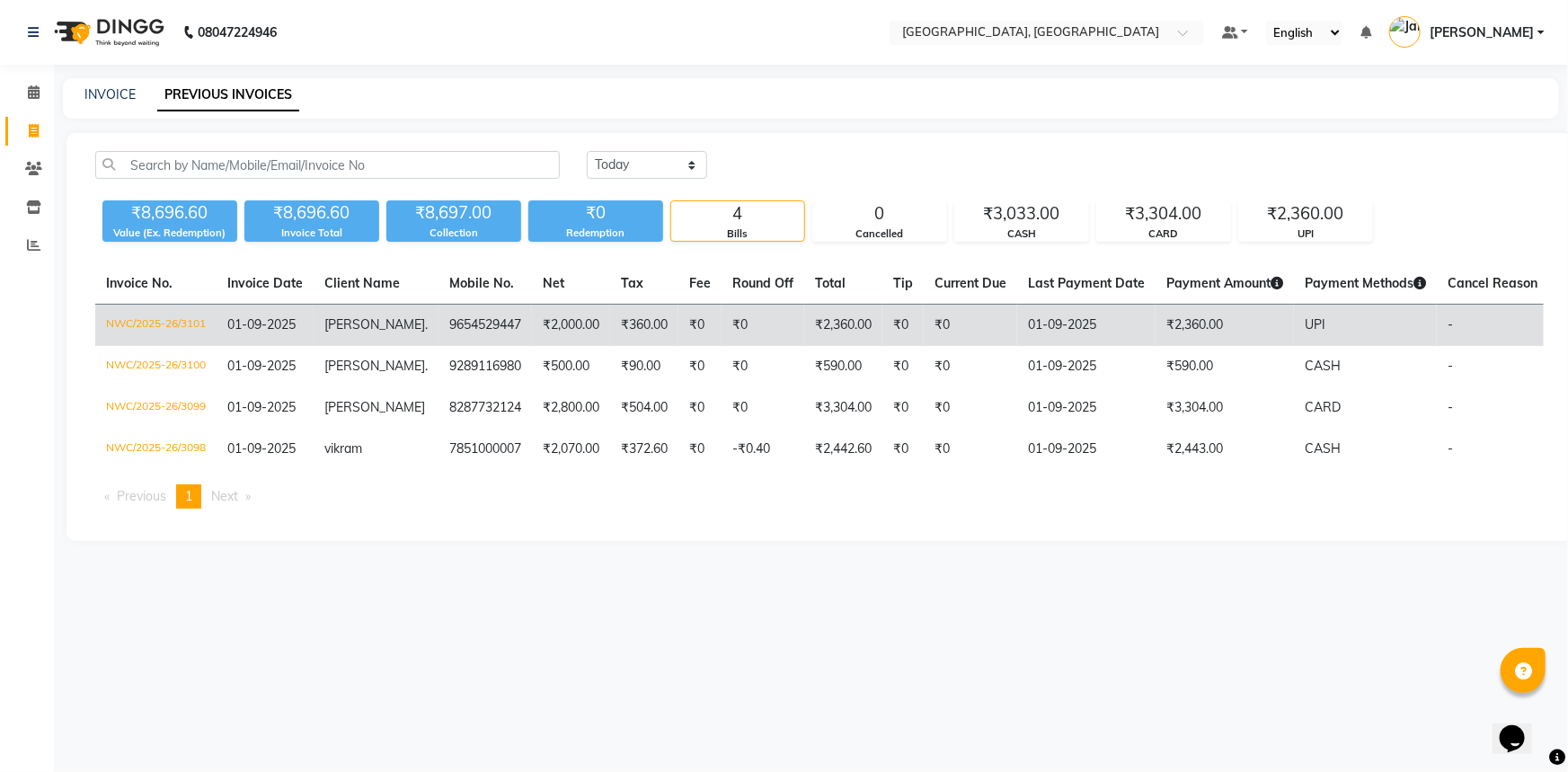
click at [359, 326] on span "SHRISHTI" at bounding box center [375, 324] width 101 height 16
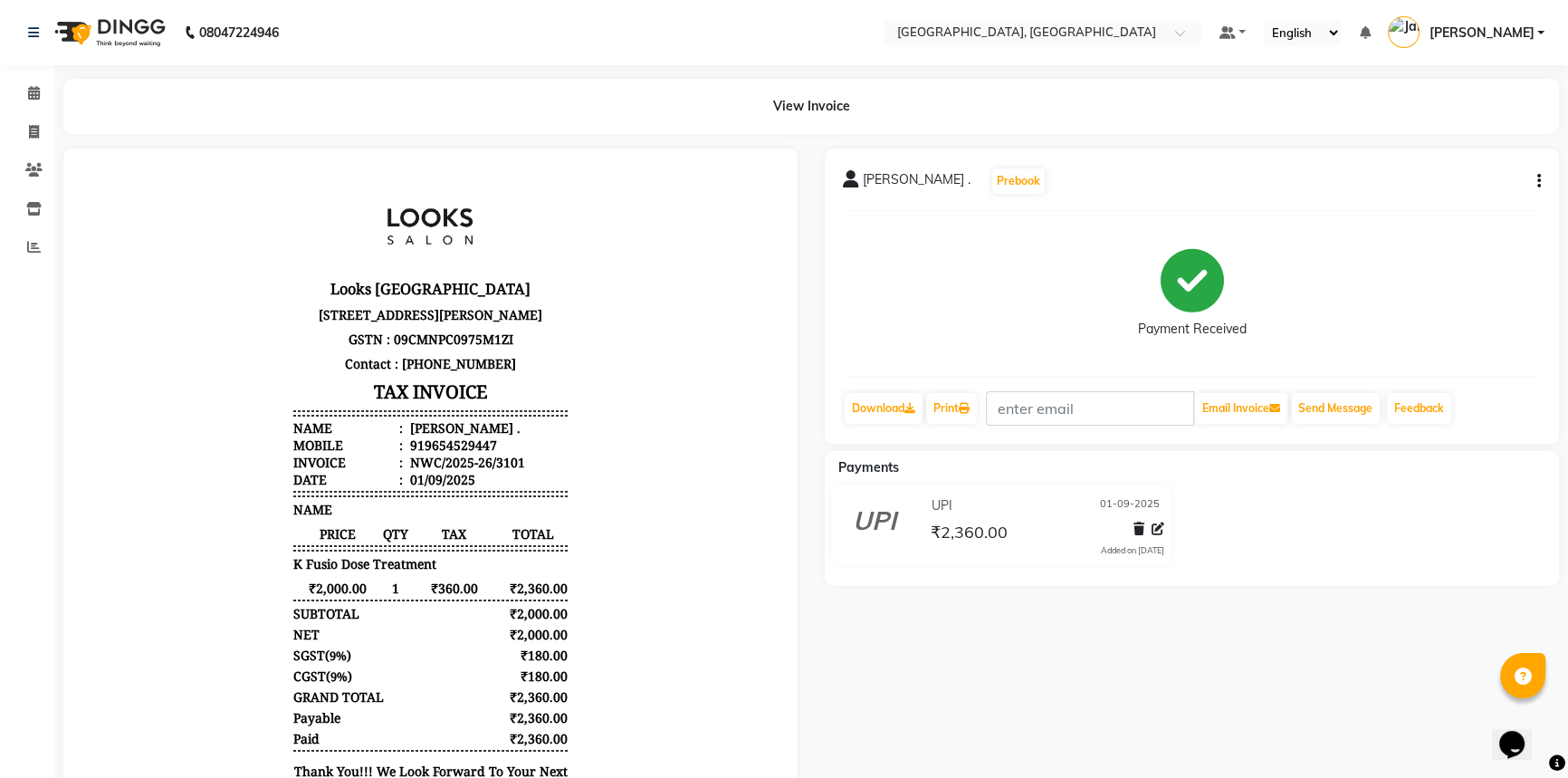
click at [486, 453] on li "Mobile : 919654529447" at bounding box center [429, 444] width 273 height 17
drag, startPoint x: 490, startPoint y: 510, endPoint x: 411, endPoint y: 511, distance: 79.0
click at [411, 453] on li "Mobile : 919654529447" at bounding box center [429, 444] width 273 height 17
copy div "9654529447"
click at [31, 91] on icon at bounding box center [34, 93] width 12 height 14
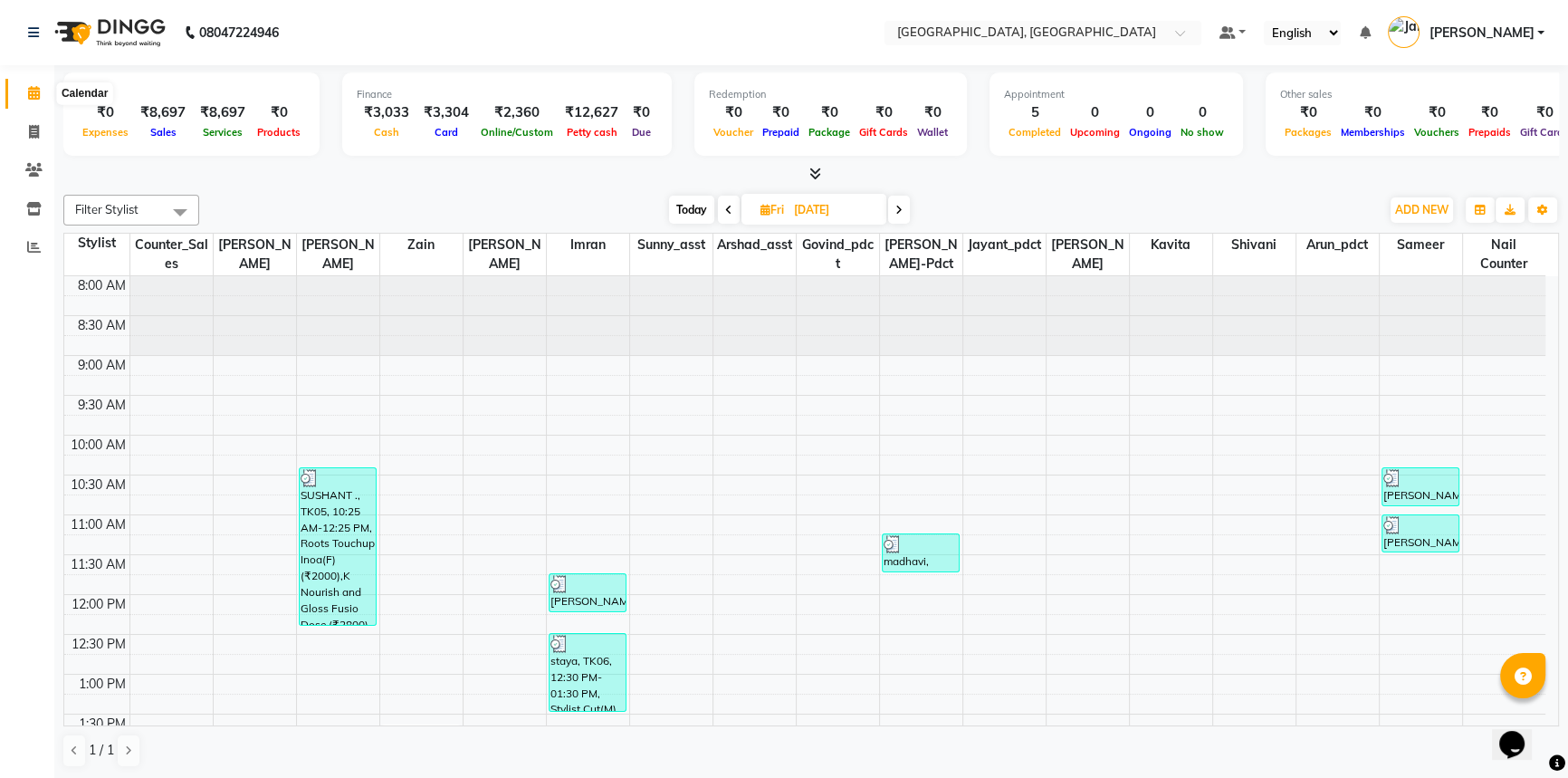
drag, startPoint x: 26, startPoint y: 85, endPoint x: 38, endPoint y: 105, distance: 23.3
click at [26, 85] on span at bounding box center [34, 94] width 32 height 21
click at [36, 127] on icon at bounding box center [34, 131] width 10 height 14
select select "service"
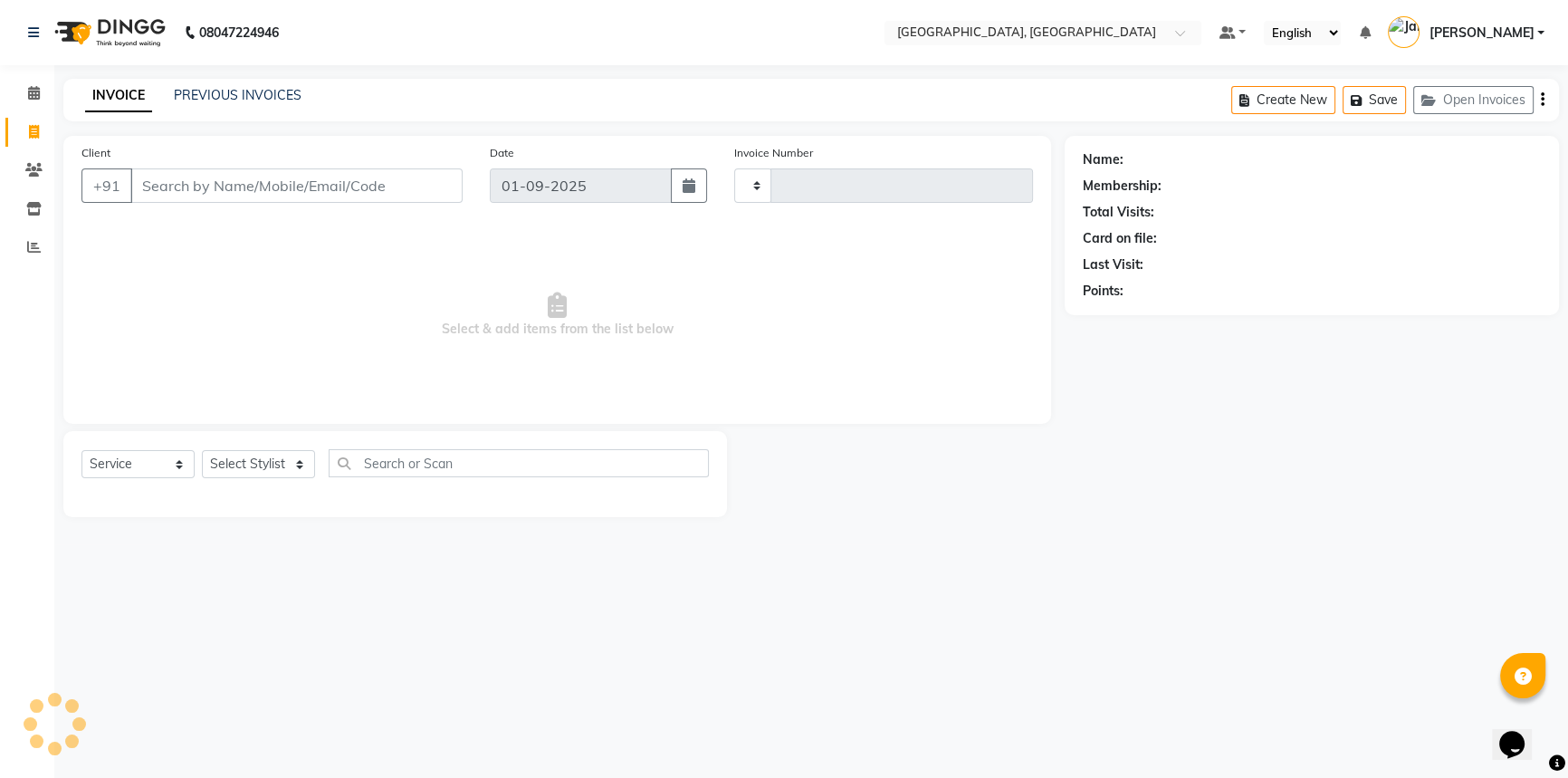
type input "3102"
select select "8574"
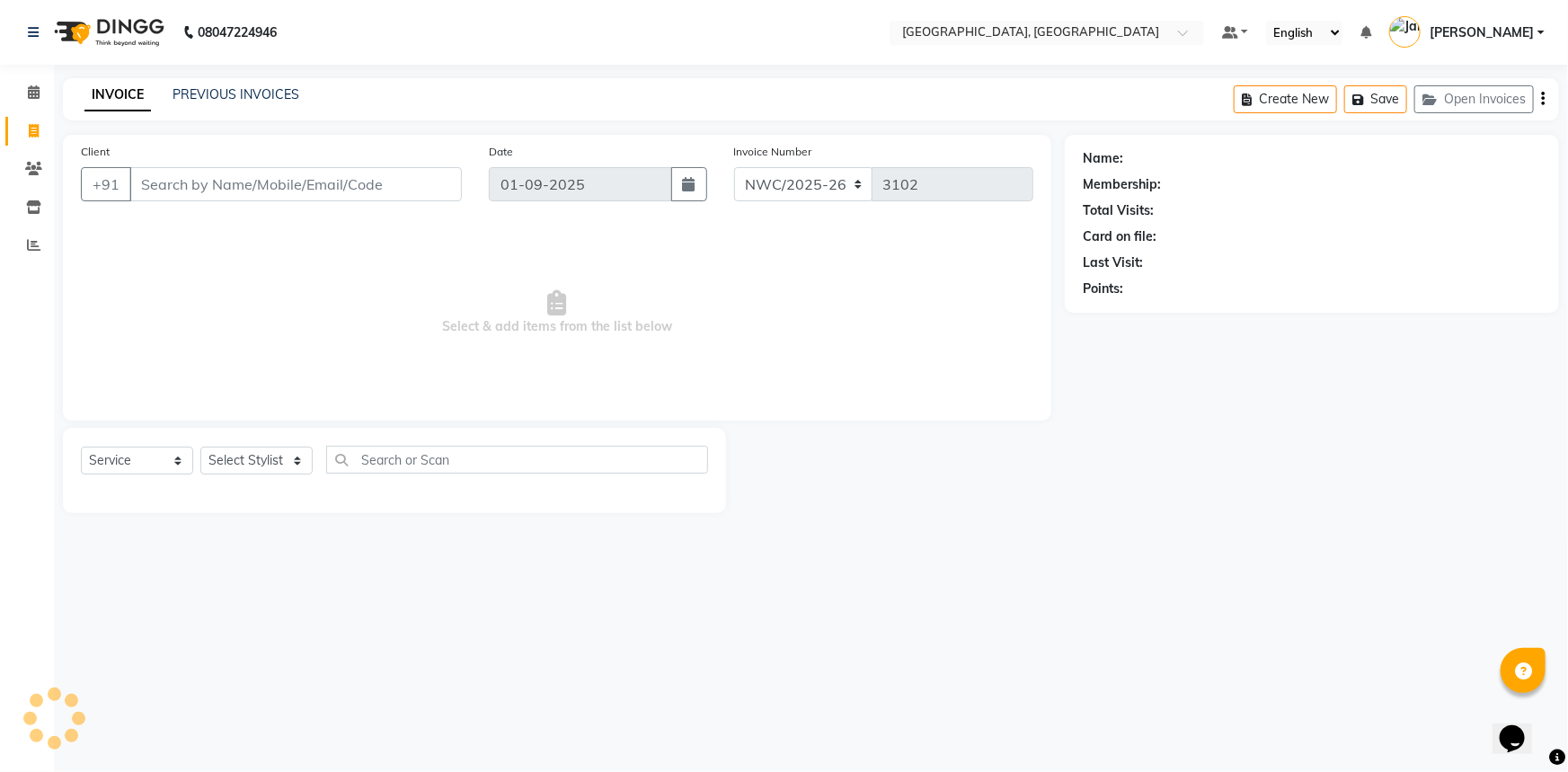
click at [311, 179] on input "Client" at bounding box center [296, 184] width 332 height 35
type input "9810893072"
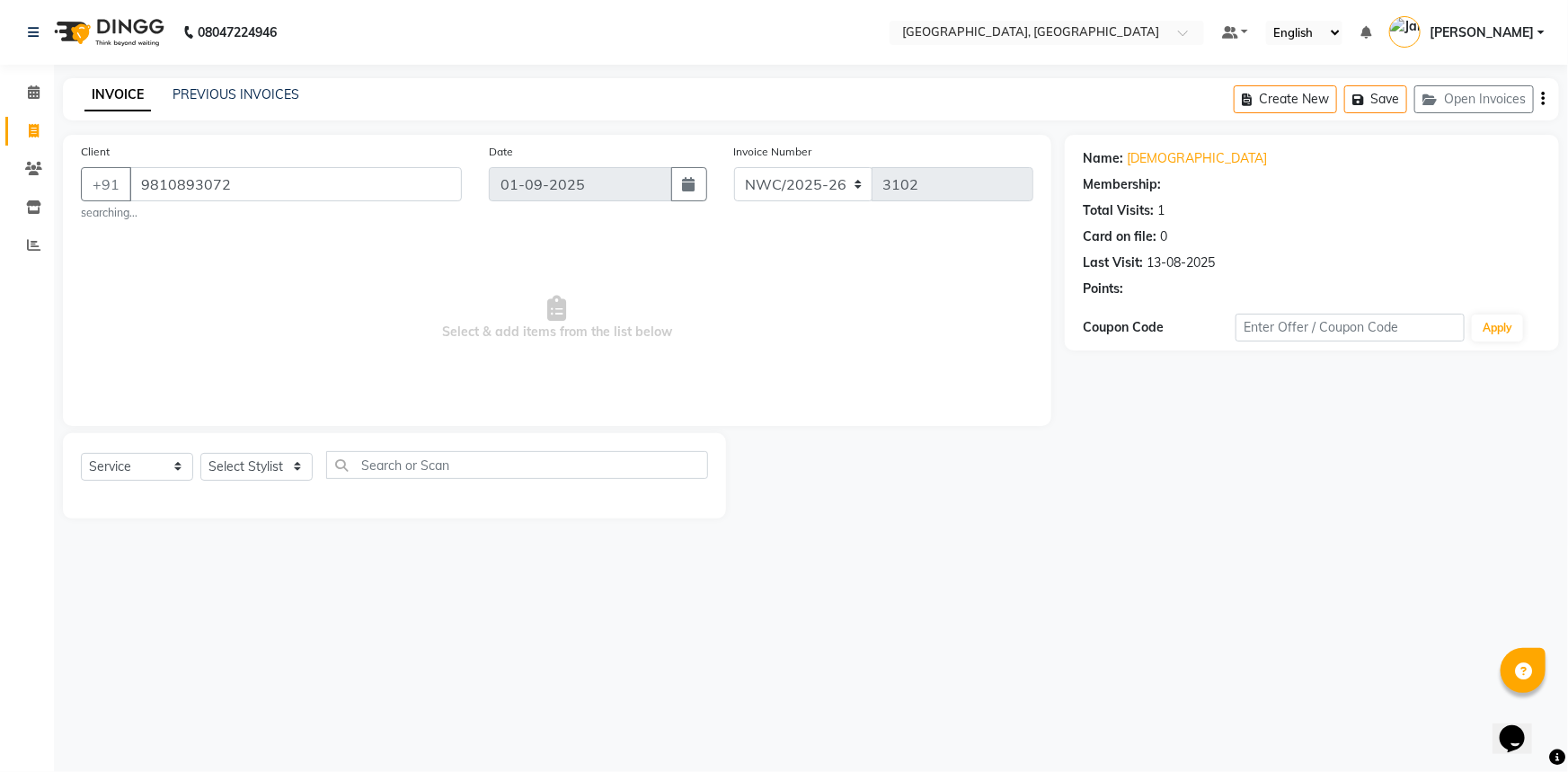
select select "1: Object"
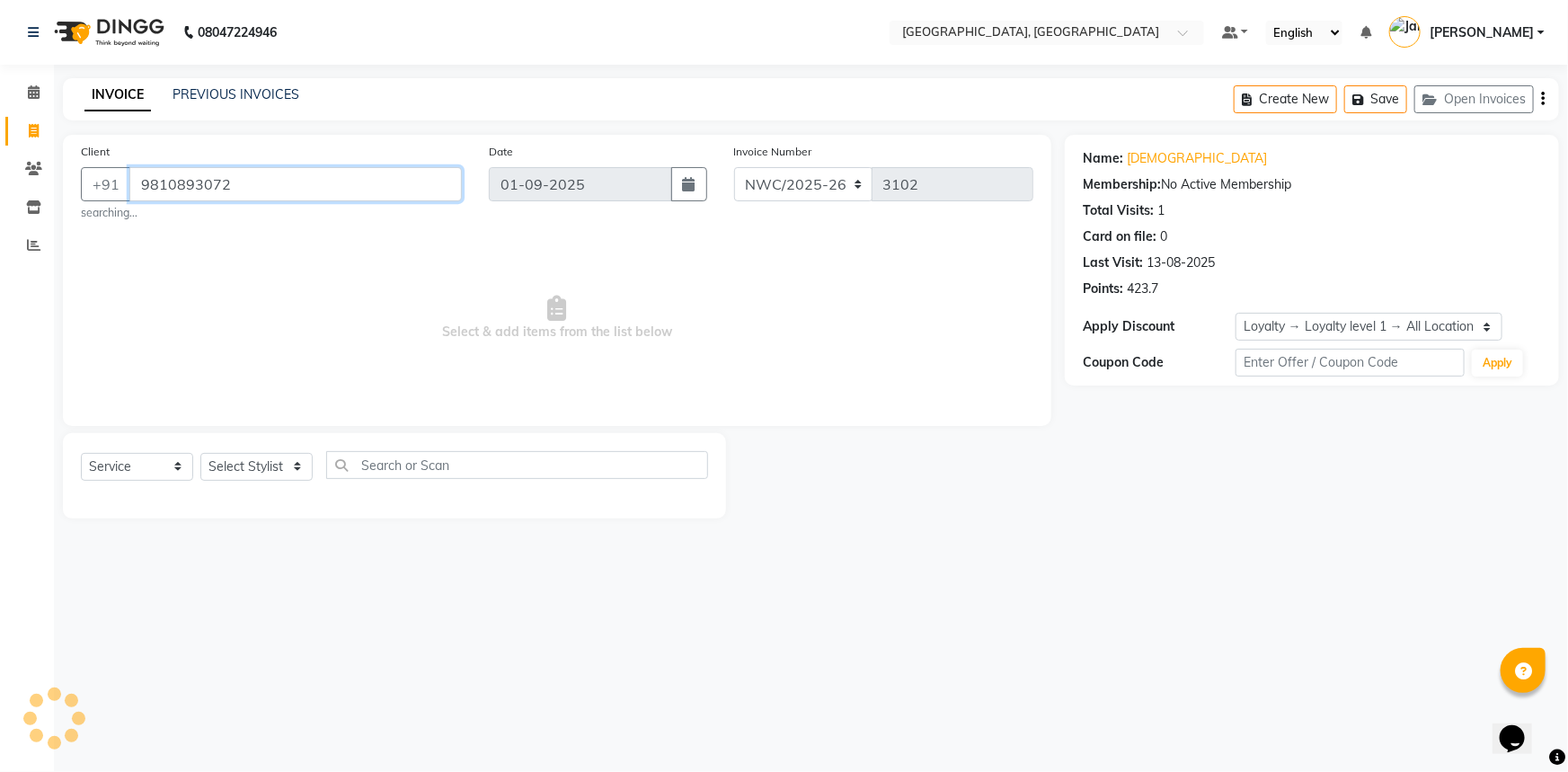
click at [289, 178] on input "9810893072" at bounding box center [296, 184] width 332 height 35
drag, startPoint x: 305, startPoint y: 178, endPoint x: 80, endPoint y: 183, distance: 225.1
click at [80, 183] on div "Client +91 9810893072 searching..." at bounding box center [271, 182] width 408 height 79
click at [350, 183] on input "Client" at bounding box center [296, 184] width 332 height 35
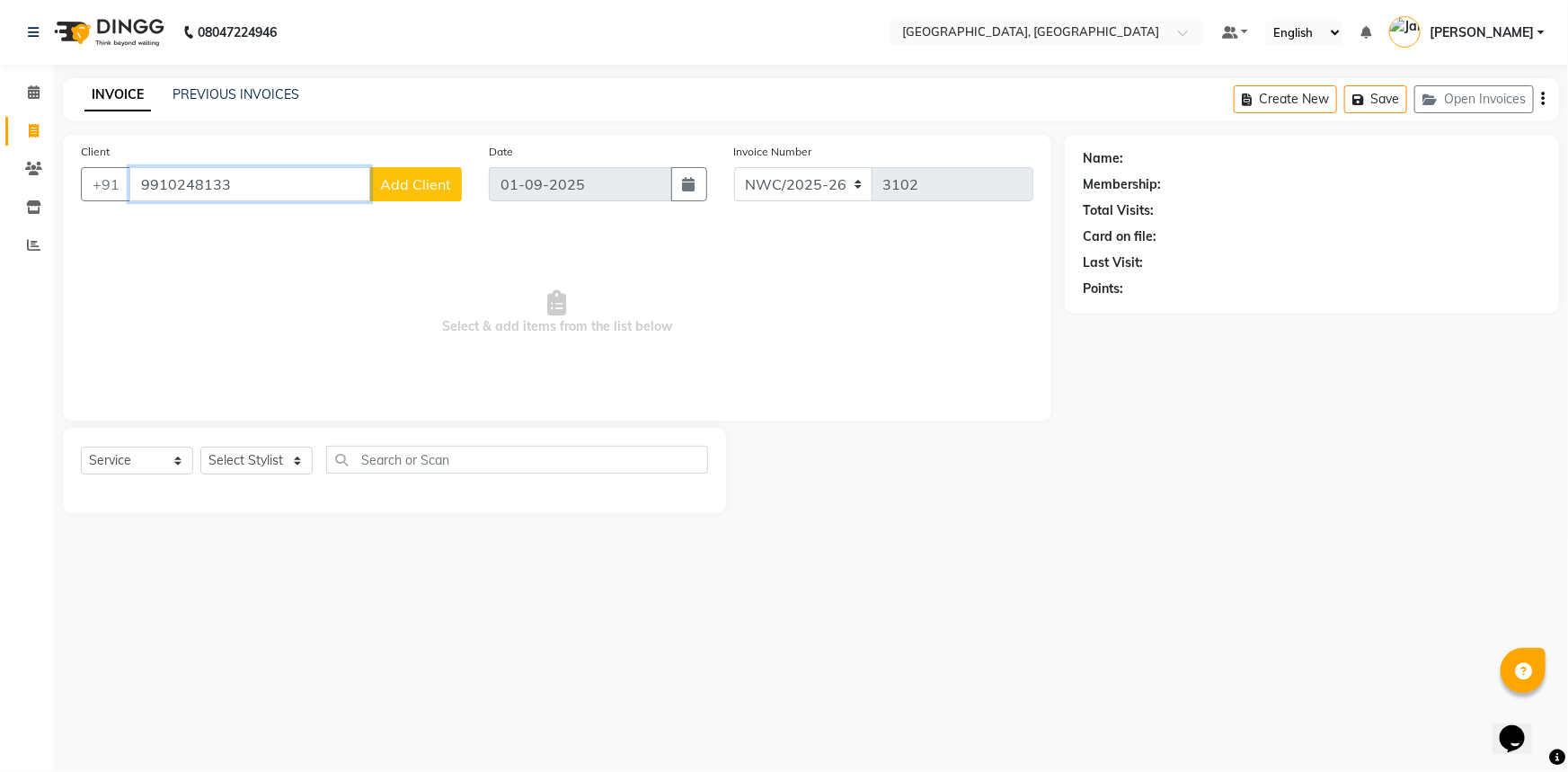
click at [232, 185] on input "9910248133" at bounding box center [250, 184] width 241 height 35
type input "9910248100"
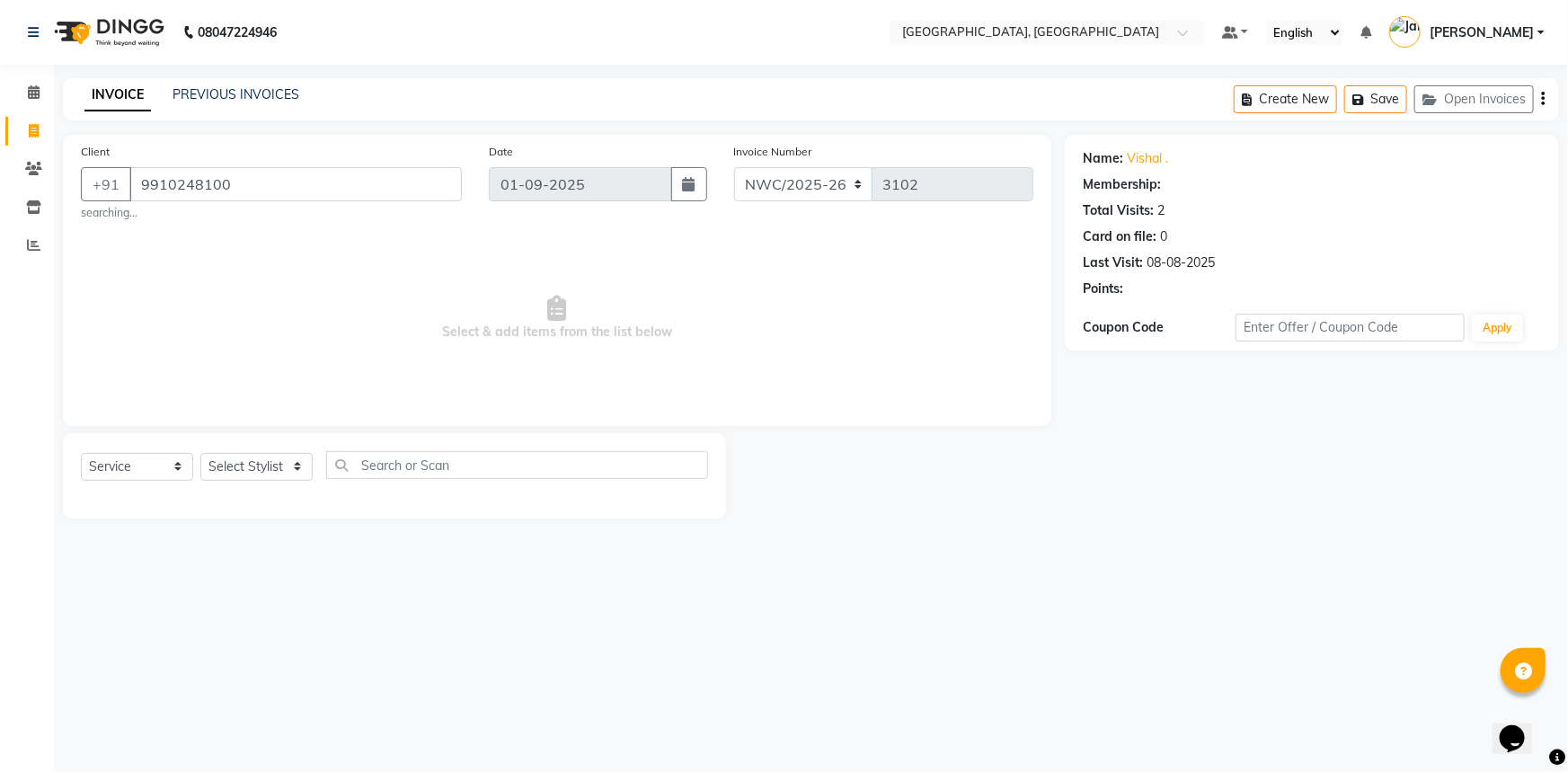
select select "1: Object"
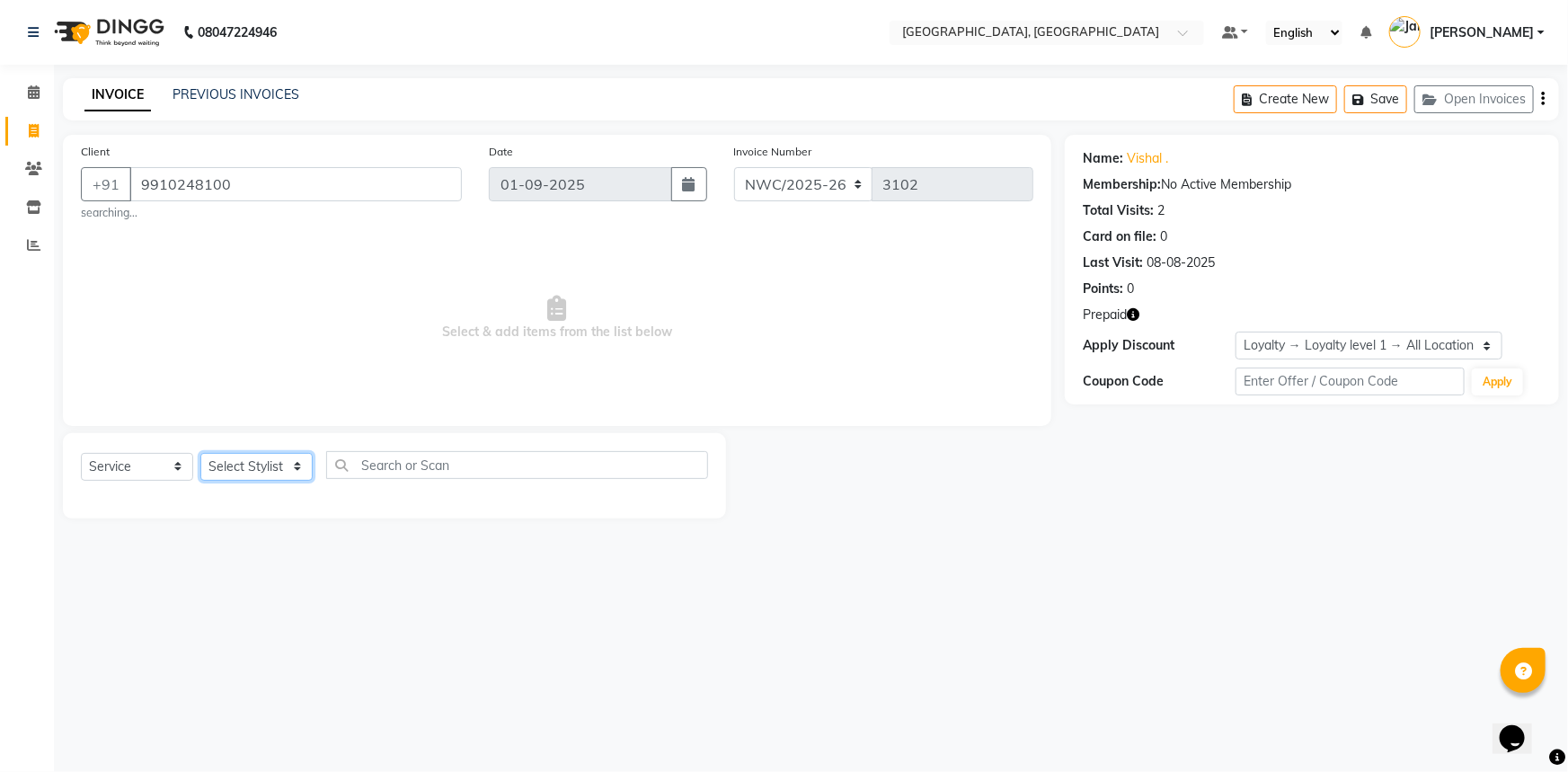
click at [236, 462] on select "Select Stylist Aneeta Ankush-pdct Arshad_asst Arun_pdct Counter_Sales Faheem Go…" at bounding box center [257, 467] width 113 height 28
select select "84843"
click at [201, 453] on select "Select Stylist Aneeta Ankush-pdct Arshad_asst Arun_pdct Counter_Sales Faheem Go…" at bounding box center [257, 467] width 113 height 28
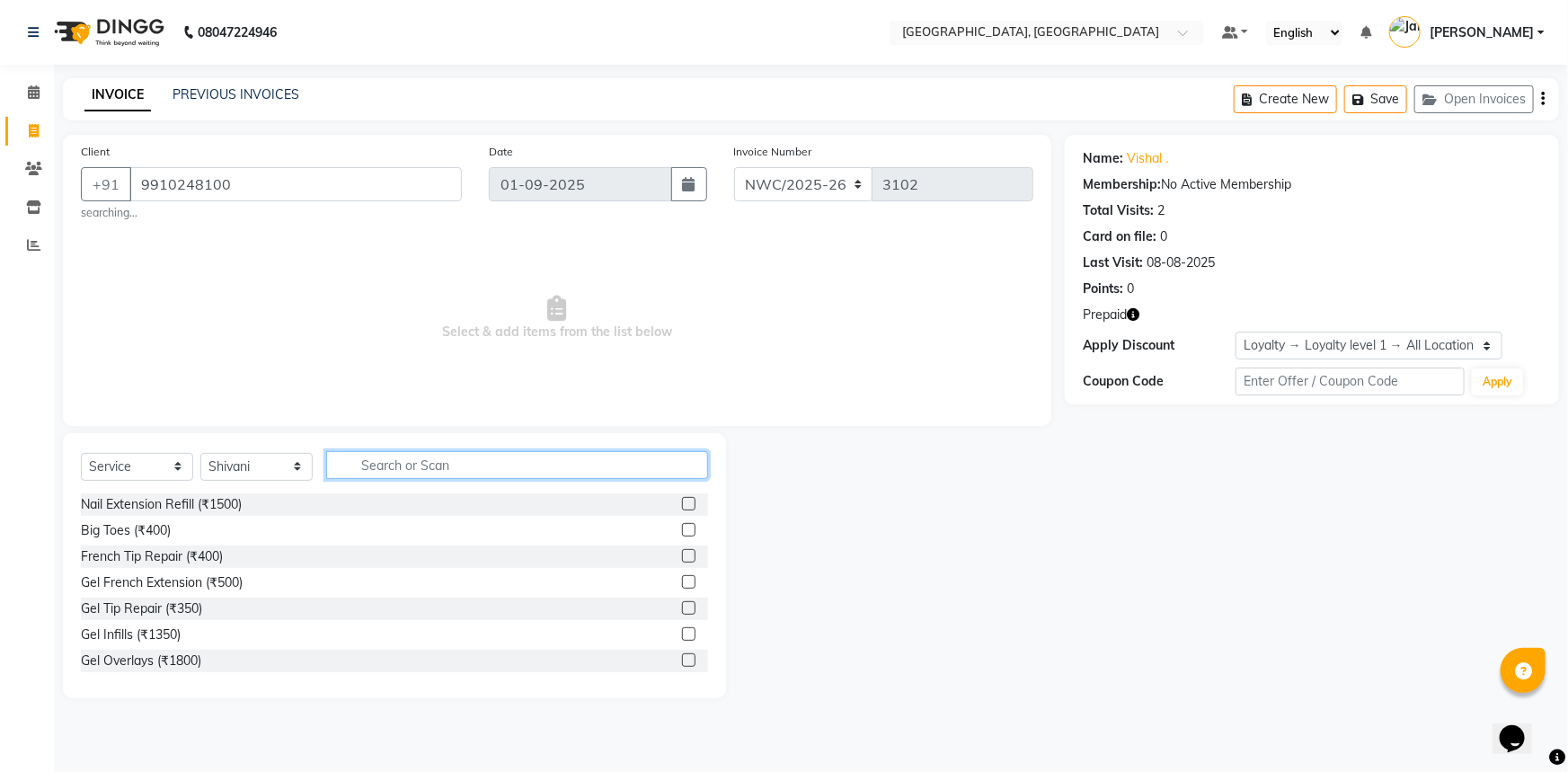
click at [394, 464] on input "text" at bounding box center [517, 465] width 382 height 28
type input "EYE"
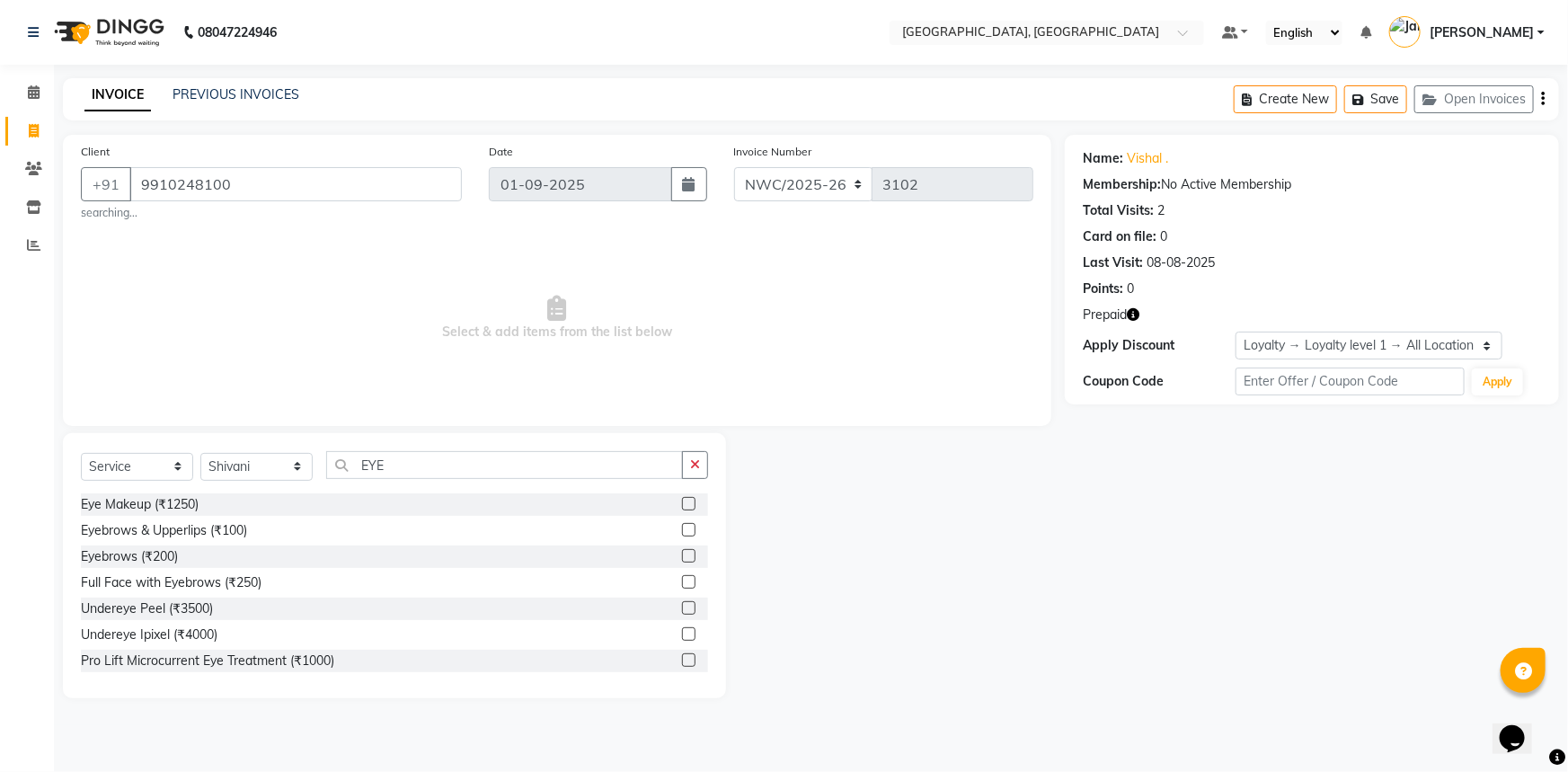
click at [682, 527] on label at bounding box center [689, 530] width 14 height 14
click at [682, 527] on input "checkbox" at bounding box center [688, 531] width 12 height 12
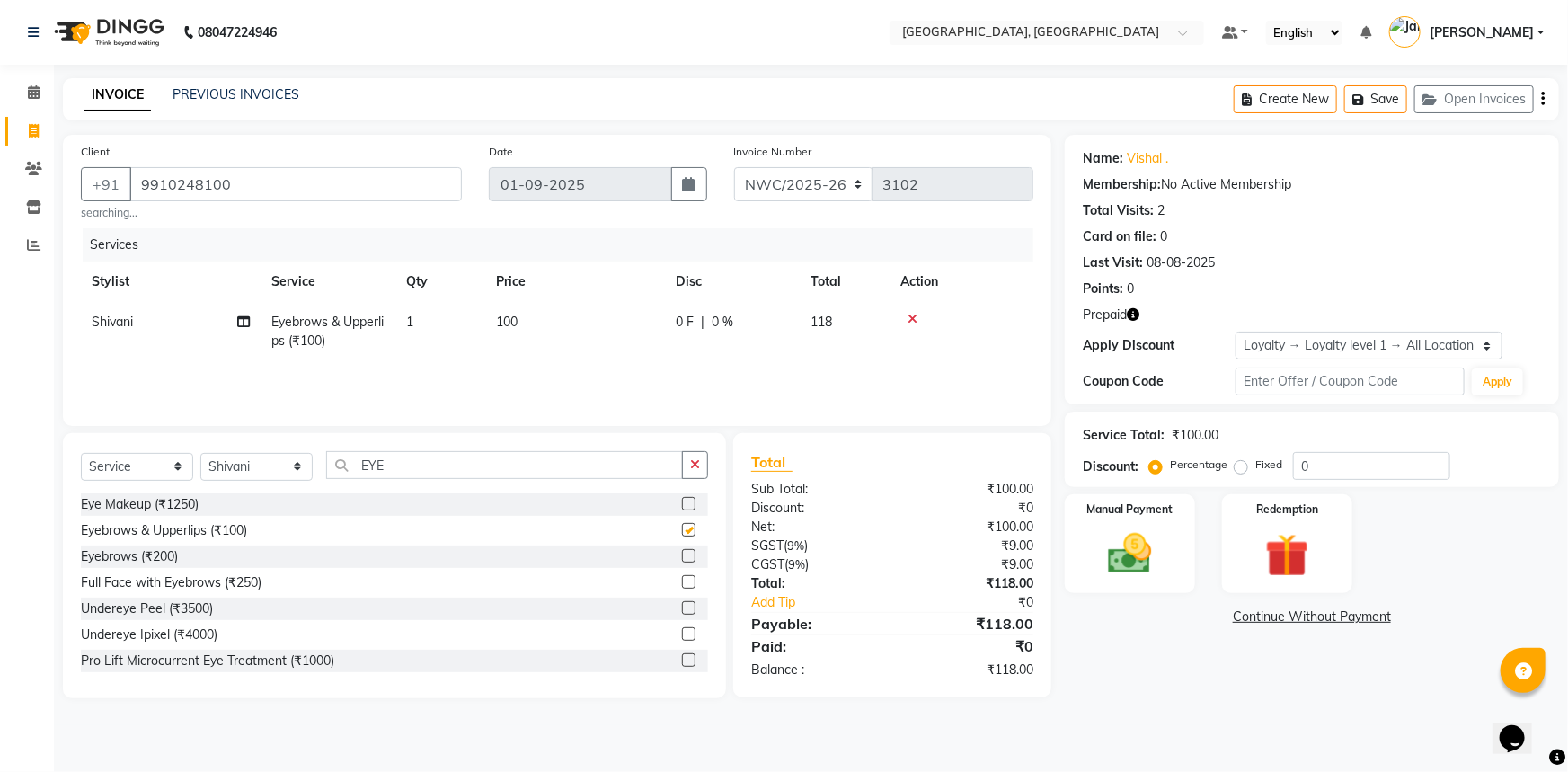
checkbox input "false"
click at [421, 323] on td "1" at bounding box center [440, 331] width 90 height 59
select select "84843"
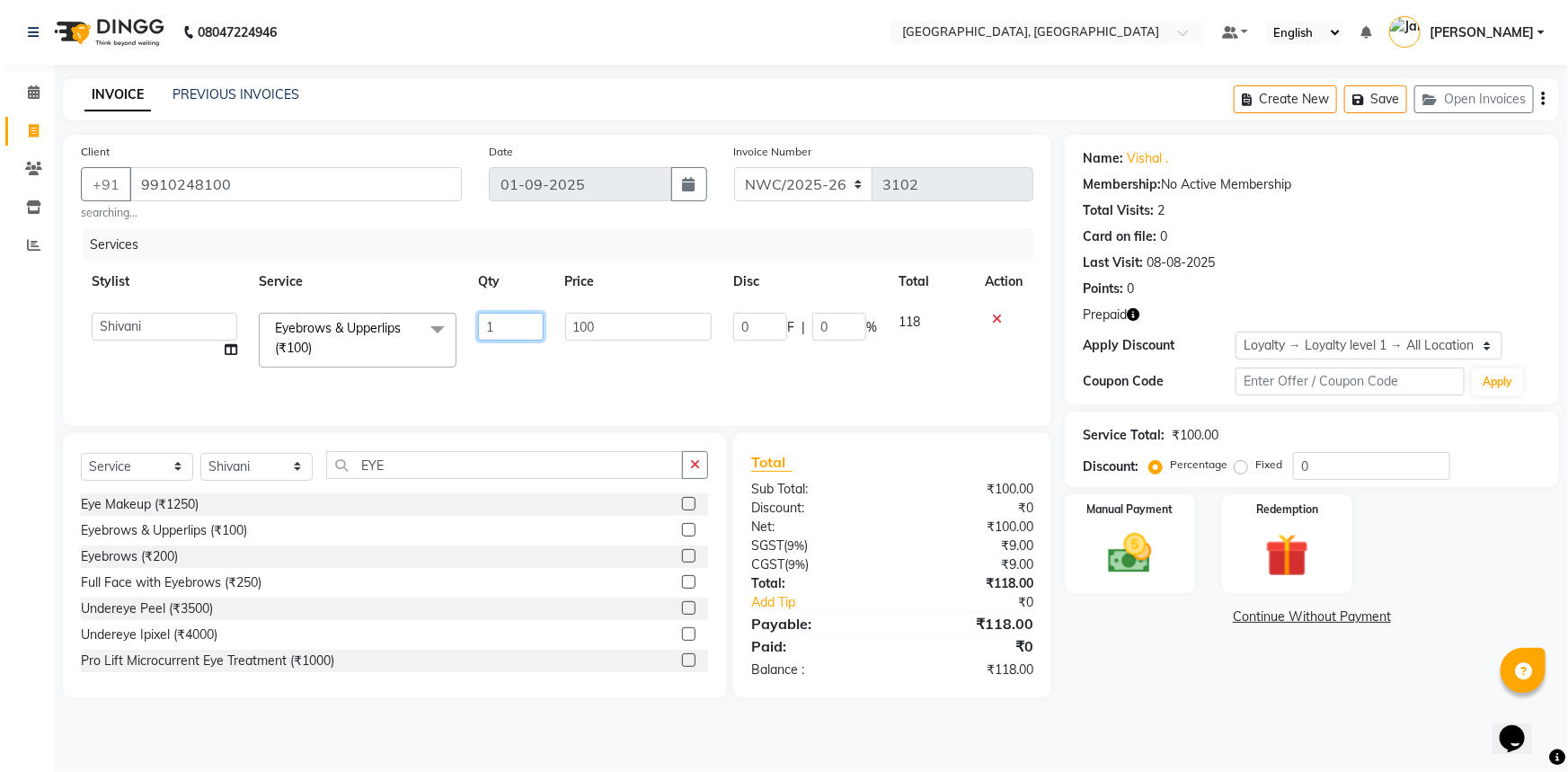
drag, startPoint x: 508, startPoint y: 321, endPoint x: 452, endPoint y: 335, distance: 57.7
click at [452, 335] on tr "Aneeta Ankush-pdct Arshad_asst Arun_pdct Counter_Sales Faheem Govind_pdct Imran…" at bounding box center [557, 339] width 952 height 76
type input "2"
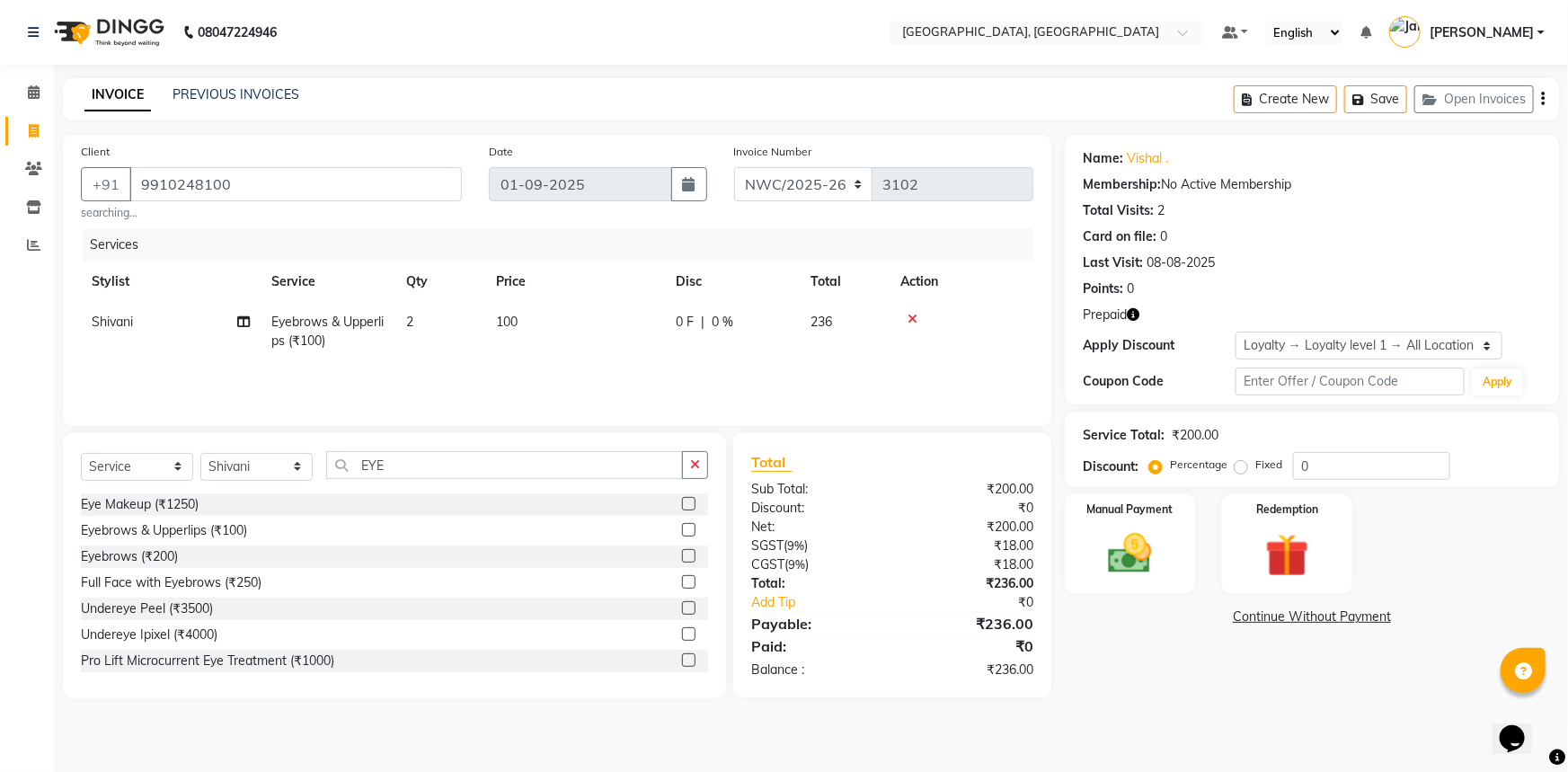
drag, startPoint x: 597, startPoint y: 323, endPoint x: 539, endPoint y: 337, distance: 59.7
click at [528, 314] on td "100" at bounding box center [575, 331] width 180 height 59
select select "84843"
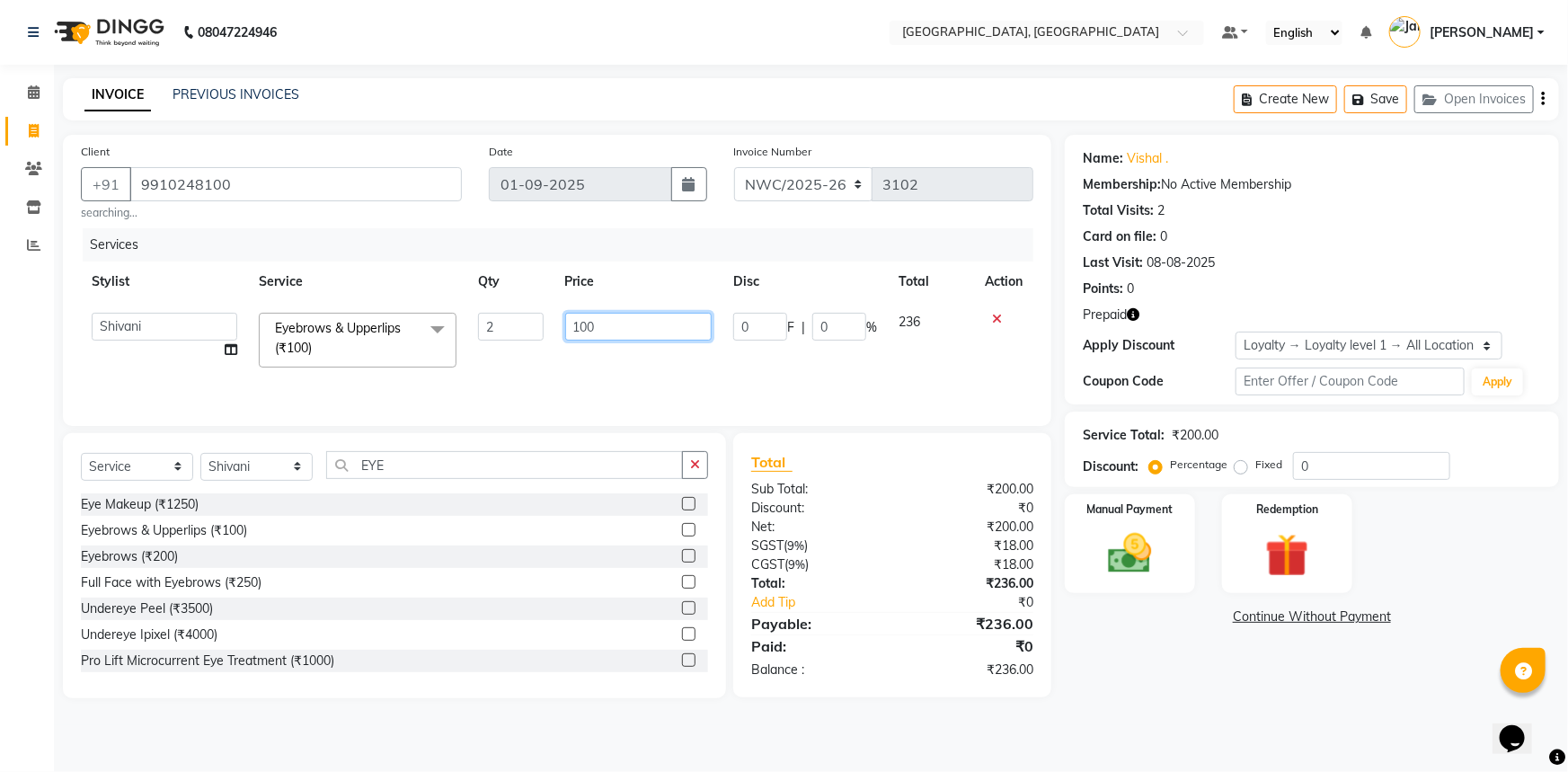
drag, startPoint x: 590, startPoint y: 324, endPoint x: 542, endPoint y: 332, distance: 48.7
click at [542, 332] on tr "Aneeta Ankush-pdct Arshad_asst Arun_pdct Counter_Sales Faheem Govind_pdct Imran…" at bounding box center [557, 339] width 952 height 76
type input "70"
click at [487, 380] on div "Services Stylist Service Qty Price Disc Total Action Aneeta Ankush-pdct Arshad_…" at bounding box center [557, 318] width 952 height 180
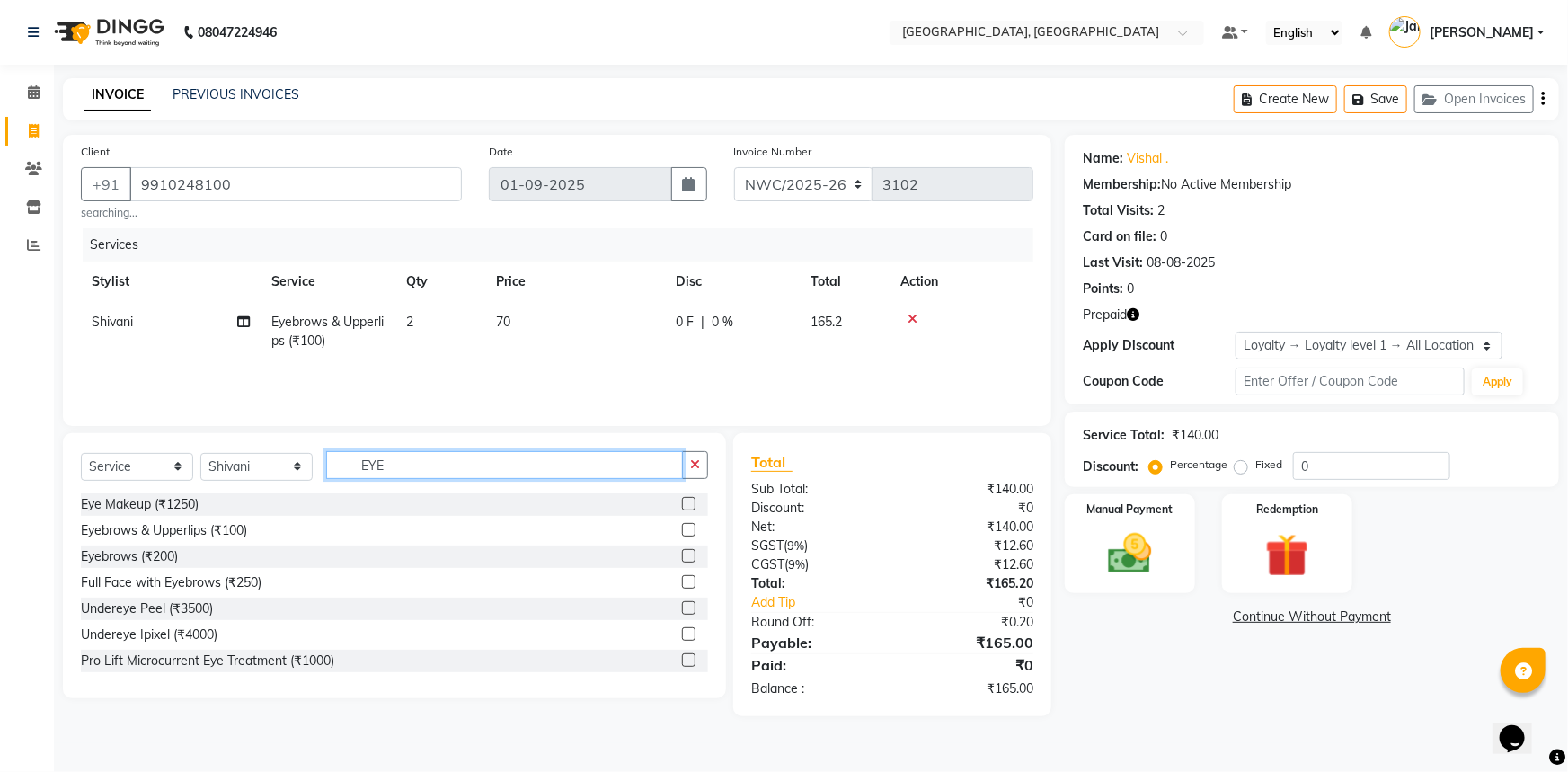
drag, startPoint x: 393, startPoint y: 459, endPoint x: 356, endPoint y: 448, distance: 38.6
click at [335, 468] on input "EYE" at bounding box center [504, 465] width 357 height 28
type input "WAX"
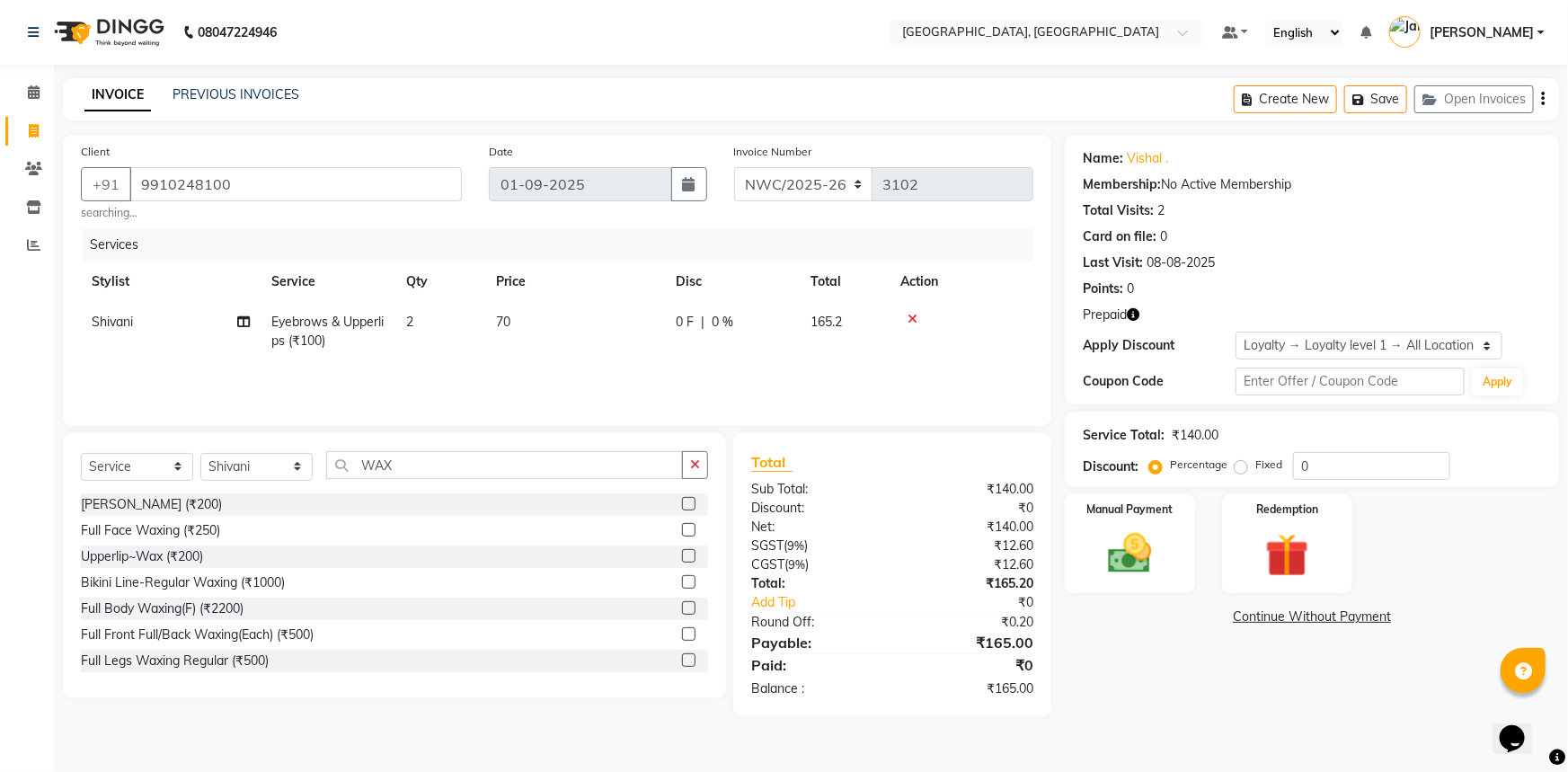
click at [682, 557] on label at bounding box center [689, 556] width 14 height 14
click at [682, 557] on input "checkbox" at bounding box center [688, 557] width 12 height 12
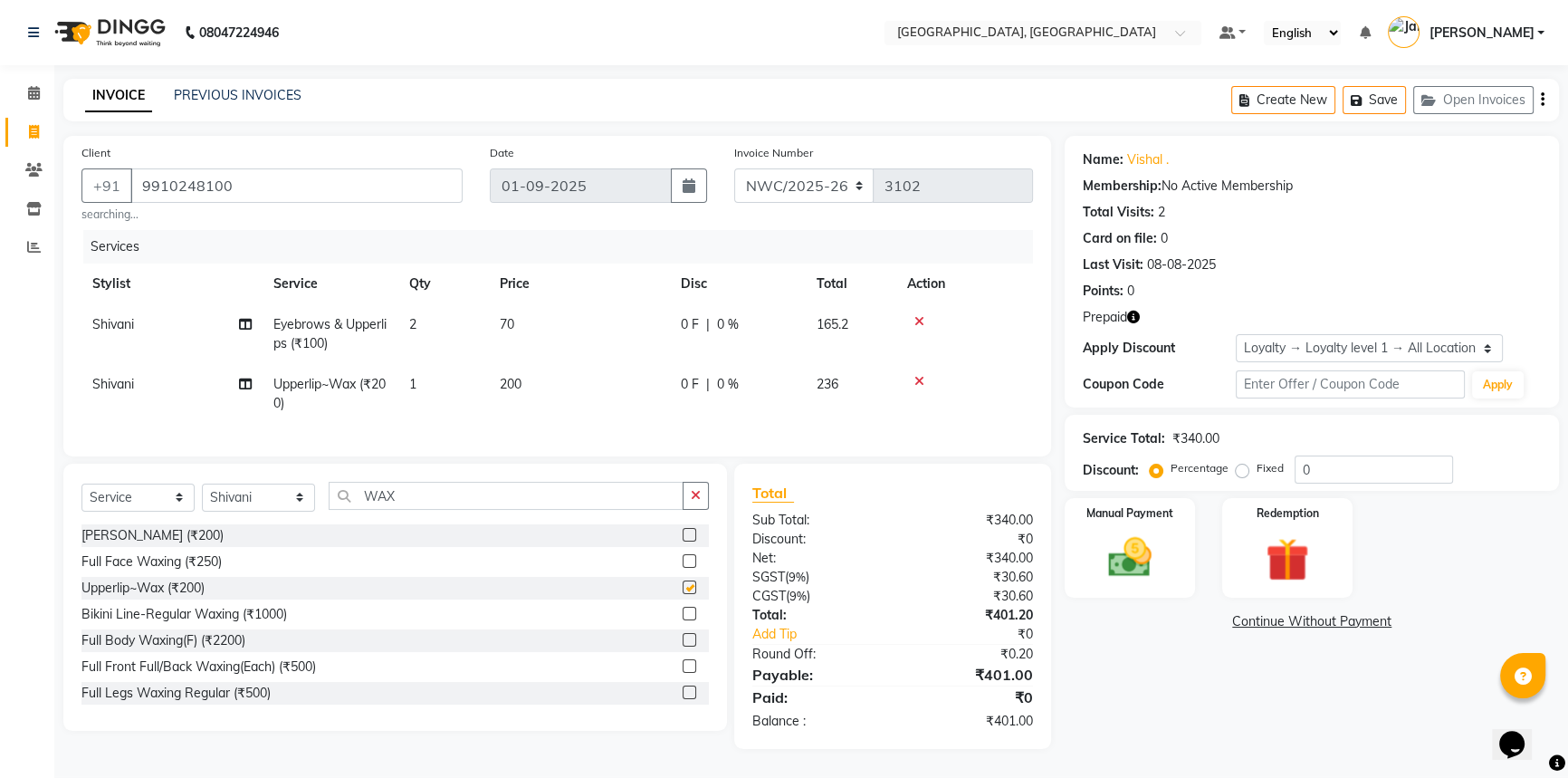
checkbox input "false"
click at [425, 387] on td "1" at bounding box center [443, 393] width 91 height 60
select select "84843"
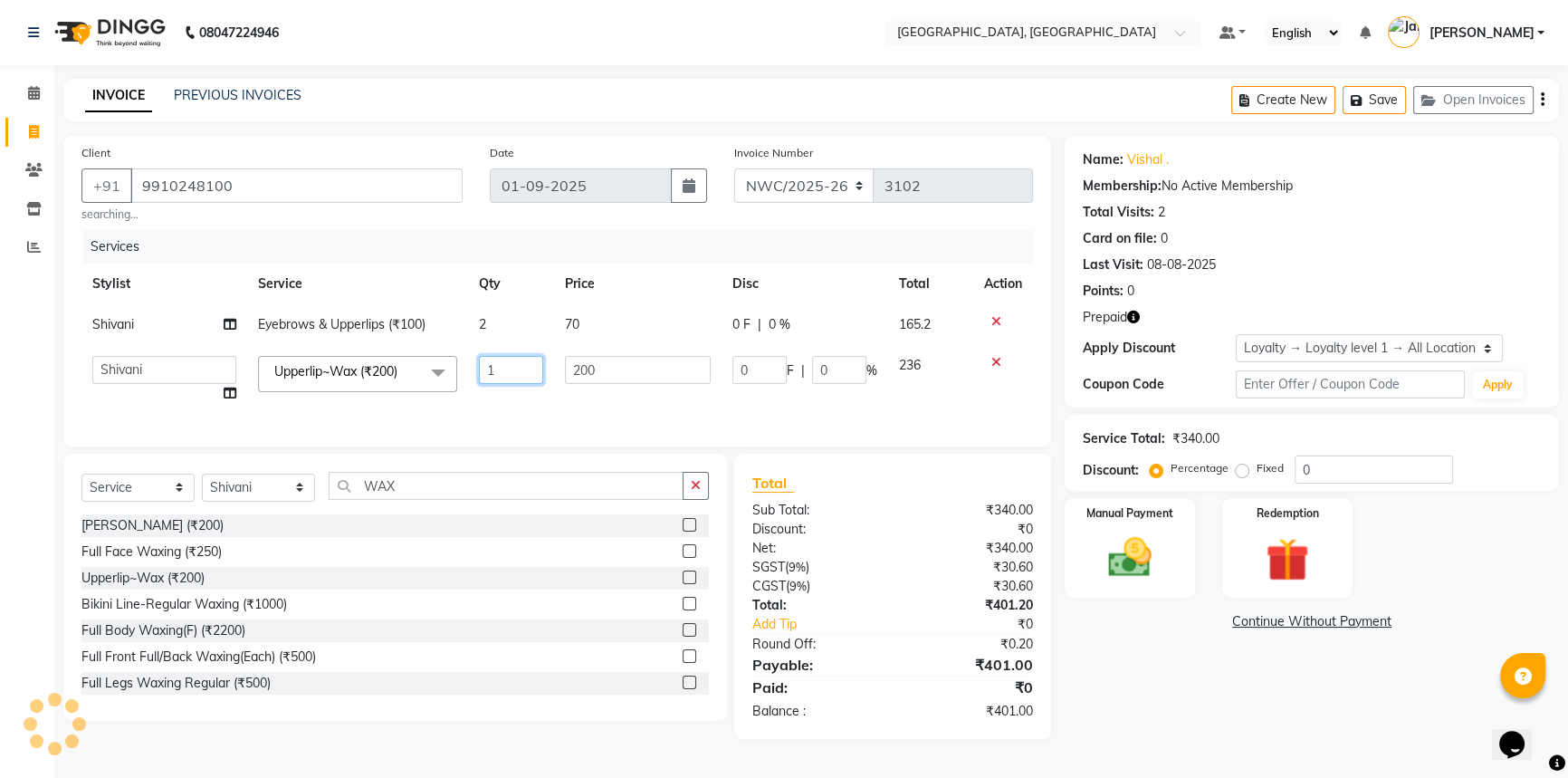
drag, startPoint x: 498, startPoint y: 364, endPoint x: 482, endPoint y: 398, distance: 37.6
click at [481, 391] on td "1" at bounding box center [511, 379] width 87 height 69
type input "2"
click at [488, 408] on td "2" at bounding box center [511, 379] width 87 height 69
select select "84843"
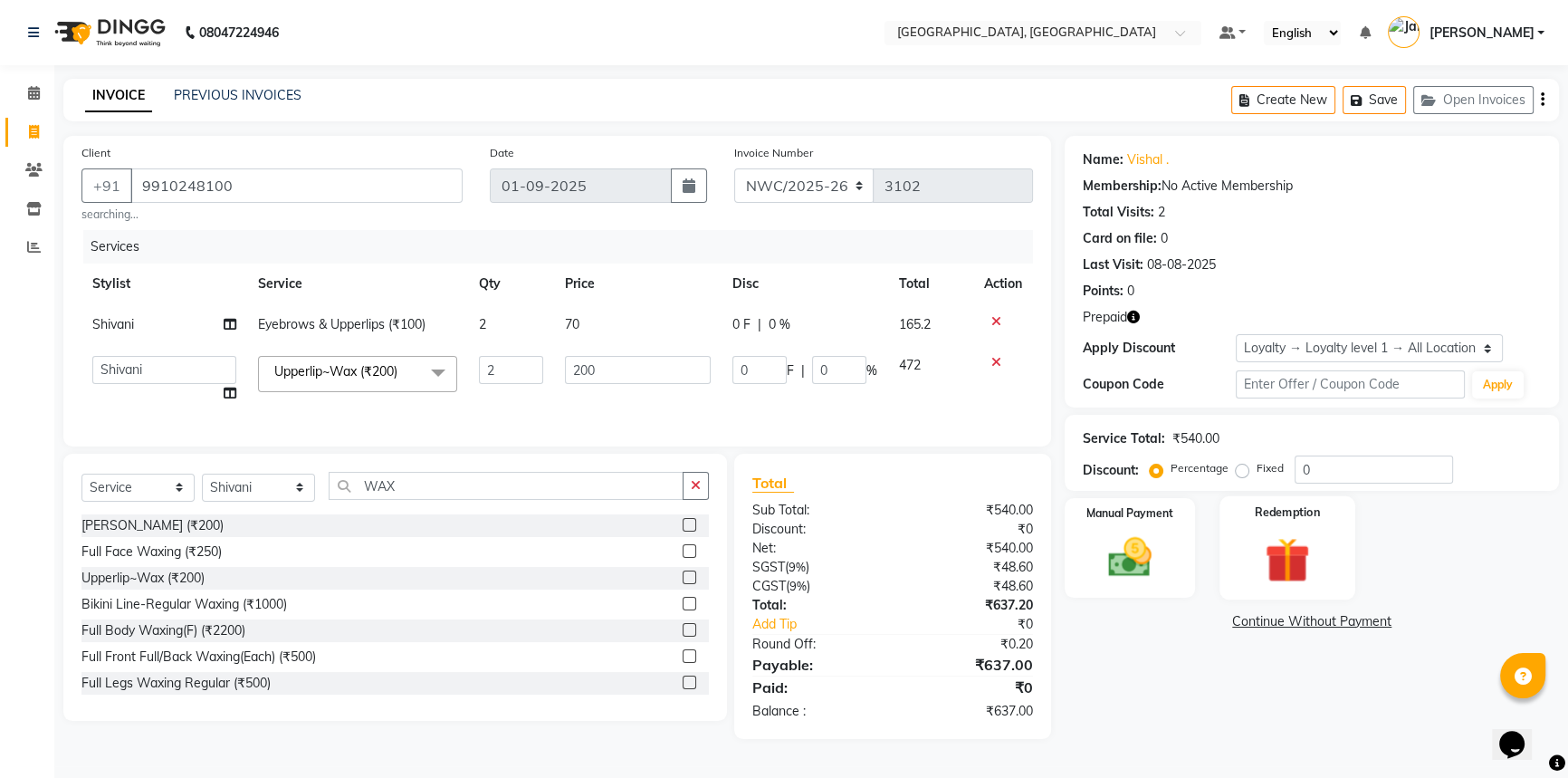
click at [1260, 554] on img at bounding box center [1288, 559] width 74 height 56
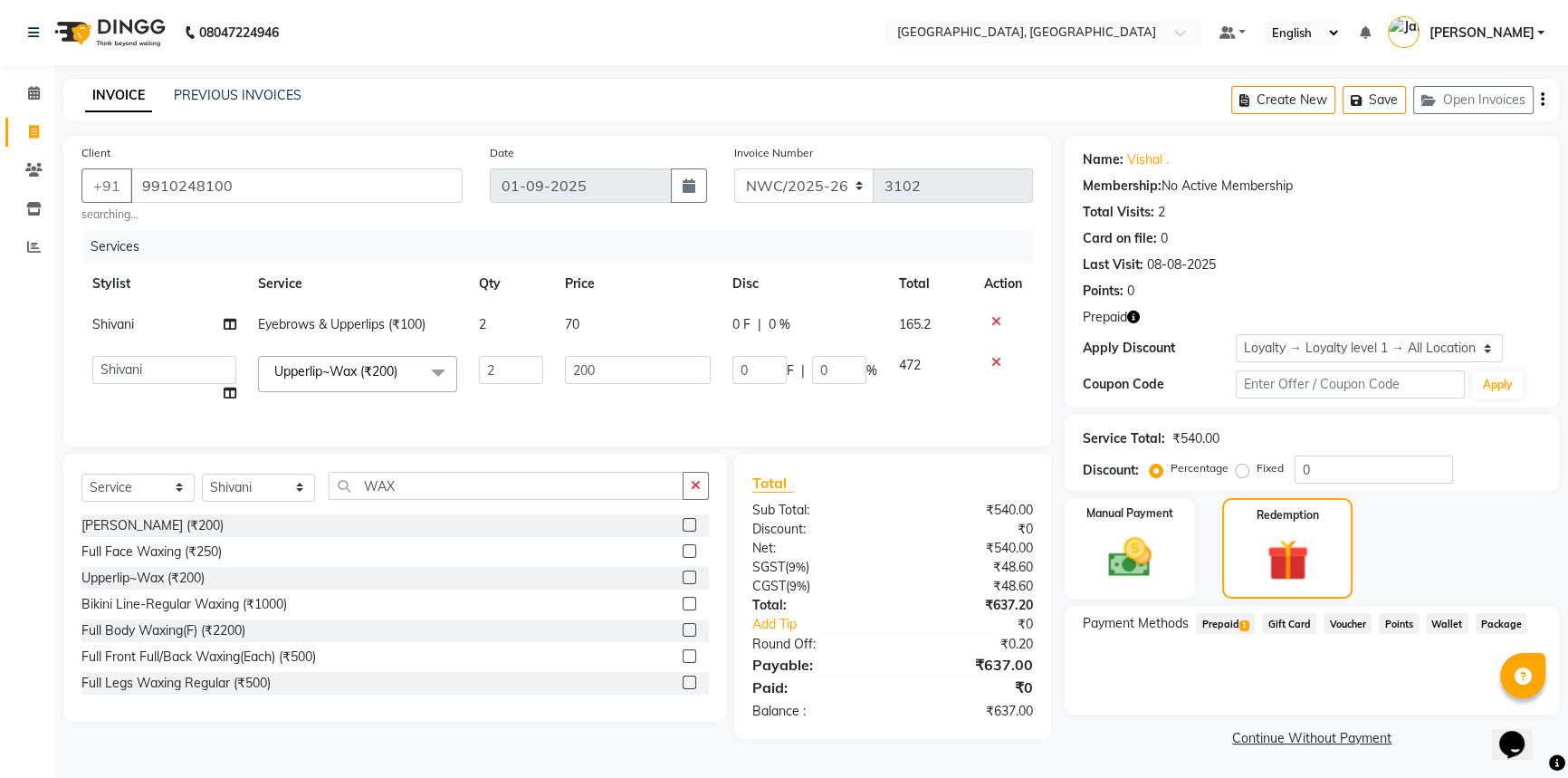
click at [1227, 627] on span "Prepaid 1" at bounding box center [1224, 623] width 59 height 21
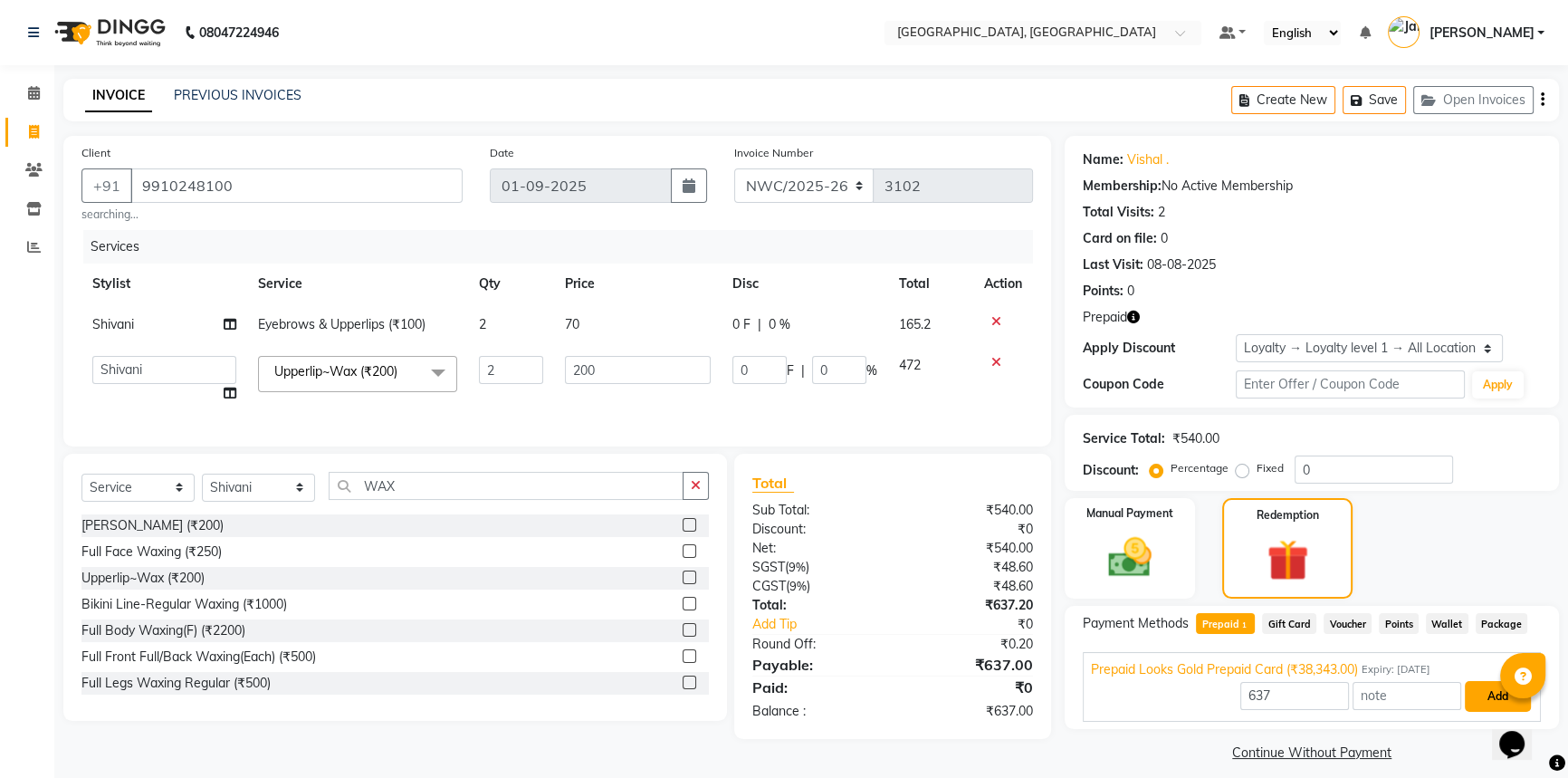
click at [1477, 696] on button "Add" at bounding box center [1497, 695] width 66 height 31
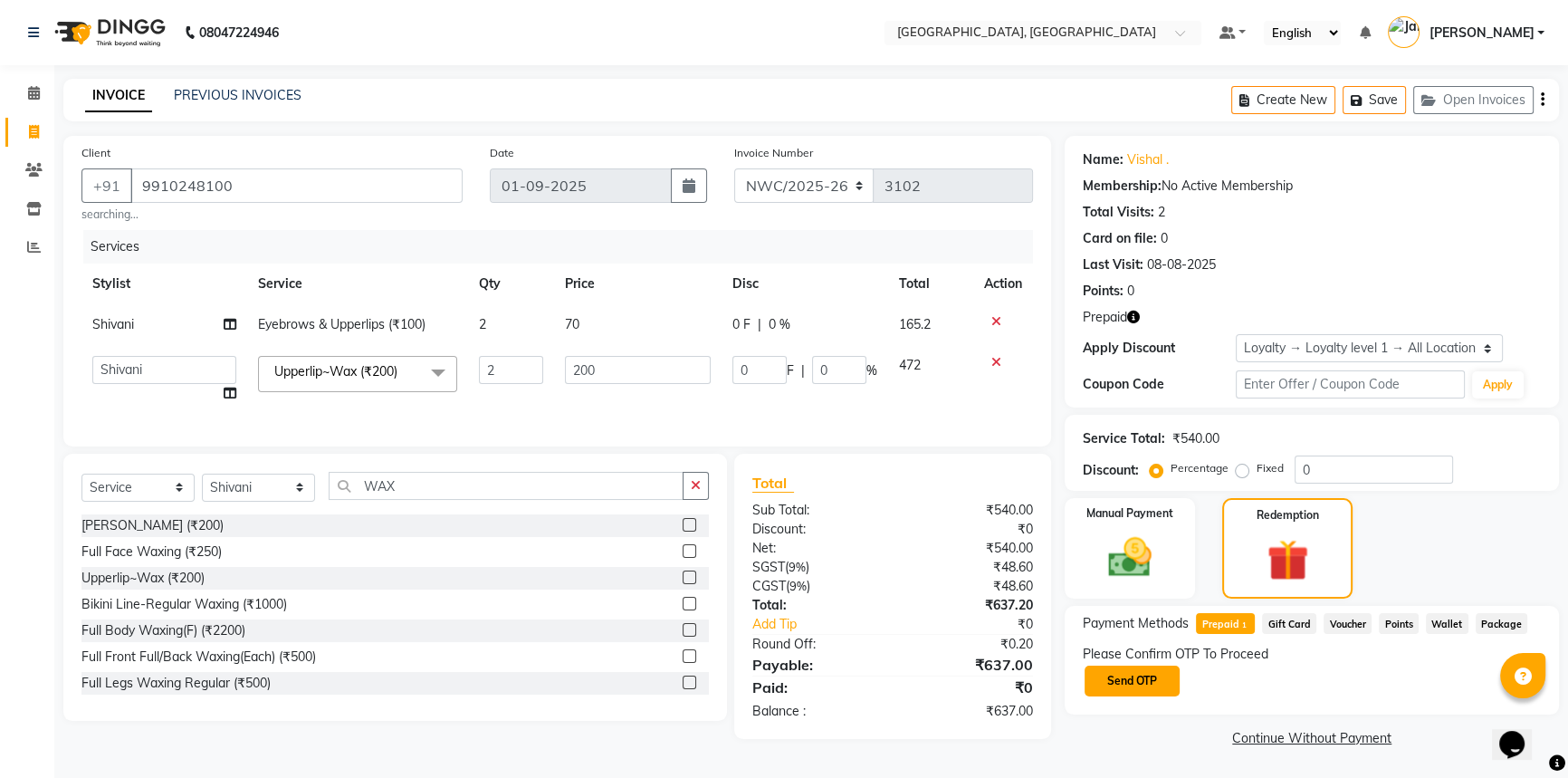
click at [1137, 678] on button "Send OTP" at bounding box center [1132, 680] width 95 height 31
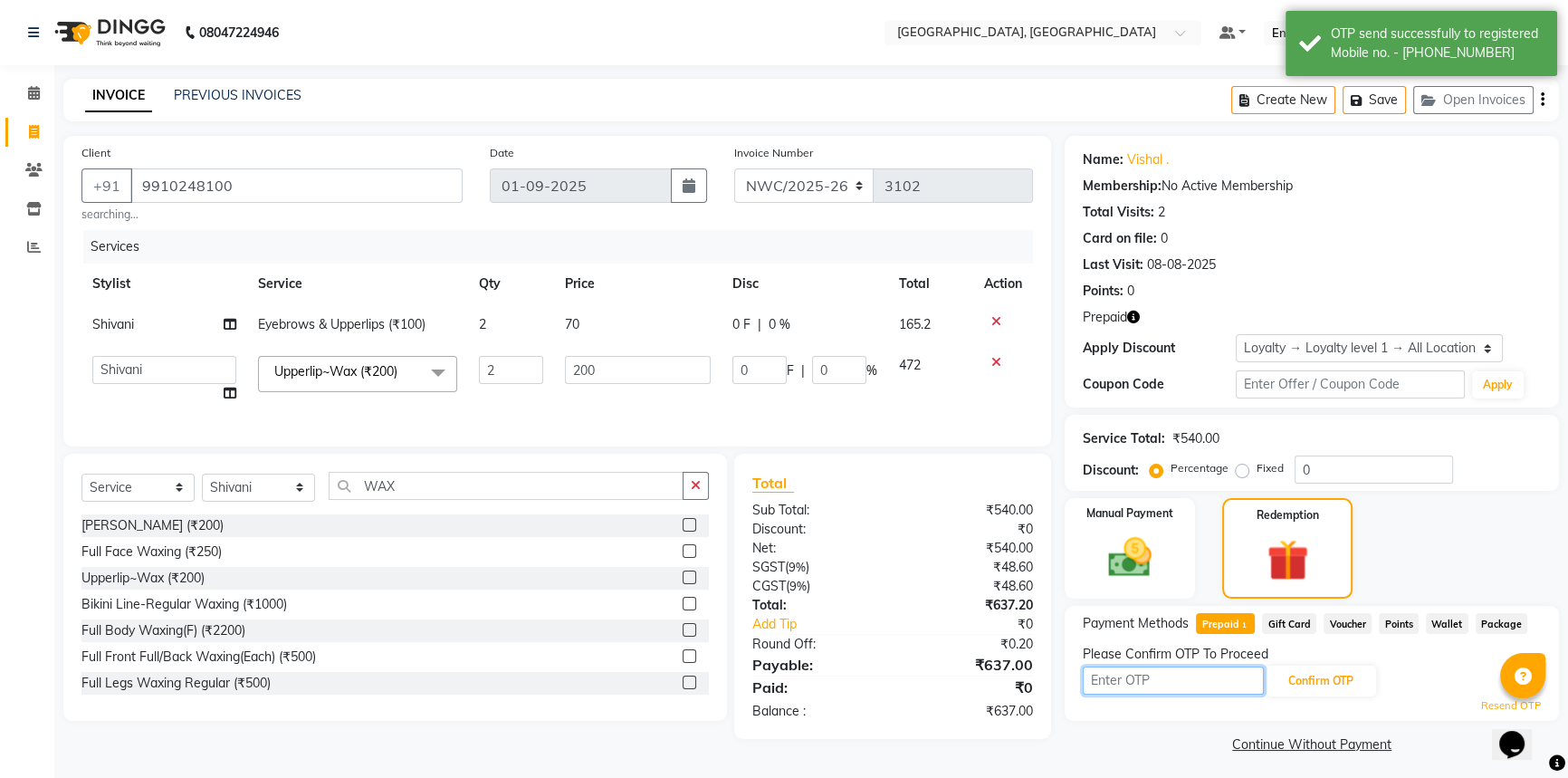
click at [1165, 681] on input "text" at bounding box center [1174, 680] width 181 height 28
click at [1096, 679] on input "text" at bounding box center [1174, 680] width 181 height 28
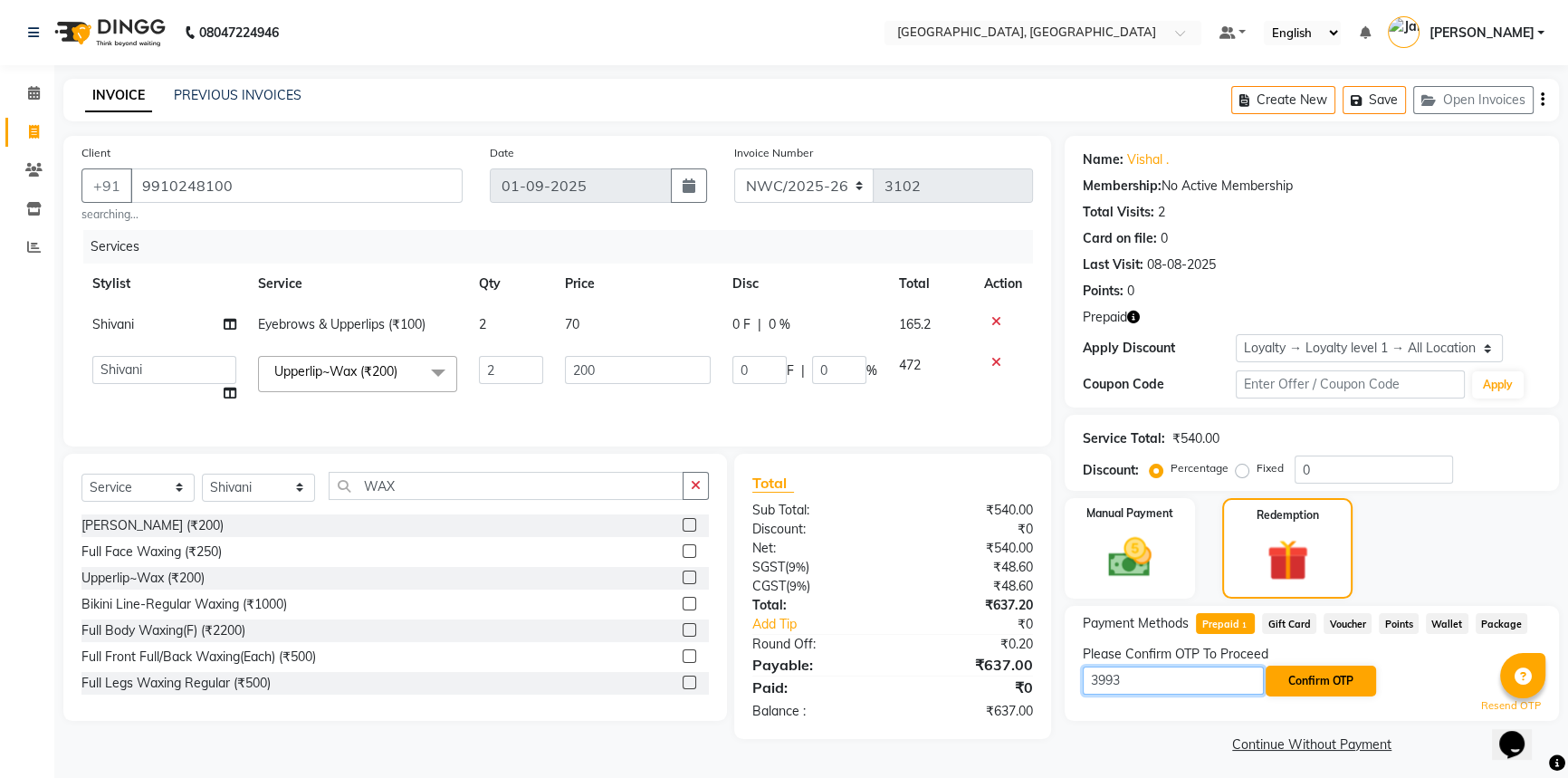
type input "3993"
click at [1317, 683] on button "Confirm OTP" at bounding box center [1320, 680] width 111 height 31
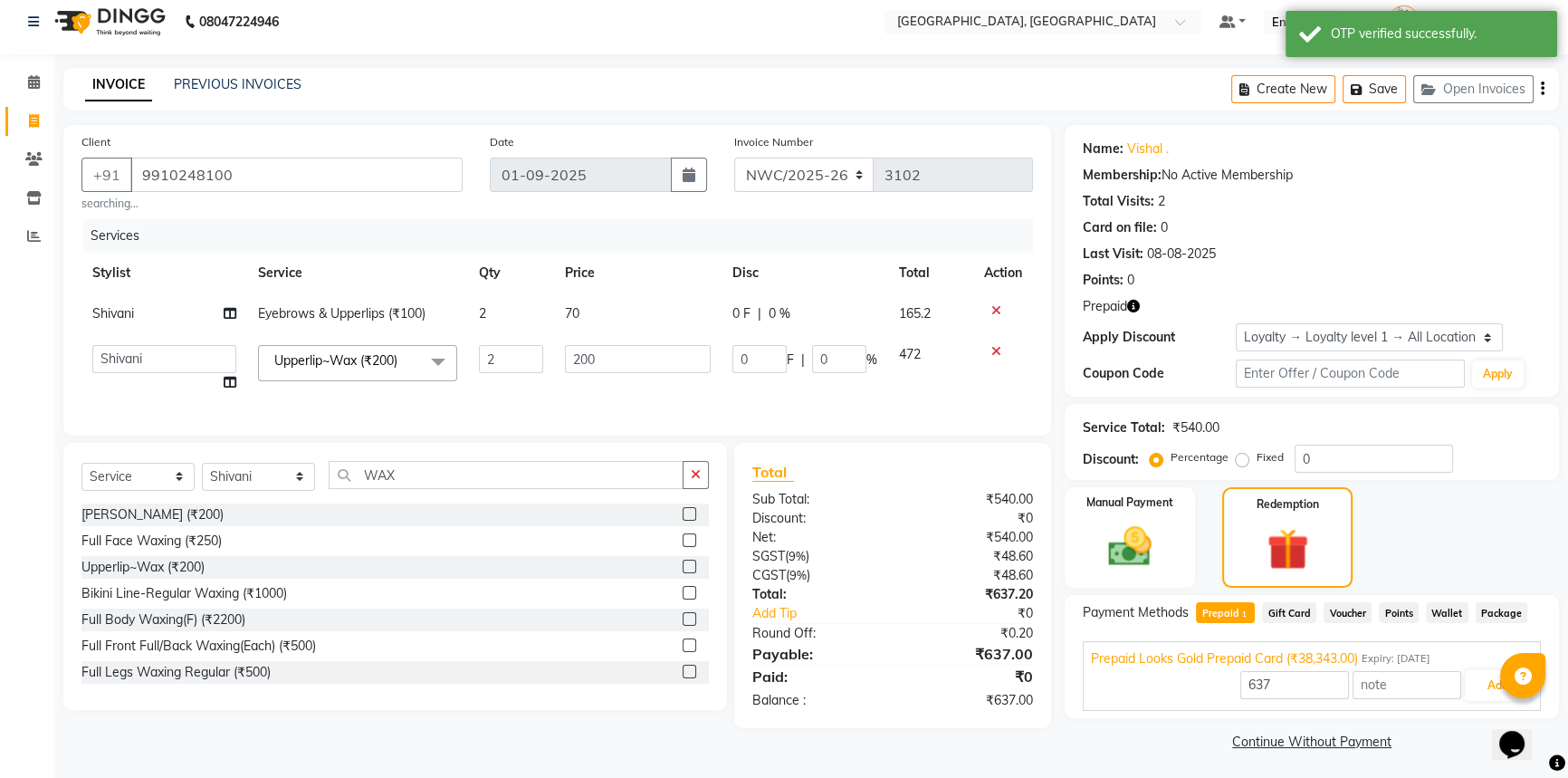
scroll to position [15, 0]
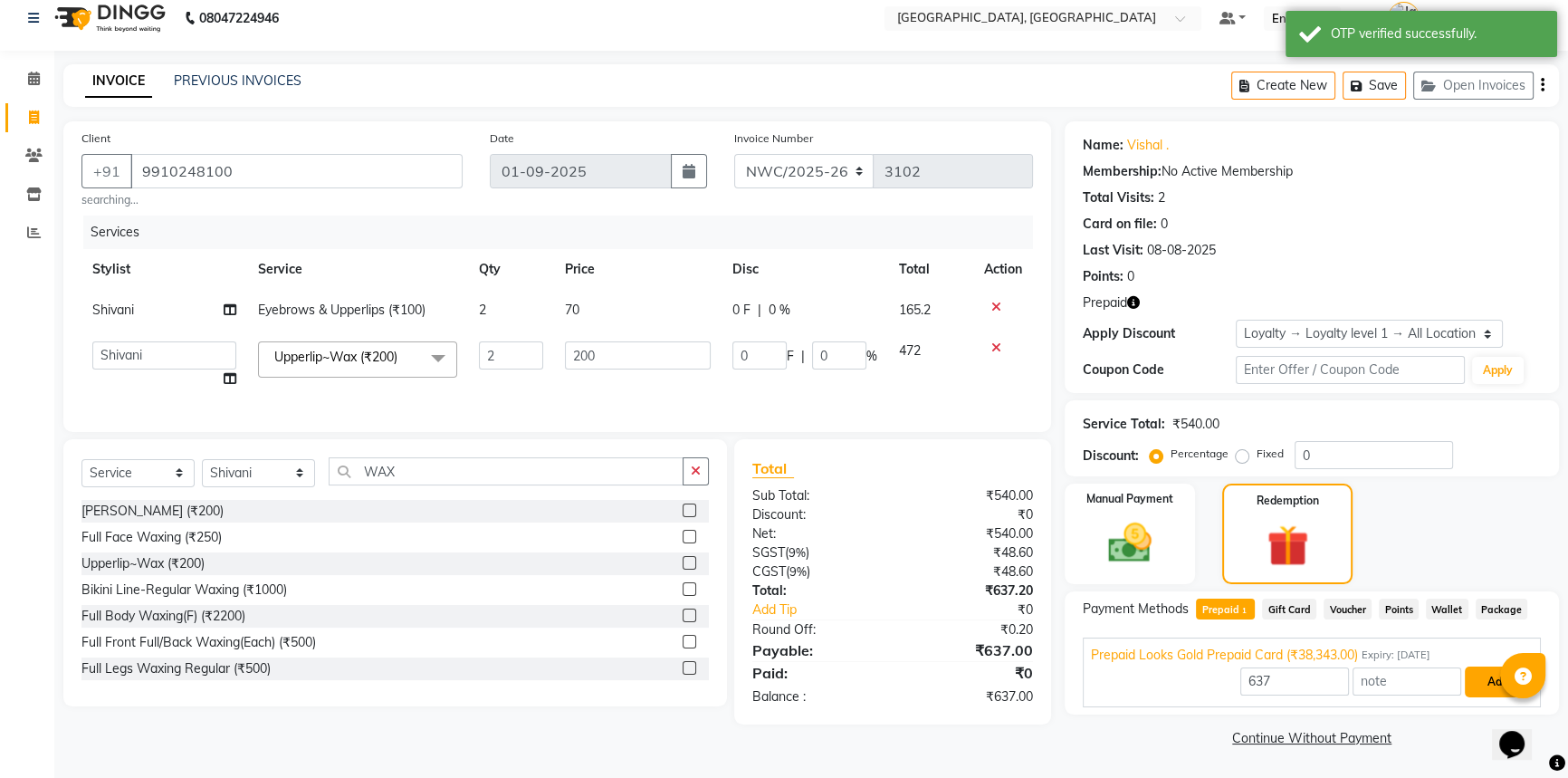
click at [1484, 679] on button "Add" at bounding box center [1497, 681] width 66 height 31
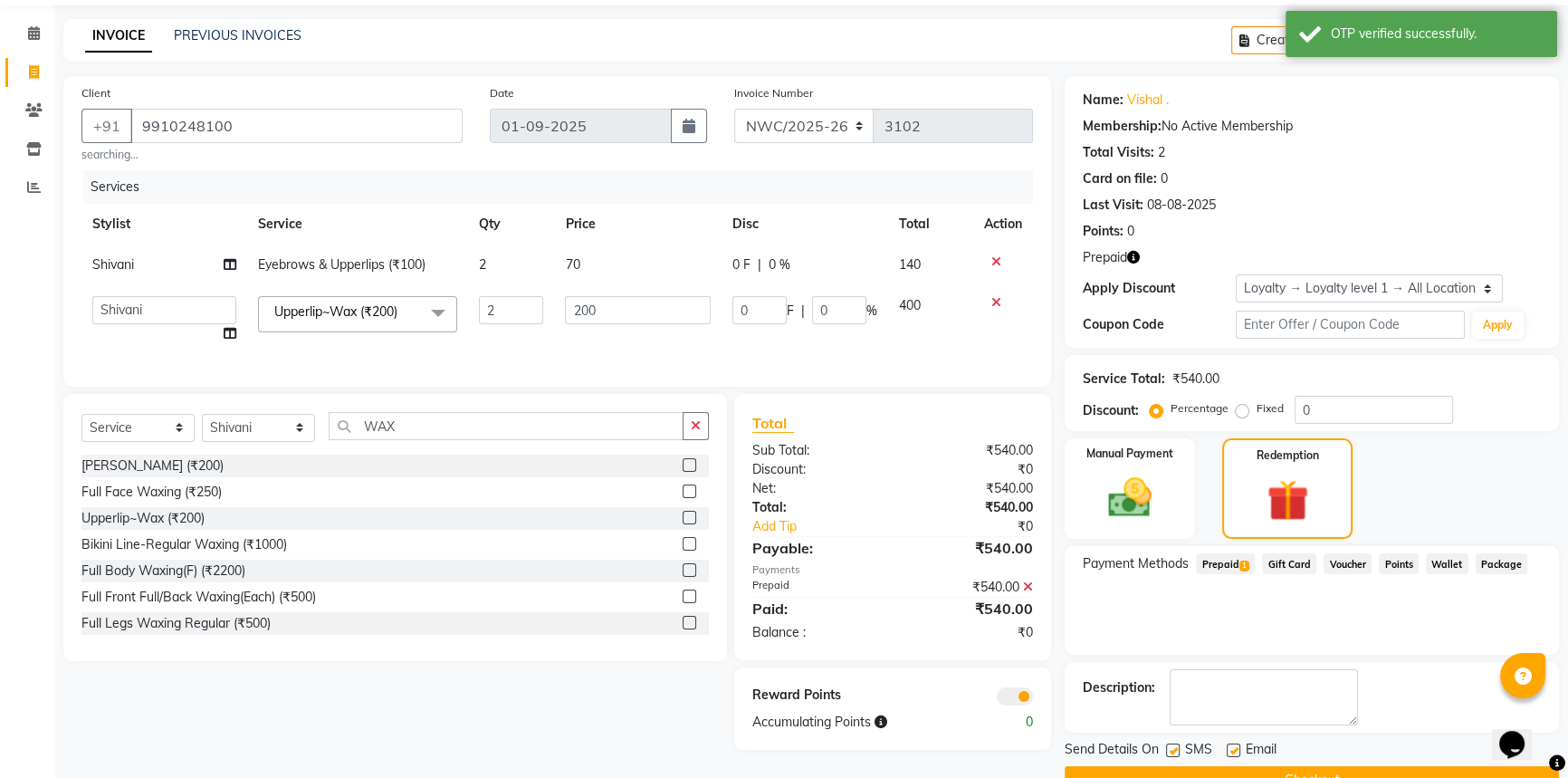
scroll to position [103, 0]
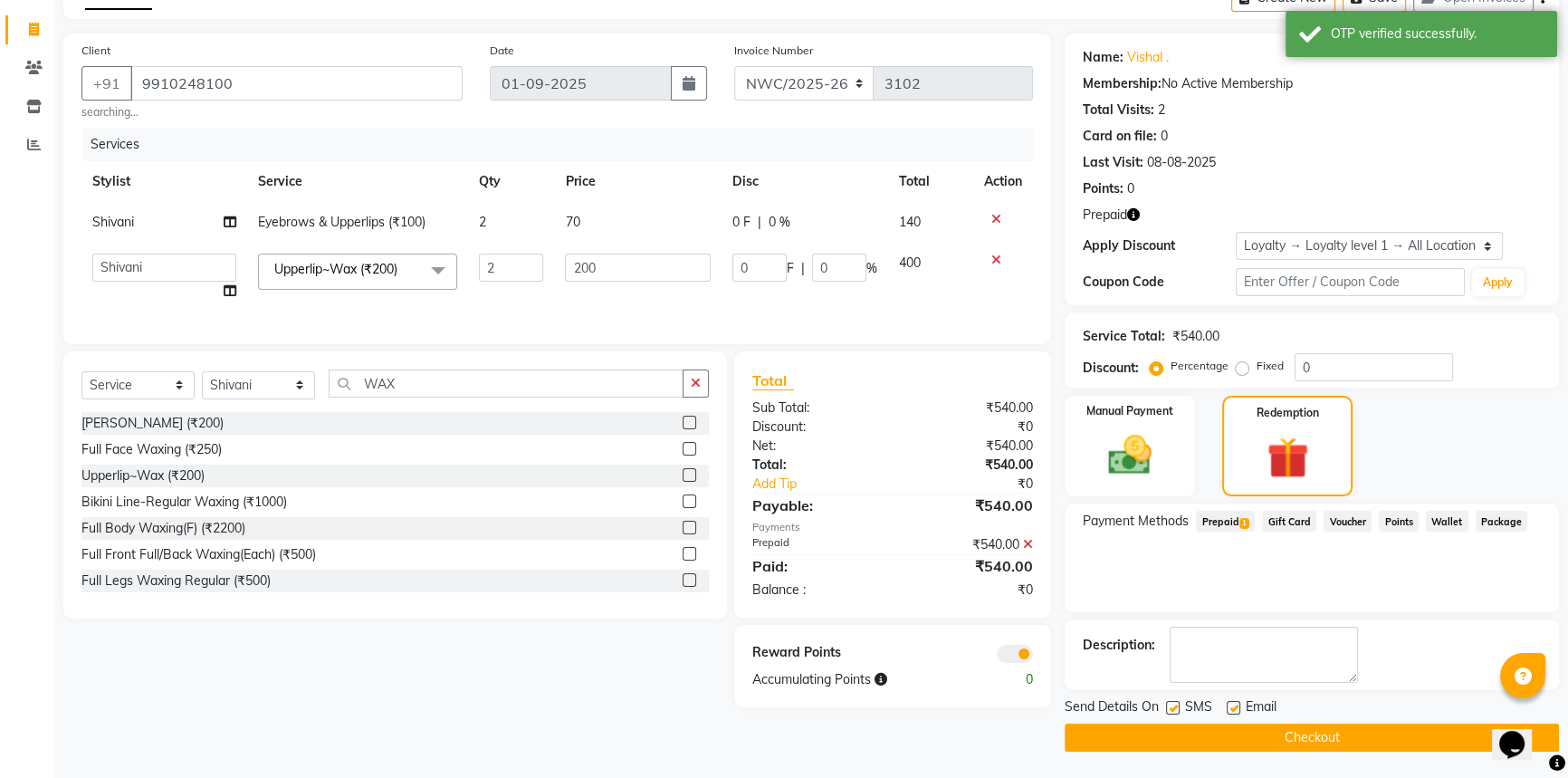
click at [1309, 734] on button "Checkout" at bounding box center [1312, 737] width 494 height 28
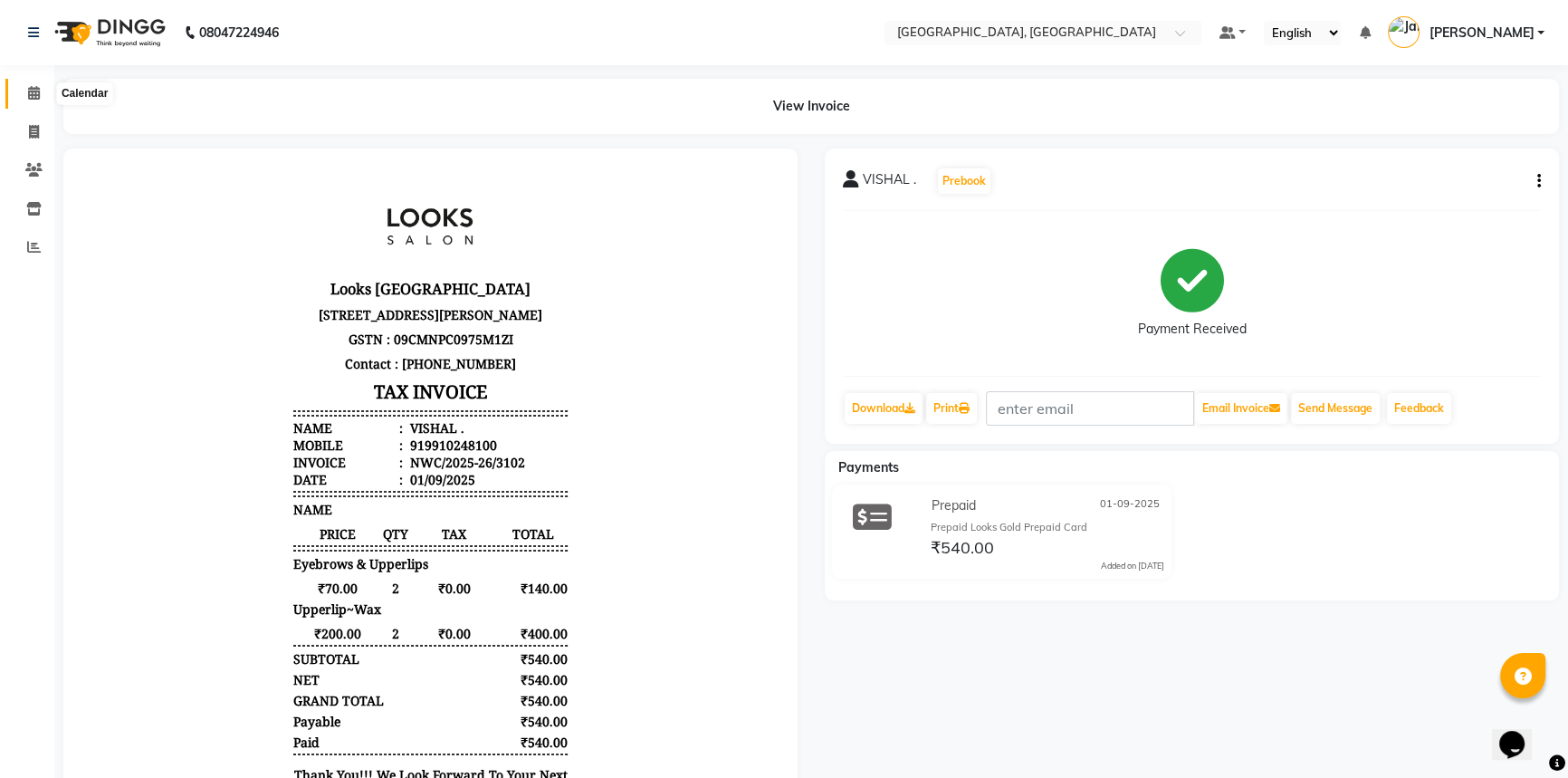
click at [28, 91] on icon at bounding box center [34, 93] width 12 height 14
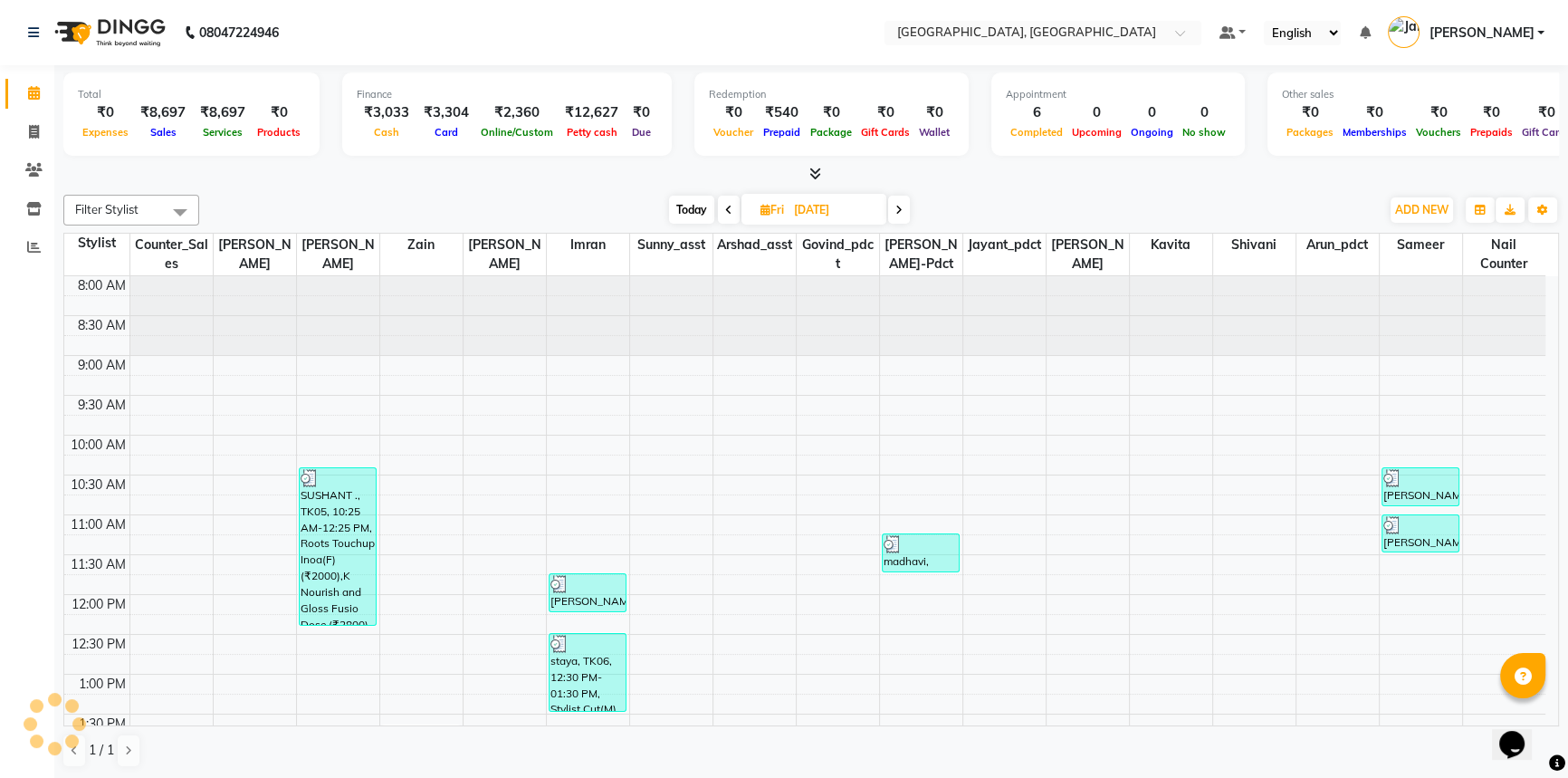
click at [311, 200] on div "Today Fri 01-08-2025" at bounding box center [789, 209] width 1163 height 27
click at [30, 127] on icon at bounding box center [34, 131] width 10 height 14
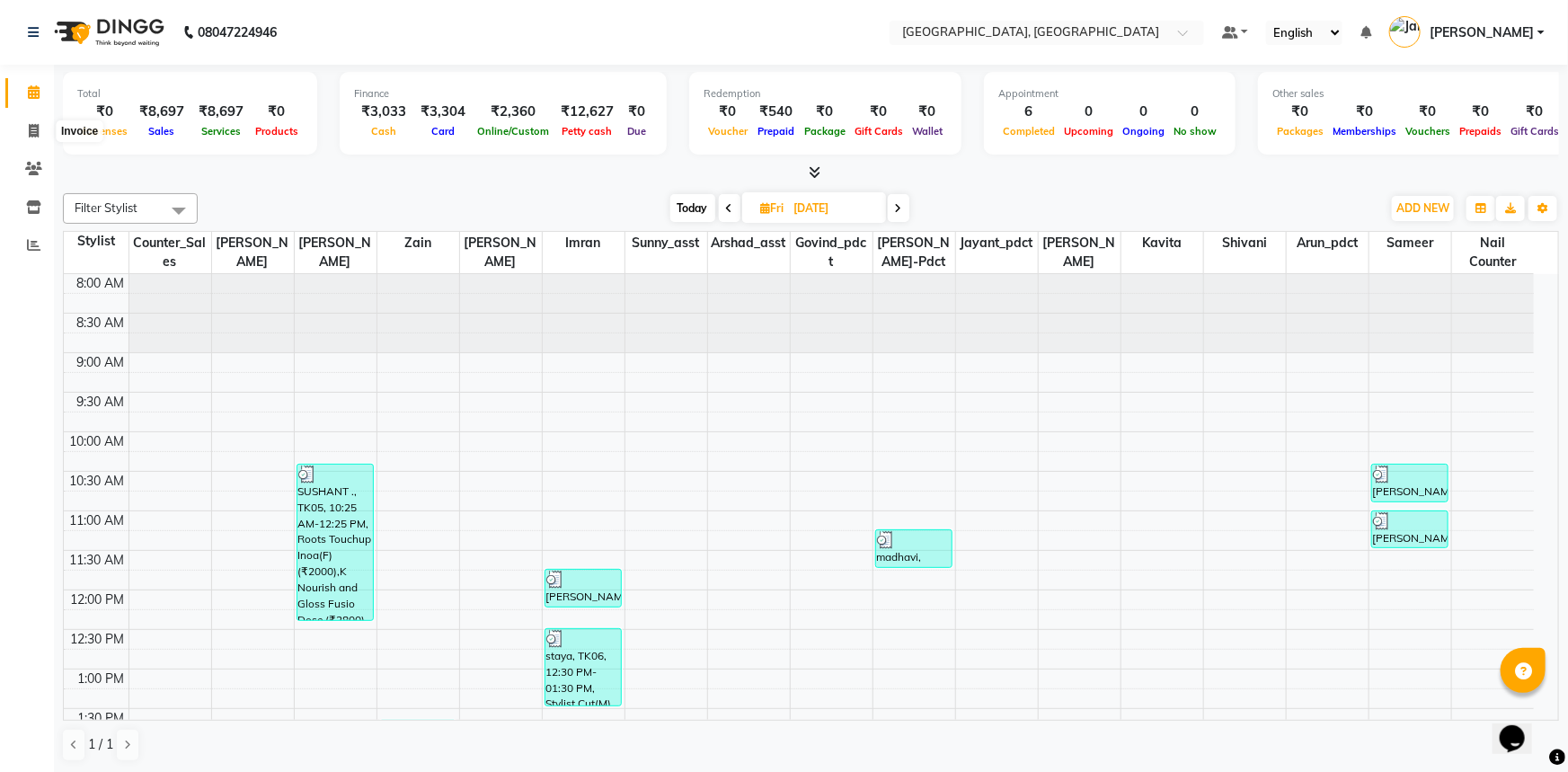
select select "service"
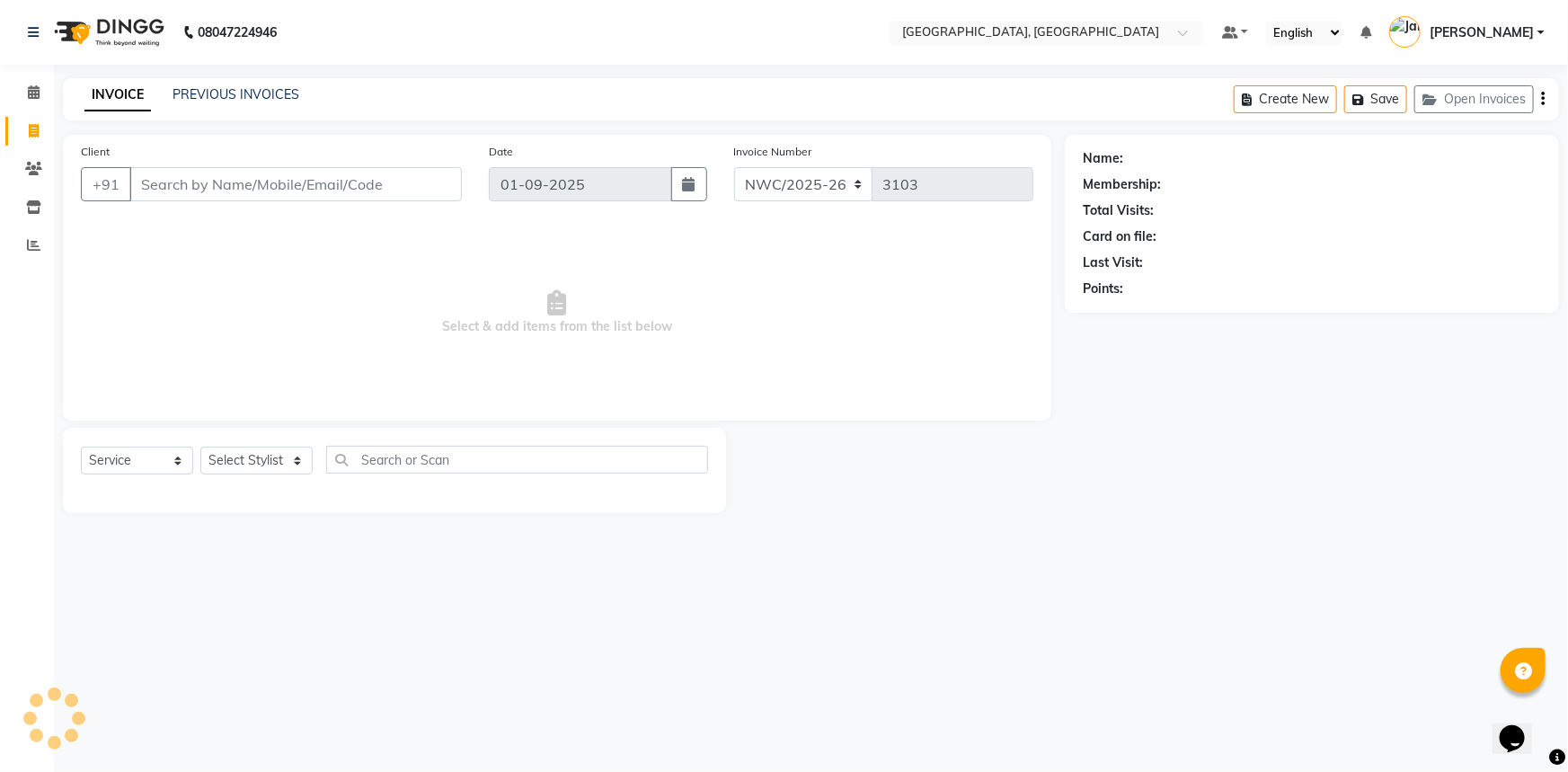
click at [305, 181] on input "Client" at bounding box center [296, 184] width 332 height 35
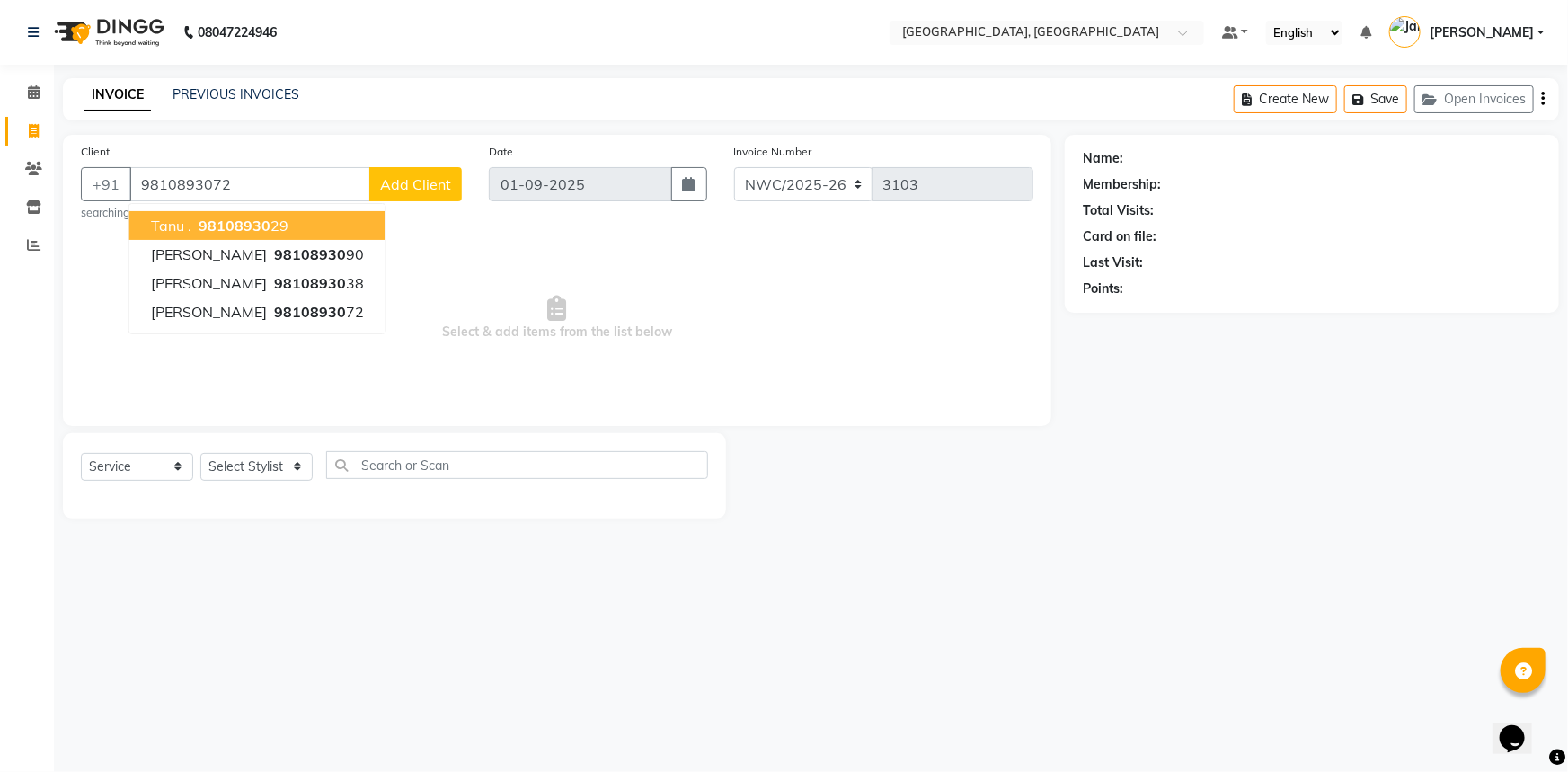
type input "9810893072"
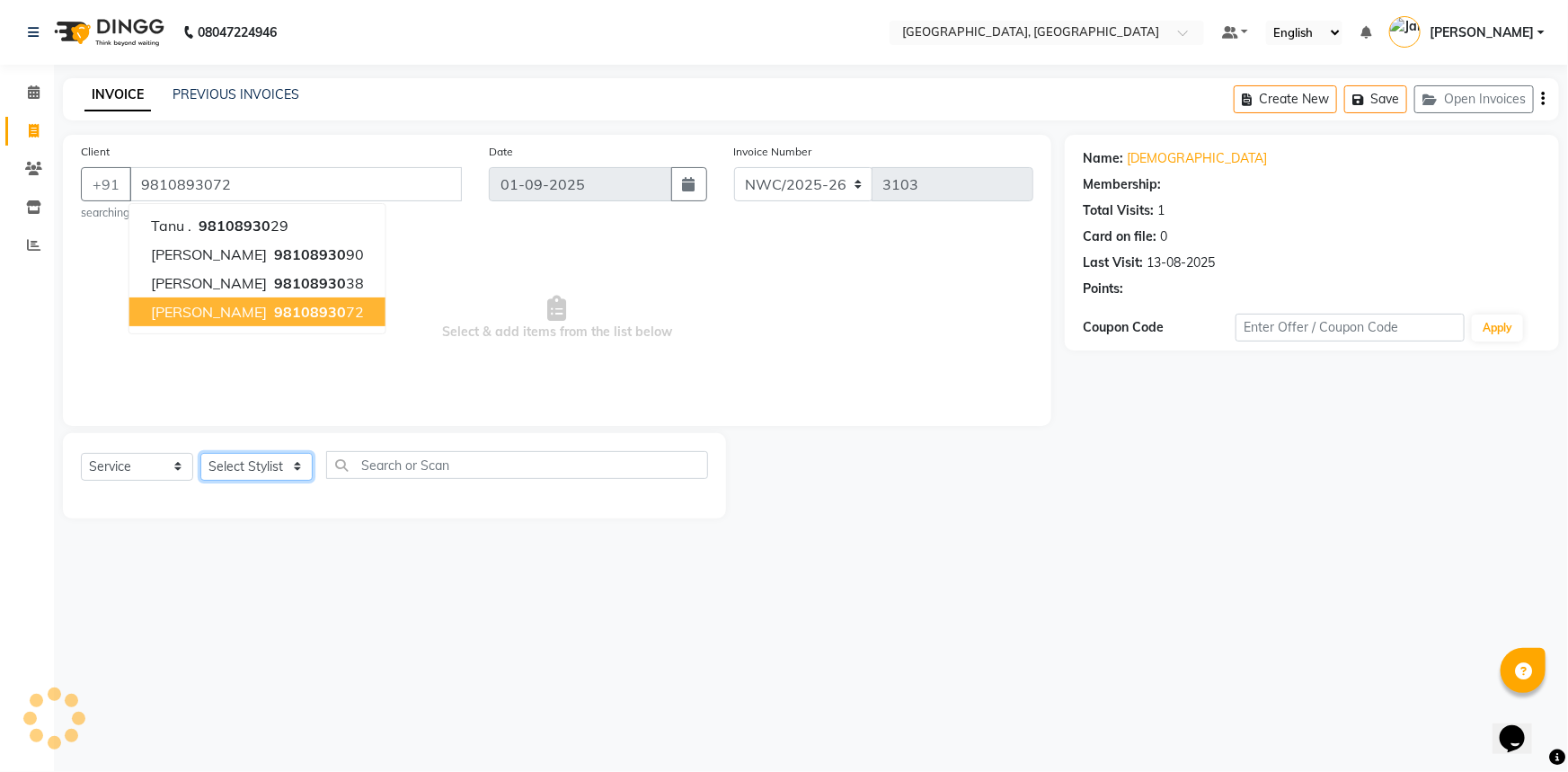
click at [218, 476] on select "Select Stylist Aneeta Ankush-pdct Arshad_asst Arun_pdct Counter_Sales Faheem Go…" at bounding box center [257, 467] width 113 height 28
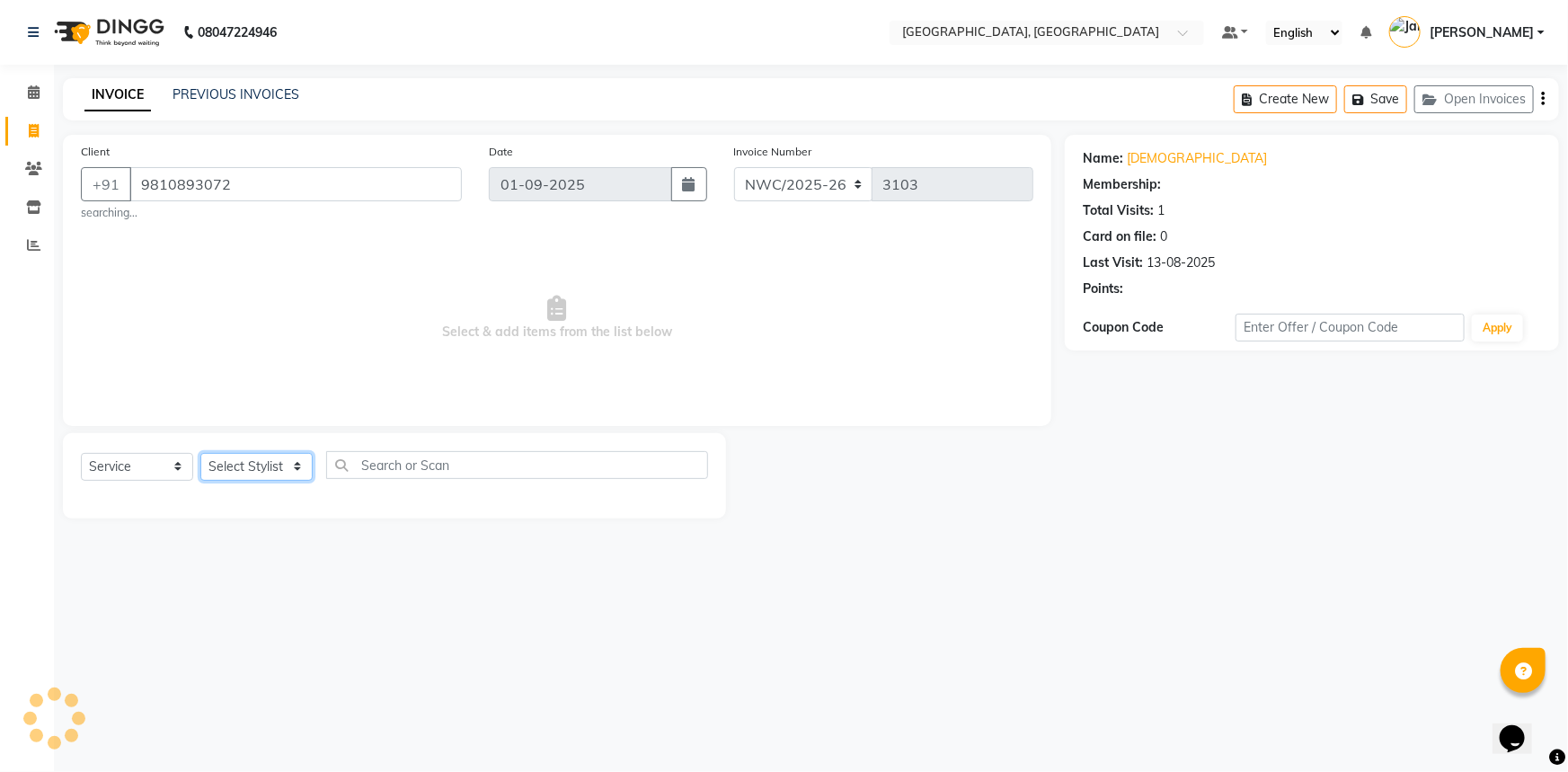
select select "1: Object"
select select "84833"
click at [201, 453] on select "Select Stylist Aneeta Ankush-pdct Arshad_asst Arun_pdct Counter_Sales Faheem Go…" at bounding box center [257, 467] width 113 height 28
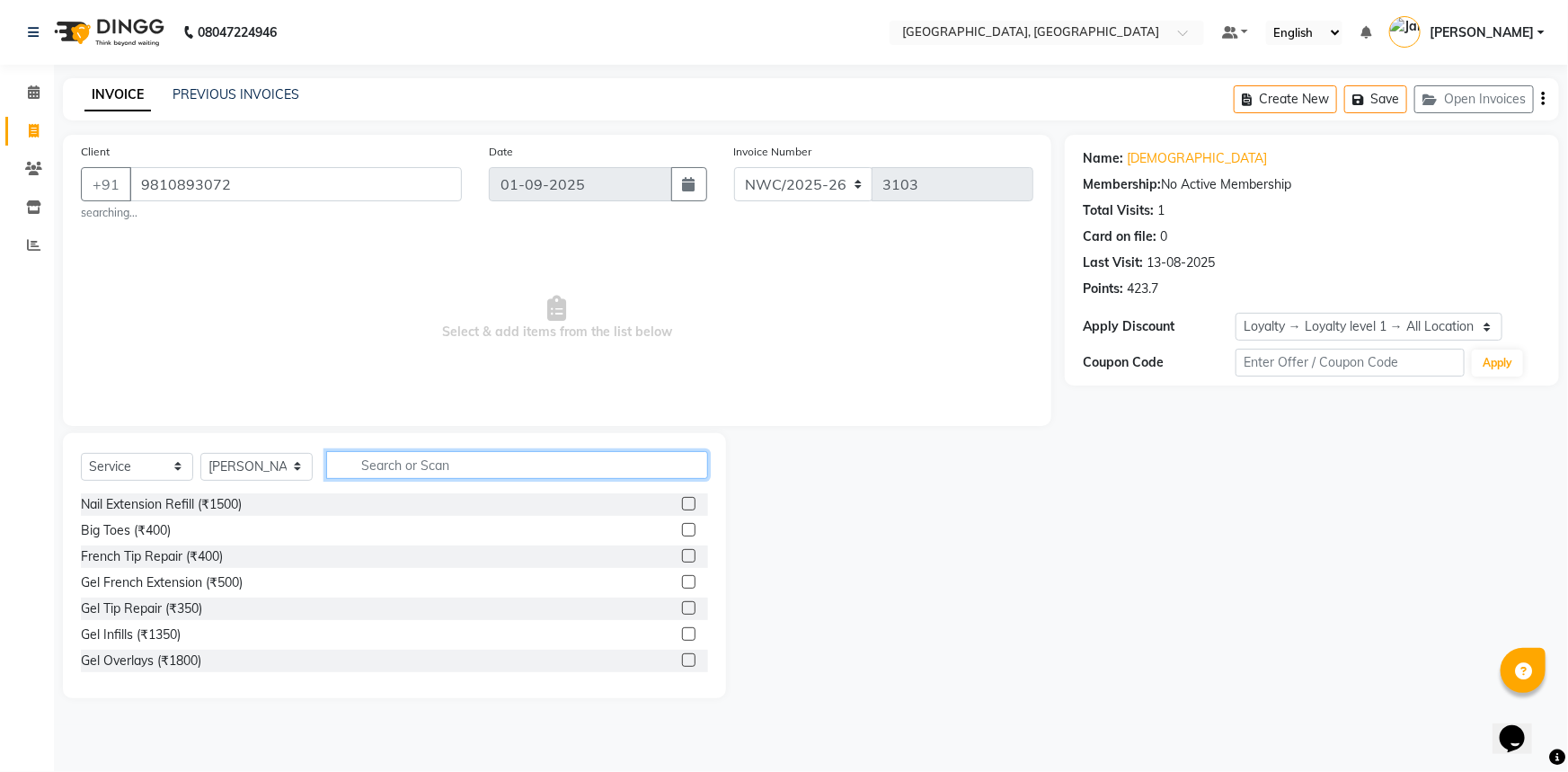
click at [366, 467] on input "text" at bounding box center [517, 465] width 382 height 28
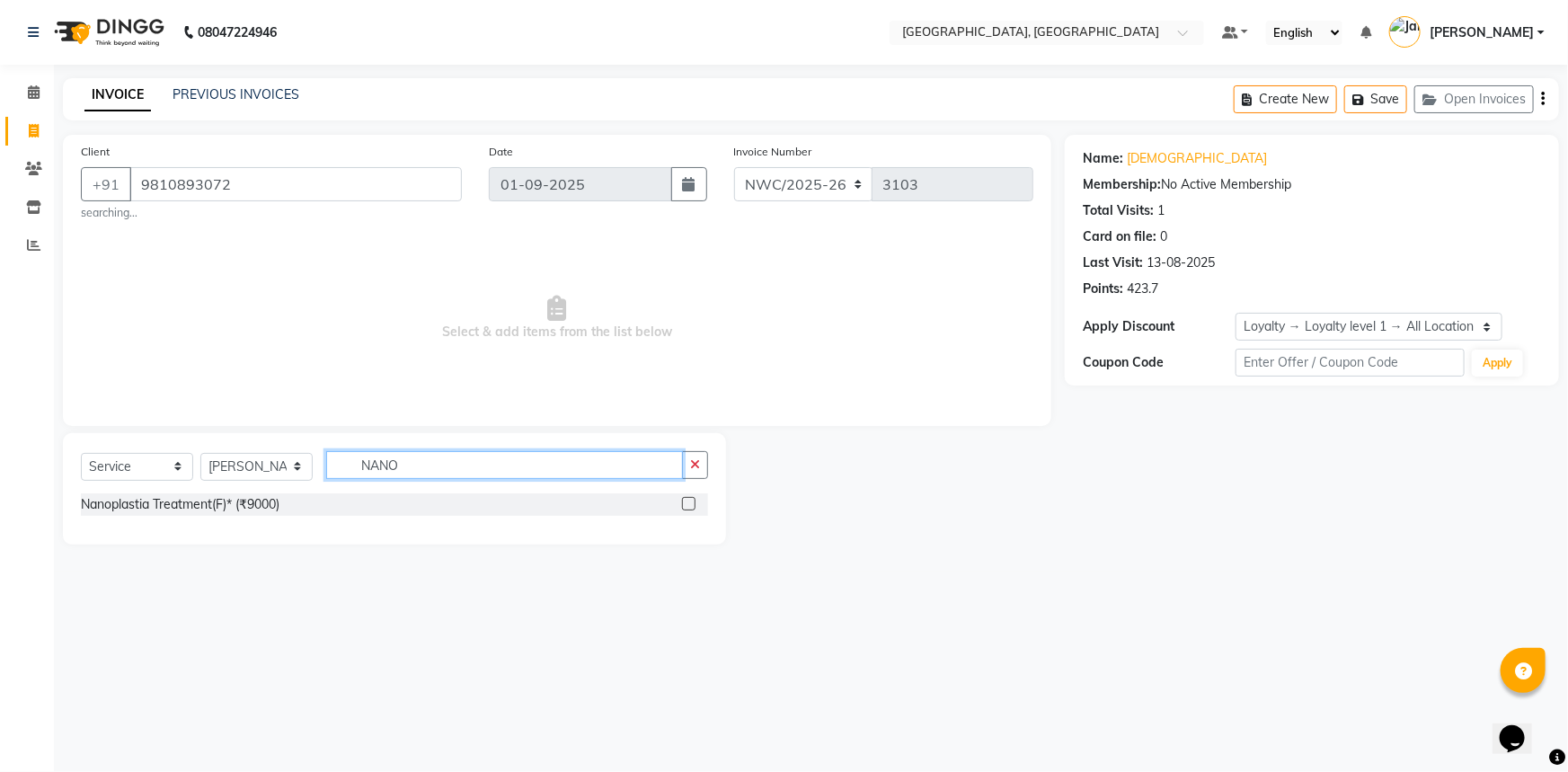
type input "NANO"
click at [685, 501] on label at bounding box center [689, 504] width 14 height 14
click at [685, 501] on input "checkbox" at bounding box center [688, 504] width 12 height 12
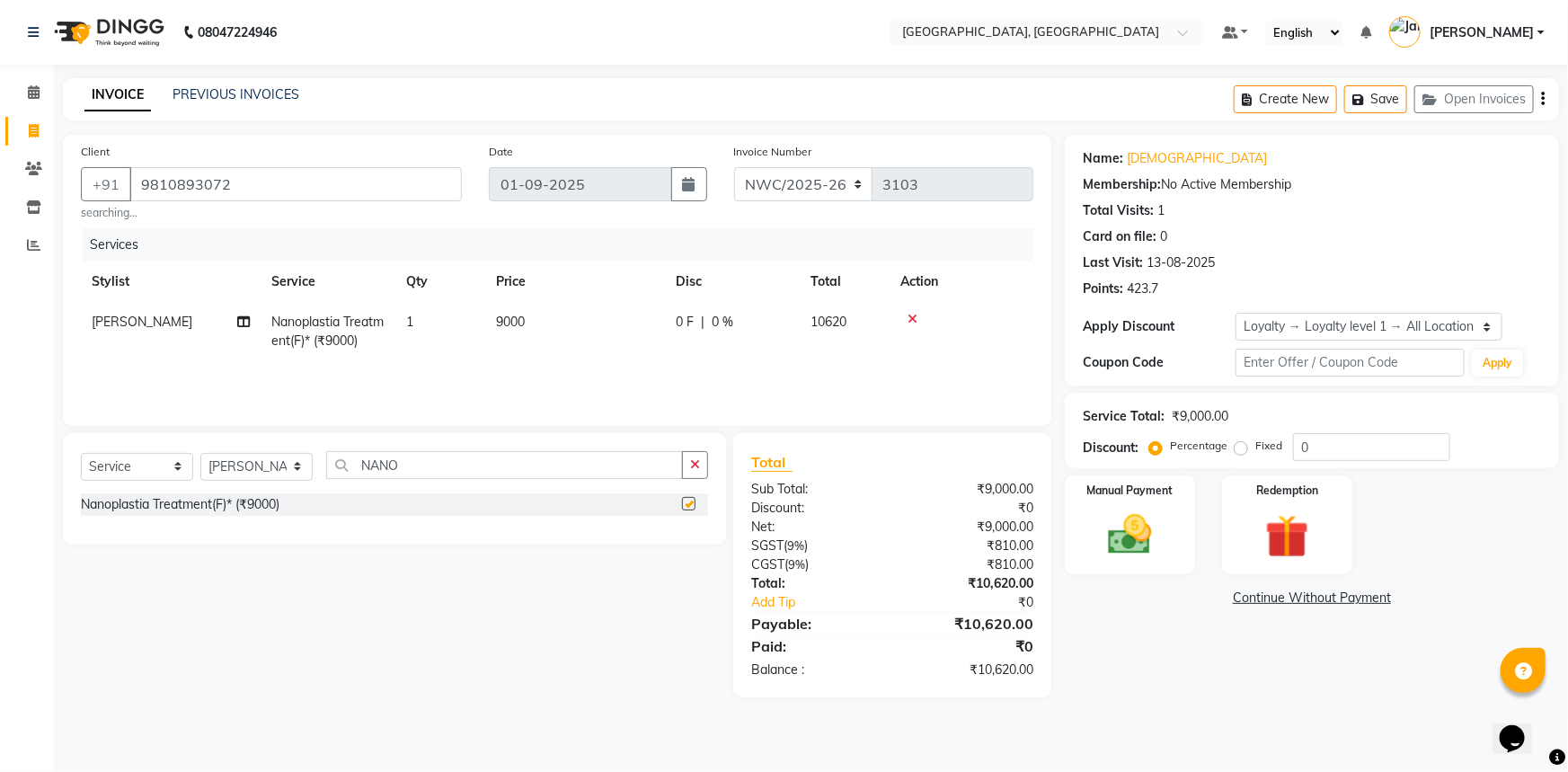
checkbox input "false"
drag, startPoint x: 419, startPoint y: 464, endPoint x: 316, endPoint y: 479, distance: 104.1
click at [316, 479] on div "Select Service Product Membership Package Voucher Prepaid Gift Card Select Styl…" at bounding box center [394, 472] width 627 height 43
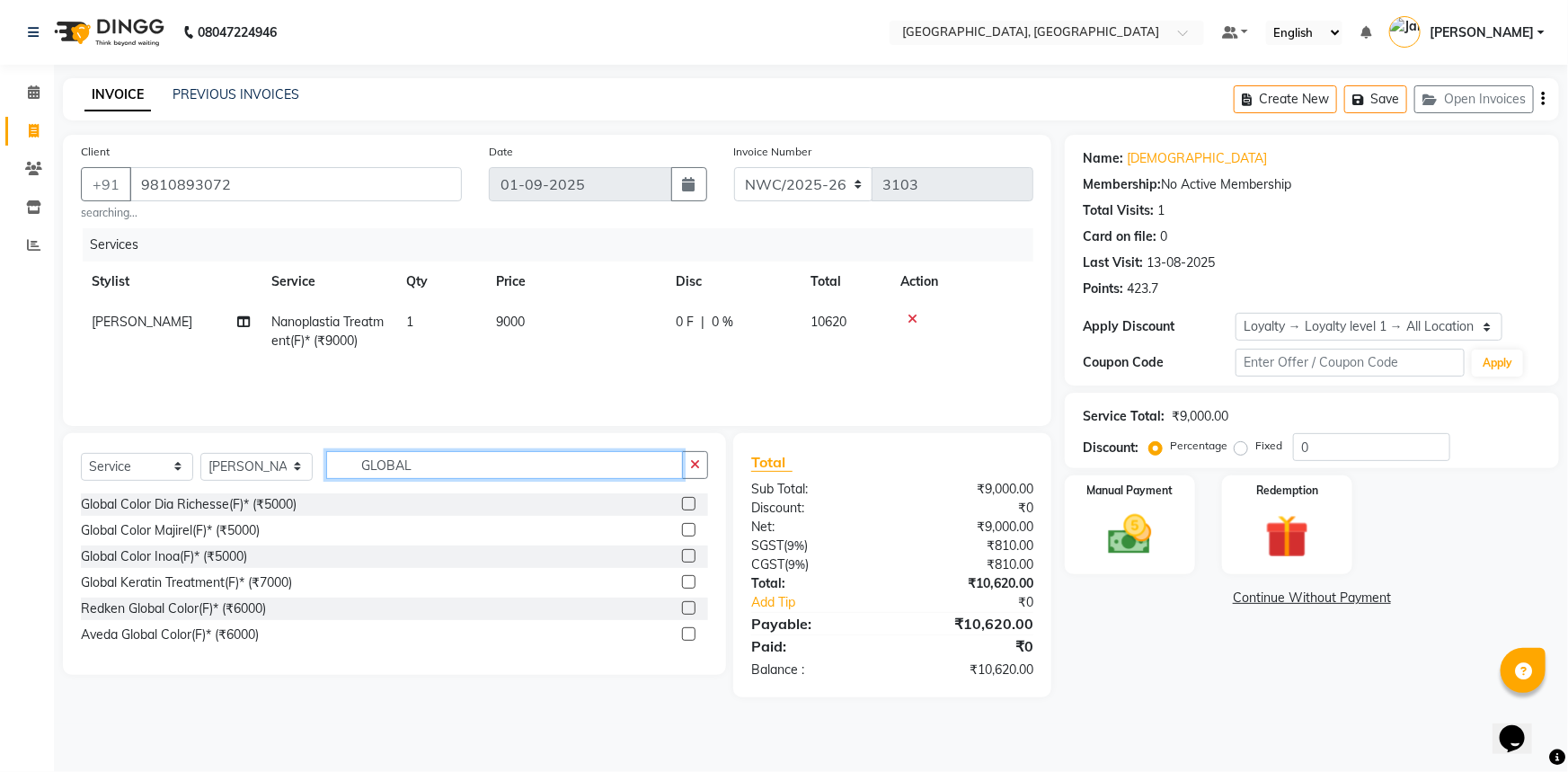
type input "GLOBAL"
click at [689, 557] on label at bounding box center [689, 556] width 14 height 14
click at [689, 557] on input "checkbox" at bounding box center [688, 557] width 12 height 12
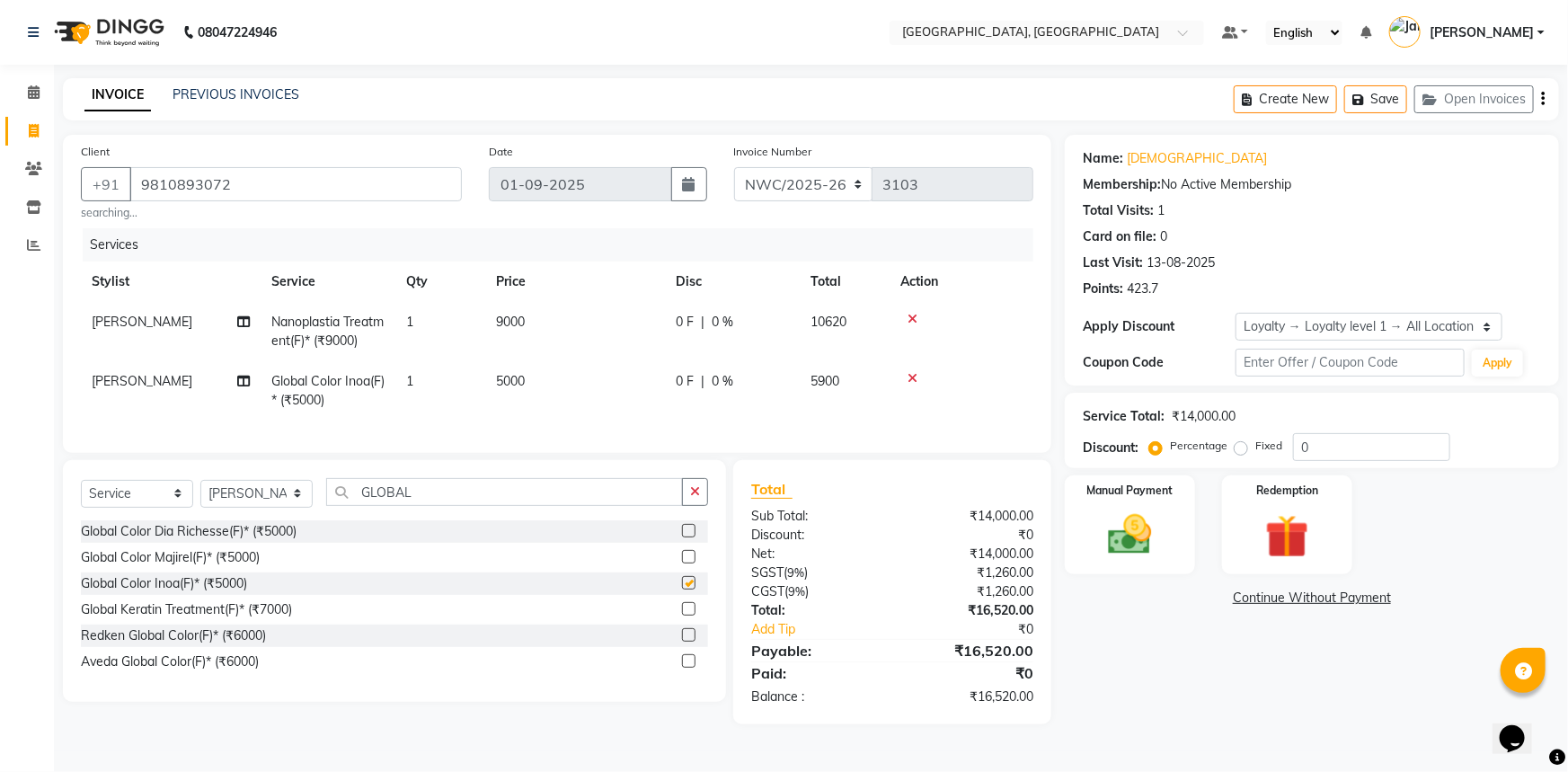
checkbox input "false"
click at [529, 388] on td "5000" at bounding box center [575, 390] width 180 height 59
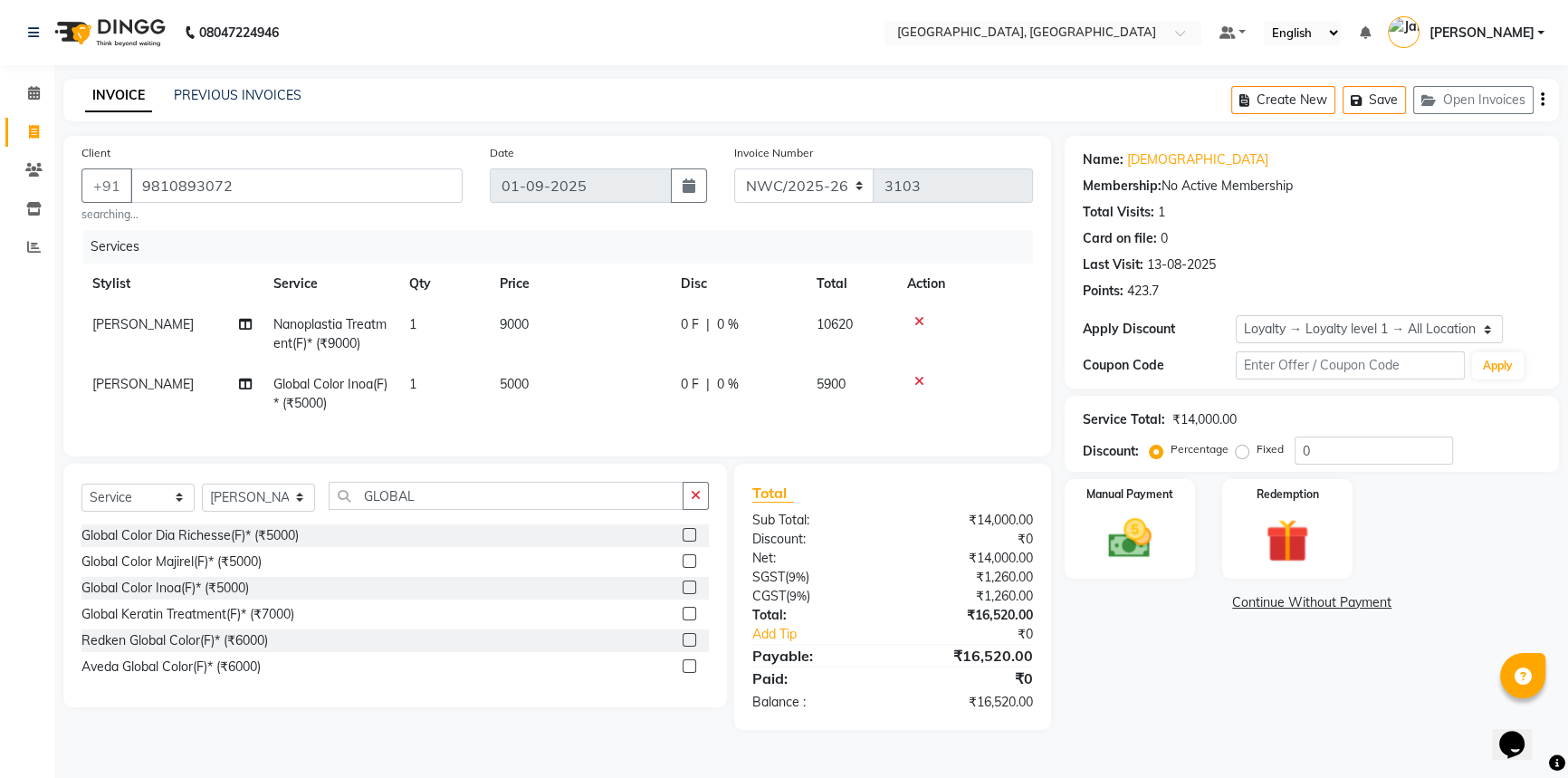
select select "84833"
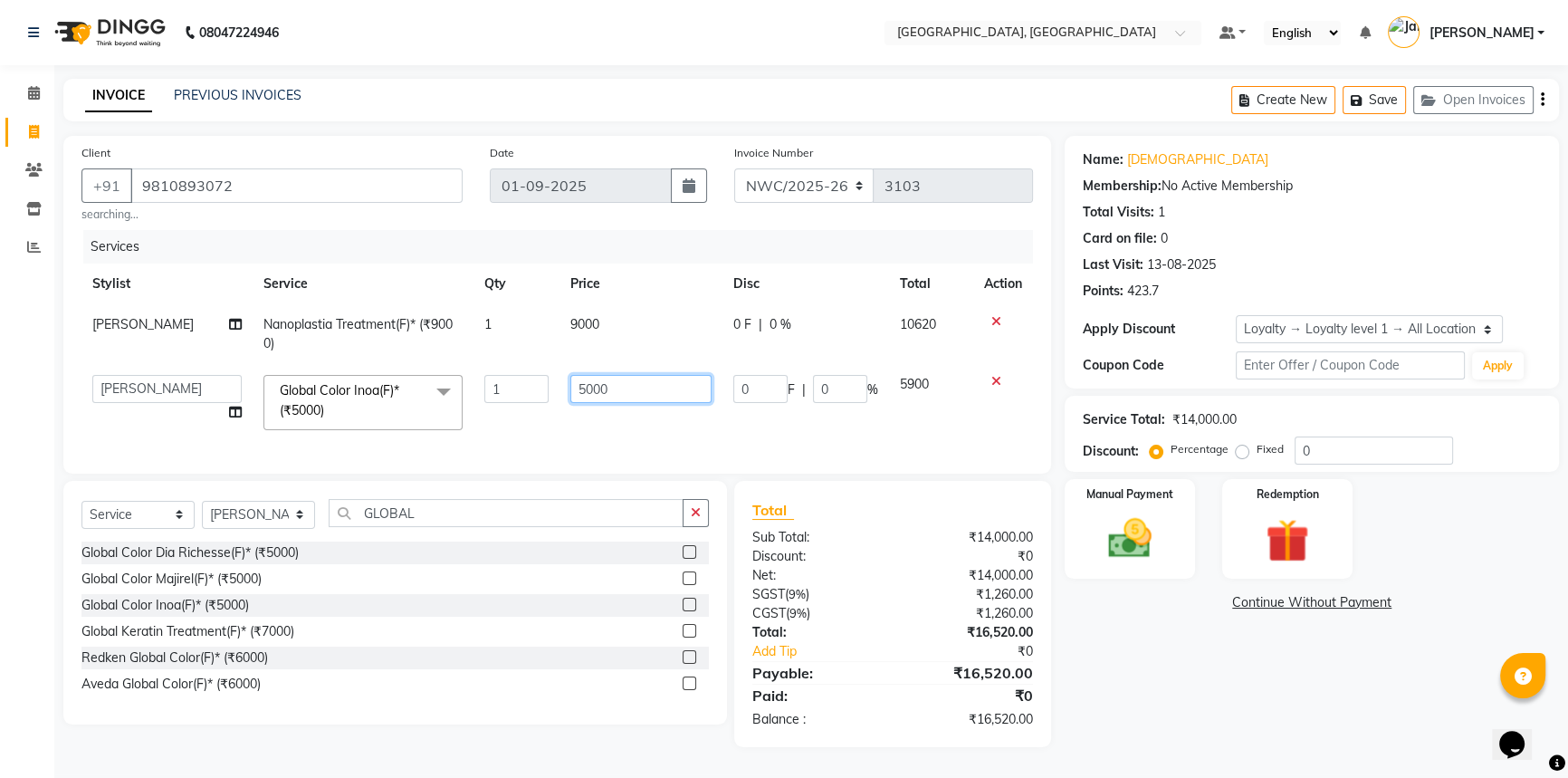
drag, startPoint x: 616, startPoint y: 388, endPoint x: 559, endPoint y: 402, distance: 58.7
click at [560, 402] on td "5000" at bounding box center [642, 401] width 163 height 77
type input "7000"
click at [525, 441] on div "Services Stylist Service Qty Price Disc Total Action Faheem Nanoplastia Treatme…" at bounding box center [557, 343] width 951 height 225
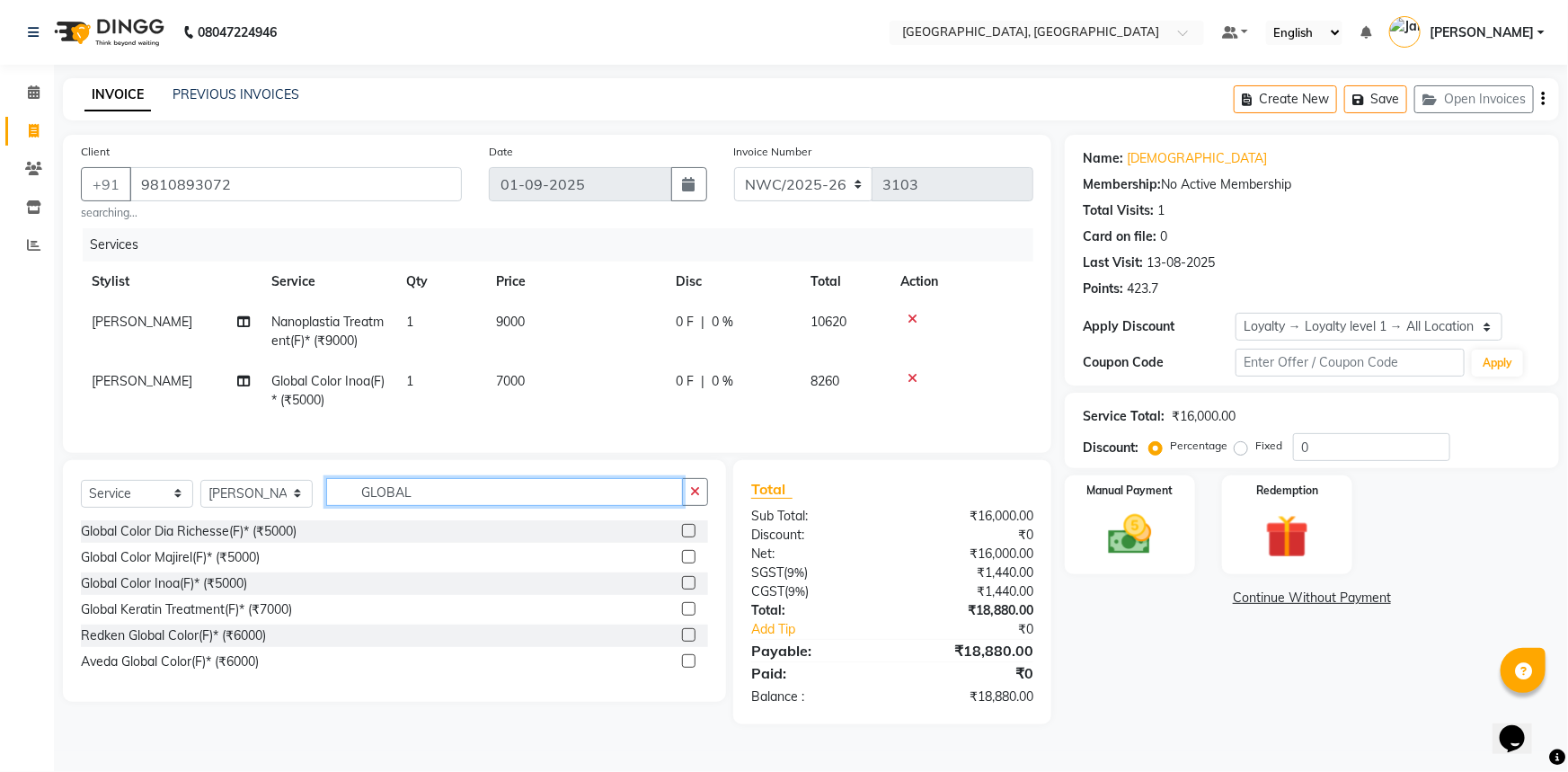
drag, startPoint x: 459, startPoint y: 495, endPoint x: 337, endPoint y: 500, distance: 122.1
click at [337, 500] on input "GLOBAL" at bounding box center [504, 491] width 357 height 28
click at [233, 506] on select "Select Stylist Aneeta Ankush-pdct Arshad_asst Arun_pdct Counter_Sales Faheem Go…" at bounding box center [257, 493] width 113 height 28
select select "84843"
click at [201, 491] on select "Select Stylist Aneeta Ankush-pdct Arshad_asst Arun_pdct Counter_Sales Faheem Go…" at bounding box center [257, 493] width 113 height 28
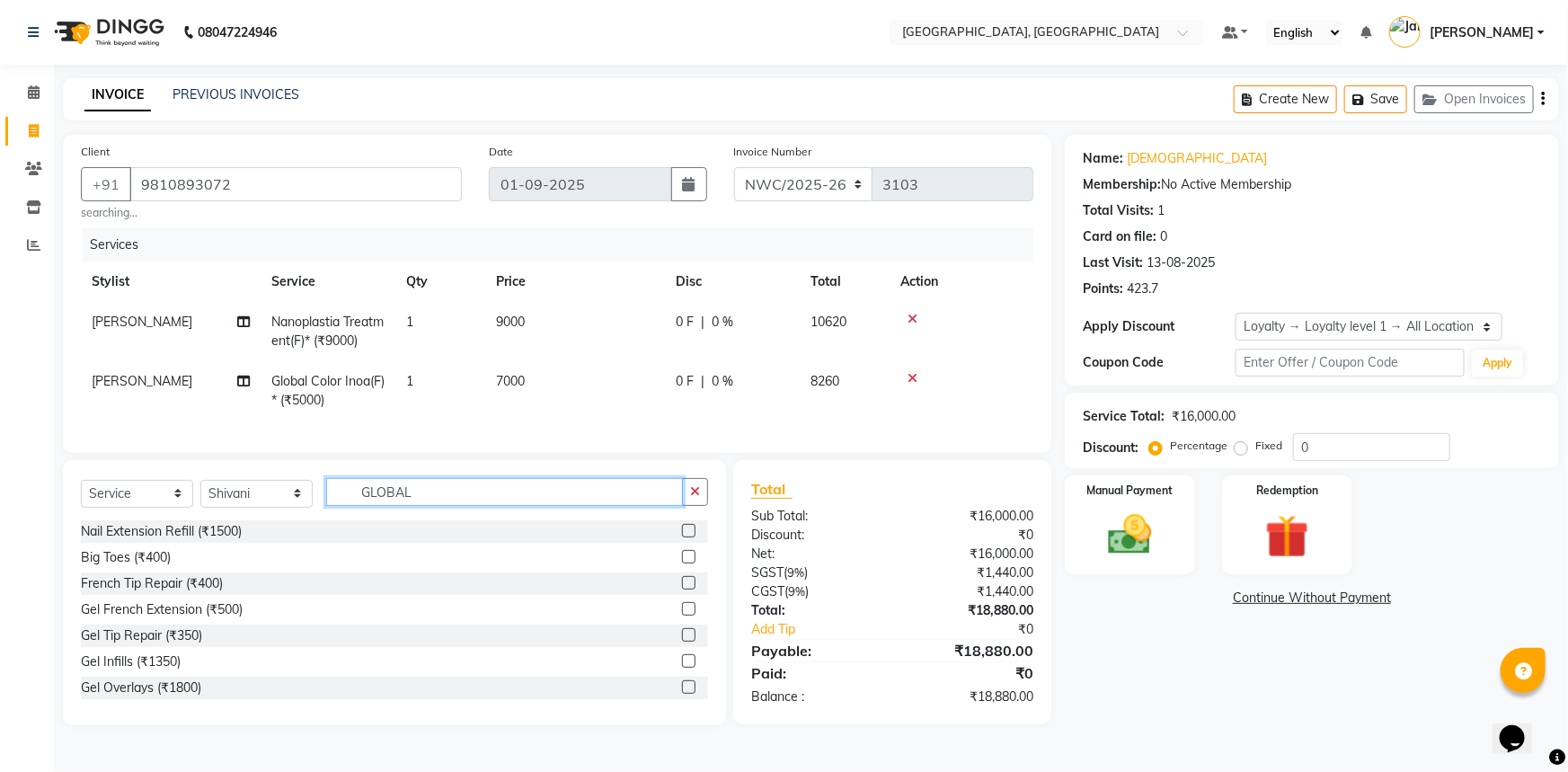
click at [424, 504] on input "GLOBAL" at bounding box center [504, 491] width 357 height 28
drag, startPoint x: 433, startPoint y: 505, endPoint x: 350, endPoint y: 498, distance: 83.3
click at [350, 506] on input "GLOBAL" at bounding box center [504, 491] width 357 height 28
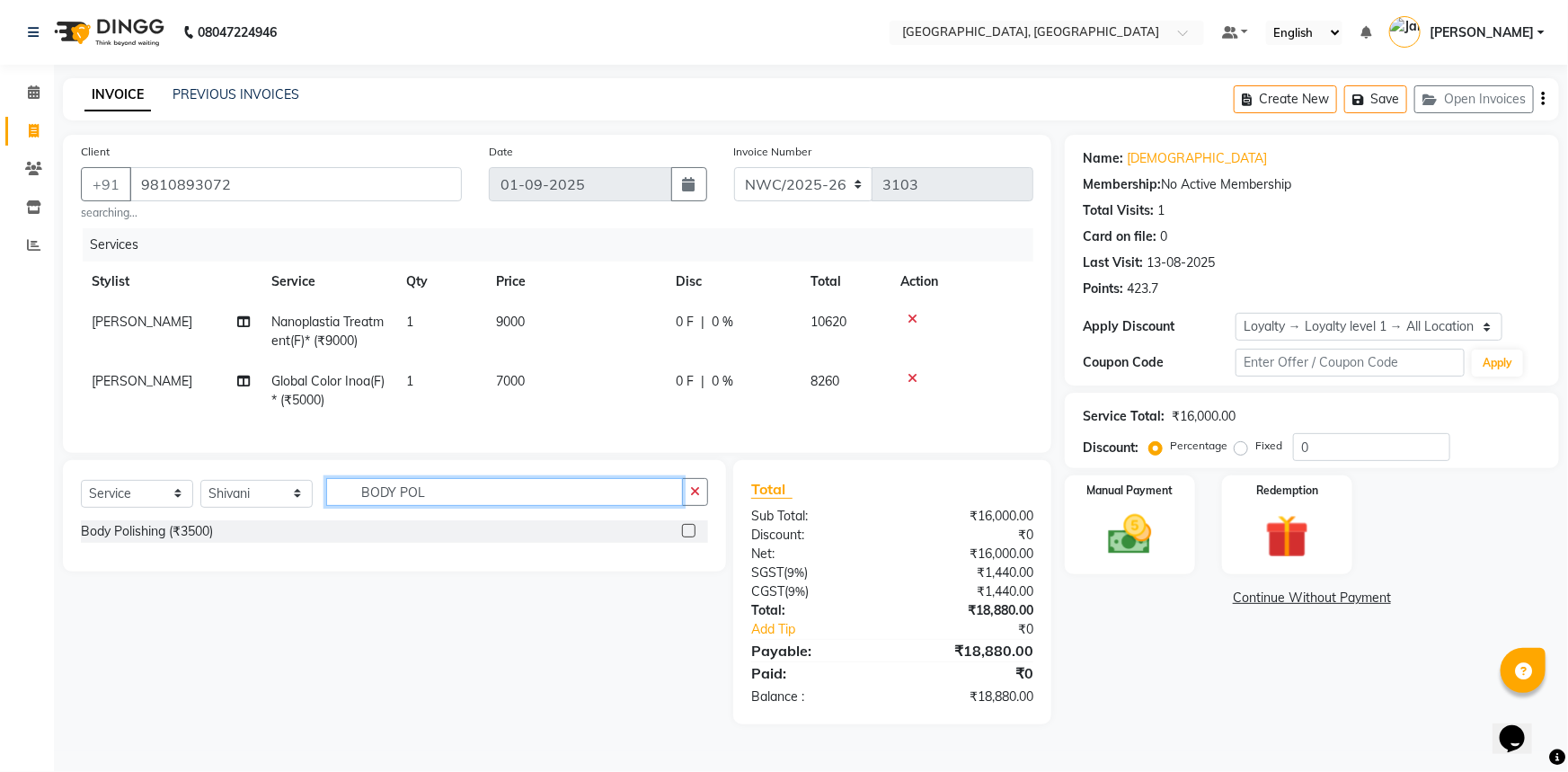
type input "BODY POL"
click at [687, 537] on label at bounding box center [689, 531] width 14 height 14
click at [687, 537] on input "checkbox" at bounding box center [688, 532] width 12 height 12
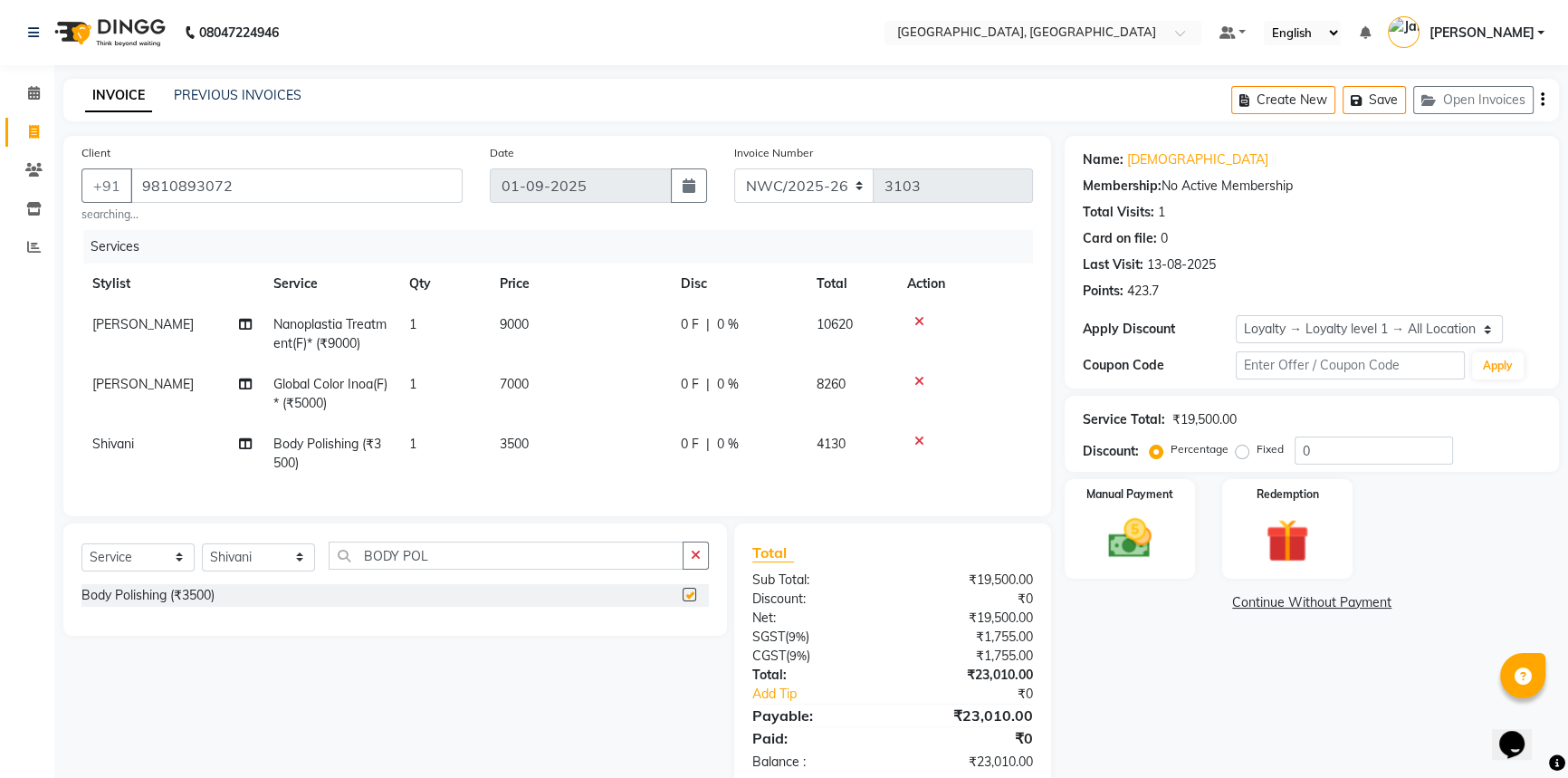
checkbox input "false"
click at [537, 443] on td "3500" at bounding box center [580, 453] width 181 height 60
select select "84843"
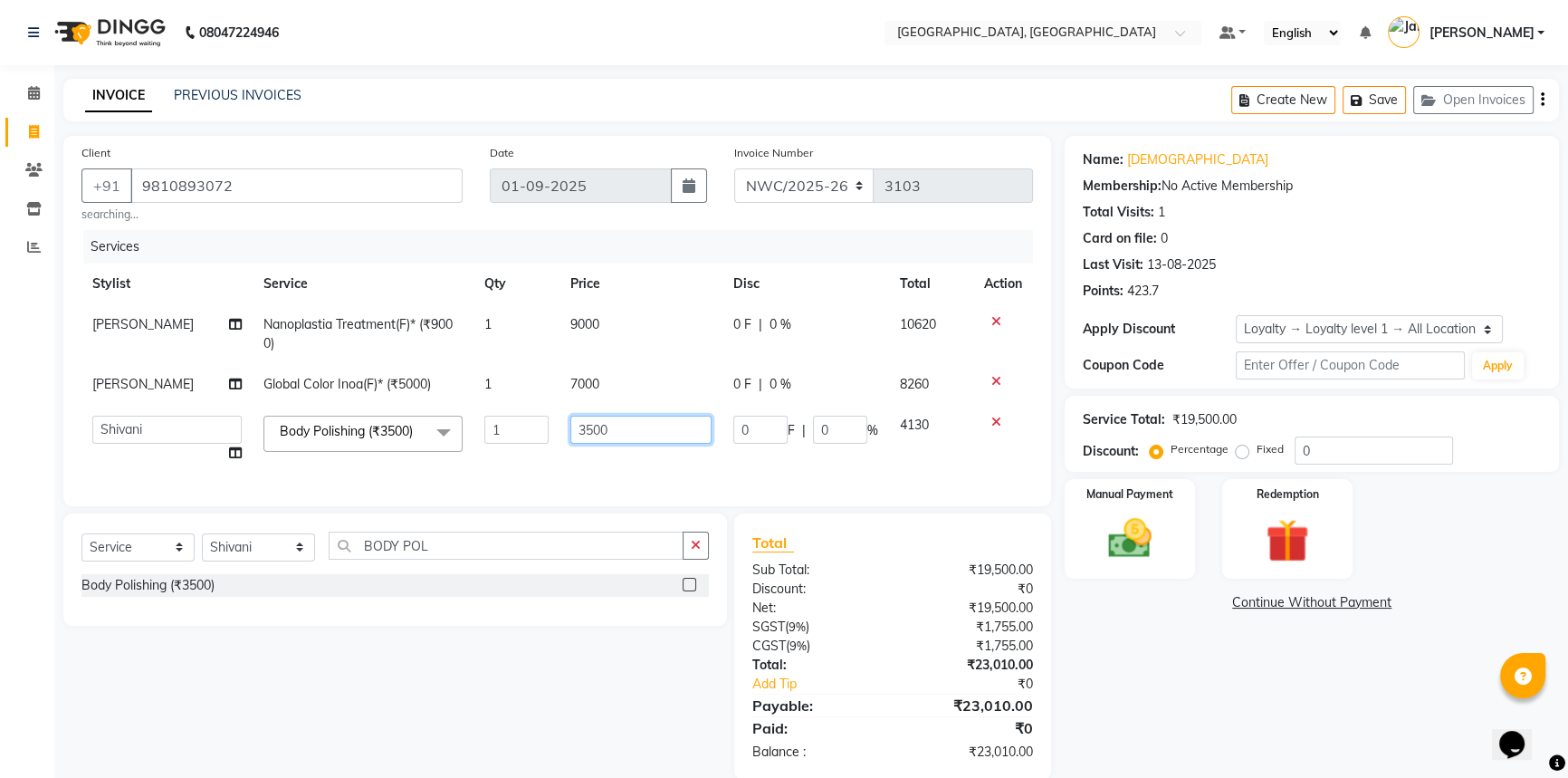
drag, startPoint x: 607, startPoint y: 428, endPoint x: 562, endPoint y: 455, distance: 52.5
click at [570, 435] on input "3500" at bounding box center [641, 429] width 141 height 28
type input "5500"
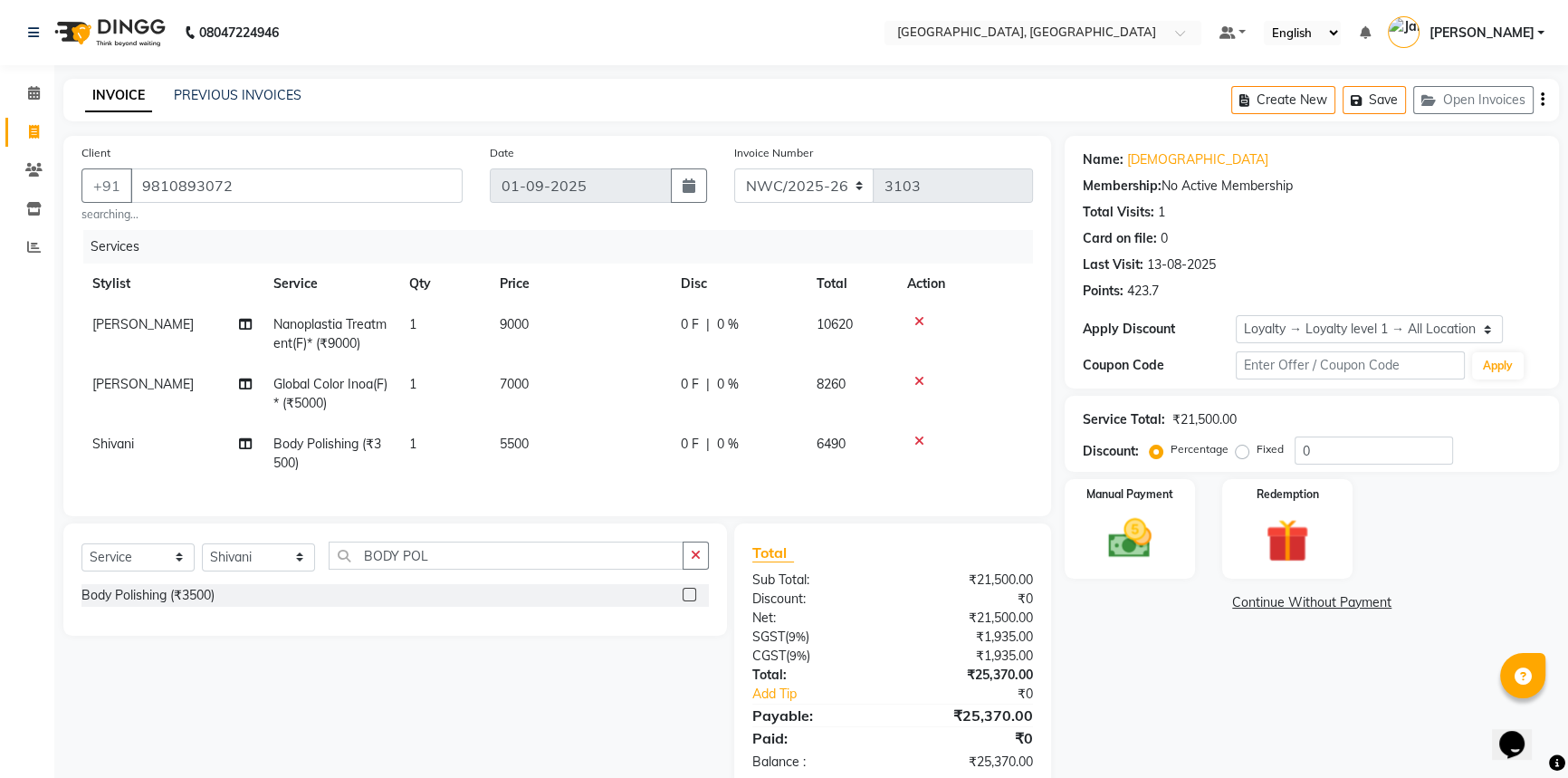
click at [560, 471] on td "5500" at bounding box center [580, 453] width 181 height 60
select select "84843"
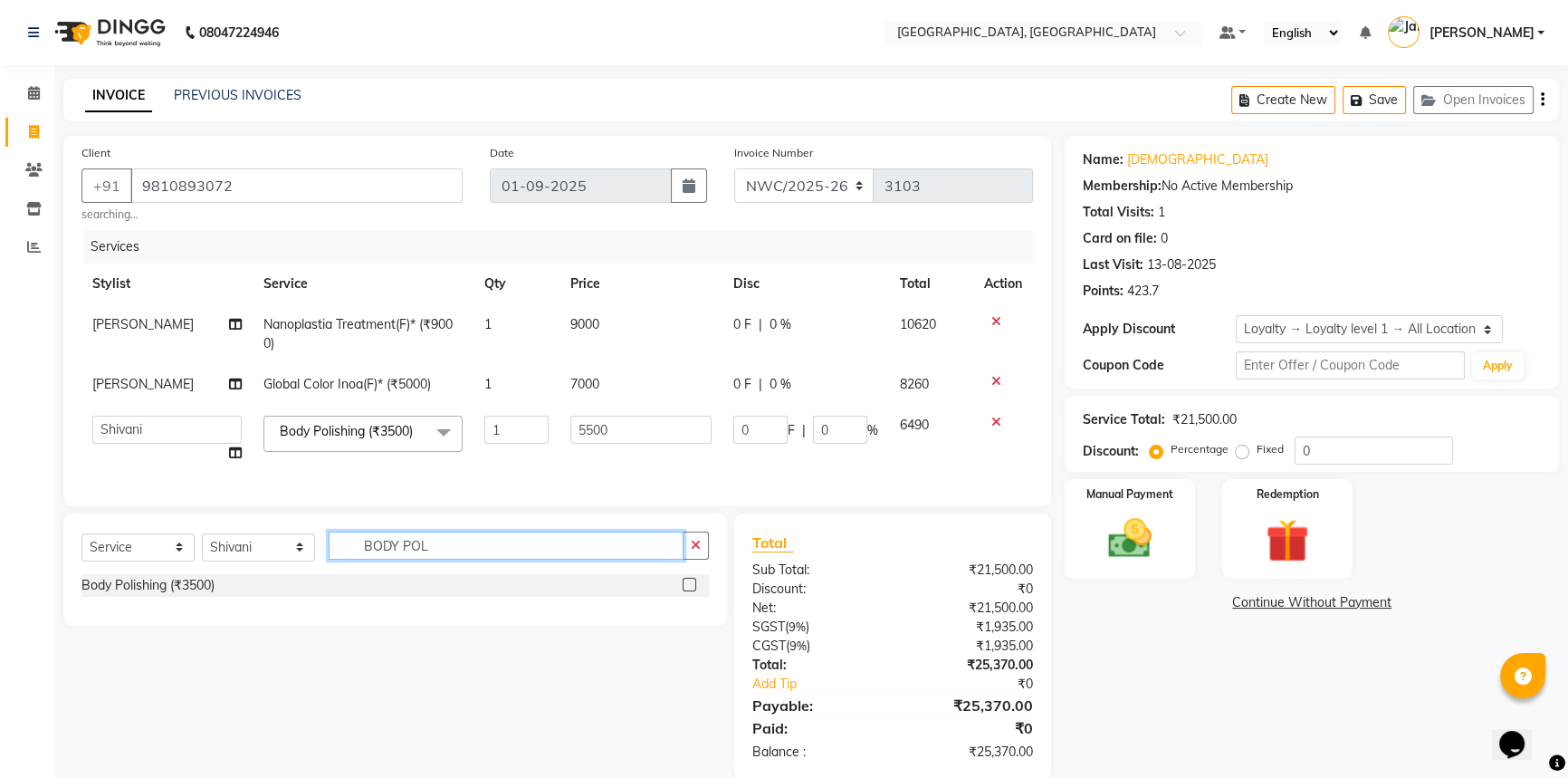
drag, startPoint x: 448, startPoint y: 555, endPoint x: 331, endPoint y: 560, distance: 117.1
click at [331, 560] on input "BODY POL" at bounding box center [506, 545] width 355 height 28
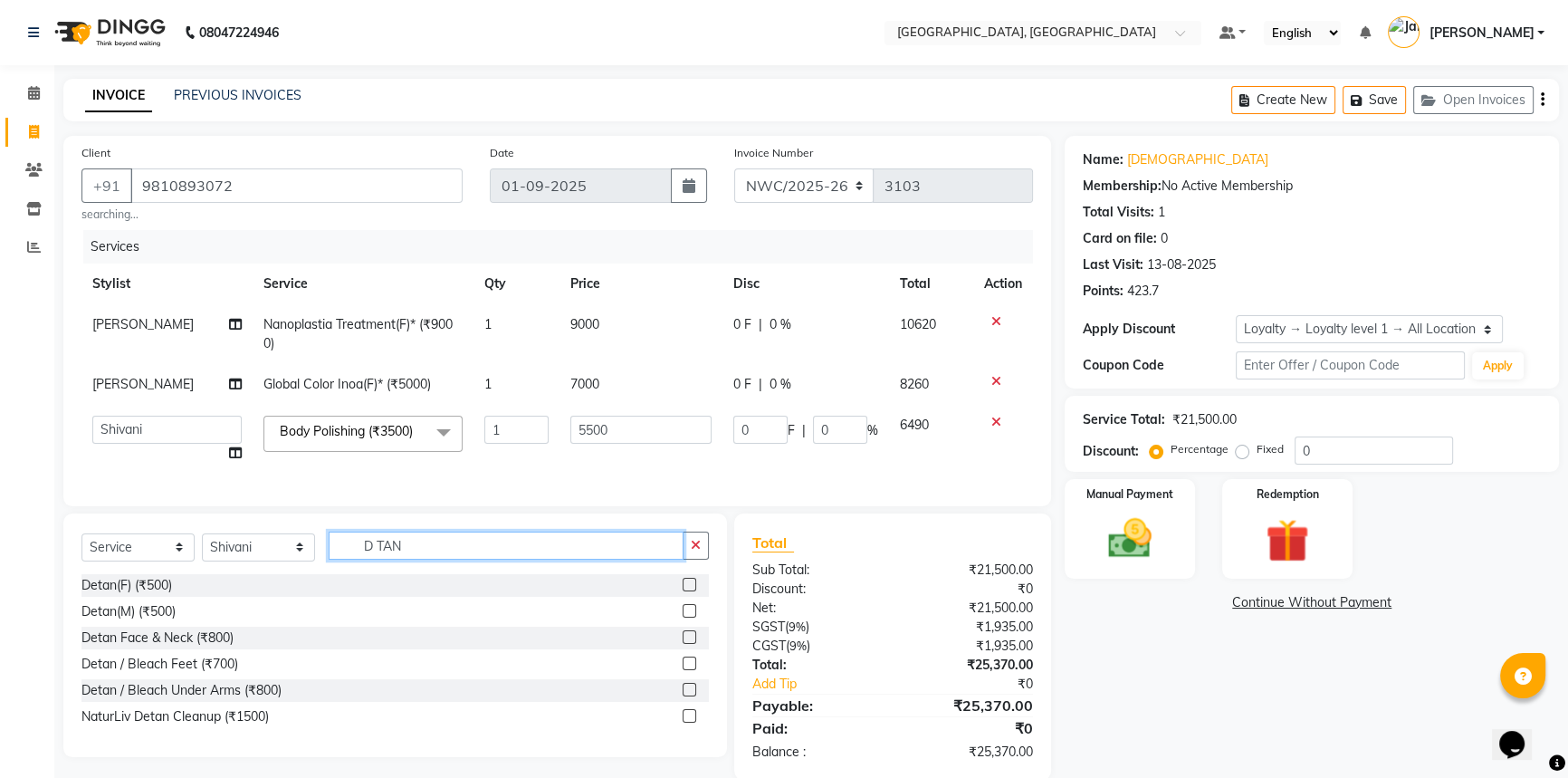
type input "D TAN"
click at [692, 591] on label at bounding box center [689, 585] width 14 height 14
click at [692, 591] on input "checkbox" at bounding box center [688, 586] width 12 height 12
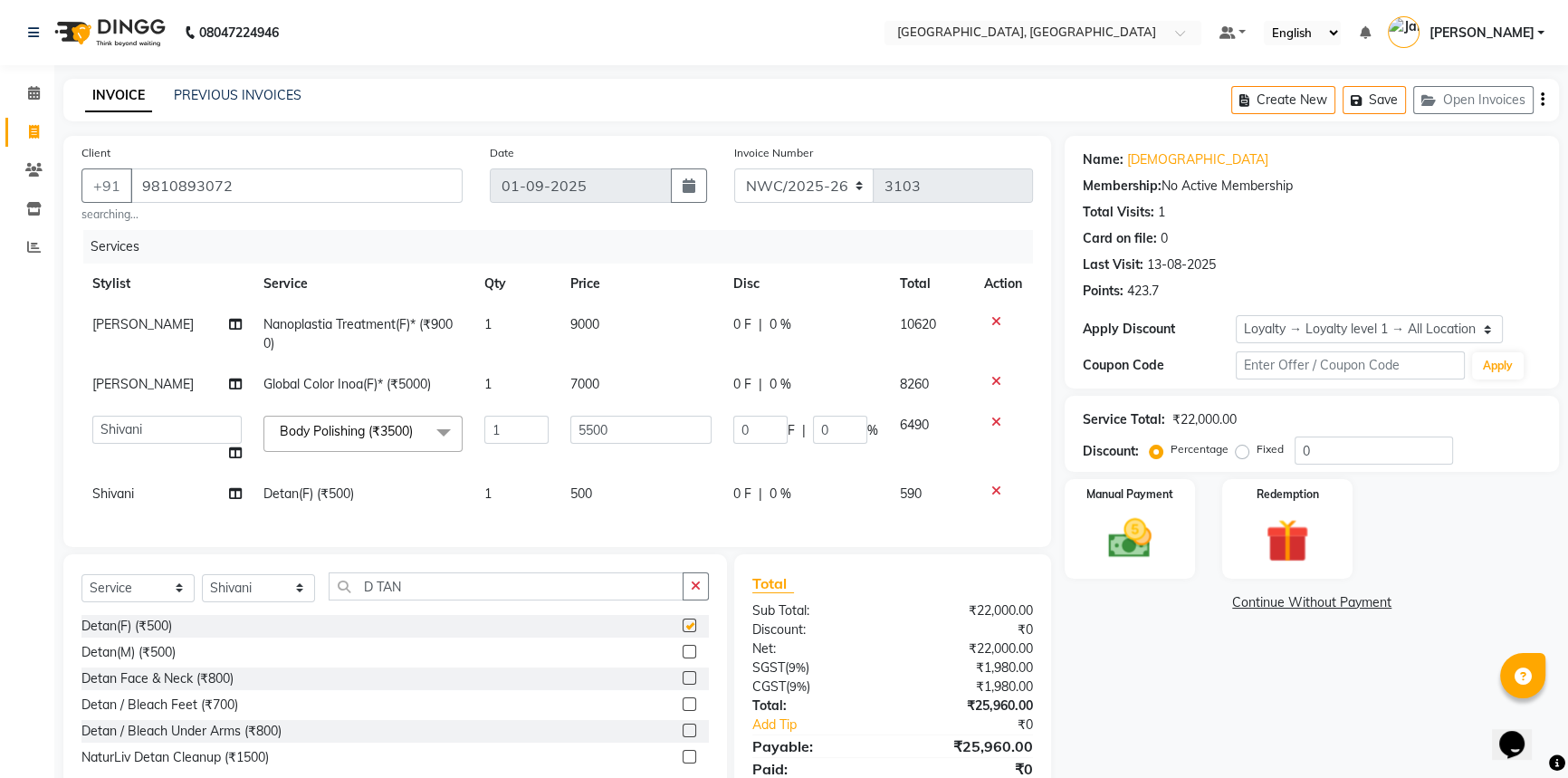
checkbox input "false"
click at [588, 488] on span "500" at bounding box center [581, 493] width 22 height 16
select select "84843"
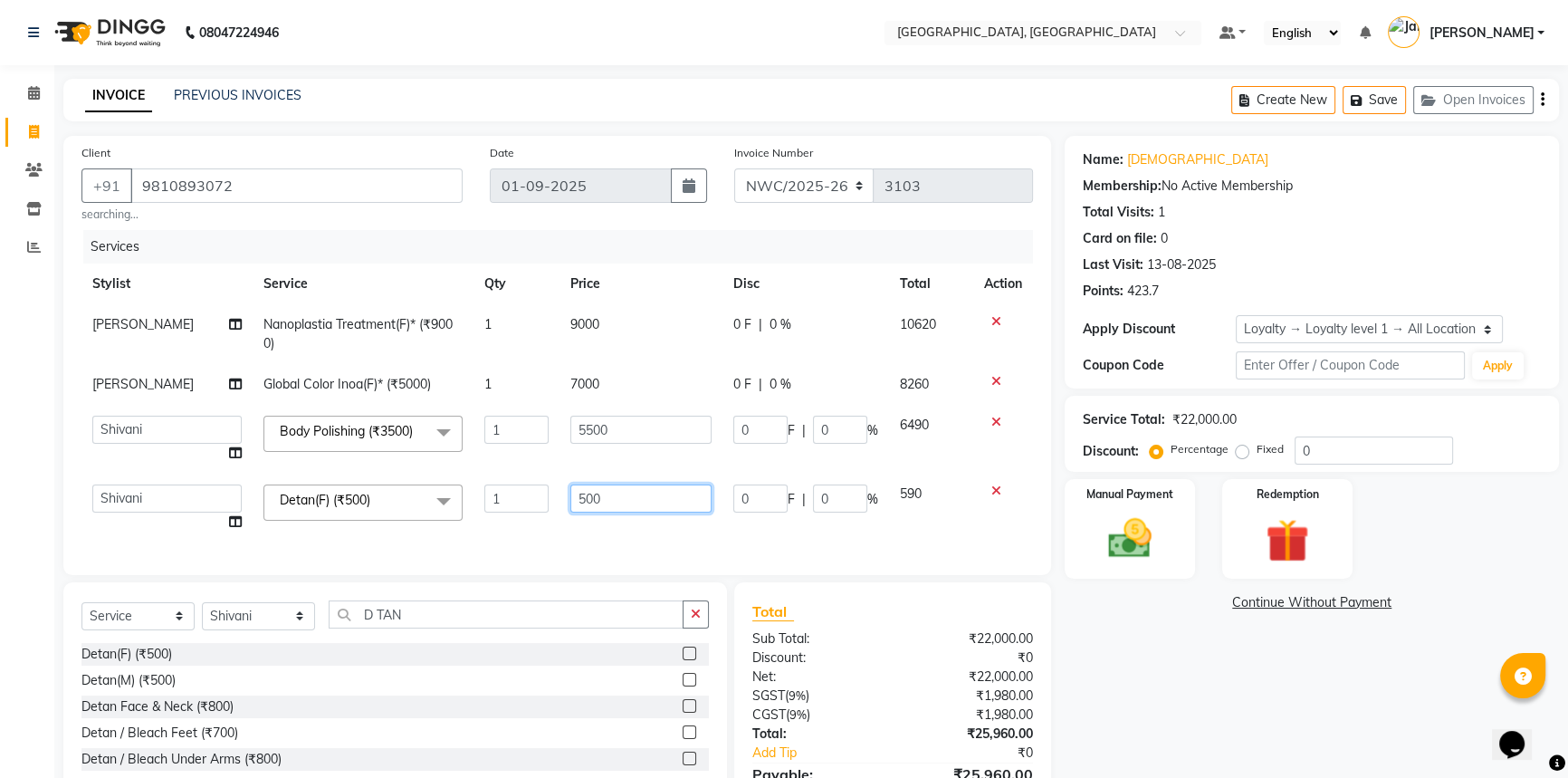
drag, startPoint x: 620, startPoint y: 497, endPoint x: 547, endPoint y: 525, distance: 78.2
click at [560, 498] on td "500" at bounding box center [642, 507] width 163 height 69
type input "1200"
click at [533, 535] on div "Services Stylist Service Qty Price Disc Total Action Faheem Nanoplastia Treatme…" at bounding box center [557, 393] width 951 height 327
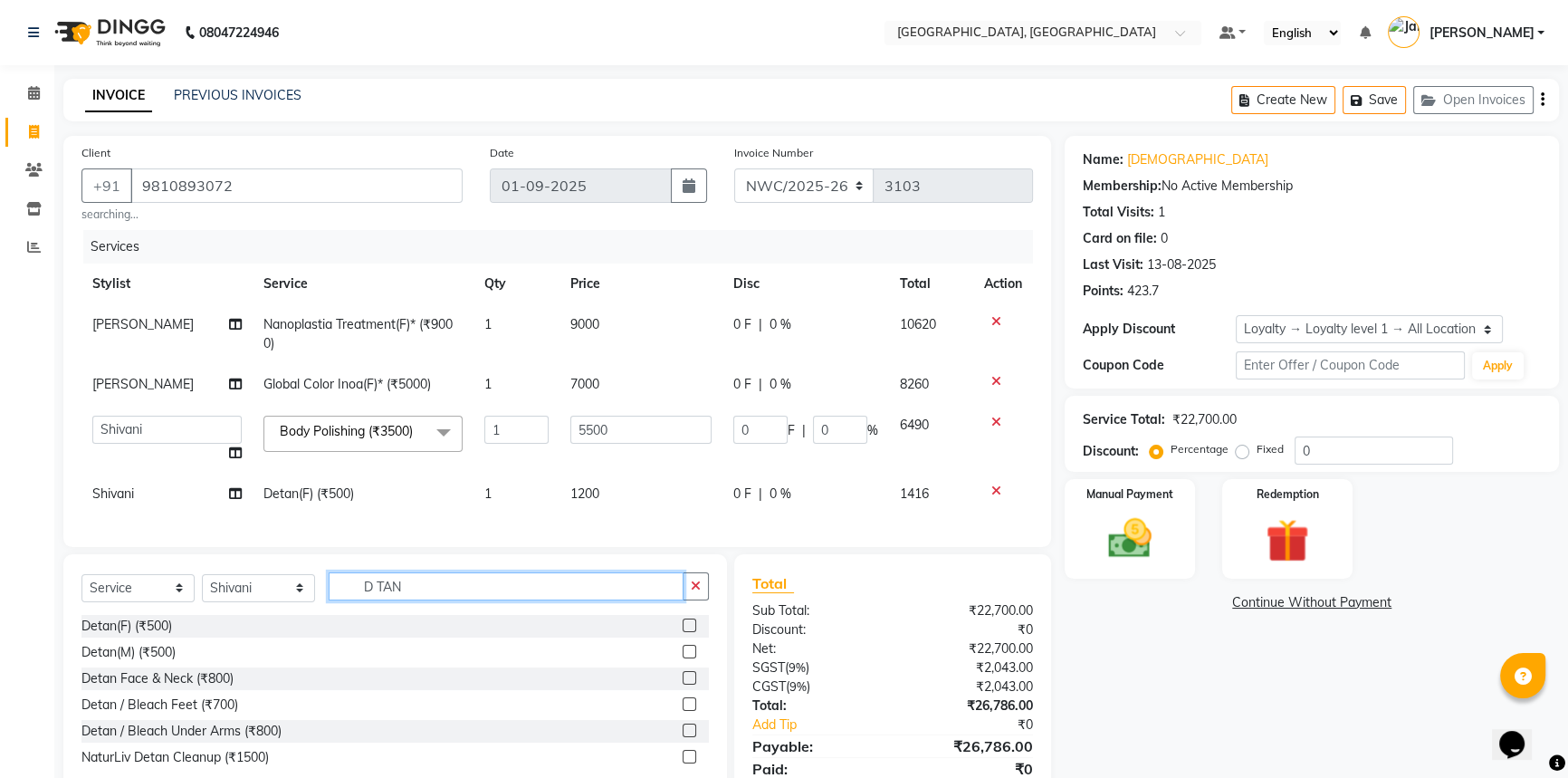
drag, startPoint x: 421, startPoint y: 598, endPoint x: 340, endPoint y: 609, distance: 81.7
click at [340, 600] on input "D TAN" at bounding box center [506, 586] width 355 height 28
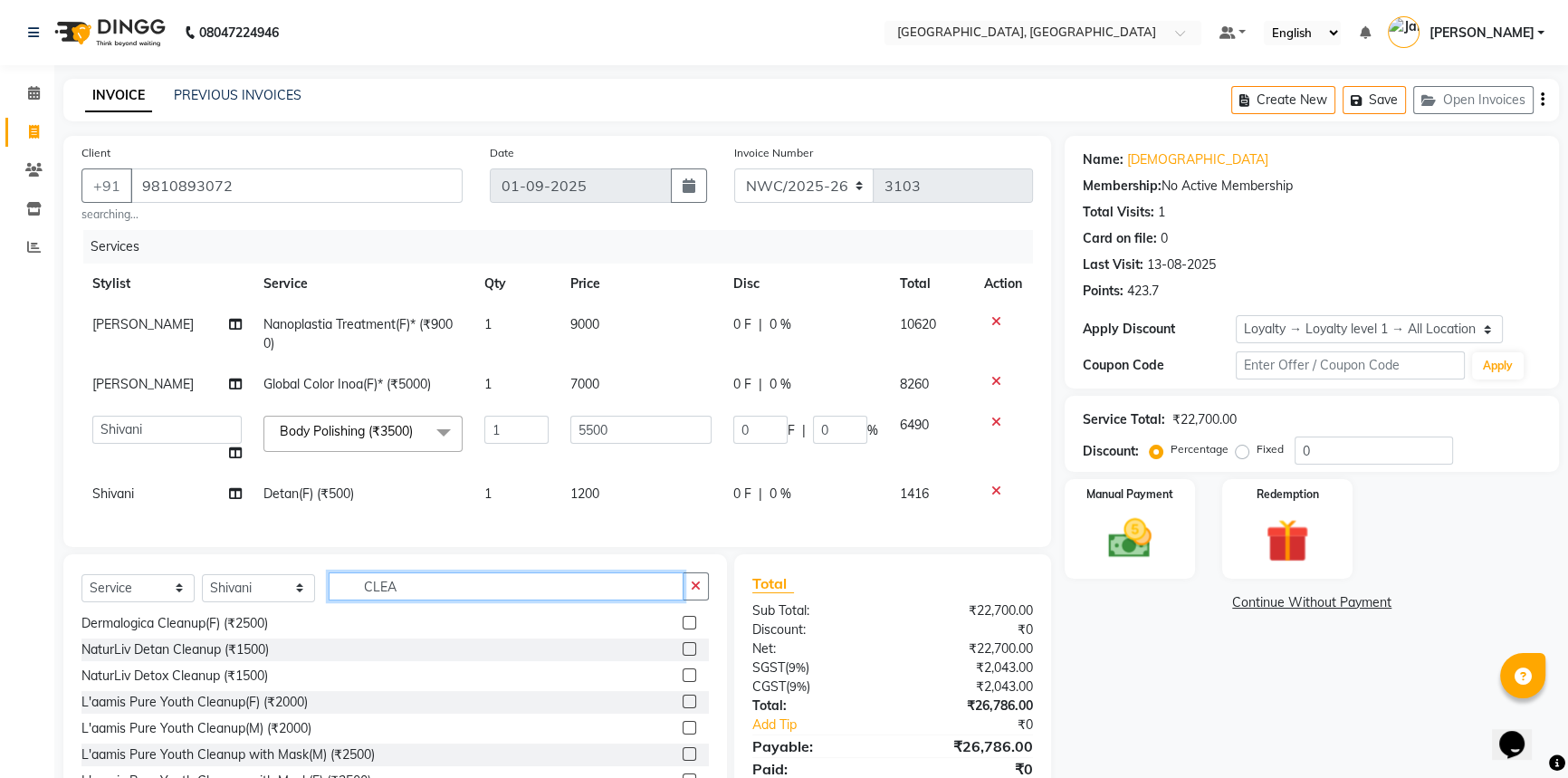
type input "CLEA"
click at [682, 630] on label at bounding box center [689, 623] width 14 height 14
click at [682, 630] on input "checkbox" at bounding box center [688, 624] width 12 height 12
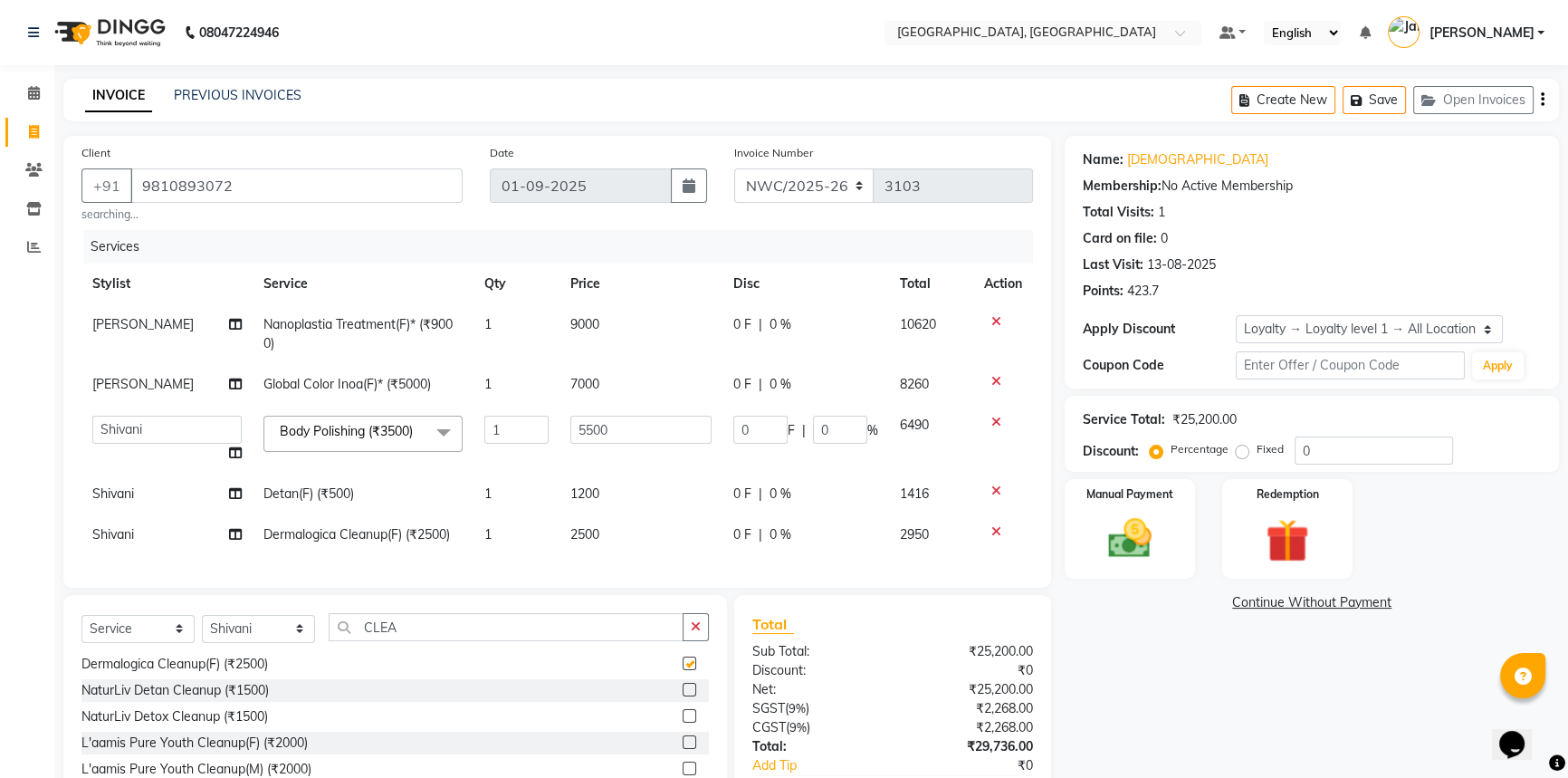
checkbox input "false"
click at [595, 537] on span "2500" at bounding box center [584, 534] width 29 height 16
select select "84843"
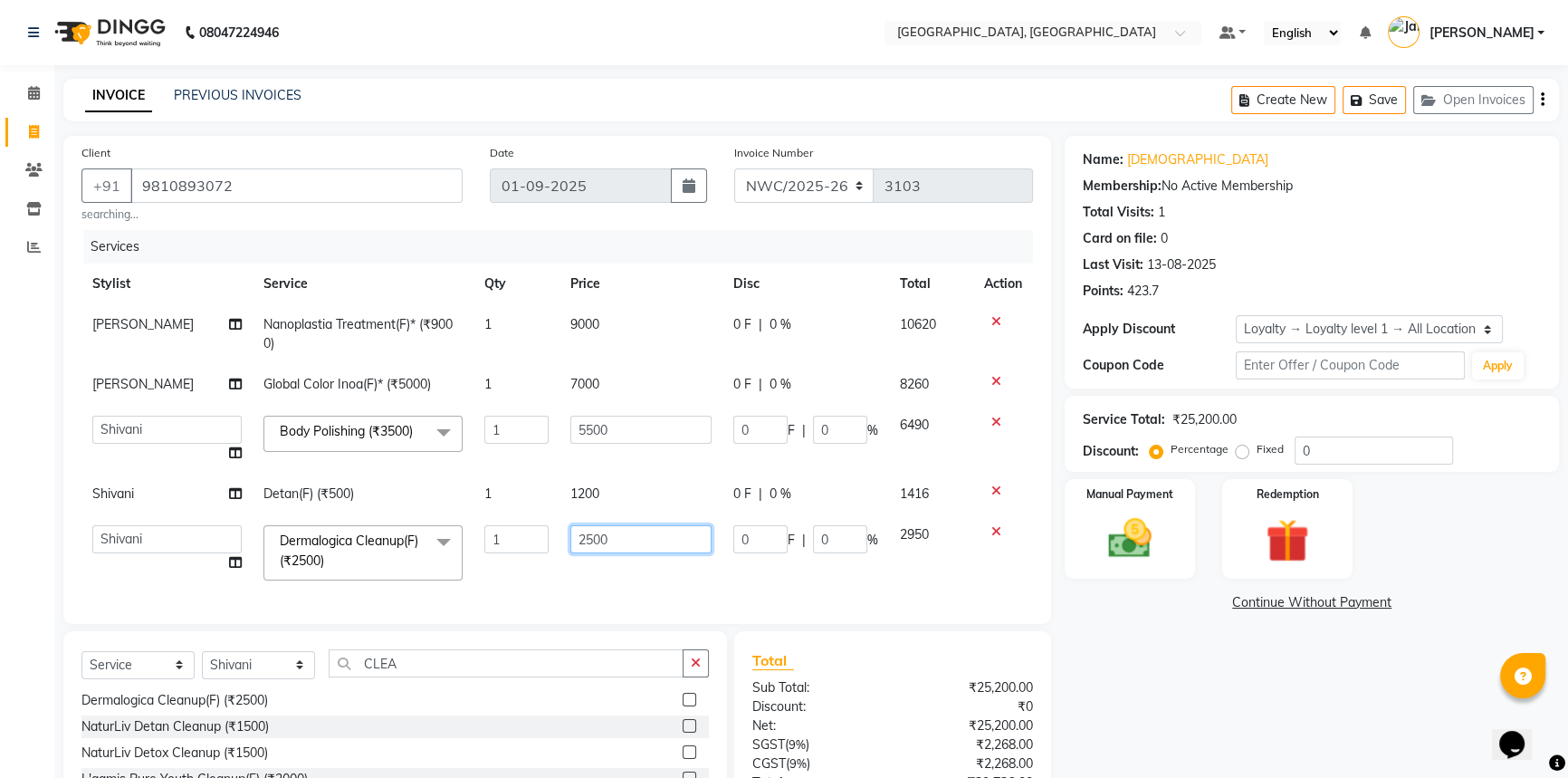
drag, startPoint x: 628, startPoint y: 533, endPoint x: 561, endPoint y: 541, distance: 67.5
click at [561, 534] on td "2500" at bounding box center [642, 552] width 163 height 77
type input "4000"
click at [604, 586] on div "Client +91 9810893072 searching... Date 01-09-2025 Invoice Number NWC/2025-26 V…" at bounding box center [557, 380] width 987 height 488
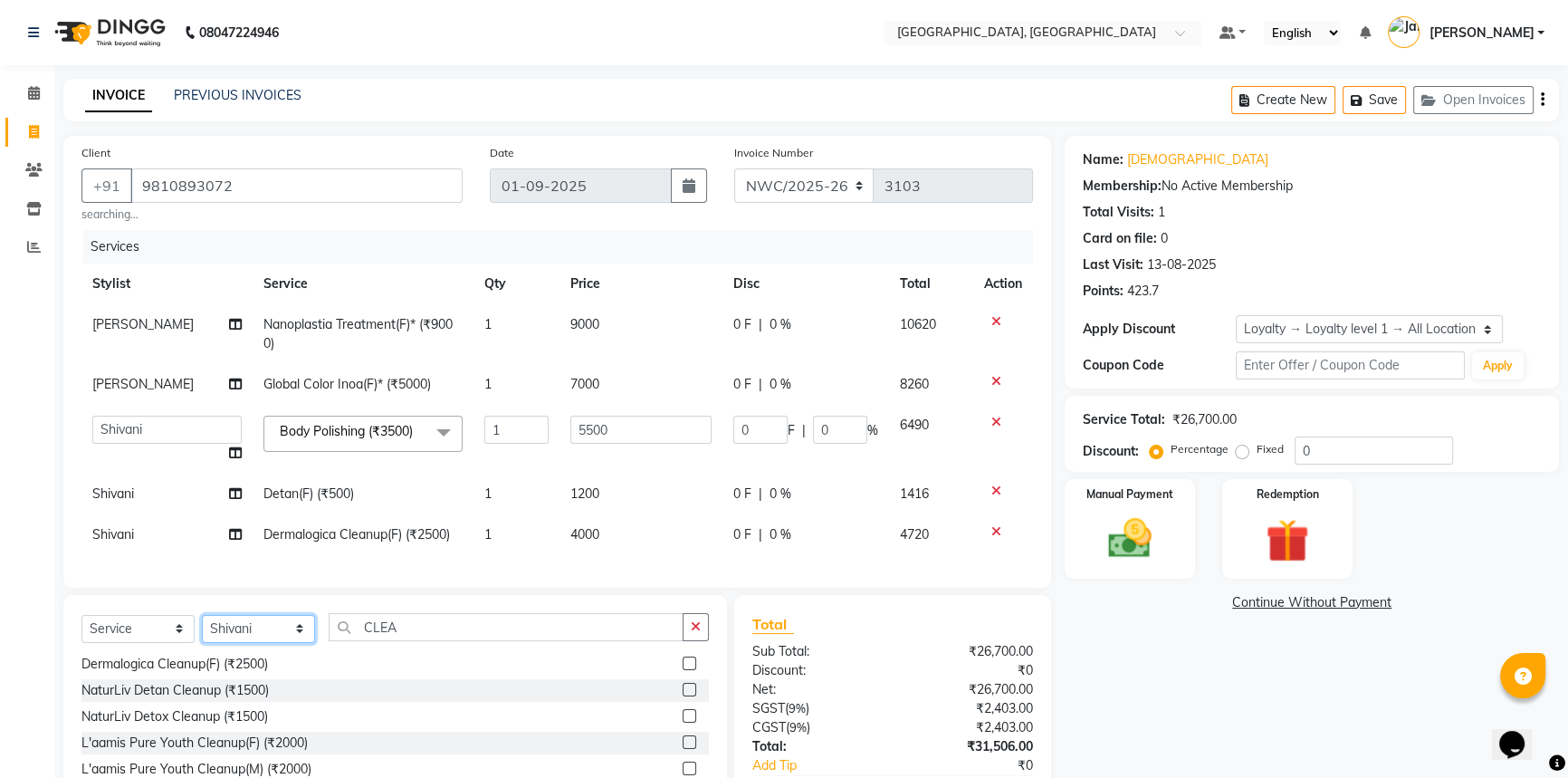
click at [270, 639] on select "Select Stylist Aneeta Ankush-pdct Arshad_asst Arun_pdct Counter_Sales Faheem Go…" at bounding box center [259, 629] width 114 height 28
select select "88106"
click at [202, 627] on select "Select Stylist Aneeta Ankush-pdct Arshad_asst Arun_pdct Counter_Sales Faheem Go…" at bounding box center [259, 629] width 114 height 28
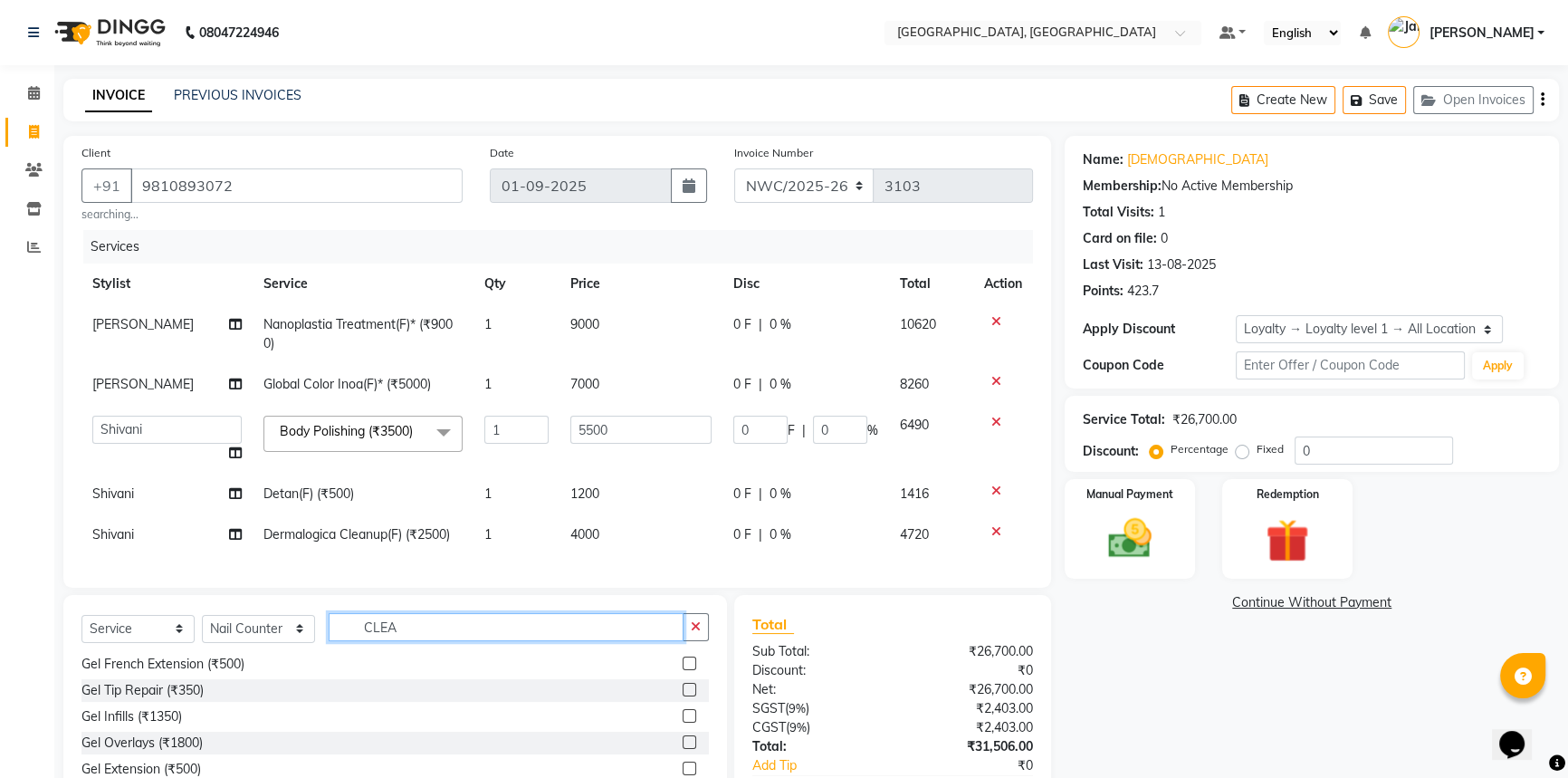
drag, startPoint x: 392, startPoint y: 640, endPoint x: 349, endPoint y: 641, distance: 43.0
click at [349, 641] on input "CLEA" at bounding box center [506, 627] width 355 height 28
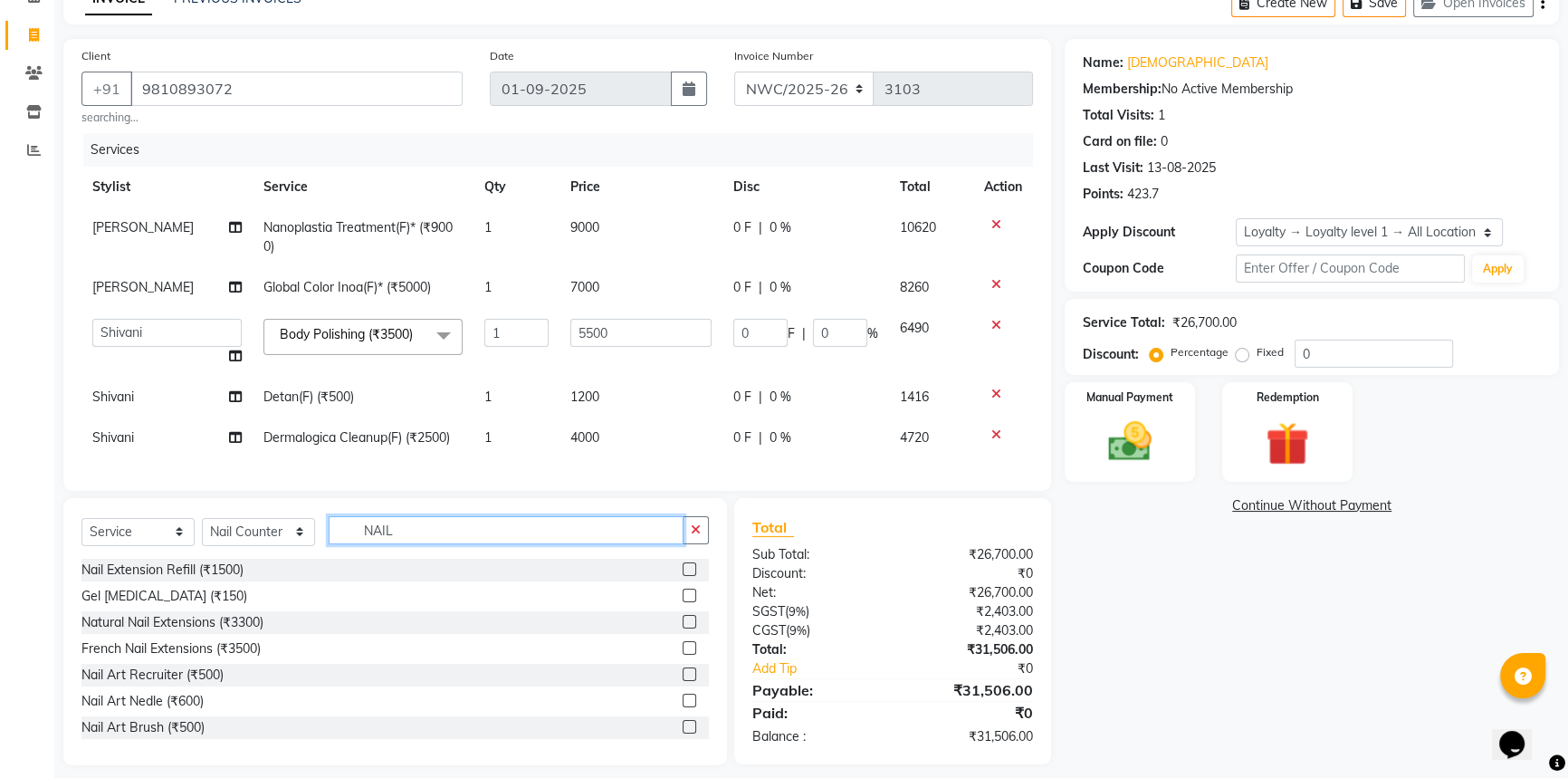
scroll to position [124, 0]
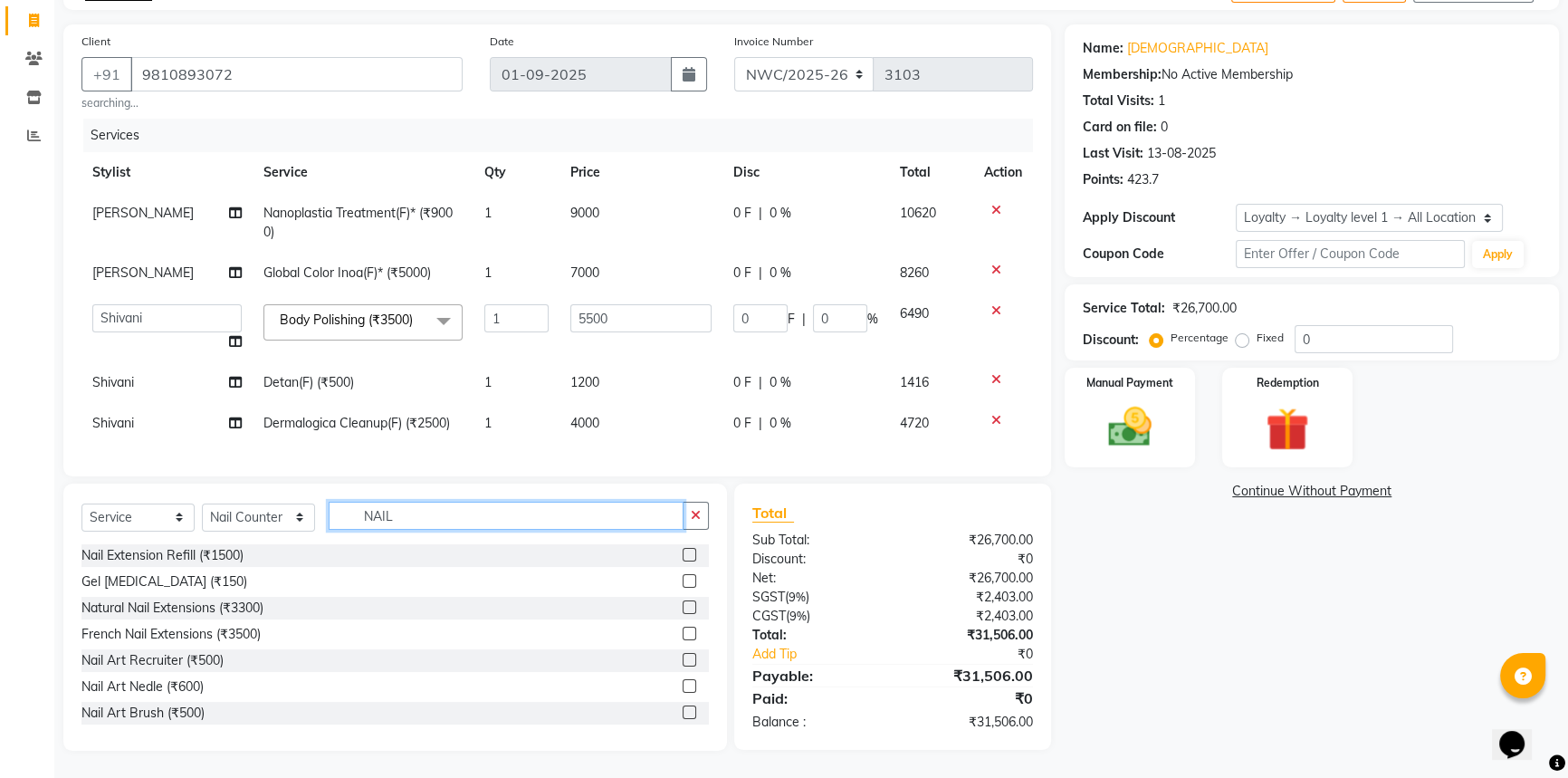
type input "NAIL"
click at [682, 551] on label at bounding box center [689, 555] width 14 height 14
click at [682, 551] on input "checkbox" at bounding box center [688, 556] width 12 height 12
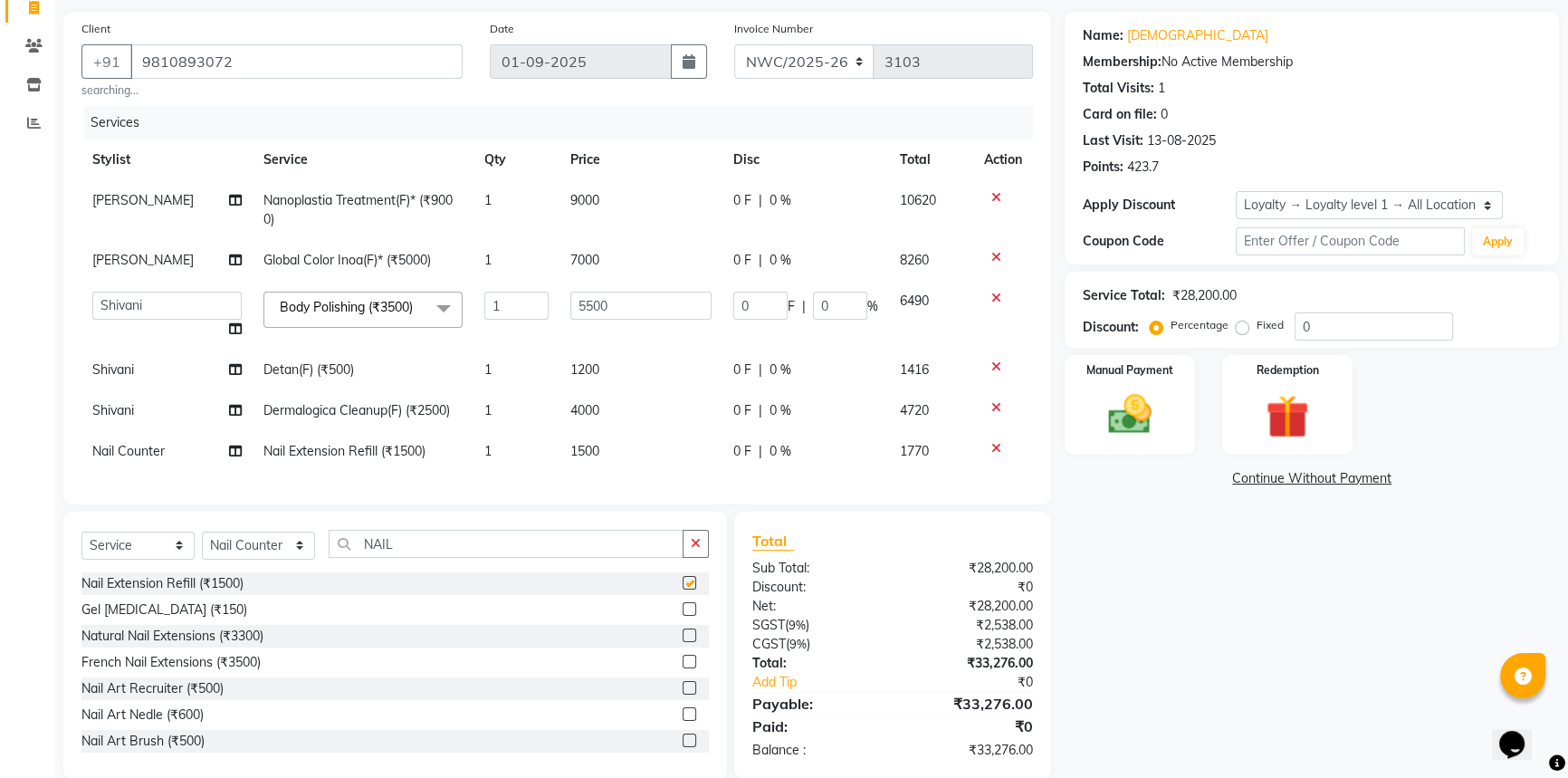
checkbox input "false"
click at [599, 441] on td "1500" at bounding box center [642, 451] width 163 height 41
select select "88106"
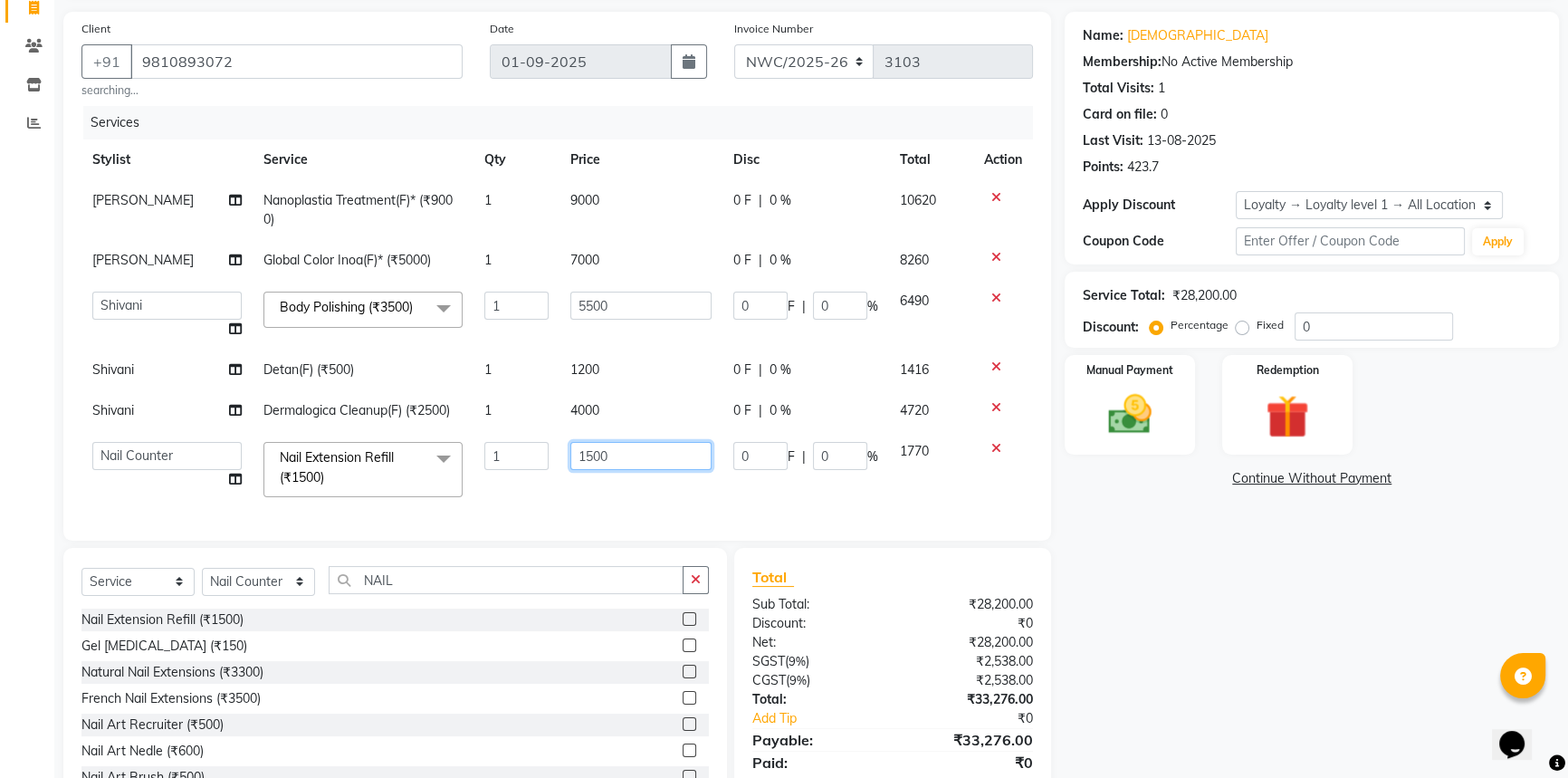
drag, startPoint x: 624, startPoint y: 456, endPoint x: 563, endPoint y: 491, distance: 70.3
click at [562, 471] on td "1500" at bounding box center [642, 469] width 163 height 77
click at [615, 456] on input "2500" at bounding box center [641, 455] width 141 height 28
type input "2"
type input "4500"
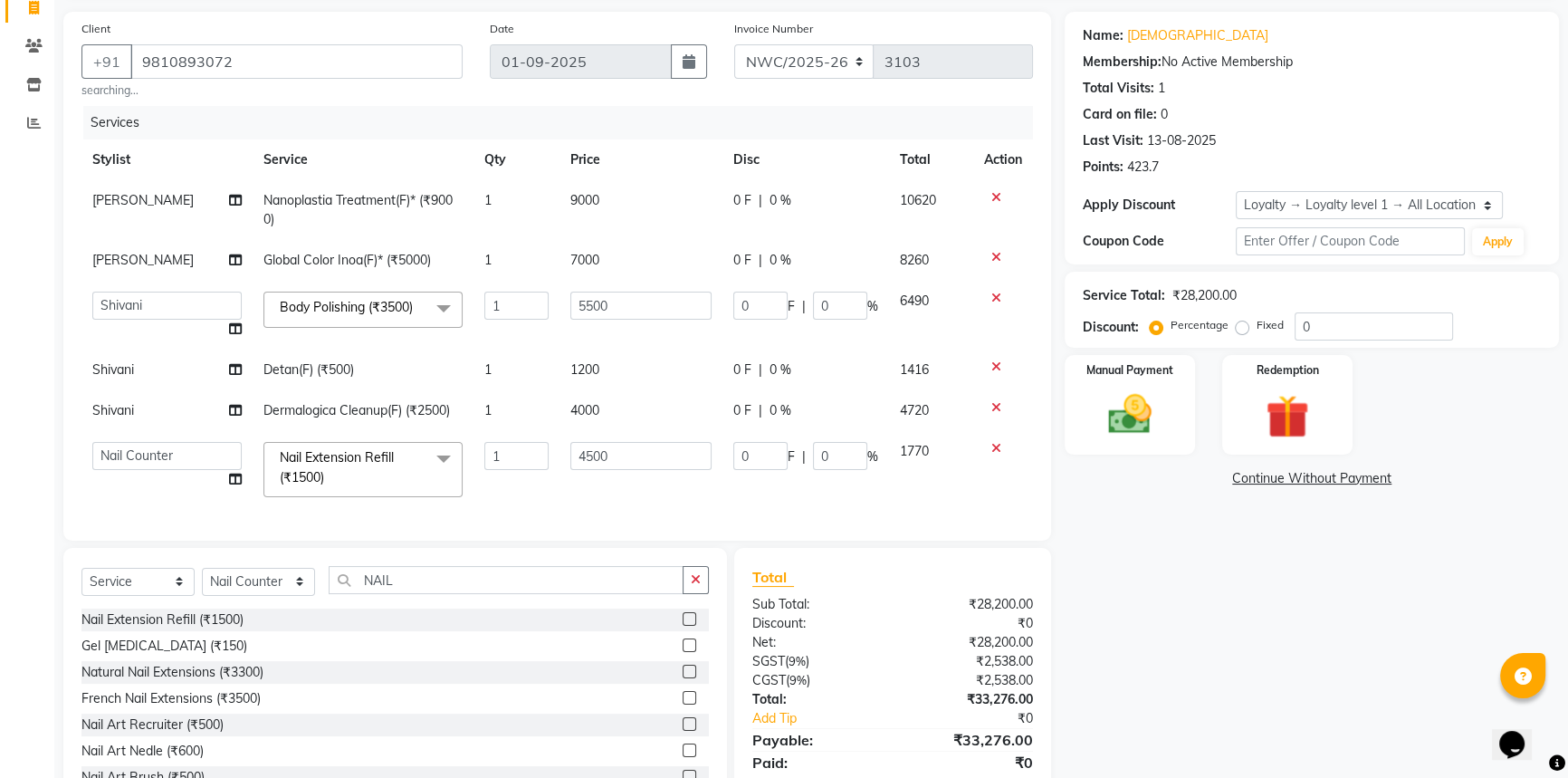
click at [653, 494] on div "Services Stylist Service Qty Price Disc Total Action Faheem Nanoplastia Treatme…" at bounding box center [557, 314] width 951 height 416
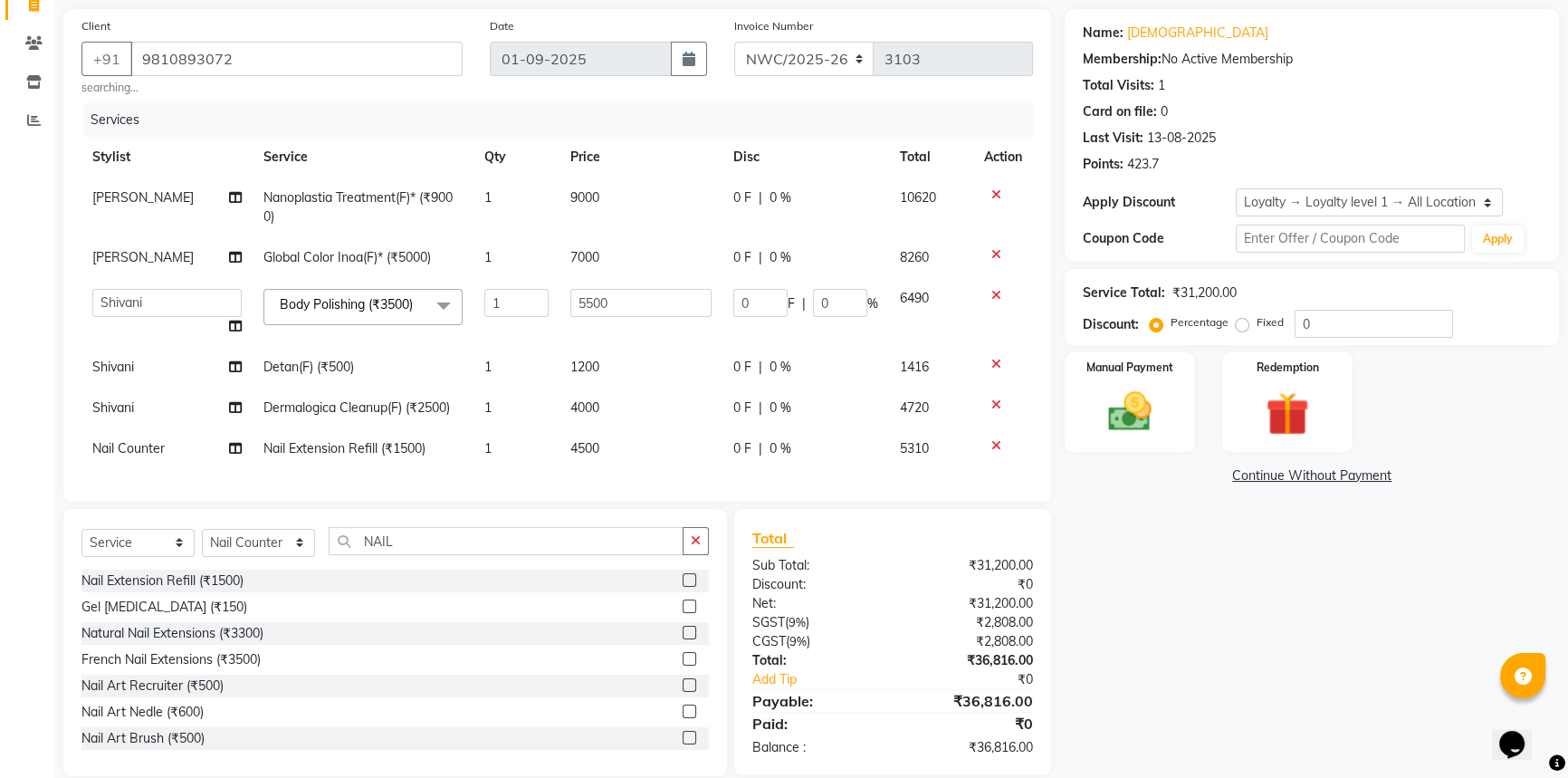
scroll to position [163, 0]
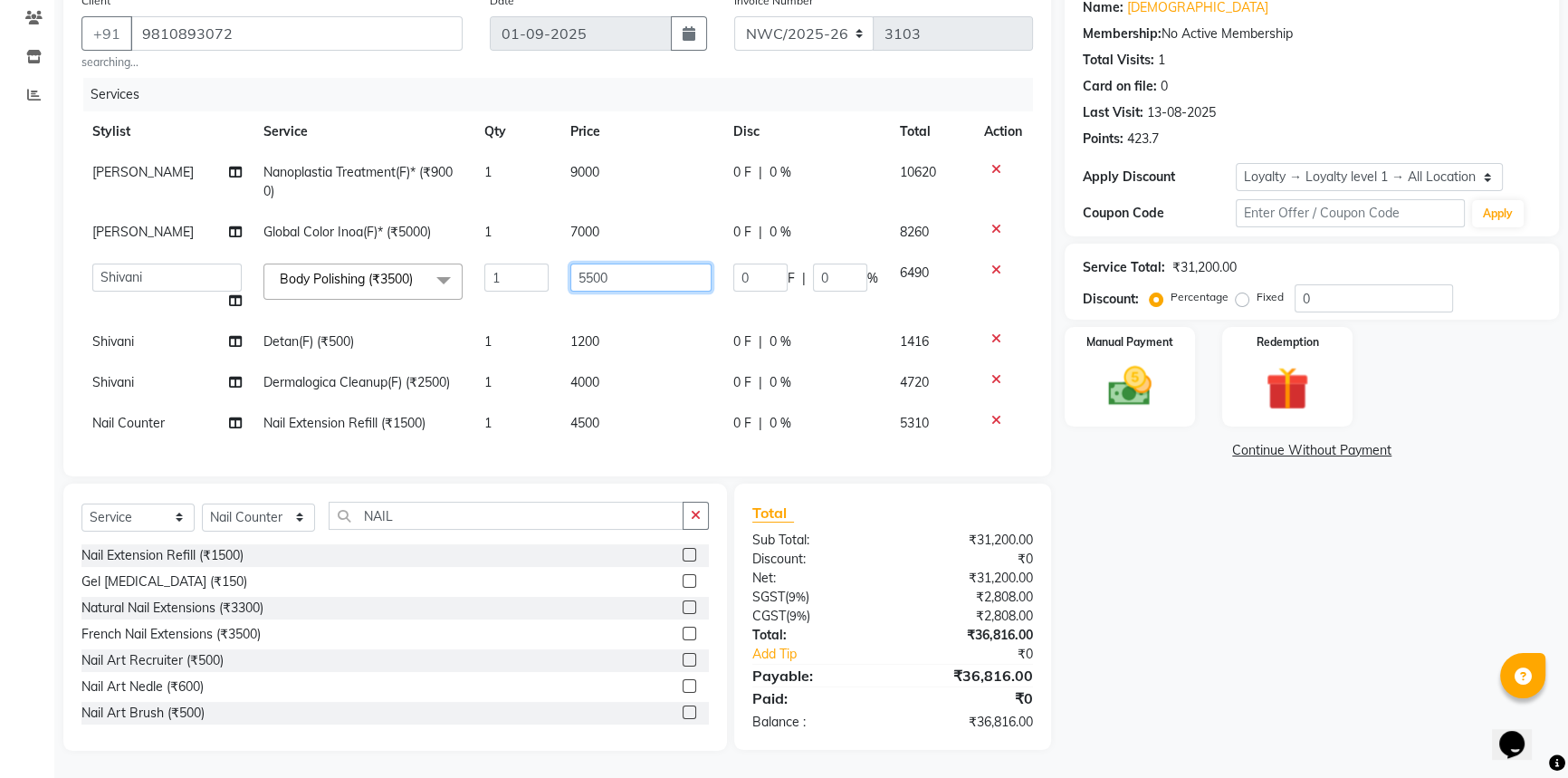
click at [611, 269] on input "5500" at bounding box center [641, 277] width 141 height 28
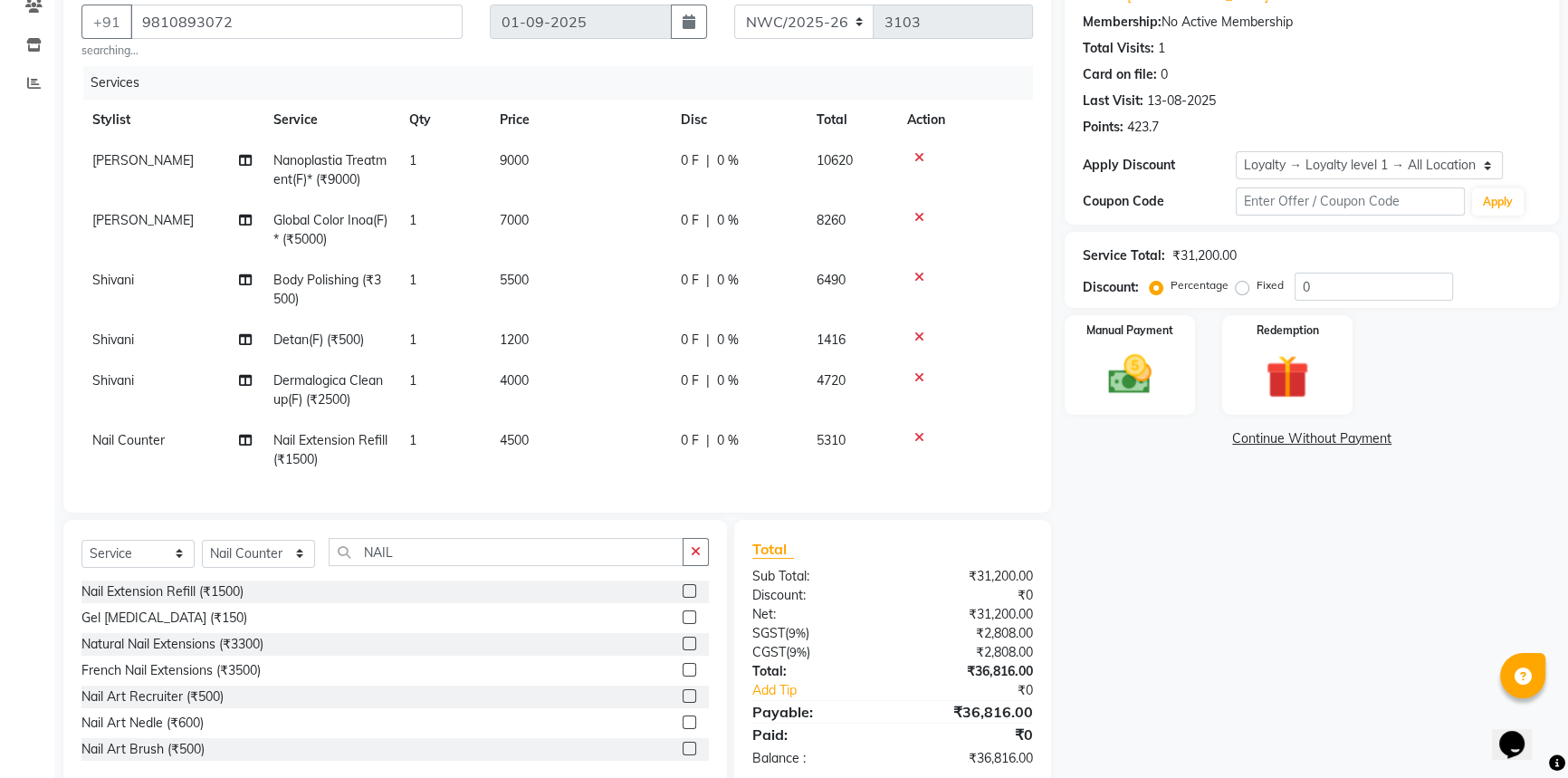
click at [594, 369] on td "4000" at bounding box center [580, 390] width 181 height 60
select select "84843"
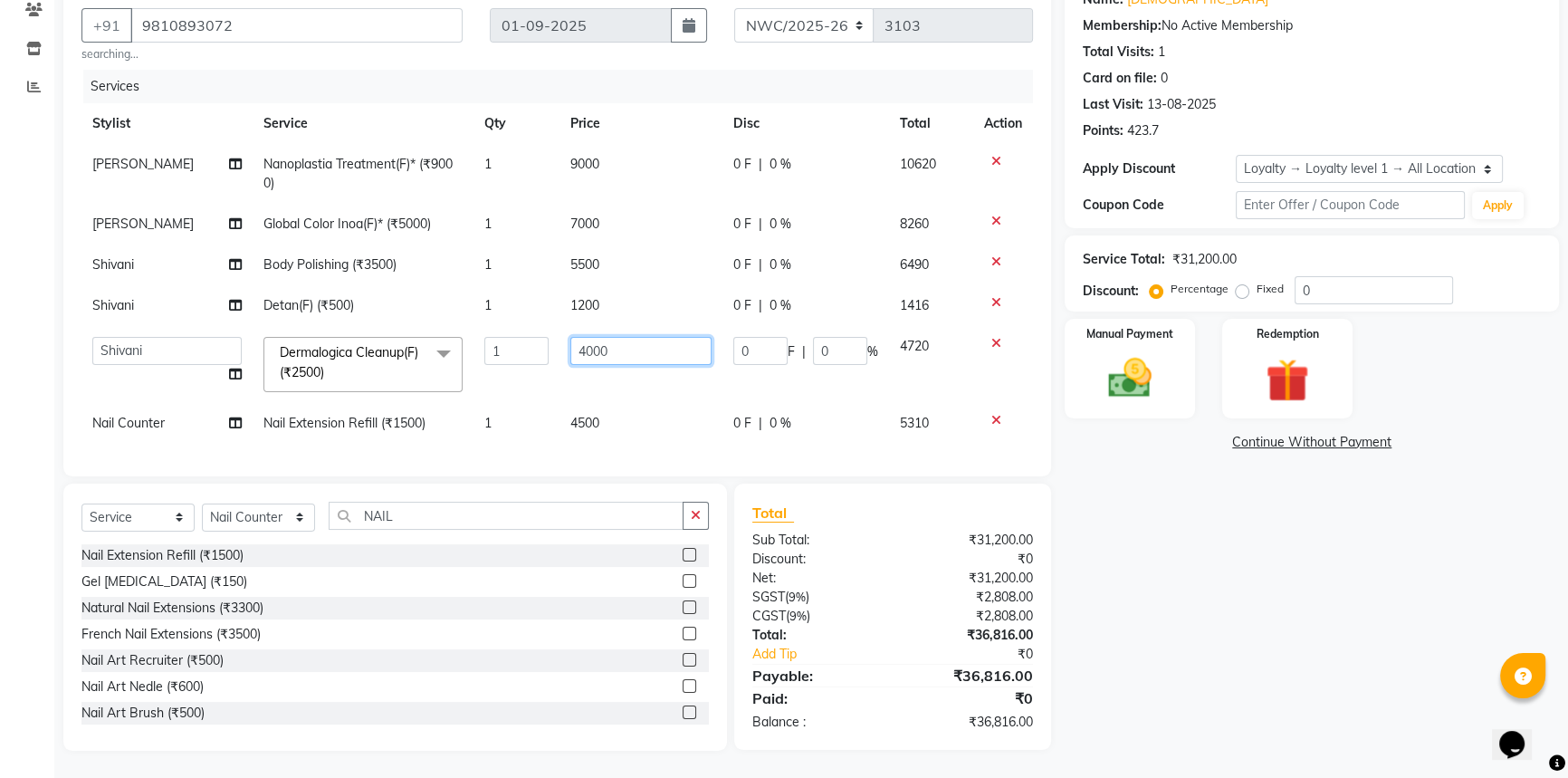
drag, startPoint x: 606, startPoint y: 343, endPoint x: 547, endPoint y: 352, distance: 59.7
click at [547, 352] on tr "Aneeta Ankush-pdct Arshad_asst Arun_pdct Counter_Sales Faheem Govind_pdct Imran…" at bounding box center [557, 364] width 951 height 77
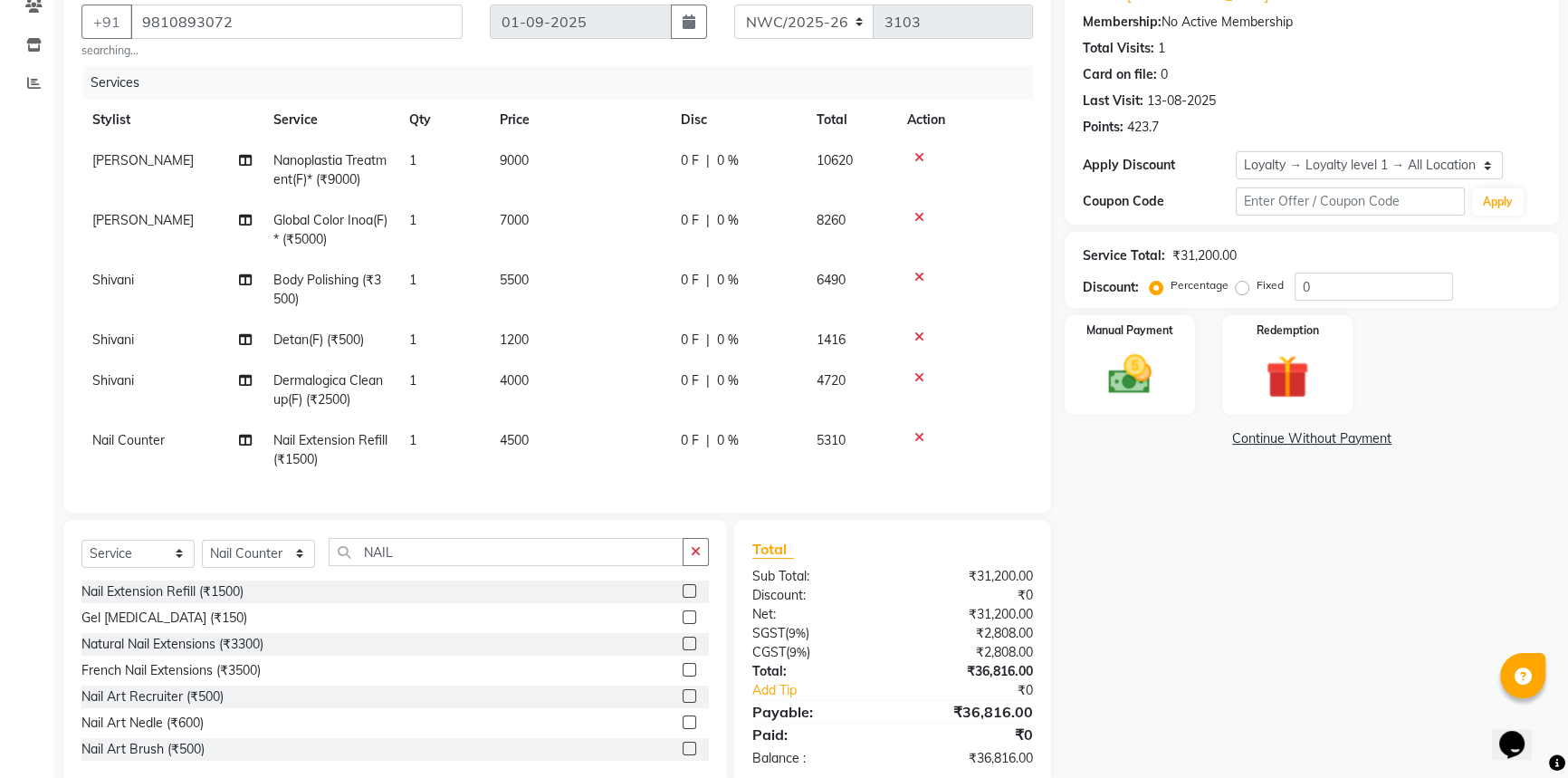
click at [541, 388] on td "4000" at bounding box center [580, 390] width 181 height 60
select select "84843"
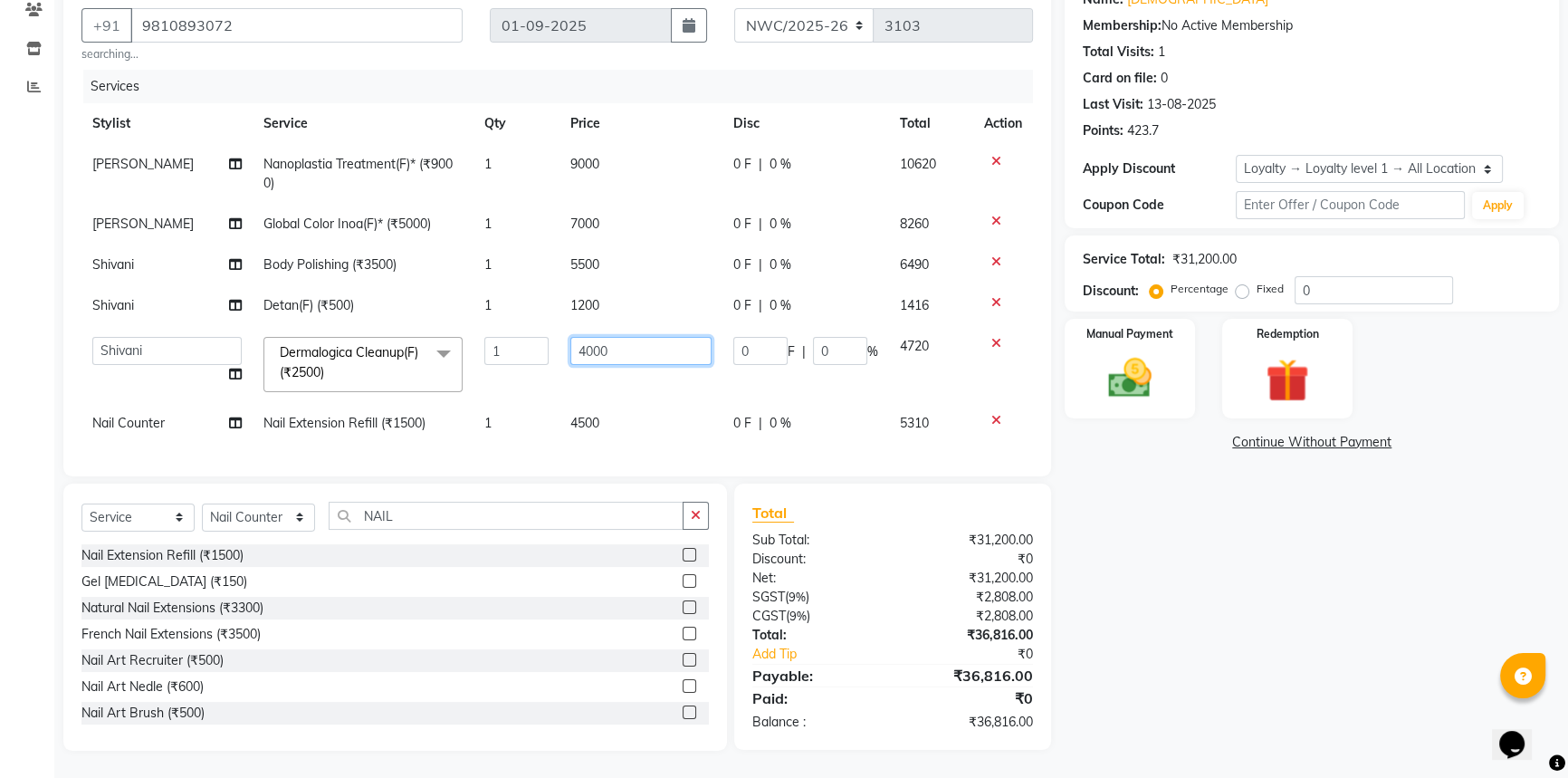
drag, startPoint x: 614, startPoint y: 342, endPoint x: 549, endPoint y: 347, distance: 65.2
click at [549, 347] on tr "Aneeta Ankush-pdct Arshad_asst Arun_pdct Counter_Sales Faheem Govind_pdct Imran…" at bounding box center [557, 364] width 951 height 77
type input "4"
click at [995, 339] on tbody "Faheem Nanoplastia Treatment(F)* (₹9000) 1 9000 0 F | 0 % 10620 Faheem Global C…" at bounding box center [557, 293] width 951 height 300
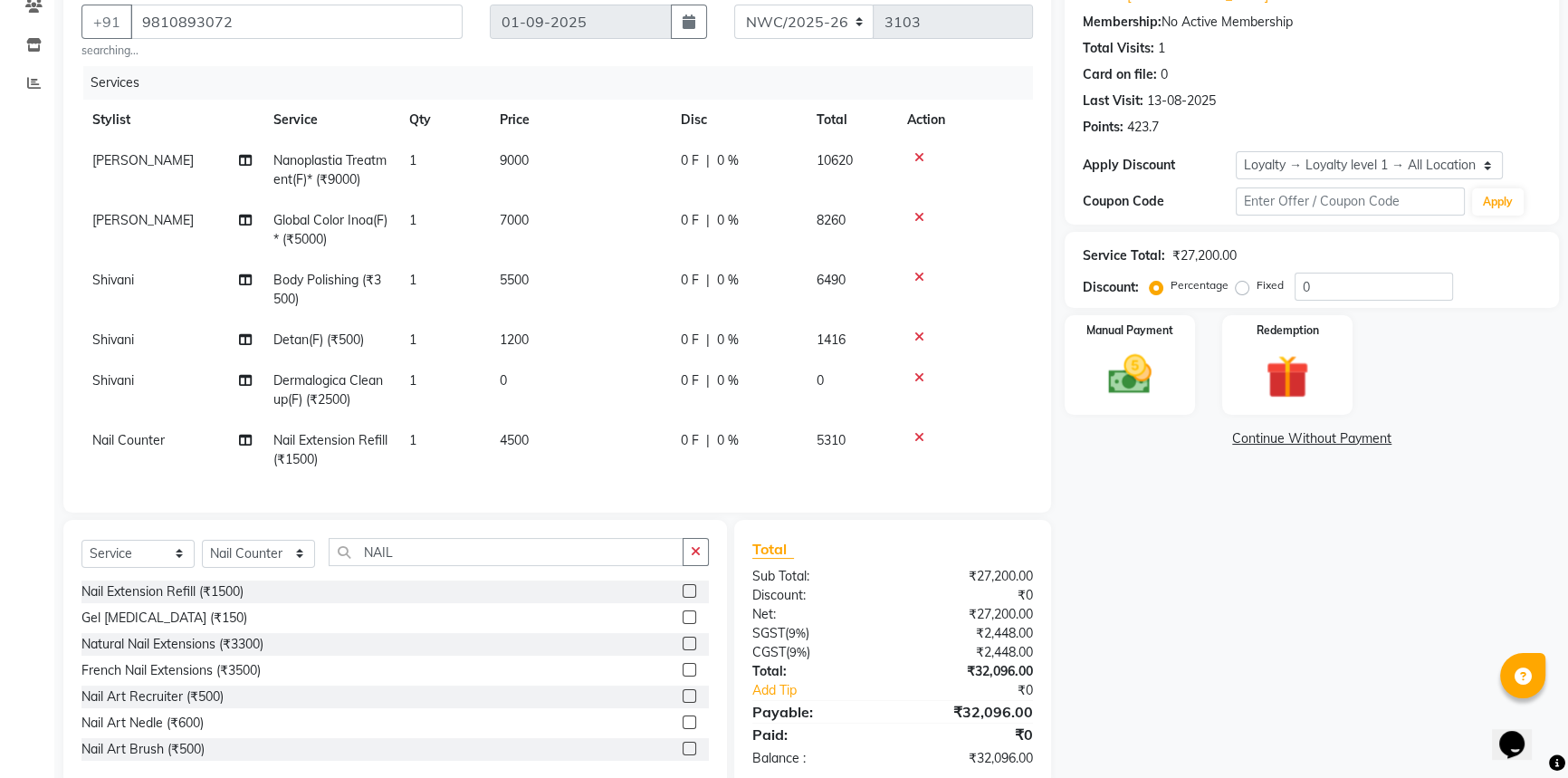
click at [915, 374] on icon at bounding box center [919, 378] width 10 height 13
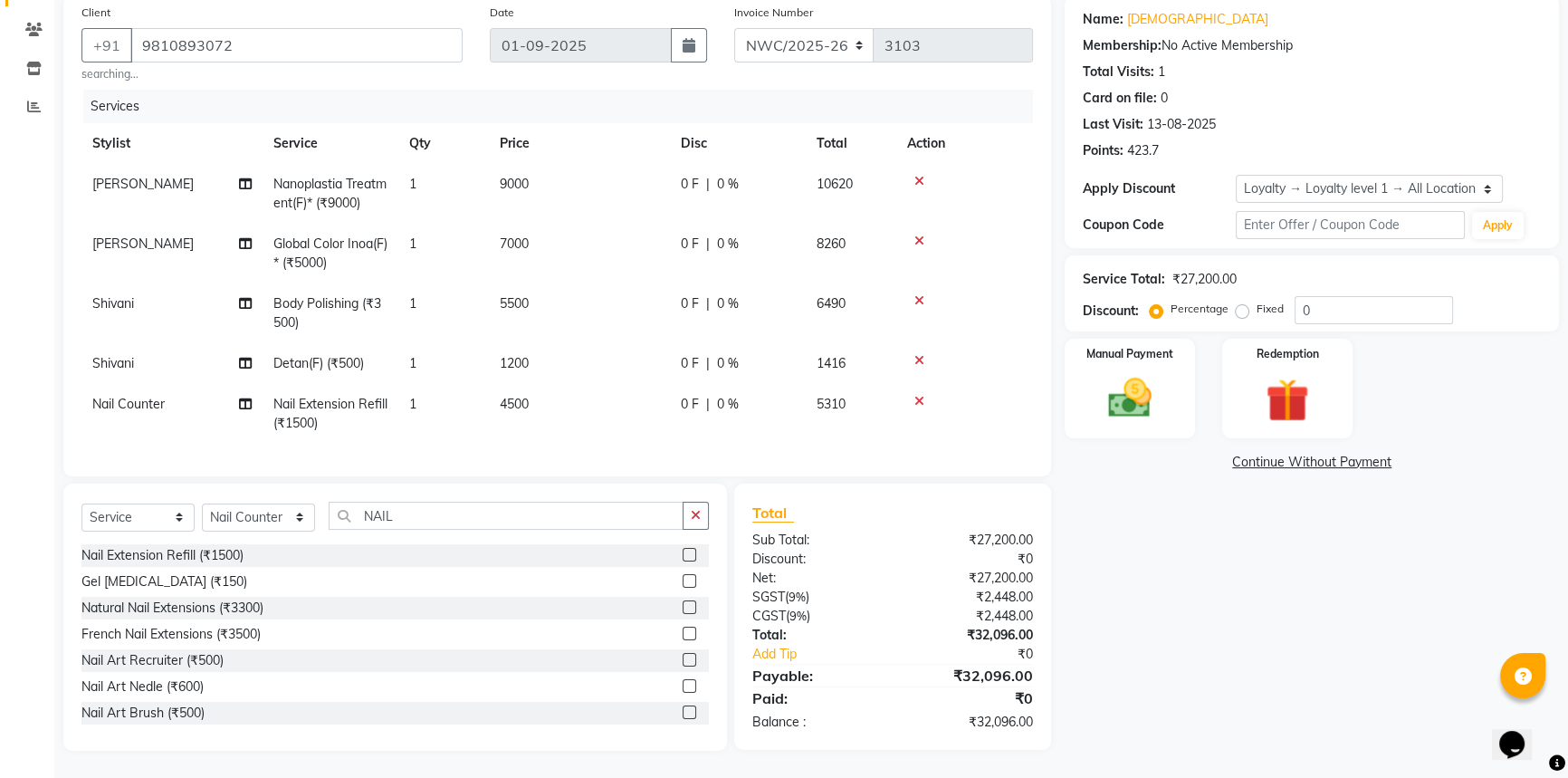
scroll to position [153, 0]
click at [262, 520] on select "Select Stylist Aneeta Ankush-pdct Arshad_asst Arun_pdct Counter_Sales Faheem Go…" at bounding box center [259, 517] width 114 height 28
select select "84843"
click at [202, 503] on select "Select Stylist Aneeta Ankush-pdct Arshad_asst Arun_pdct Counter_Sales Faheem Go…" at bounding box center [259, 517] width 114 height 28
click at [341, 515] on input "NAIL" at bounding box center [506, 515] width 355 height 28
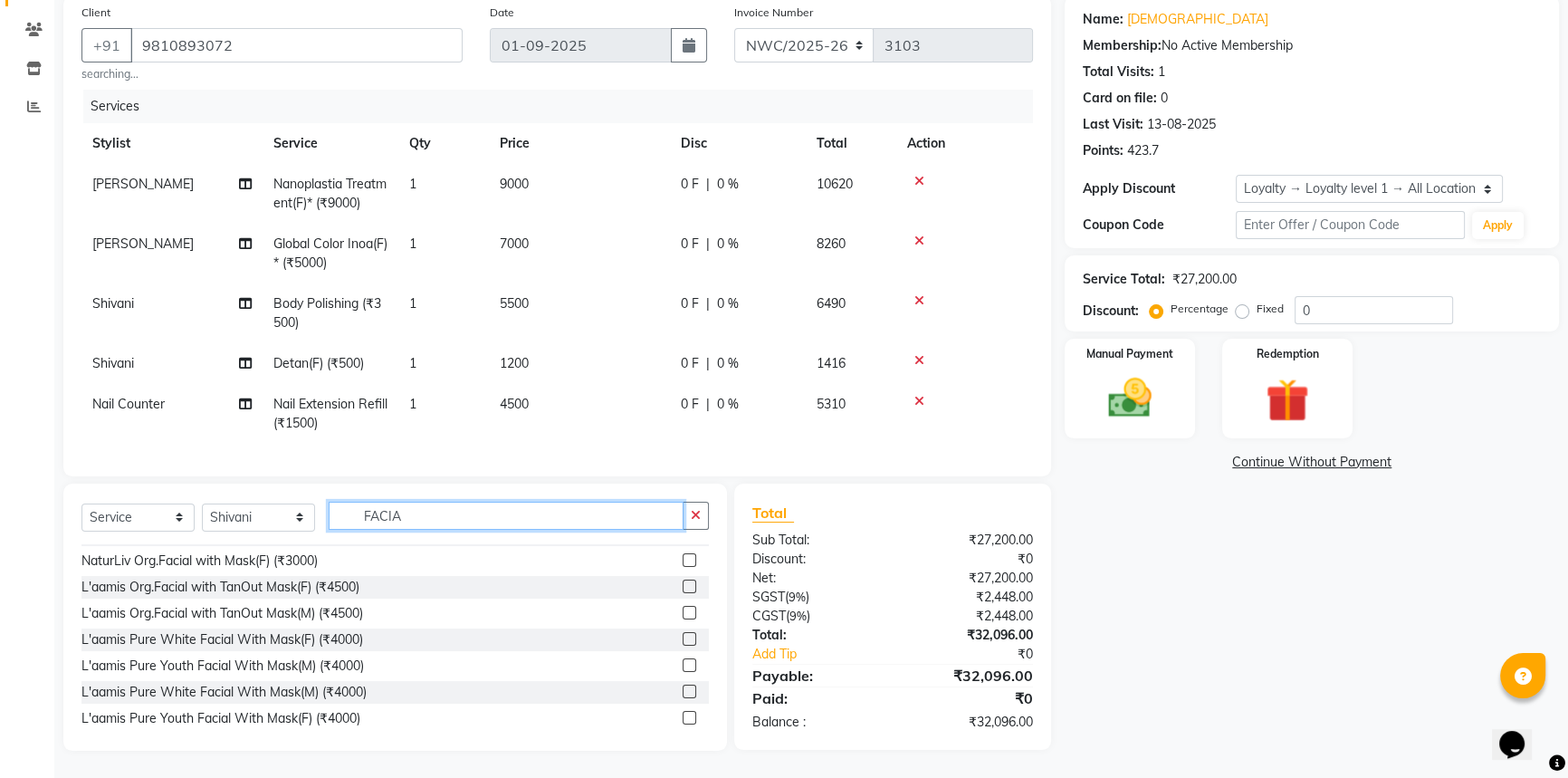
scroll to position [527, 0]
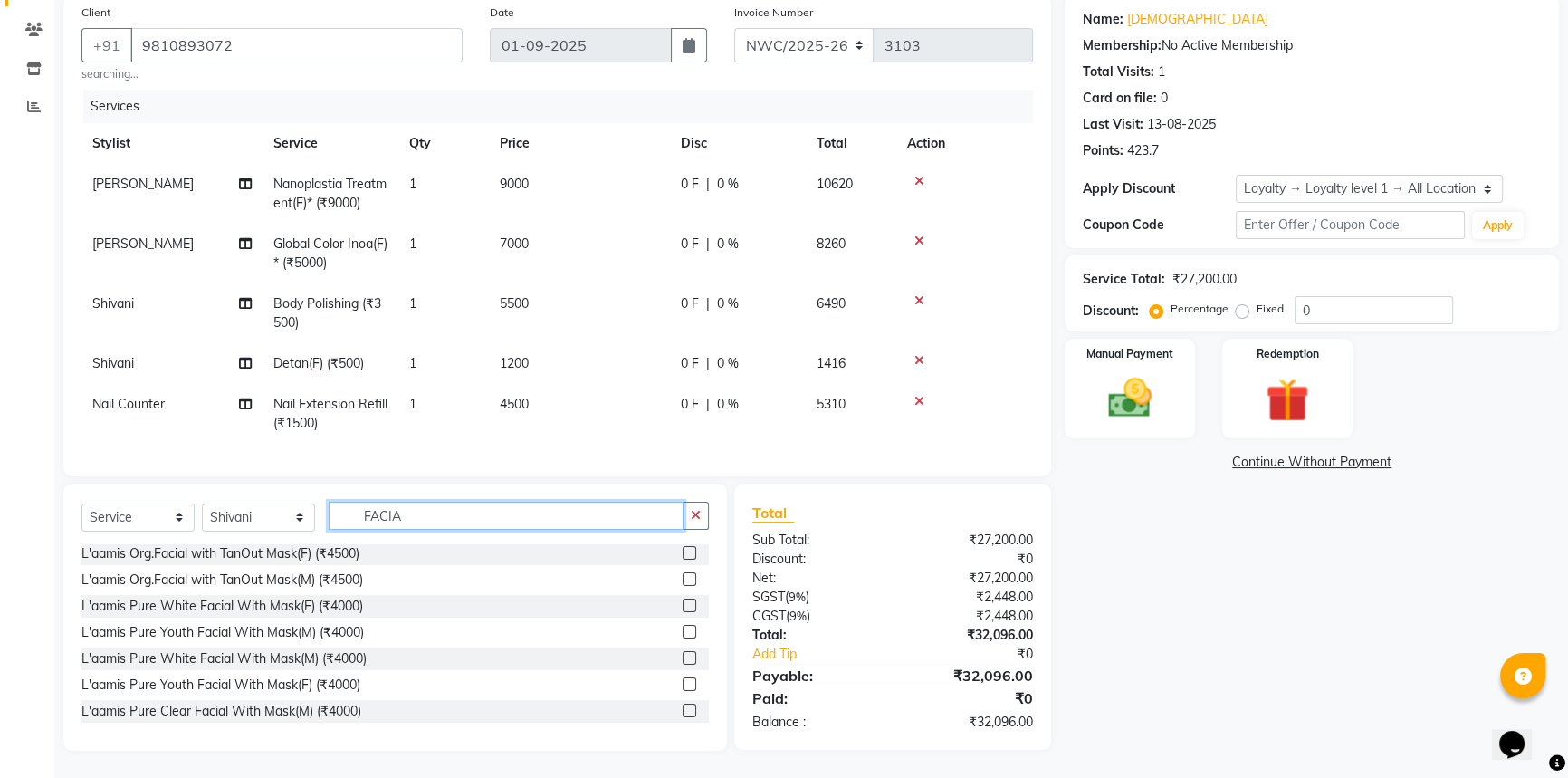
type input "FACIA"
click at [682, 579] on label at bounding box center [689, 579] width 14 height 14
click at [682, 579] on input "checkbox" at bounding box center [688, 580] width 12 height 12
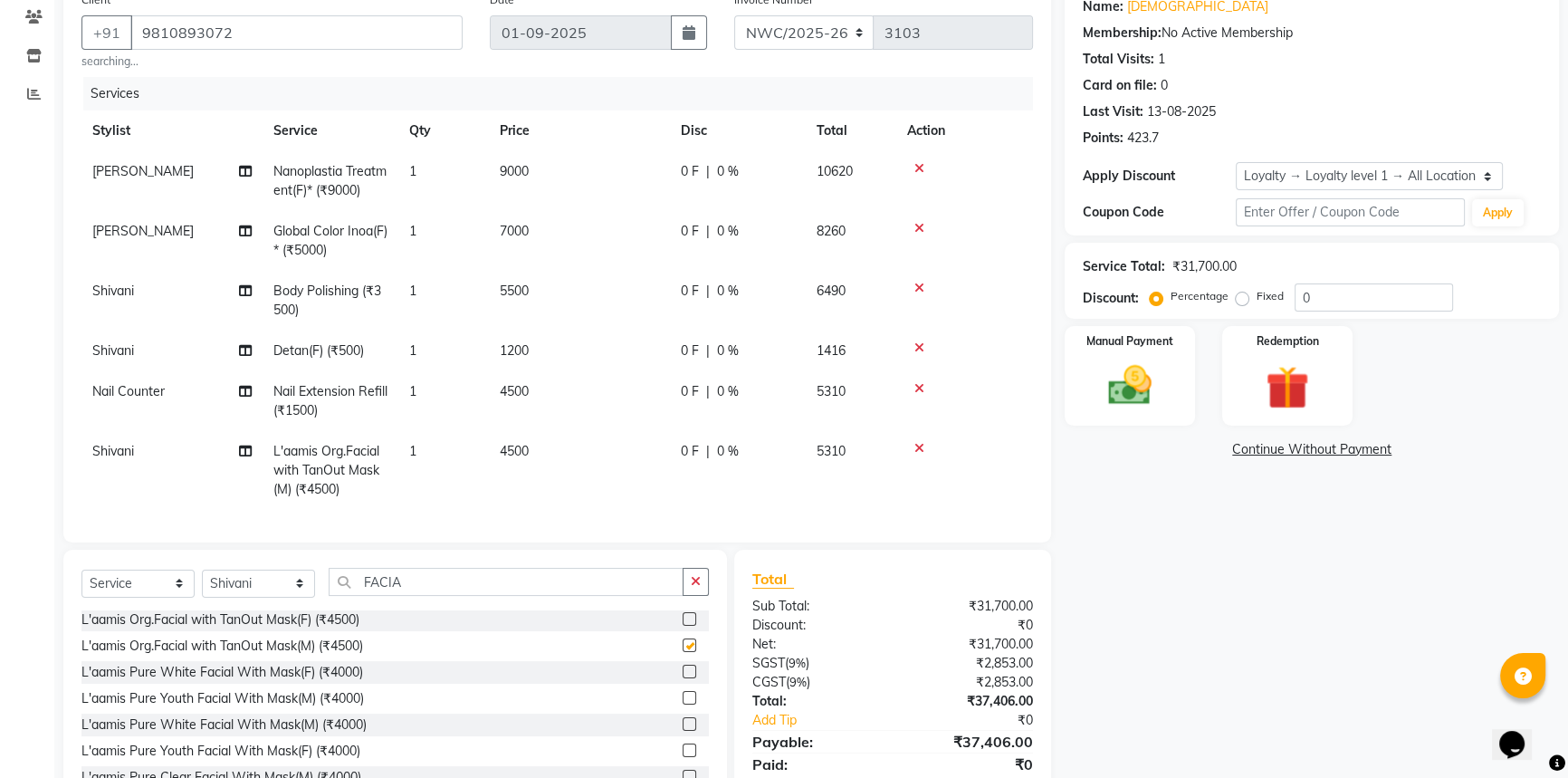
checkbox input "false"
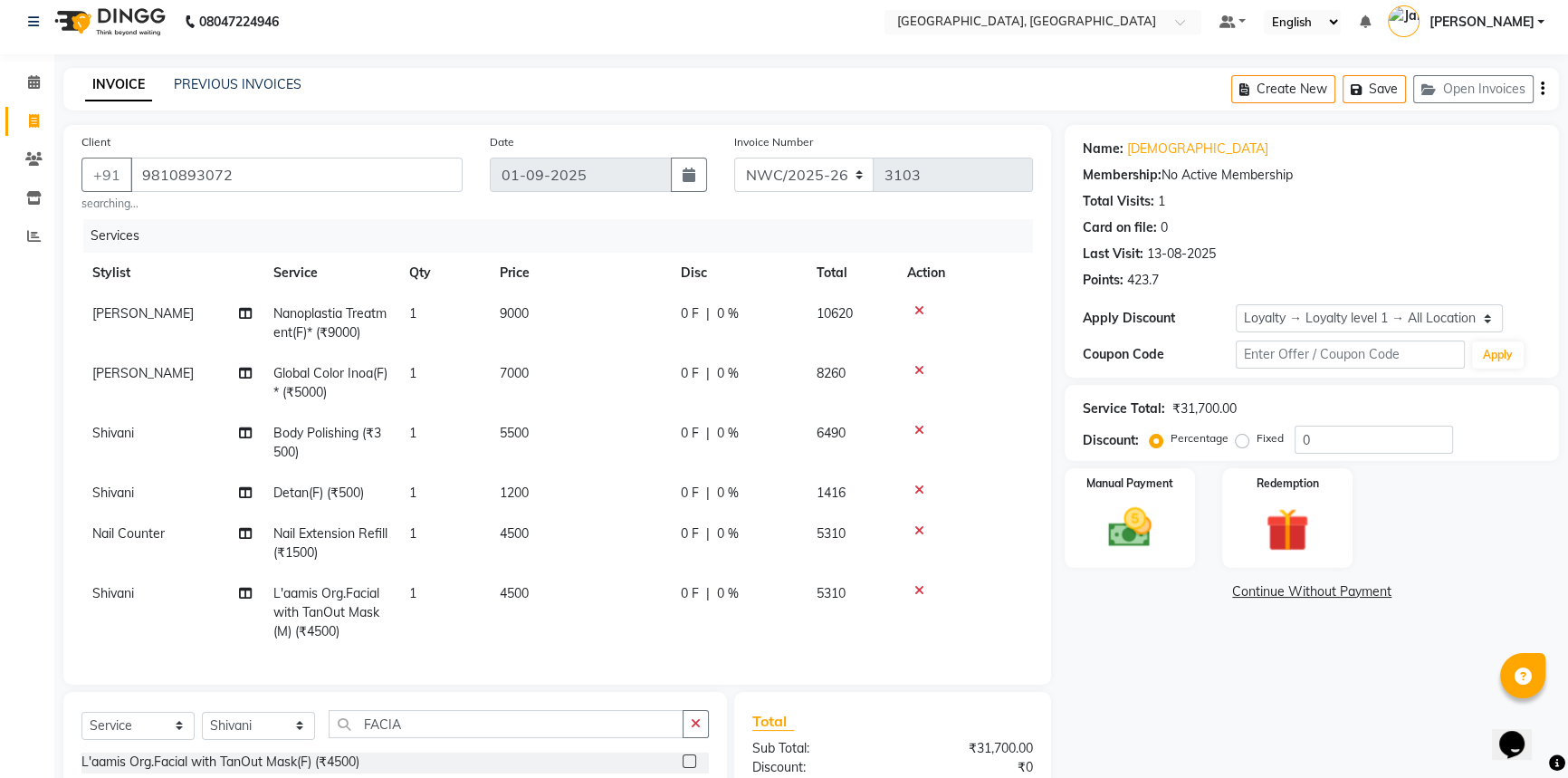
scroll to position [0, 0]
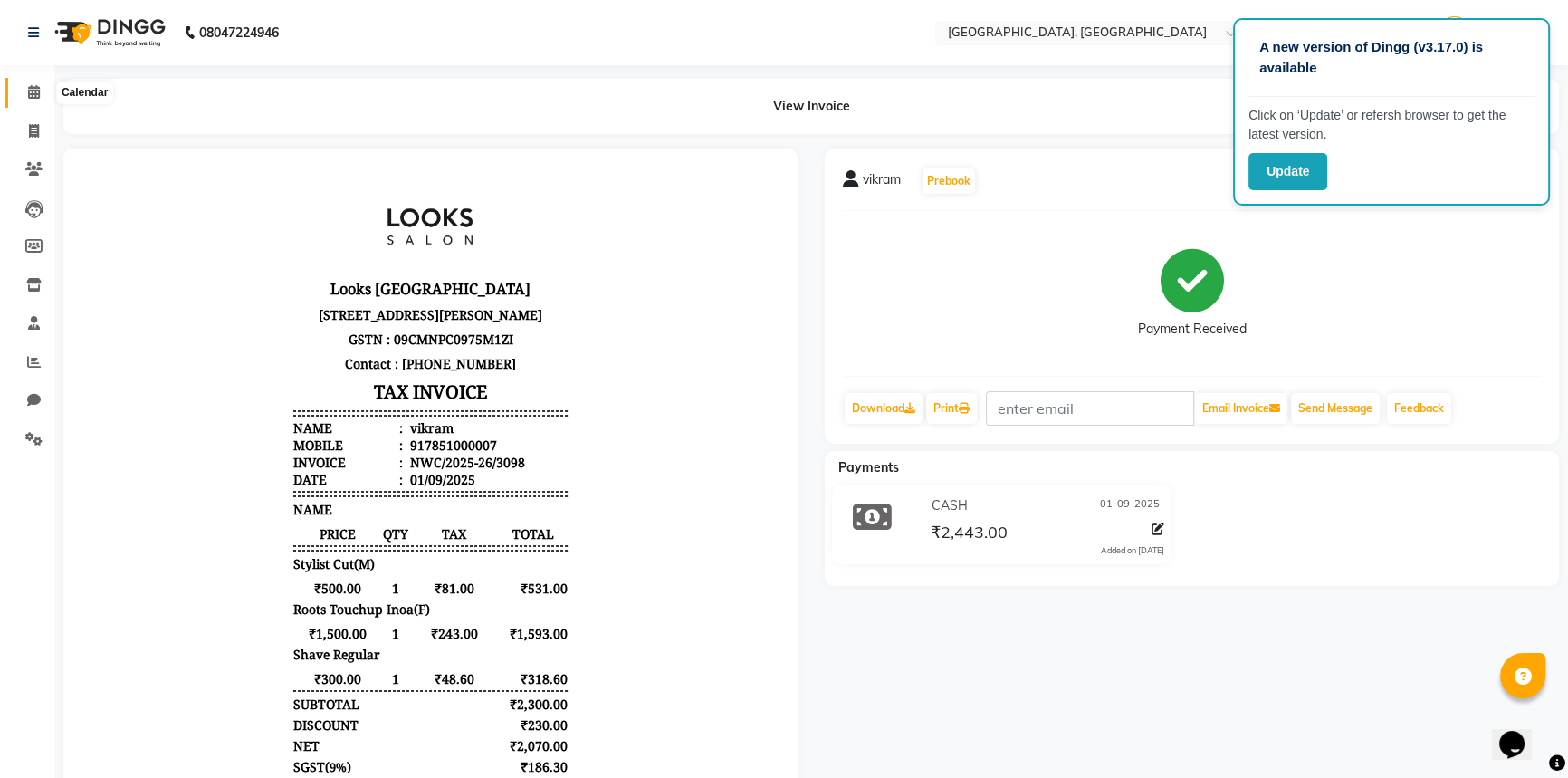
click at [33, 90] on icon at bounding box center [34, 92] width 12 height 14
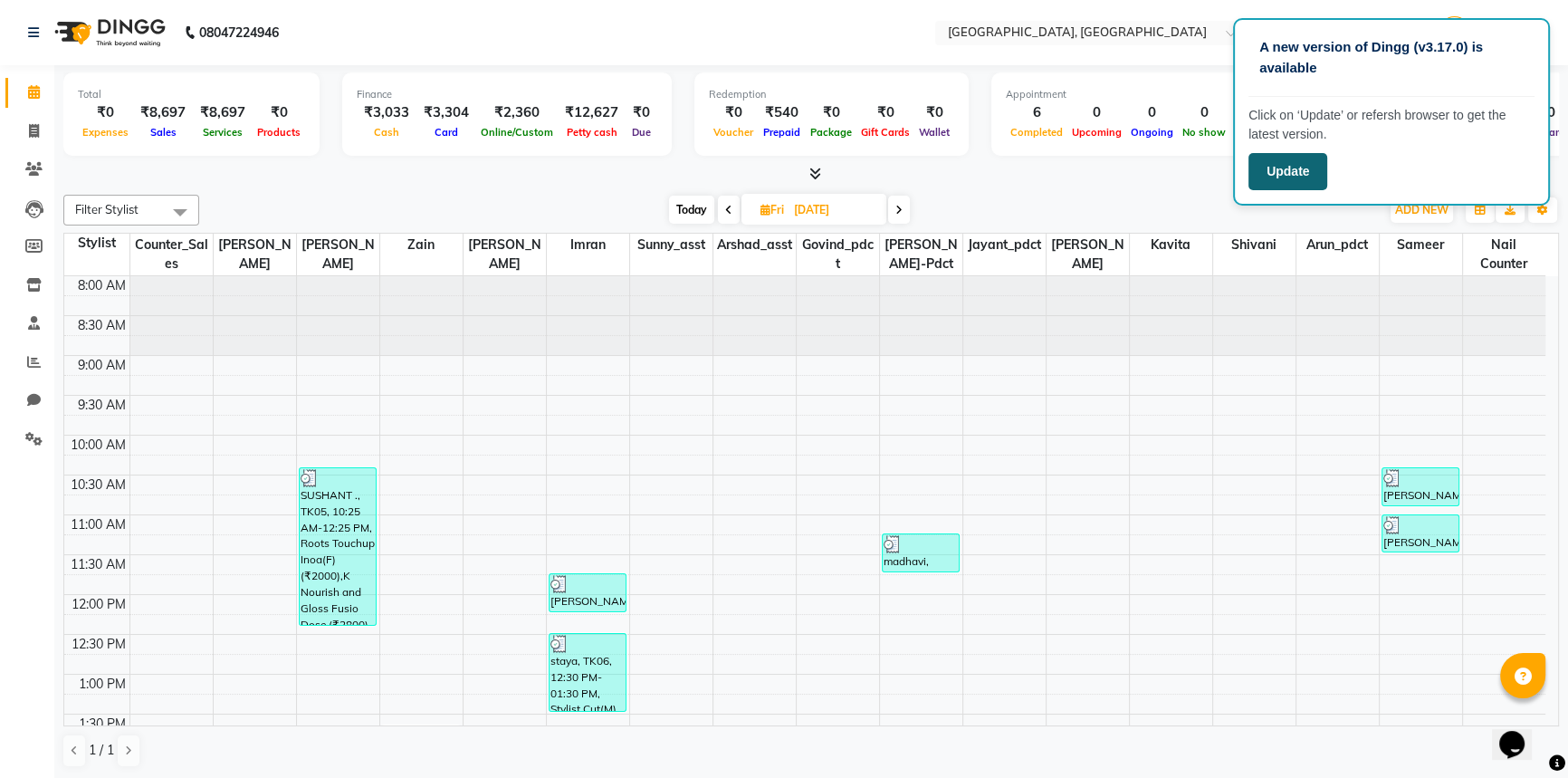
click at [1314, 172] on button "Update" at bounding box center [1287, 171] width 79 height 37
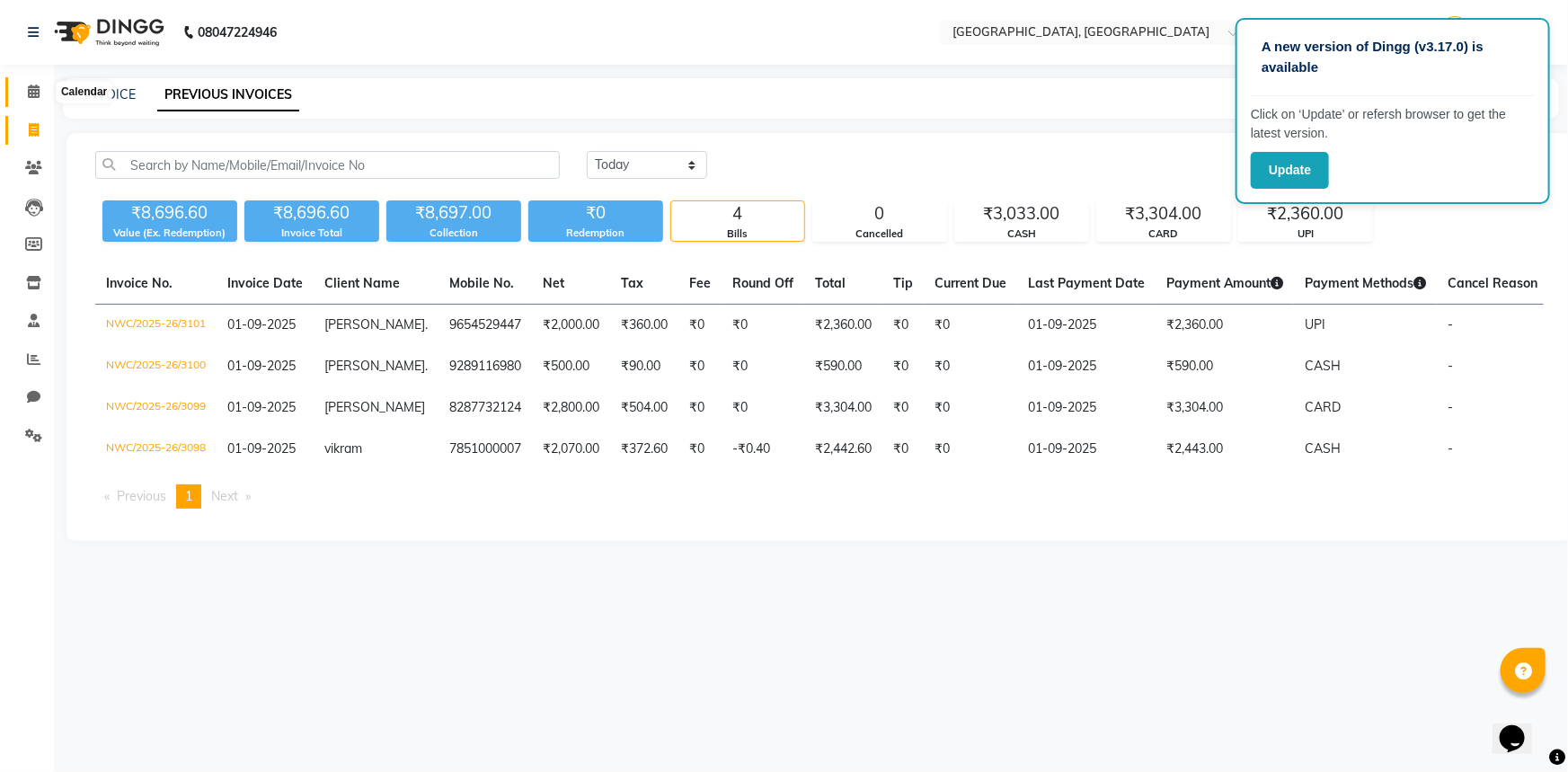
click at [37, 92] on icon at bounding box center [34, 91] width 12 height 14
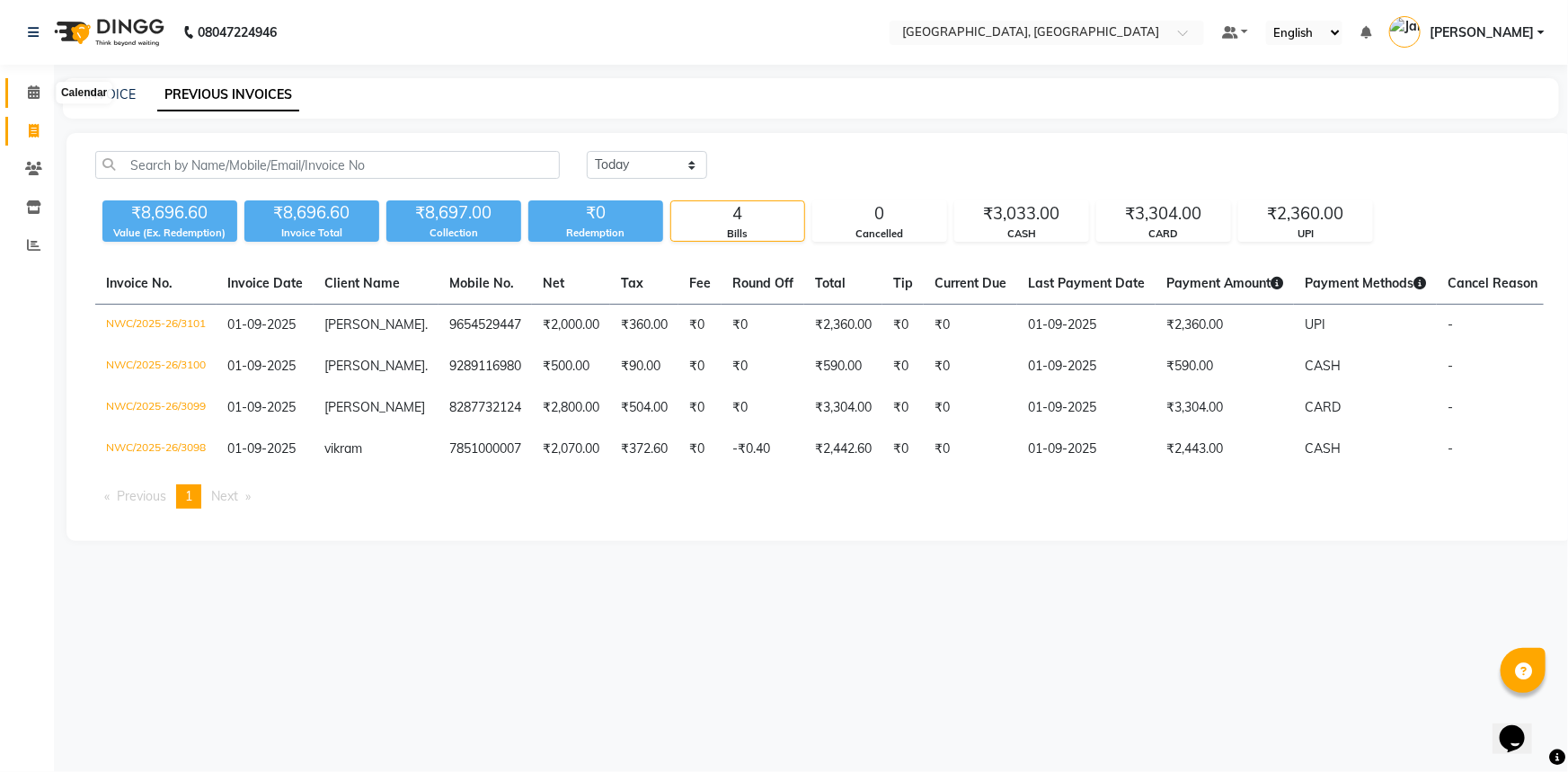
drag, startPoint x: 36, startPoint y: 89, endPoint x: 497, endPoint y: 48, distance: 462.8
click at [36, 89] on icon at bounding box center [34, 92] width 12 height 14
